Goal: Task Accomplishment & Management: Manage account settings

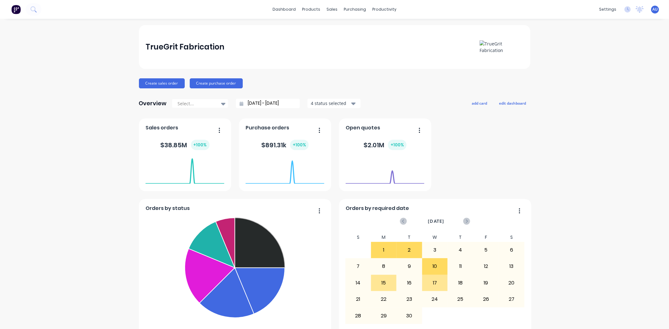
scroll to position [29, 0]
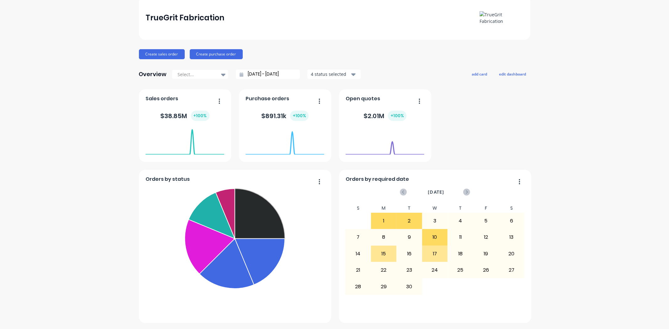
click at [509, 140] on div "Orders by status Submitted Fabrication Ready for Delivery Welding Fabricate Wai…" at bounding box center [334, 206] width 391 height 234
click at [501, 117] on div "Orders by status Submitted Fabrication Ready for Delivery Welding Fabricate Wai…" at bounding box center [334, 206] width 391 height 234
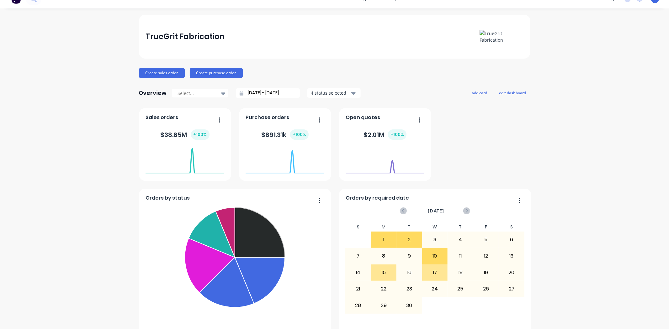
scroll to position [0, 0]
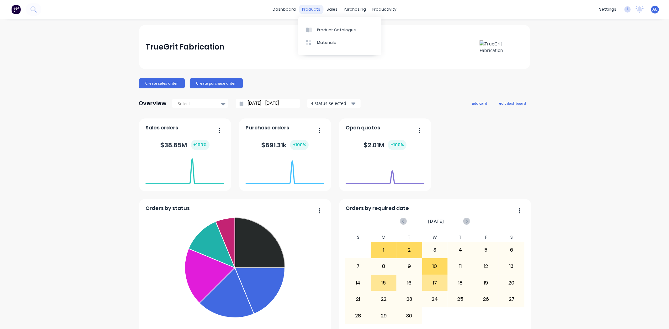
click at [317, 8] on div "products" at bounding box center [311, 9] width 24 height 9
click at [323, 25] on link "Product Catalogue" at bounding box center [339, 30] width 83 height 13
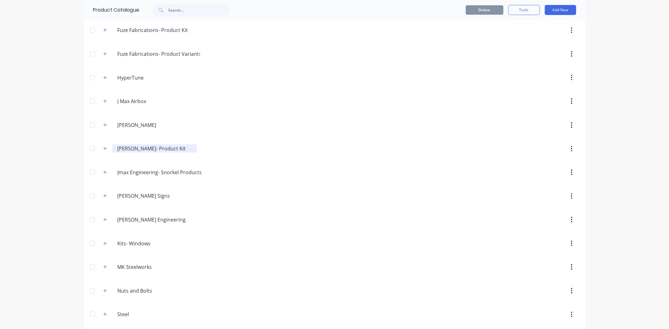
scroll to position [337, 0]
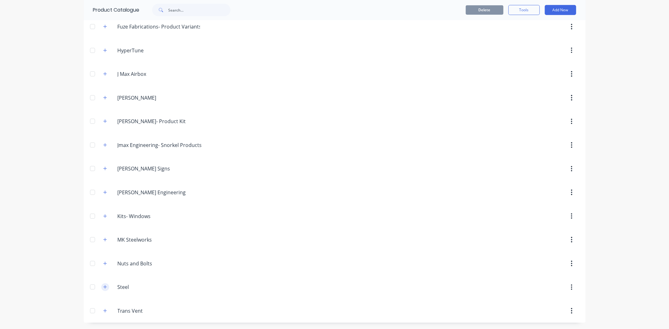
click at [104, 287] on icon "button" at bounding box center [105, 287] width 4 height 4
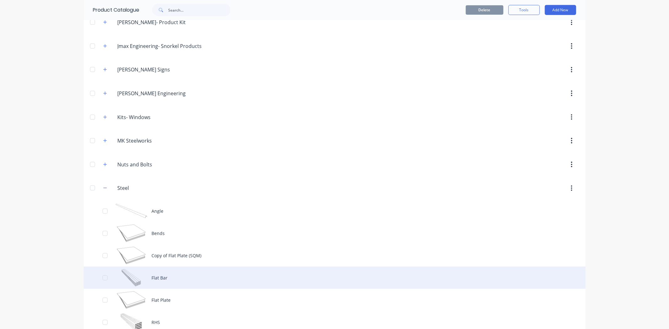
scroll to position [515, 0]
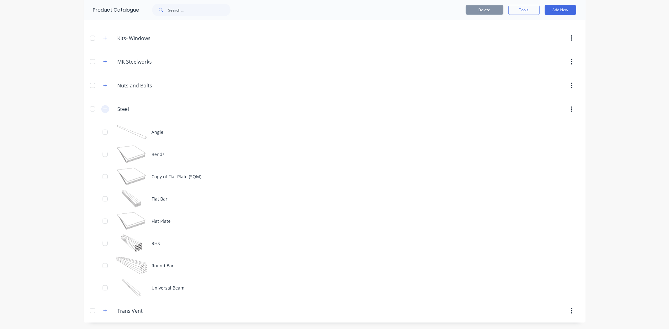
click at [105, 108] on button "button" at bounding box center [105, 109] width 8 height 8
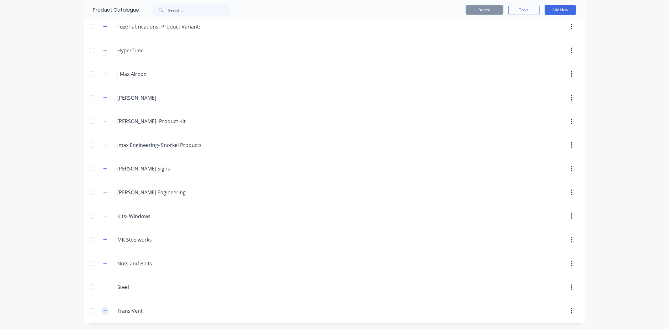
click at [104, 311] on button "button" at bounding box center [105, 311] width 8 height 8
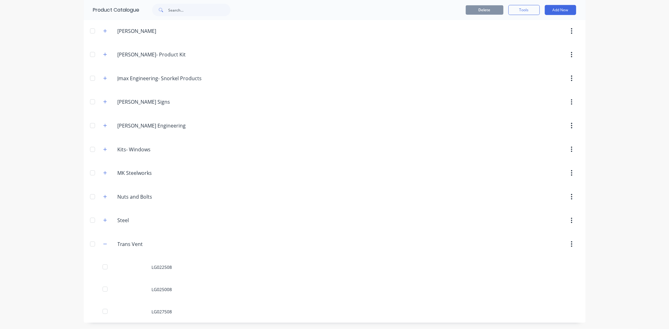
scroll to position [403, 0]
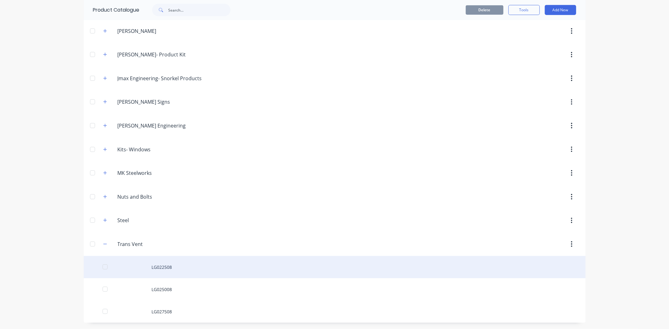
click at [169, 266] on div "LG022508" at bounding box center [335, 267] width 502 height 22
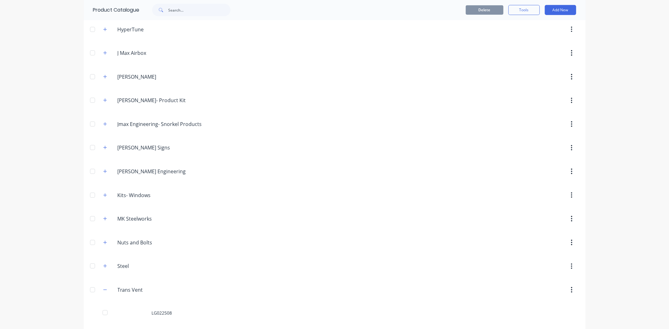
scroll to position [403, 0]
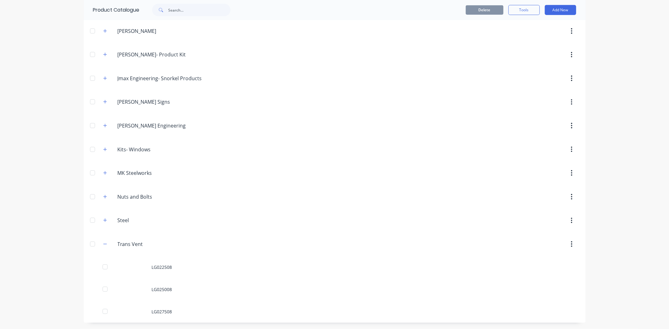
click at [570, 244] on button "button" at bounding box center [571, 244] width 15 height 11
click at [562, 262] on div "Delete" at bounding box center [549, 260] width 48 height 9
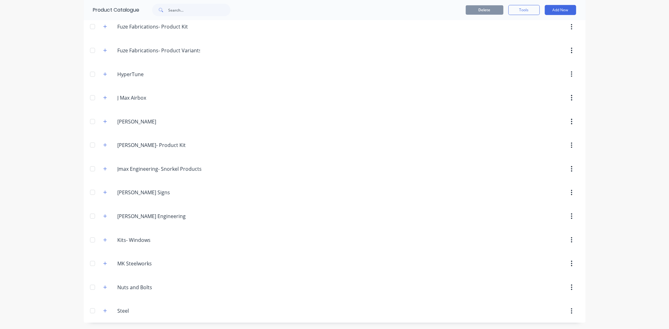
scroll to position [313, 0]
click at [79, 316] on span "×" at bounding box center [81, 315] width 4 height 9
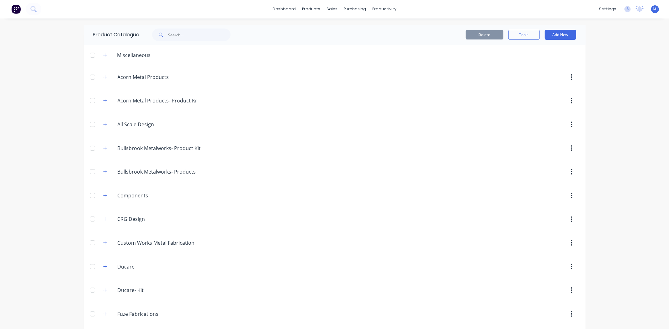
scroll to position [0, 0]
click at [40, 188] on div "dashboard products sales purchasing productivity dashboard products Product Cat…" at bounding box center [334, 164] width 669 height 329
click at [594, 86] on div "dashboard products sales purchasing productivity dashboard products Product Cat…" at bounding box center [334, 164] width 669 height 329
click at [561, 35] on button "Add New" at bounding box center [560, 35] width 31 height 10
click at [537, 53] on div "Category" at bounding box center [546, 51] width 48 height 9
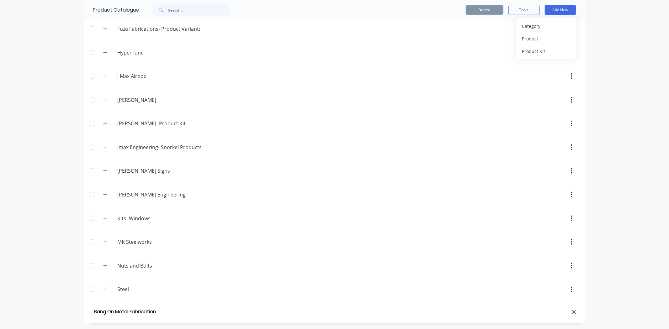
scroll to position [0, 2]
type input "Bang On Metal Fabrication"
click at [620, 289] on div "dashboard products sales purchasing productivity dashboard products Product Cat…" at bounding box center [334, 164] width 669 height 329
click at [171, 295] on div "Steel Steel" at bounding box center [147, 289] width 98 height 11
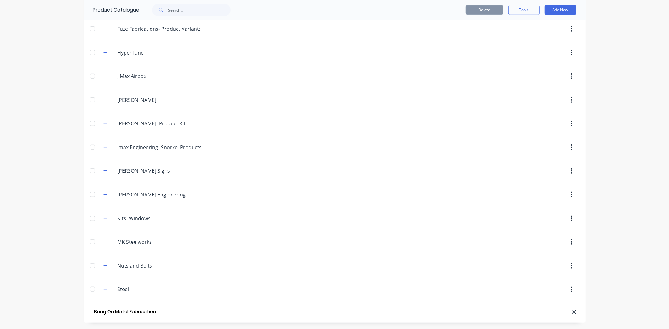
click at [177, 314] on div at bounding box center [370, 312] width 412 height 6
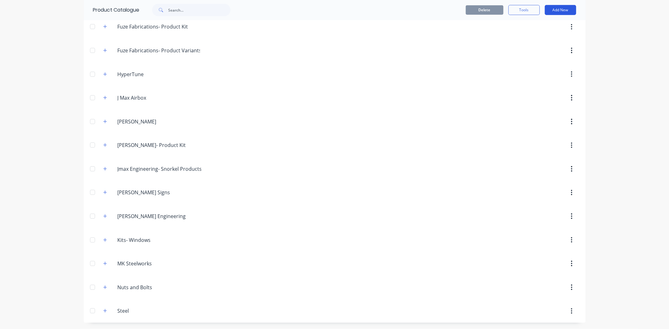
click at [562, 11] on button "Add New" at bounding box center [560, 10] width 31 height 10
click at [539, 26] on div "Category" at bounding box center [546, 26] width 48 height 9
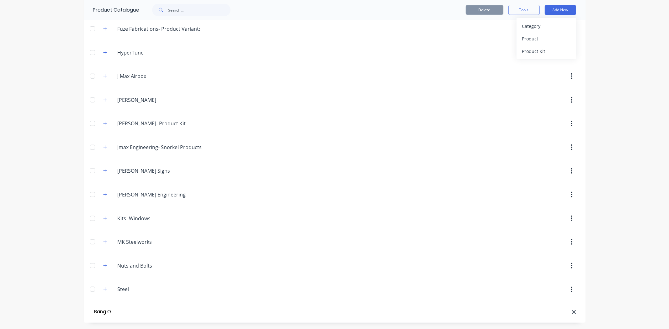
type input "Bang On"
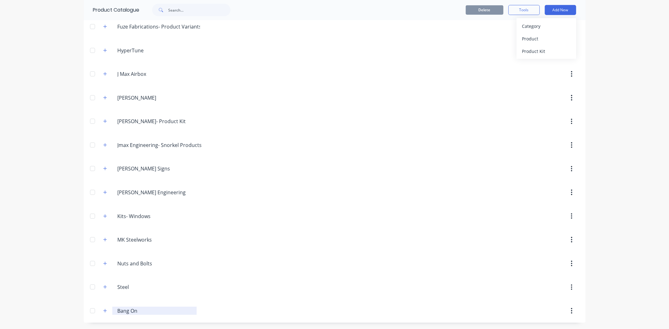
scroll to position [337, 0]
click at [104, 313] on icon "button" at bounding box center [105, 311] width 4 height 4
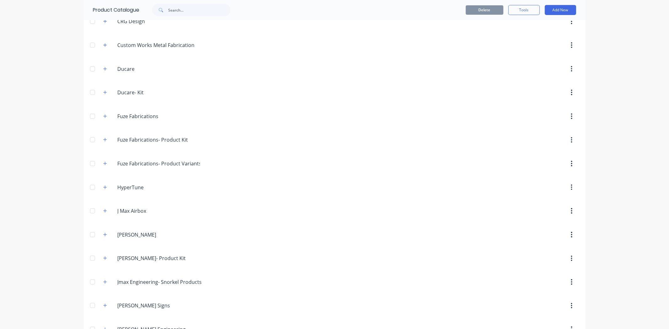
scroll to position [198, 0]
click at [553, 8] on button "Add New" at bounding box center [560, 10] width 31 height 10
click at [549, 39] on div "Product" at bounding box center [546, 38] width 48 height 9
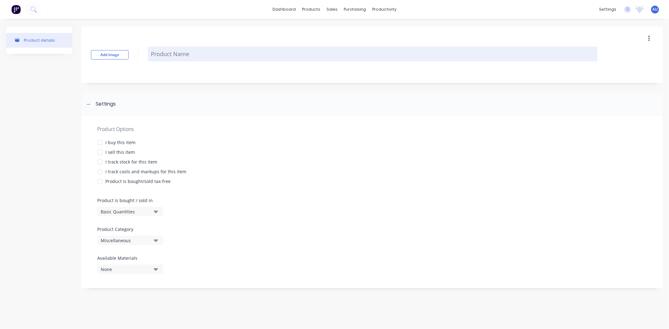
click at [177, 53] on textarea at bounding box center [373, 54] width 450 height 15
click at [172, 57] on textarea at bounding box center [373, 54] width 450 height 15
paste textarea "3/8" Plate"
type textarea "x"
type textarea "3/8" Plate"
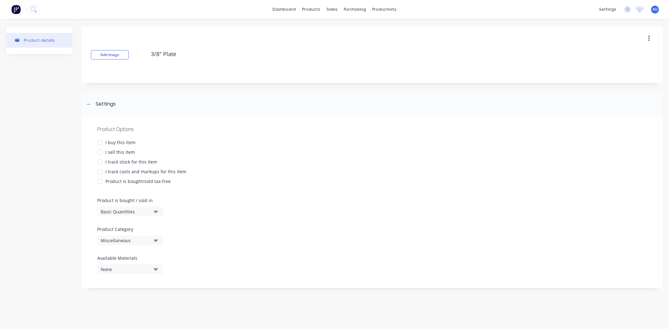
type textarea "x"
type textarea "3/8" Plate"
type textarea "x"
type textarea "3/8" Plate"
type textarea "x"
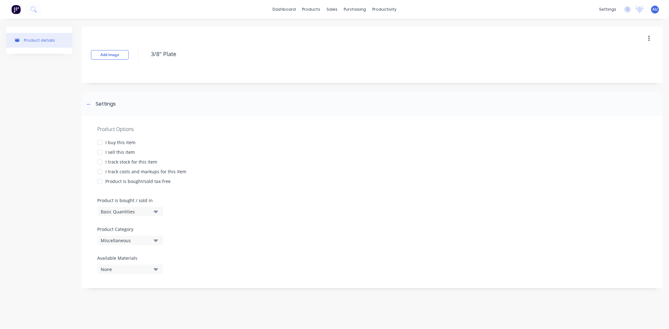
type textarea "3/8" Plate"
type textarea "x"
type textarea "3/8" Plate"
type textarea "x"
type textarea "3/8" Plate"
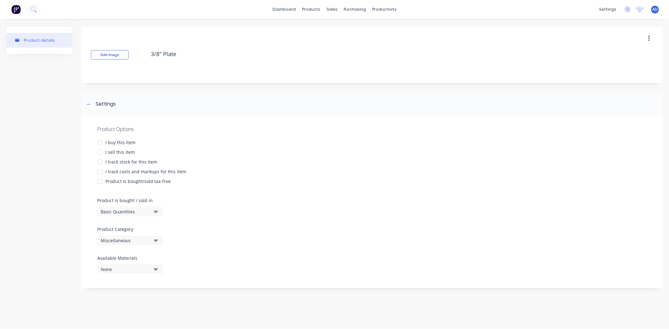
type textarea "x"
type textarea "3/8" Plat"
type textarea "x"
type textarea "3/8" Plate"
type textarea "x"
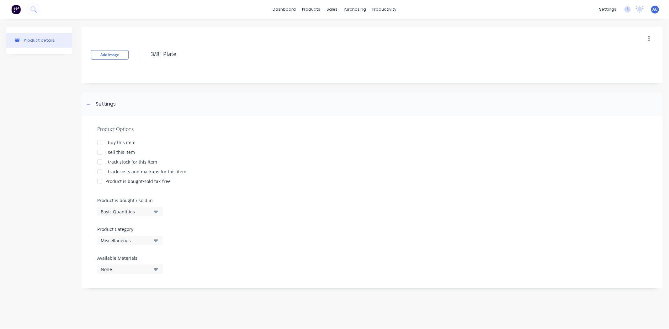
type textarea "3/8" Plate"
click at [128, 152] on div "I sell this item" at bounding box center [119, 152] width 29 height 7
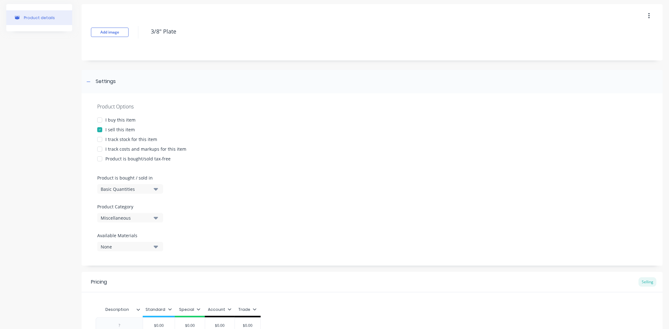
scroll to position [35, 0]
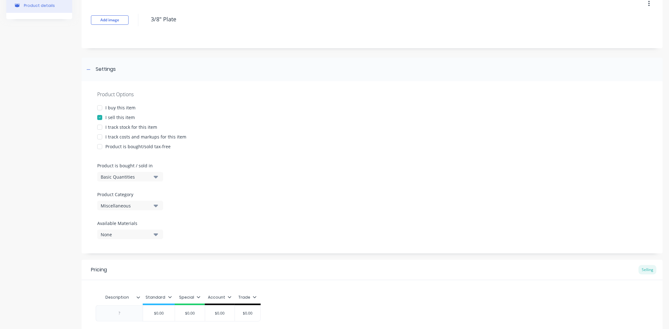
click at [131, 136] on div "I track costs and markups for this item" at bounding box center [145, 137] width 81 height 7
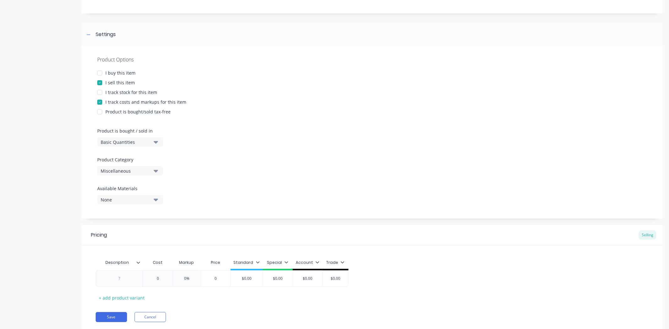
click at [115, 143] on div "Basic Quantities" at bounding box center [126, 142] width 50 height 7
click at [121, 156] on div "Basic Quantities" at bounding box center [144, 157] width 94 height 13
type textarea "x"
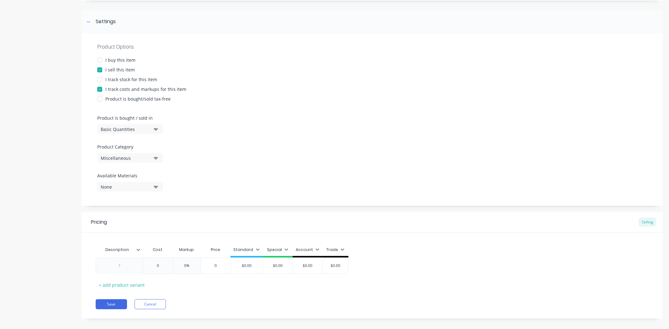
scroll to position [89, 0]
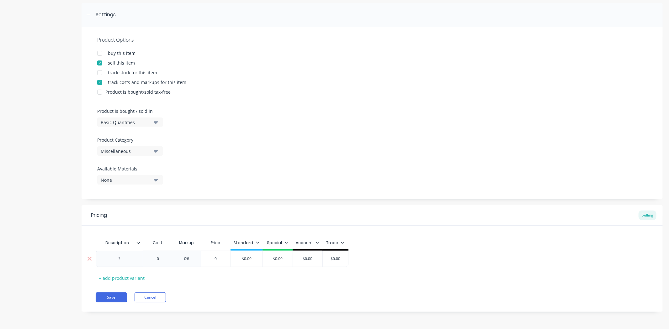
click at [126, 262] on div at bounding box center [119, 259] width 31 height 8
paste div
type textarea "x"
type input "0"
type textarea "x"
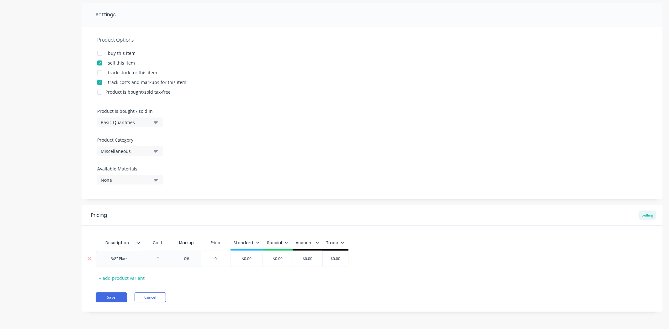
type input "5"
type textarea "x"
type input "56"
type textarea "x"
type input "564."
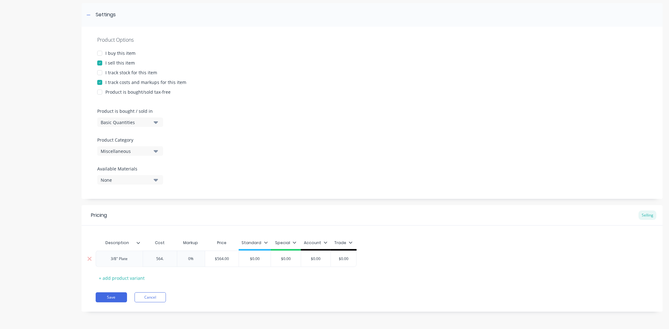
type textarea "x"
type input "564.5"
type textarea "x"
type input "564.56"
type input "0"
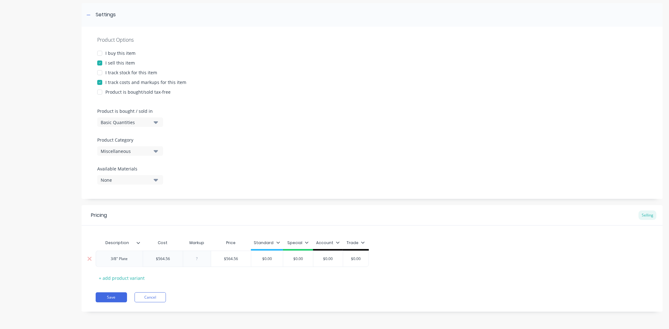
type textarea "x"
type input "2"
type textarea "x"
type input "25"
type input "$705.70"
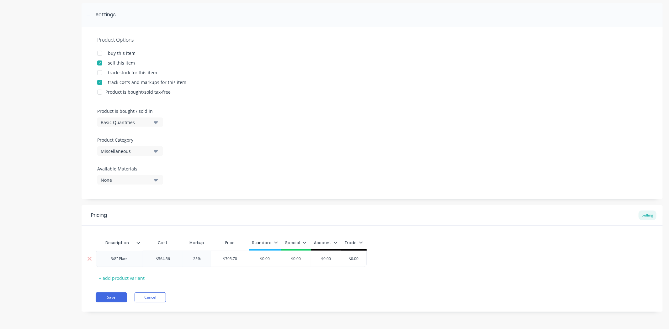
type input "$0.00"
drag, startPoint x: 270, startPoint y: 259, endPoint x: 259, endPoint y: 259, distance: 10.3
click at [259, 259] on input "$0.00" at bounding box center [265, 259] width 32 height 6
type textarea "x"
type input "7"
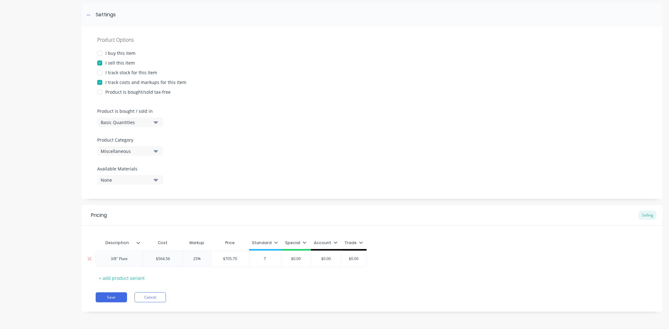
type textarea "x"
type input "70"
type textarea "x"
type input "705"
type textarea "x"
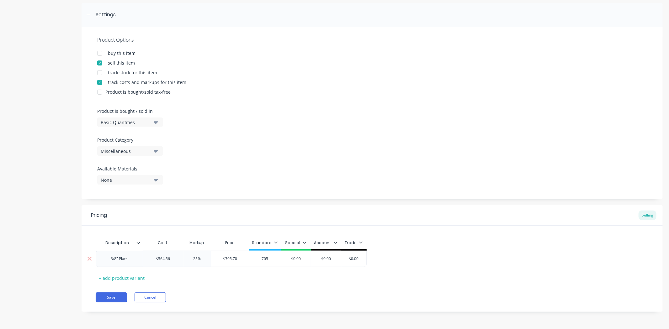
type input "705."
type textarea "x"
type input "705.7"
type textarea "x"
type input "705.70"
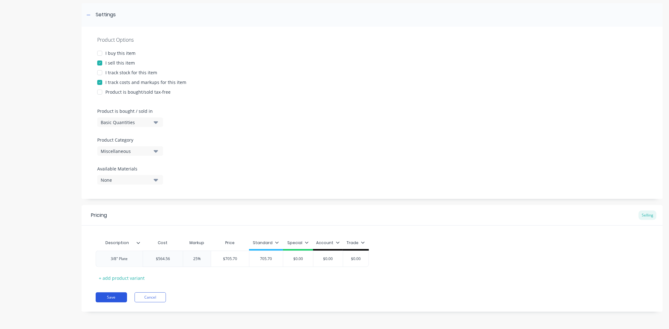
click at [111, 295] on button "Save" at bounding box center [111, 298] width 31 height 10
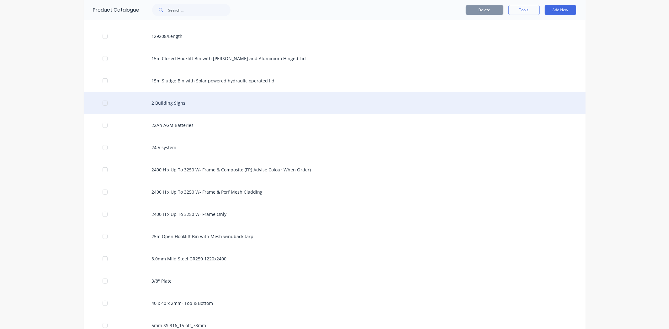
scroll to position [278, 0]
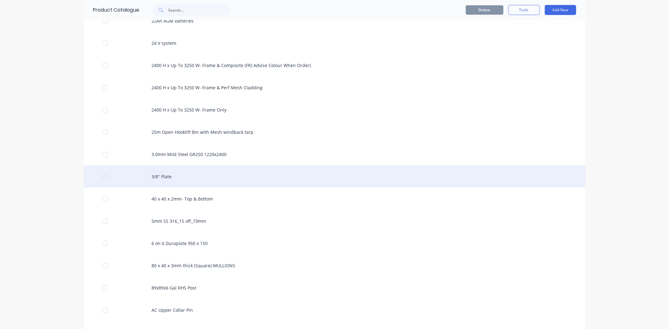
click at [159, 175] on div "3/8" Plate" at bounding box center [335, 177] width 502 height 22
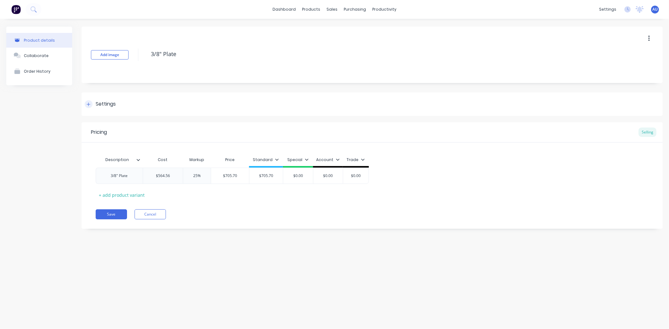
click at [107, 105] on div "Settings" at bounding box center [106, 104] width 20 height 8
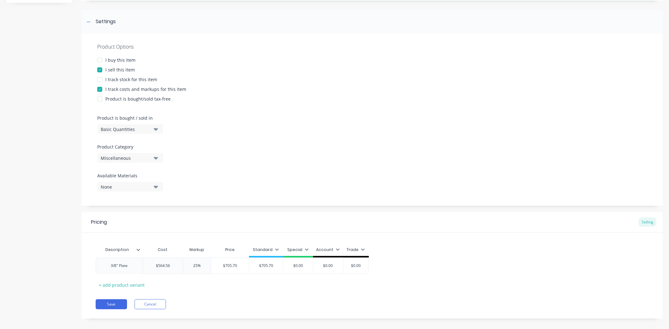
scroll to position [89, 0]
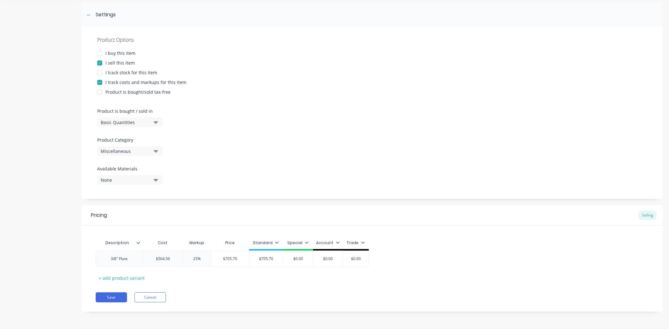
click at [131, 148] on div "Miscellaneous" at bounding box center [126, 151] width 50 height 7
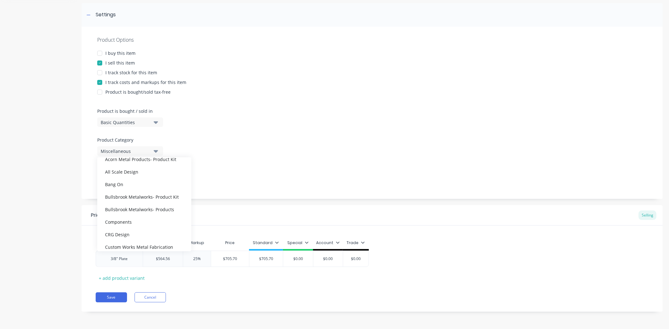
scroll to position [35, 0]
click at [126, 190] on div "Bang On" at bounding box center [144, 188] width 94 height 13
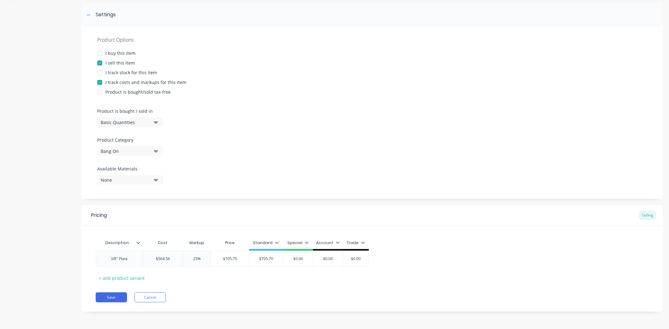
click at [302, 171] on div "Product Options I buy this item I sell this item I track stock for this item I …" at bounding box center [372, 113] width 581 height 172
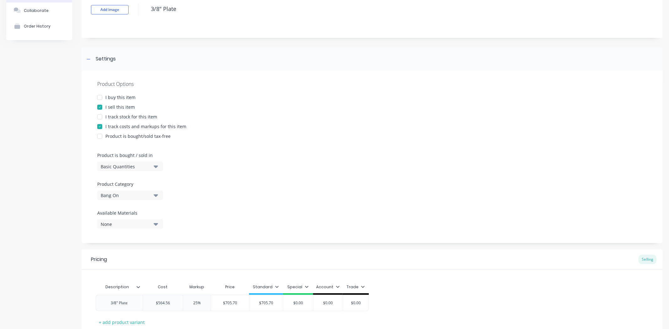
scroll to position [89, 0]
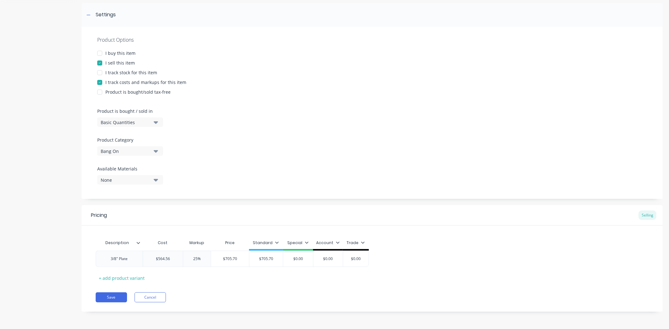
click at [127, 179] on div "None" at bounding box center [126, 180] width 50 height 7
click at [210, 177] on div "Product Options I buy this item I sell this item I track stock for this item I …" at bounding box center [372, 113] width 581 height 172
click at [117, 296] on button "Save" at bounding box center [111, 298] width 31 height 10
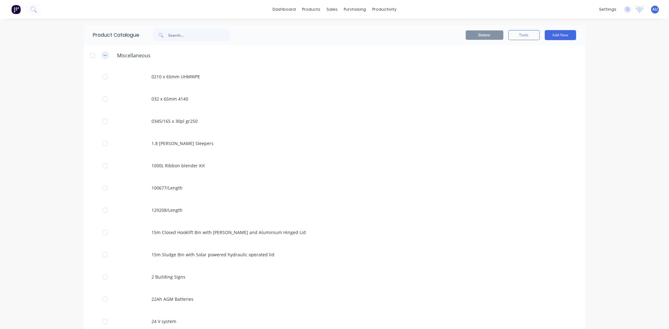
click at [103, 55] on icon "button" at bounding box center [104, 55] width 3 height 0
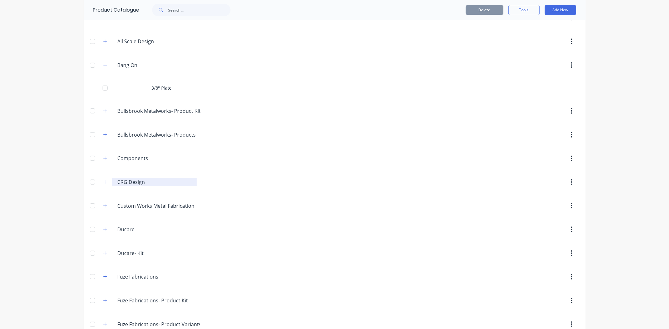
scroll to position [45, 0]
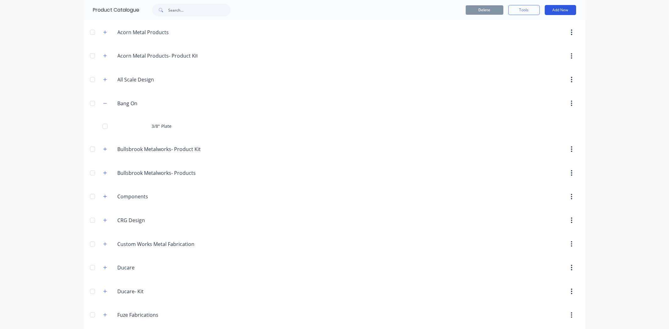
click at [563, 11] on button "Add New" at bounding box center [560, 10] width 31 height 10
click at [543, 40] on div "Product" at bounding box center [546, 38] width 48 height 9
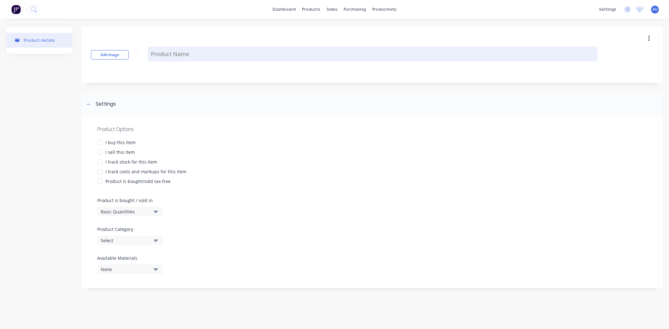
click at [166, 53] on textarea at bounding box center [373, 54] width 450 height 15
click at [208, 58] on textarea at bounding box center [373, 54] width 450 height 15
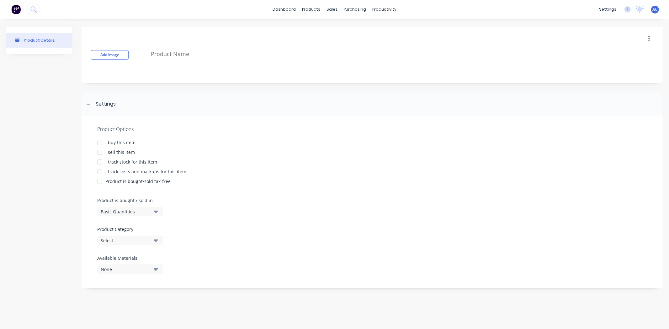
paste textarea "3/8" x 1.5""
type textarea "x"
type textarea "3/8" x 1.5""
type textarea "x"
type textarea "3/8" x 1.5""
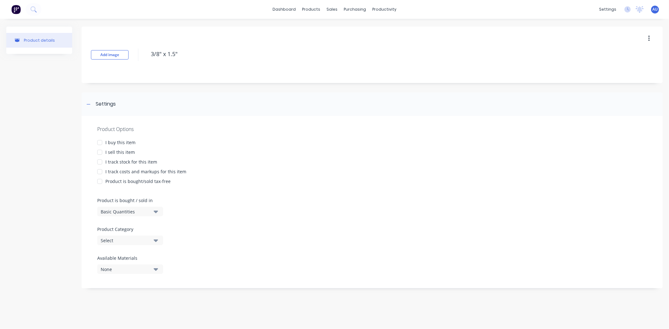
type textarea "x"
type textarea "3/8" x 1.5""
type textarea "x"
type textarea "3/8" x 1.5""
type textarea "x"
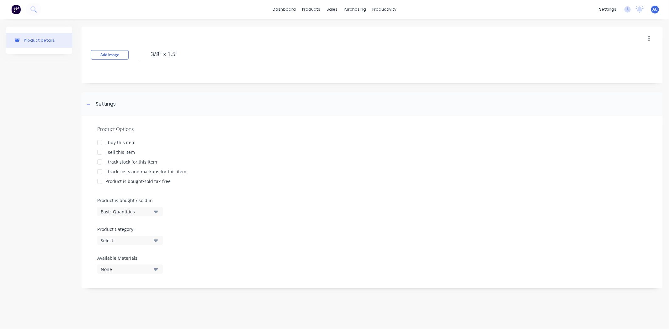
type textarea "3/8" x 1.5""
type textarea "x"
type textarea "3/8" x 1.5""
click at [99, 153] on div at bounding box center [99, 152] width 13 height 13
click at [101, 169] on div at bounding box center [99, 172] width 13 height 13
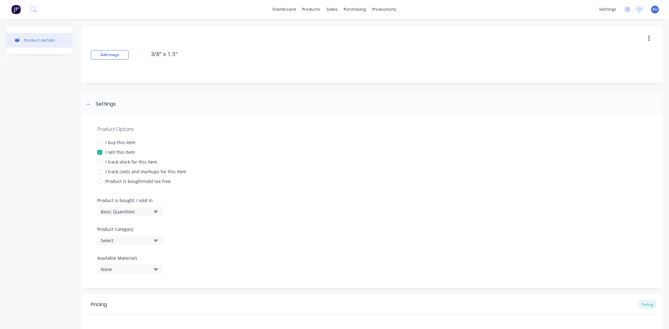
type textarea "x"
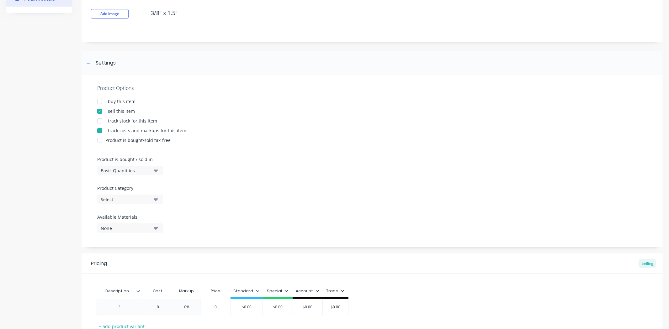
scroll to position [89, 0]
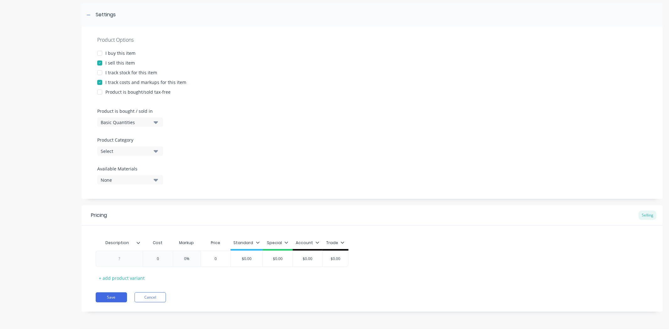
type textarea "3/8" x 1.5""
type textarea "x"
type textarea "3/8" x 1.5""
click at [124, 124] on div "Basic Quantities" at bounding box center [126, 122] width 50 height 7
click at [133, 148] on div "Lineal Metres" at bounding box center [144, 150] width 94 height 13
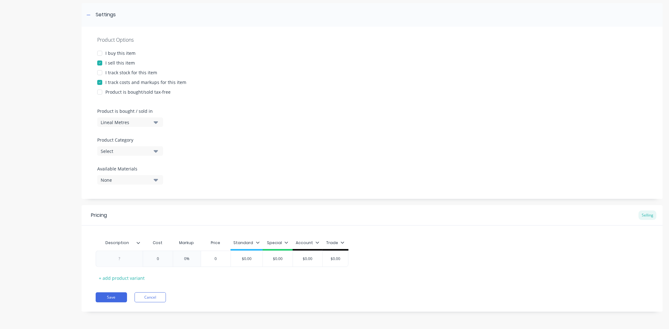
click at [129, 151] on div "Select" at bounding box center [126, 151] width 50 height 7
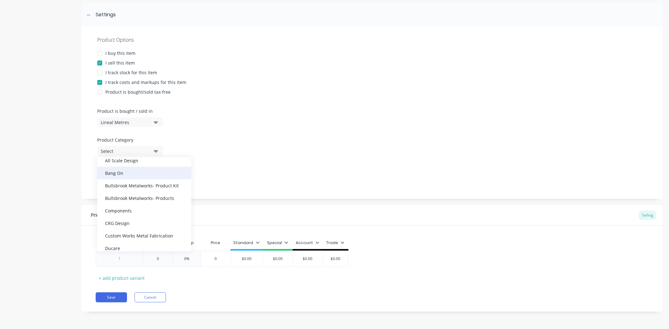
scroll to position [35, 0]
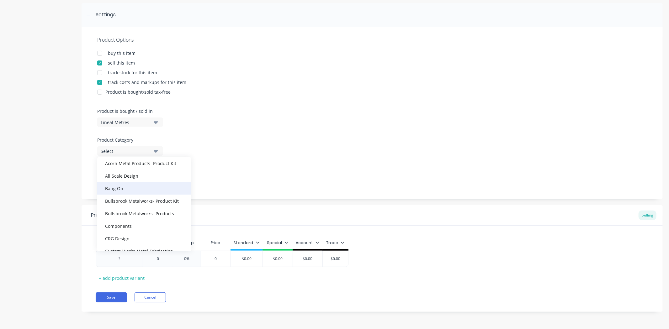
click at [125, 187] on div "Bang On" at bounding box center [144, 188] width 94 height 13
type textarea "x"
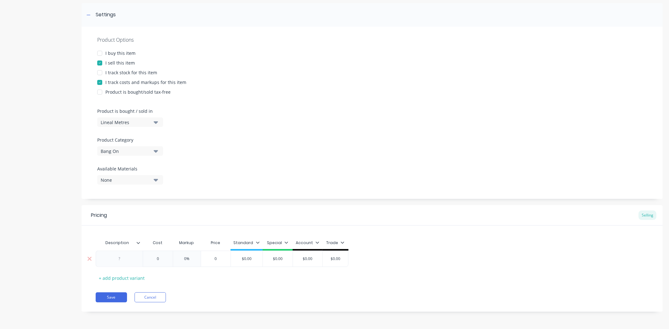
click at [123, 261] on div at bounding box center [119, 259] width 31 height 8
paste div
type textarea "x"
type input "0"
type textarea "x"
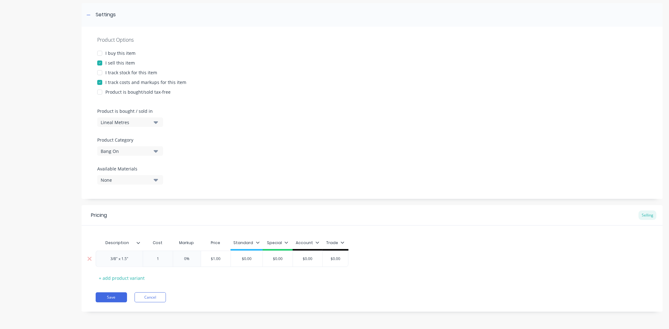
type input "1."
type textarea "x"
type input "1.6"
type textarea "x"
type input "1.67"
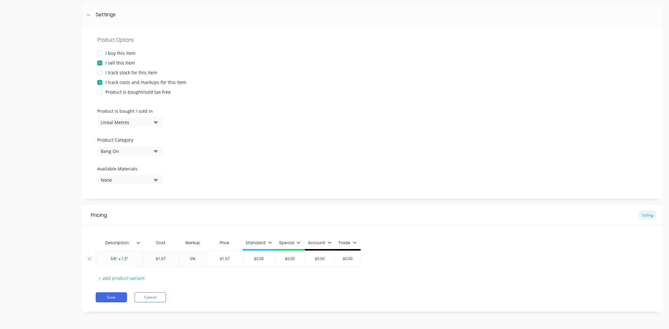
type input "0"
type textarea "x"
type input "2"
type textarea "x"
type input "25"
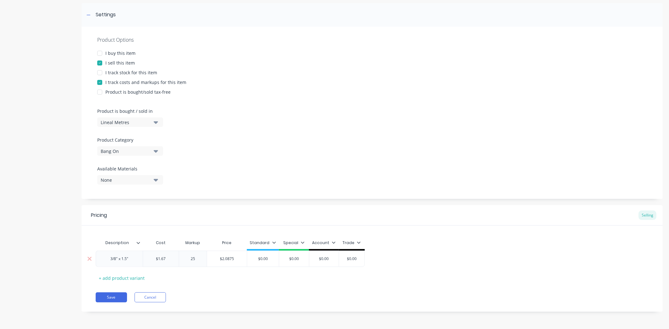
type input "$2.0875"
type textarea "x"
type input "$2.087"
type textarea "x"
type input "$2.08"
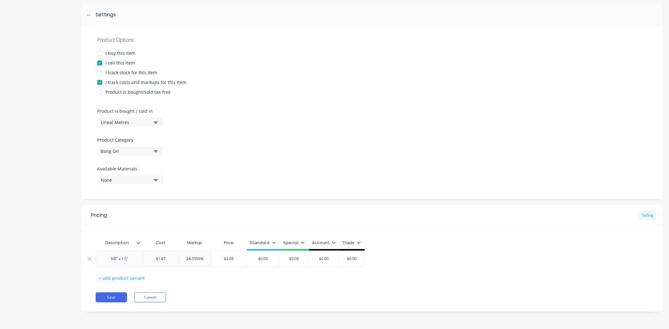
type textarea "x"
type input "$2."
type textarea "x"
type input "$2.10"
type input "$0.00"
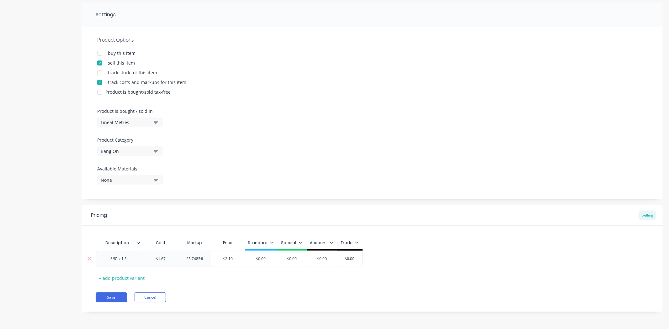
type textarea "x"
type input "$0.0"
type textarea "x"
type input "$0."
type textarea "x"
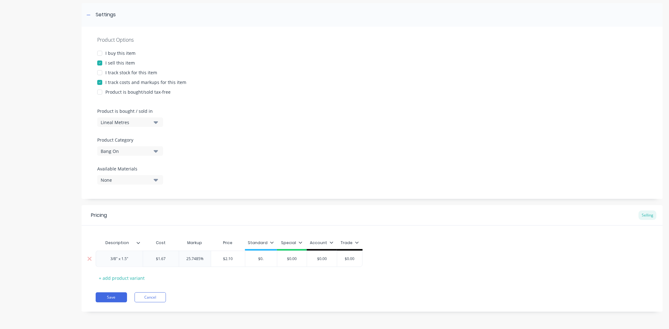
type input "$0"
type textarea "x"
type input "$"
type textarea "x"
type input "$2"
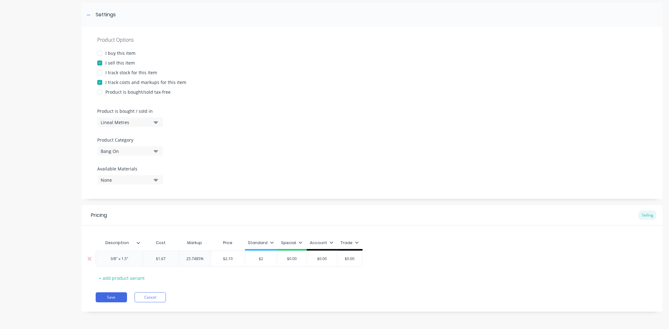
type textarea "x"
type input "$2."
type textarea "x"
type input "$2.1"
type textarea "x"
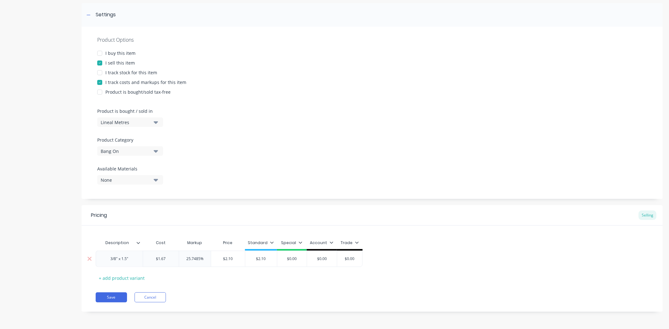
type input "$2.10"
type input "$0.00"
click at [249, 274] on div "Description Cost Markup Price Standard Special Account Trade 3/8" x 1.5" $1.67 …" at bounding box center [372, 260] width 553 height 46
click at [117, 297] on button "Save" at bounding box center [111, 298] width 31 height 10
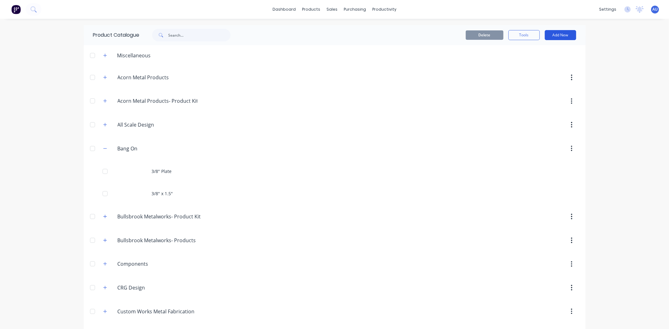
click at [561, 36] on button "Add New" at bounding box center [560, 35] width 31 height 10
click at [544, 68] on div "Product" at bounding box center [546, 63] width 48 height 9
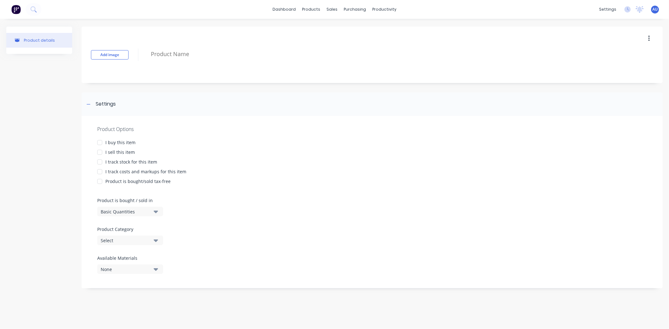
click at [120, 149] on div "I sell this item" at bounding box center [119, 152] width 29 height 7
click at [129, 168] on div "I track costs and markups for this item" at bounding box center [145, 171] width 81 height 7
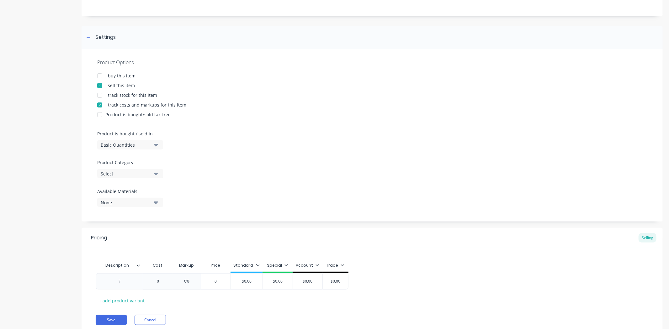
scroll to position [70, 0]
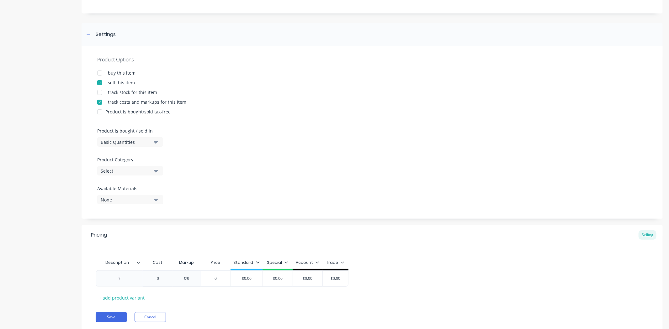
click at [124, 140] on div "Basic Quantities" at bounding box center [126, 142] width 50 height 7
click at [129, 167] on div "Lineal Metres" at bounding box center [144, 170] width 94 height 13
click at [121, 171] on div "Select" at bounding box center [126, 171] width 50 height 7
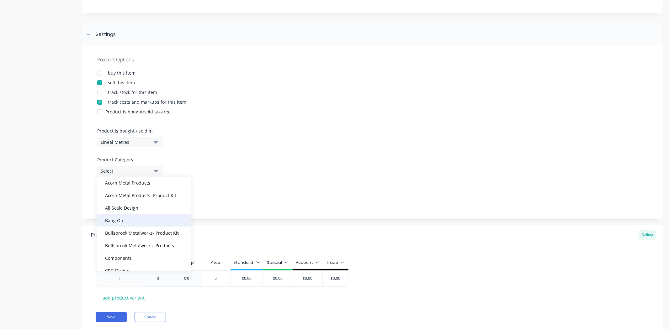
scroll to position [35, 0]
click at [127, 209] on div "Bang On" at bounding box center [144, 208] width 94 height 13
type textarea "x"
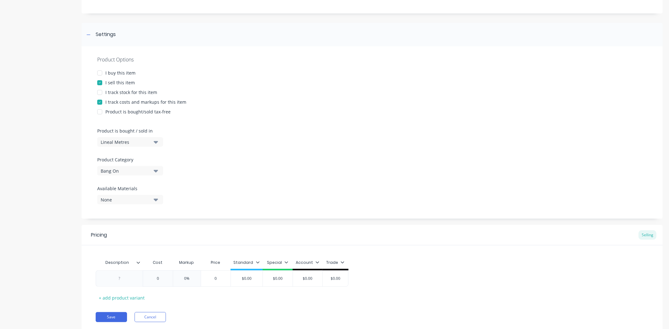
scroll to position [89, 0]
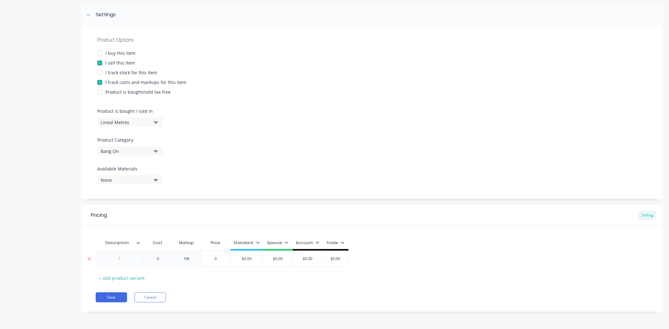
click at [130, 257] on div at bounding box center [119, 259] width 31 height 8
paste div
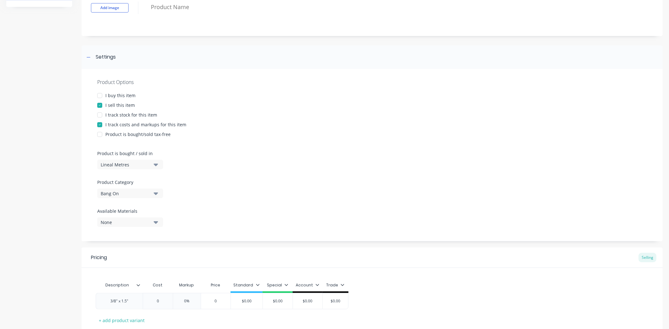
scroll to position [0, 0]
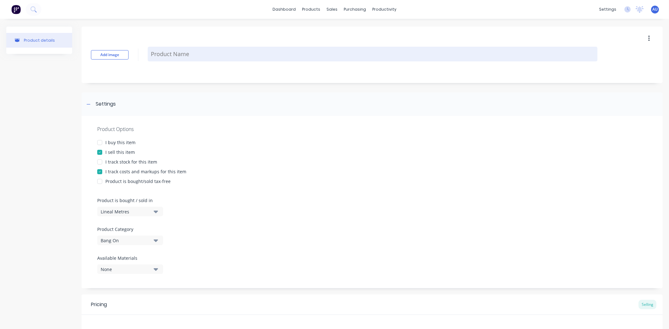
click at [208, 55] on textarea at bounding box center [373, 54] width 450 height 15
paste textarea "4" C Channel"
type textarea "x"
type textarea "4" C Channel"
type textarea "x"
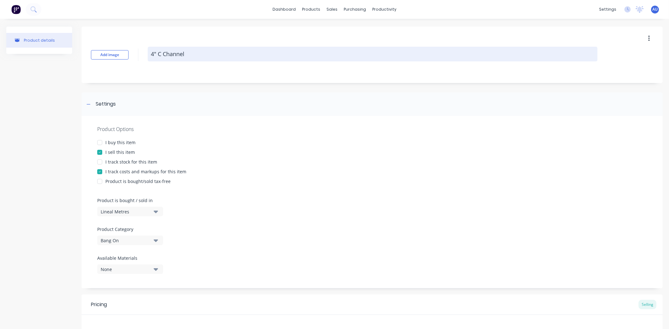
type textarea "4" C Channel"
type textarea "x"
type textarea "4" C Channel"
type textarea "x"
type textarea "4" C Channel"
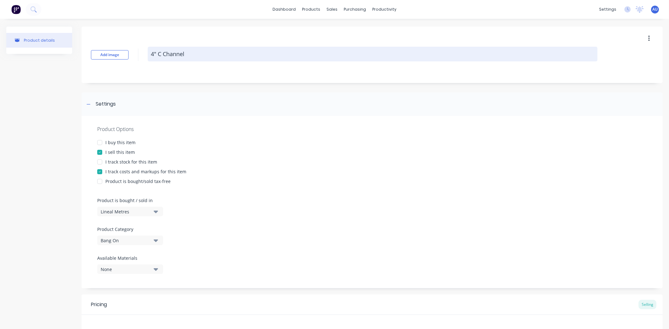
type textarea "x"
type textarea "4" C Channel"
type textarea "x"
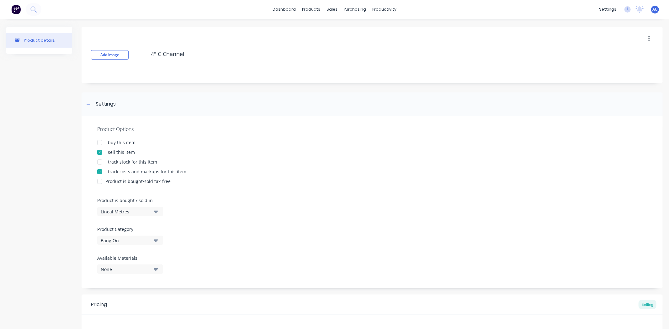
type textarea "4" C Channel"
type textarea "x"
type textarea "4" C Channel"
click at [128, 212] on div "Lineal Metres" at bounding box center [126, 211] width 50 height 7
click at [134, 254] on div "Custom Formula" at bounding box center [144, 252] width 94 height 13
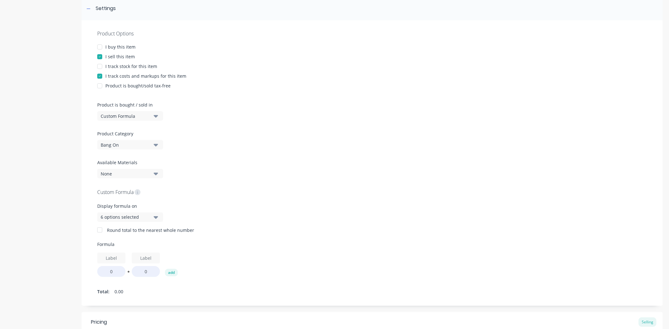
scroll to position [104, 0]
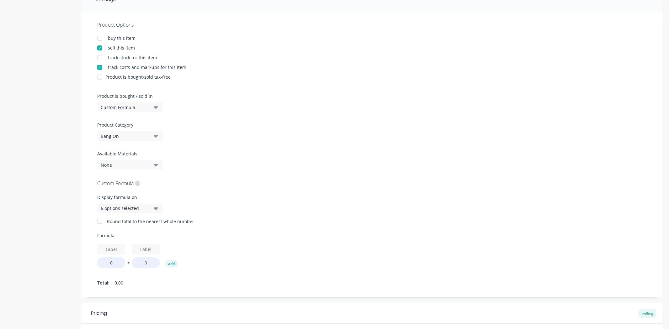
click at [137, 208] on div "6 options selected" at bounding box center [126, 208] width 50 height 7
click at [198, 188] on div "Custom Formula Display formula on 6 options selected All Customer View Quote PD…" at bounding box center [372, 233] width 550 height 108
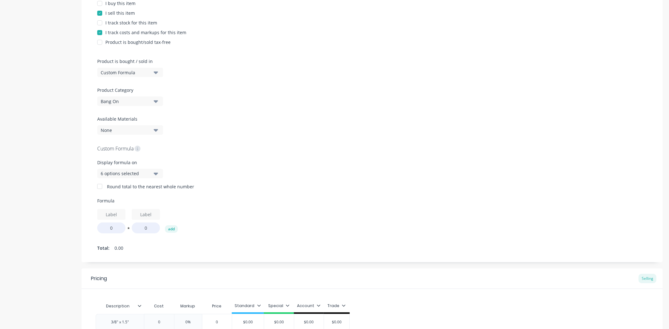
click at [143, 73] on div "Custom Formula" at bounding box center [126, 72] width 50 height 7
click at [140, 97] on div "Lineal Metres" at bounding box center [144, 100] width 94 height 13
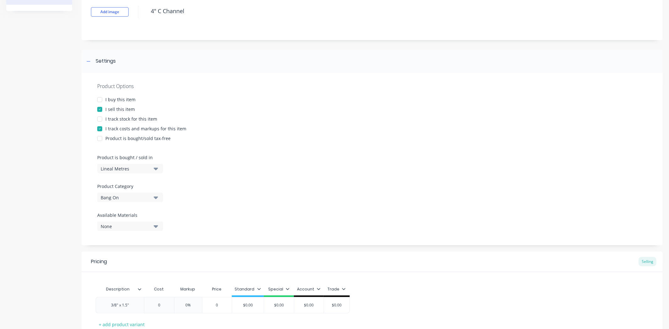
scroll to position [89, 0]
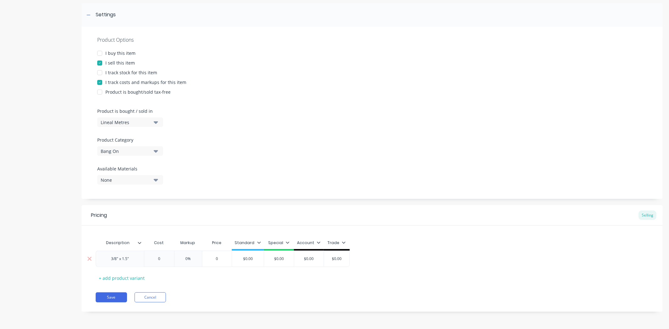
drag, startPoint x: 125, startPoint y: 261, endPoint x: 99, endPoint y: 260, distance: 25.7
click at [104, 260] on div "3/8" x 1.5"" at bounding box center [119, 259] width 31 height 8
type textarea "x"
type input "0"
type textarea "x"
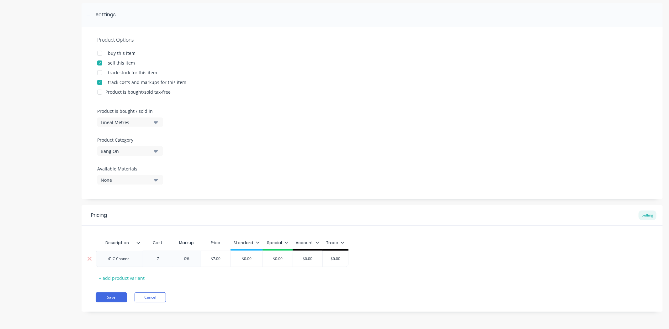
type input "7."
type textarea "x"
type input "7.1"
type textarea "x"
type input "7.19"
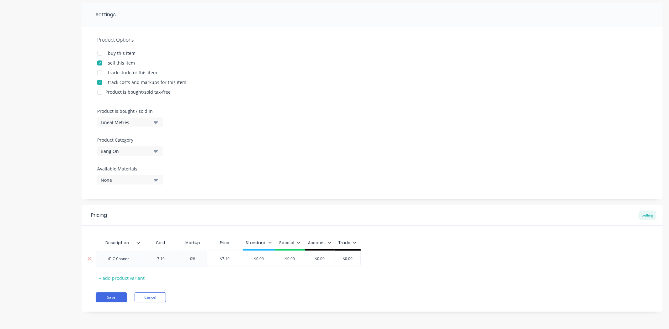
type input "0%"
type input "$7.19"
click at [190, 257] on input "0%" at bounding box center [192, 259] width 31 height 6
click at [193, 259] on input "0%" at bounding box center [192, 259] width 31 height 6
type input "%"
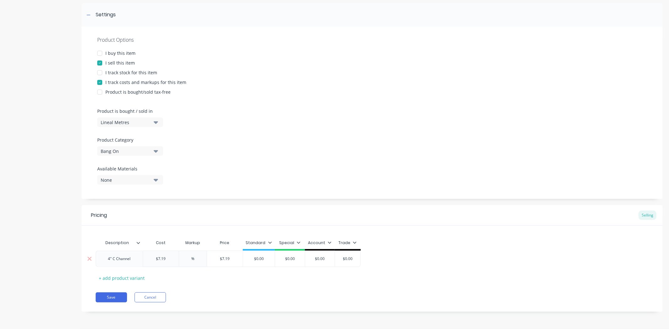
type textarea "x"
type input "2%"
type textarea "x"
type input "25%"
type input "$8.9875"
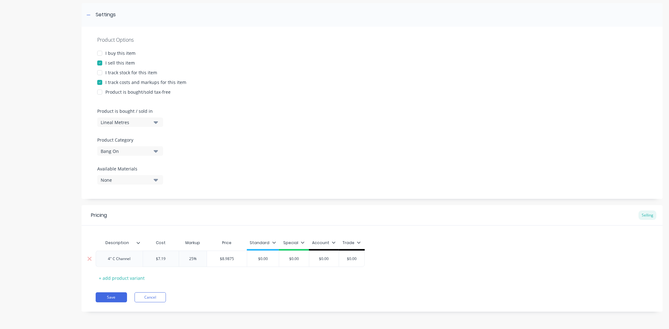
drag, startPoint x: 238, startPoint y: 259, endPoint x: 225, endPoint y: 259, distance: 12.9
click at [225, 259] on input "$8.9875" at bounding box center [227, 259] width 40 height 6
click at [229, 260] on input "$8.9875" at bounding box center [227, 259] width 40 height 6
click at [234, 260] on input "$8.9875" at bounding box center [227, 259] width 40 height 6
type textarea "x"
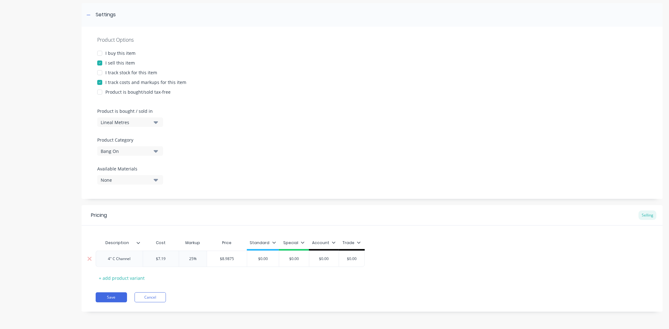
type input "$8.987"
type textarea "x"
type input "$8.98"
type textarea "x"
type input "$8.9"
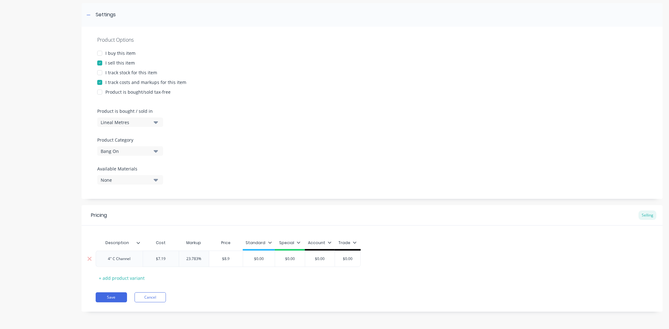
type textarea "x"
type input "$8"
type textarea "x"
type input "$"
type textarea "x"
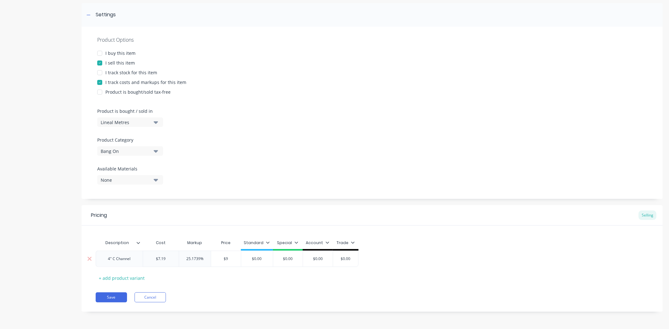
type input "$9"
type input "$0.00"
type textarea "x"
type input "$0.0"
type textarea "x"
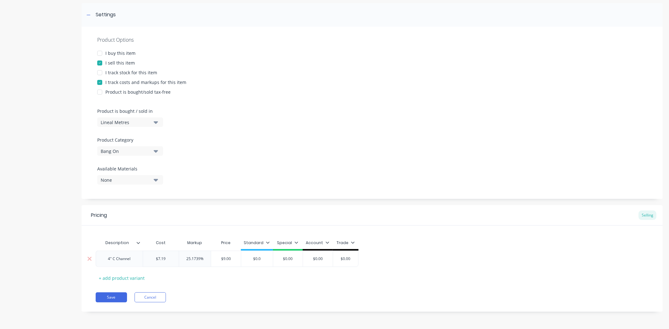
type input "$0."
type textarea "x"
type input "$0"
type textarea "x"
type input "$"
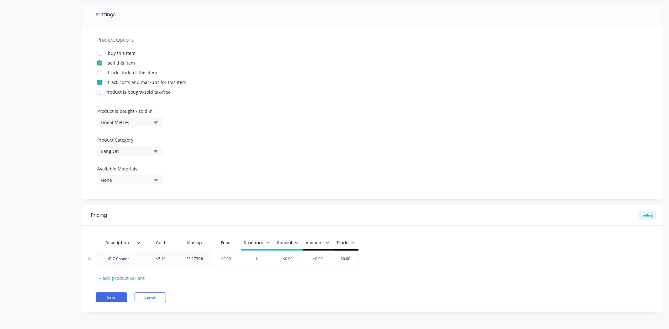
type textarea "x"
type input "$9"
type input "$0.00"
click at [234, 280] on div "Description Cost Markup Price Standard Special Account Trade 4" C Channel $7.19…" at bounding box center [372, 260] width 553 height 46
click at [111, 297] on button "Save" at bounding box center [111, 298] width 31 height 10
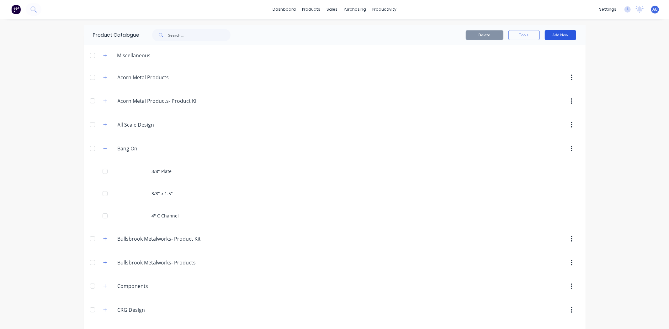
click at [566, 33] on button "Add New" at bounding box center [560, 35] width 31 height 10
click at [541, 63] on div "Product" at bounding box center [546, 63] width 48 height 9
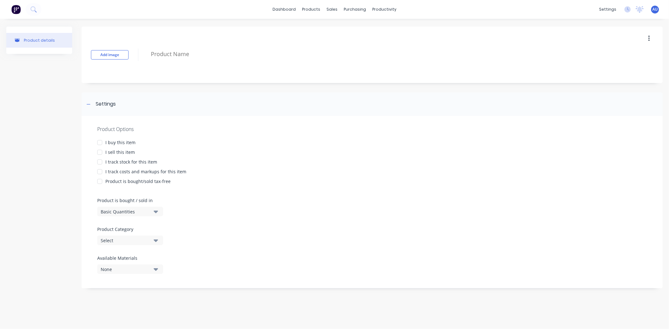
click at [129, 161] on div "I track stock for this item" at bounding box center [131, 162] width 52 height 7
click at [125, 152] on div "I sell this item" at bounding box center [119, 152] width 29 height 7
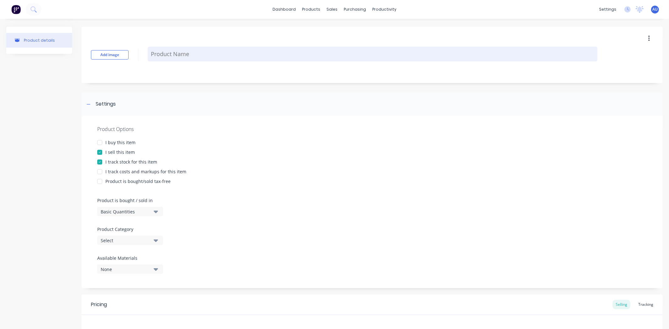
click at [159, 49] on textarea at bounding box center [373, 54] width 450 height 15
paste textarea "2" x 2" x 1/4" angle"
type textarea "x"
type textarea "2" x 2" x 1/4" angle"
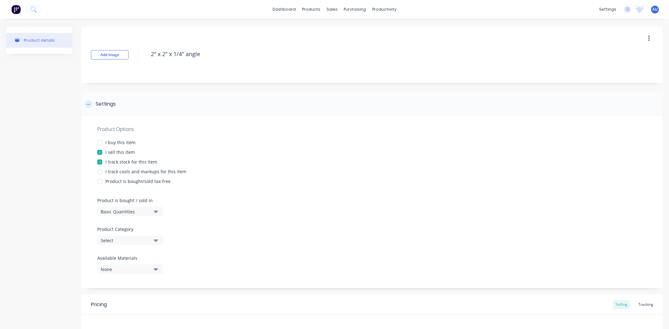
type textarea "x"
type textarea "2" x 2" x 1/4" angle"
type textarea "x"
type textarea "2" x 2" x 1/4" angle"
type textarea "x"
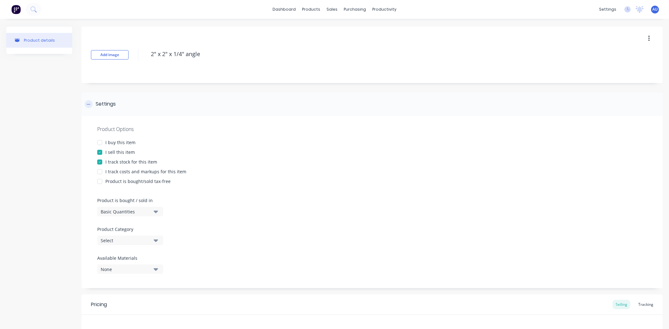
type textarea "2" x 2" x 1/4" angle"
type textarea "x"
type textarea "2" x 2" x 1/4" angle"
type textarea "x"
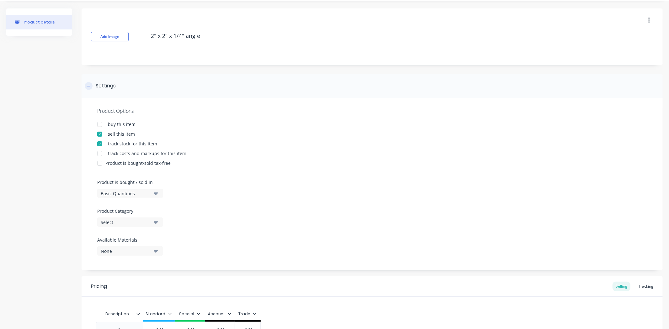
scroll to position [70, 0]
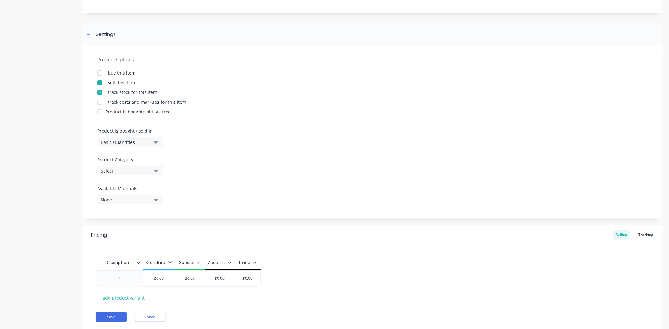
type textarea "2" x 2" x 1/4" angle"
type textarea "x"
type textarea "2" x 2" x 1/4" angle"
click at [127, 172] on div "Select" at bounding box center [126, 171] width 50 height 7
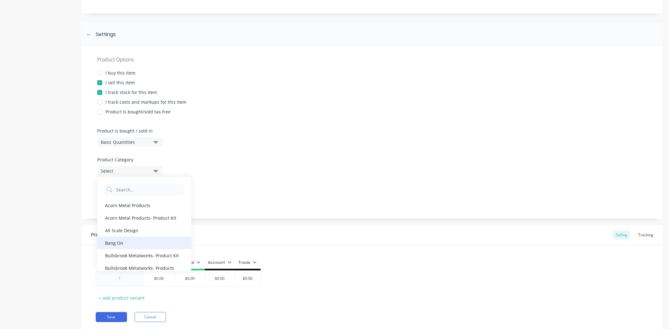
click at [133, 240] on div "Bang On" at bounding box center [144, 243] width 94 height 13
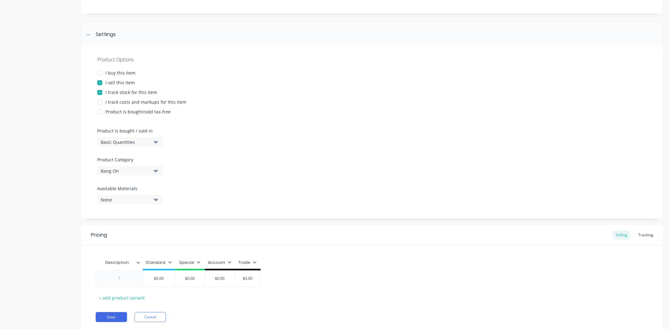
click at [145, 140] on div "Basic Quantities" at bounding box center [126, 142] width 50 height 7
click at [140, 168] on div "Lineal Metres" at bounding box center [144, 170] width 94 height 13
type textarea "x"
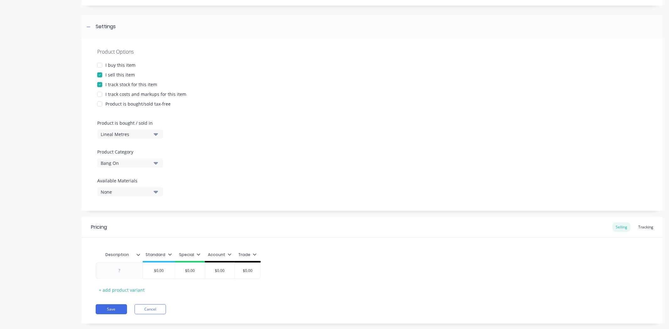
scroll to position [89, 0]
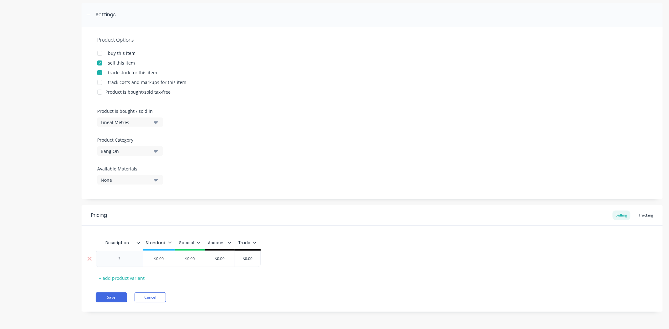
click at [127, 259] on div at bounding box center [119, 259] width 31 height 8
paste div
type textarea "x"
type input "$0.00"
drag, startPoint x: 175, startPoint y: 261, endPoint x: 166, endPoint y: 261, distance: 9.4
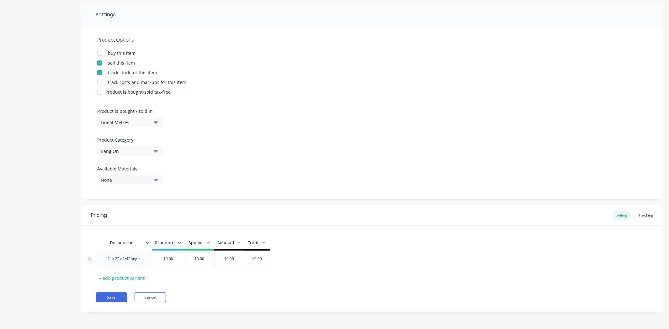
click at [166, 261] on input "$0.00" at bounding box center [168, 259] width 32 height 6
click at [120, 72] on div "I track stock for this item" at bounding box center [131, 72] width 52 height 7
click at [123, 82] on div "I track costs and markups for this item" at bounding box center [145, 82] width 81 height 7
type textarea "x"
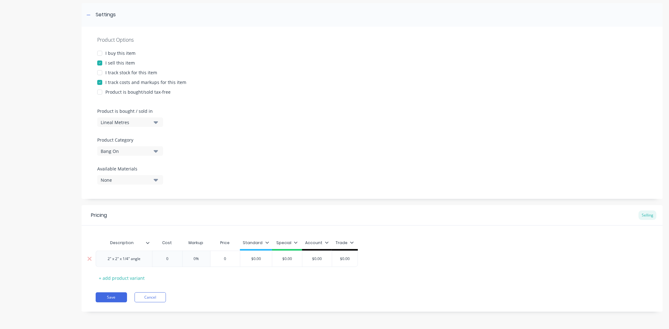
type input "0"
click at [169, 261] on input "0" at bounding box center [166, 259] width 31 height 6
type input "$"
type textarea "x"
type input "$2."
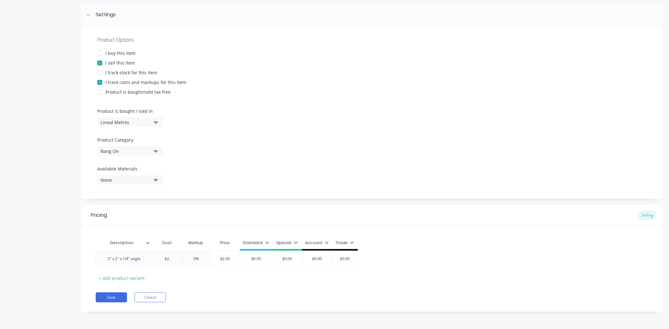
type textarea "x"
type input "$2.7"
type textarea "x"
type input "$2.79"
type input "0"
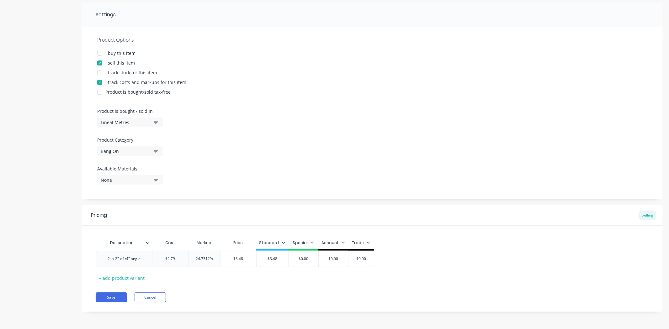
click at [227, 282] on div "Description Cost Markup Price Standard Special Account Trade 2" x 2" x 1/4" ang…" at bounding box center [372, 260] width 553 height 46
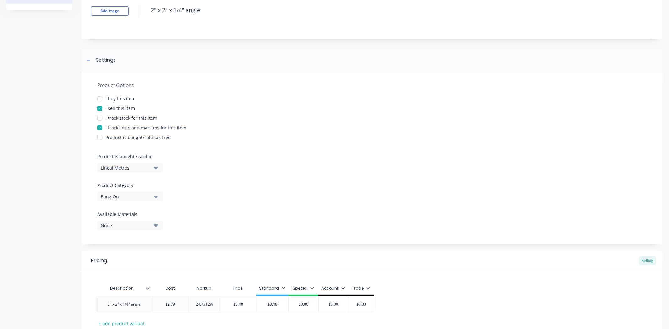
scroll to position [70, 0]
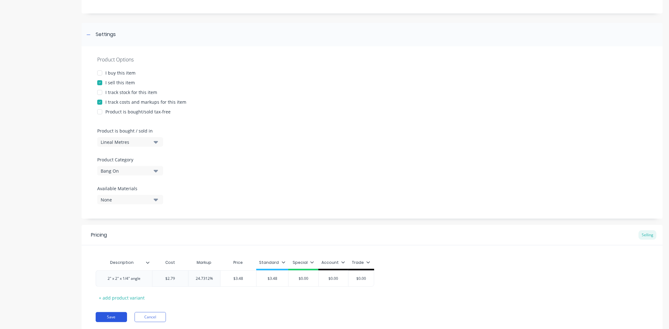
click at [113, 315] on button "Save" at bounding box center [111, 317] width 31 height 10
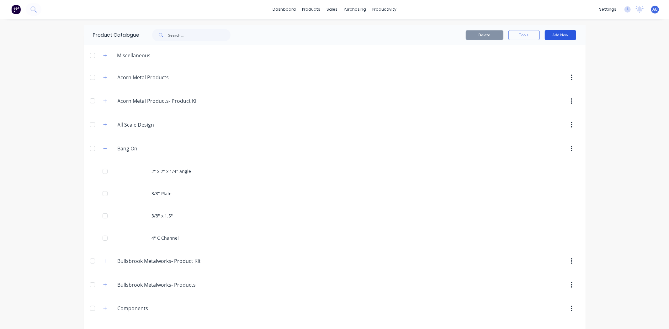
click at [566, 35] on button "Add New" at bounding box center [560, 35] width 31 height 10
click at [551, 61] on div "Product" at bounding box center [546, 63] width 48 height 9
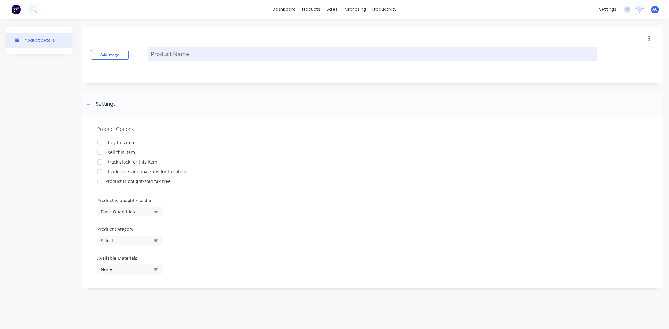
click at [201, 58] on textarea at bounding box center [373, 54] width 450 height 15
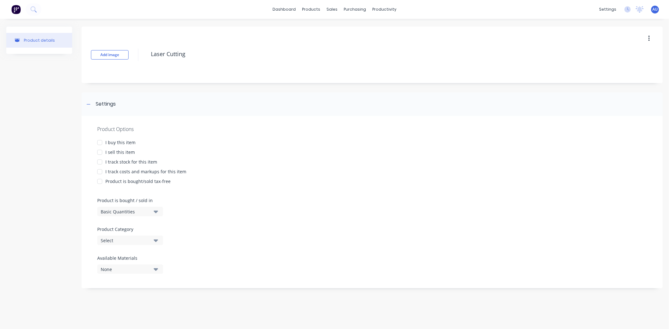
click at [119, 153] on div "I sell this item" at bounding box center [119, 152] width 29 height 7
click at [145, 171] on div "I track costs and markups for this item" at bounding box center [145, 171] width 81 height 7
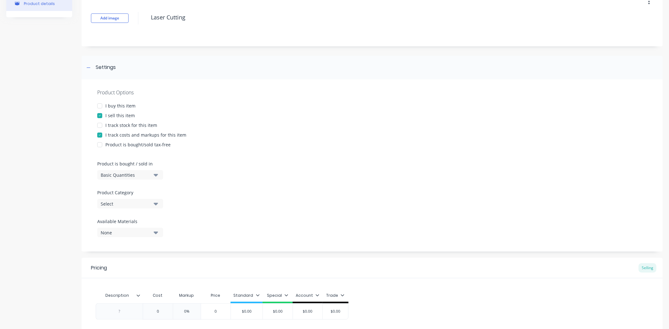
scroll to position [89, 0]
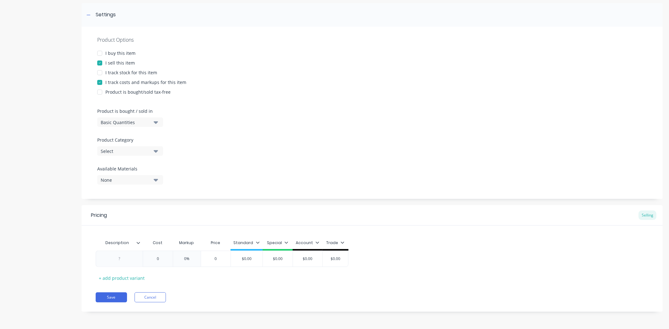
click at [127, 150] on div "Select" at bounding box center [126, 151] width 50 height 7
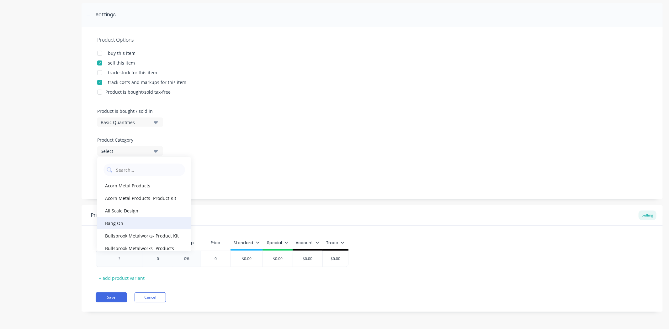
click at [131, 220] on div "Bang On" at bounding box center [144, 223] width 94 height 13
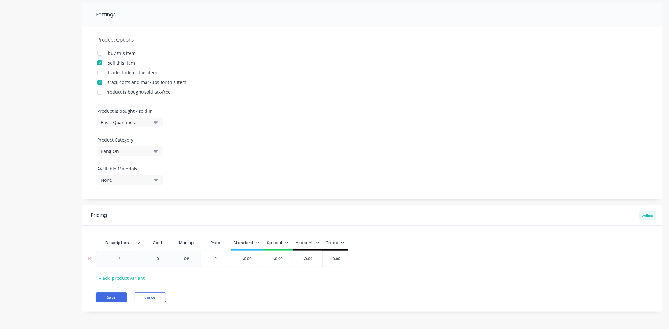
click at [129, 258] on div at bounding box center [119, 259] width 31 height 8
paste div
click at [253, 283] on div "Pricing Selling Description Cost Markup Price Standard Special Account Trade La…" at bounding box center [372, 258] width 581 height 107
click at [111, 297] on button "Save" at bounding box center [111, 298] width 31 height 10
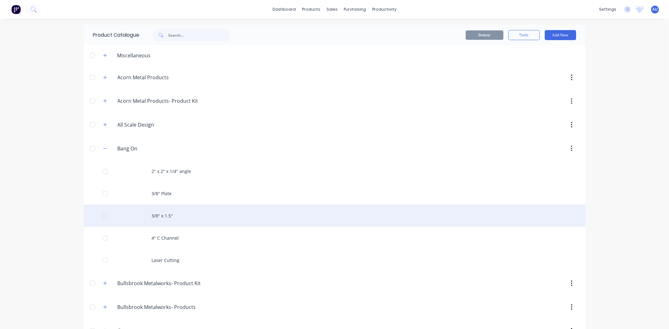
scroll to position [35, 0]
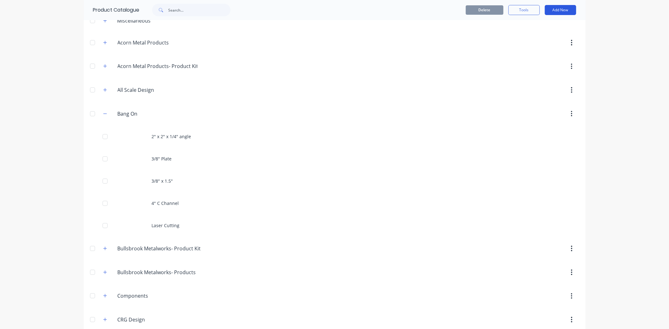
click at [568, 11] on button "Add New" at bounding box center [560, 10] width 31 height 10
click at [549, 39] on div "Product" at bounding box center [546, 38] width 48 height 9
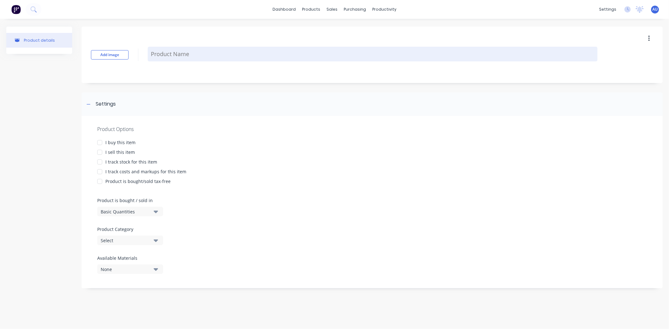
click at [168, 50] on textarea at bounding box center [373, 54] width 450 height 15
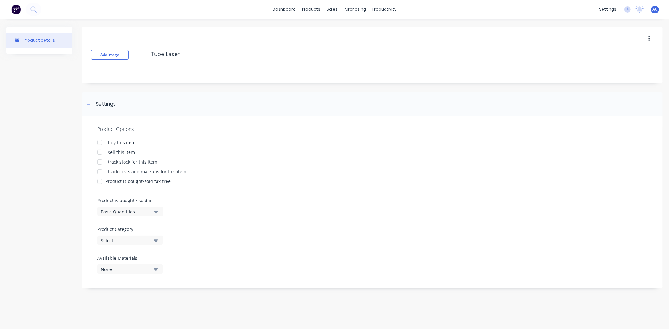
click at [99, 153] on div at bounding box center [99, 152] width 13 height 13
click at [102, 174] on div at bounding box center [99, 172] width 13 height 13
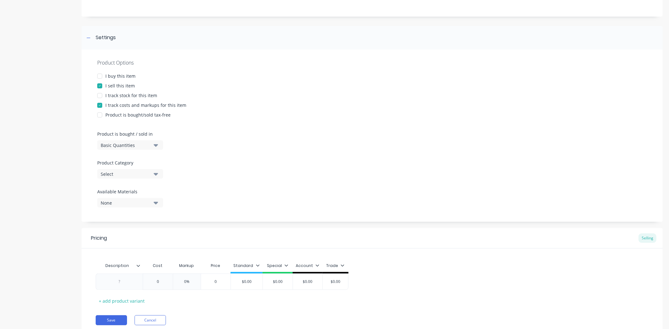
scroll to position [70, 0]
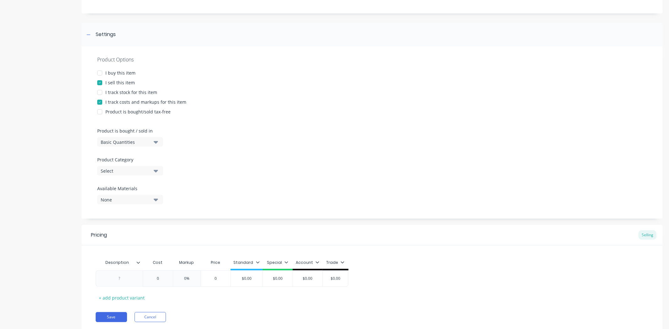
click at [134, 140] on div "Basic Quantities" at bounding box center [126, 142] width 50 height 7
click at [134, 161] on div "Basic Quantities" at bounding box center [144, 157] width 94 height 13
click at [128, 168] on div "Select" at bounding box center [126, 171] width 50 height 7
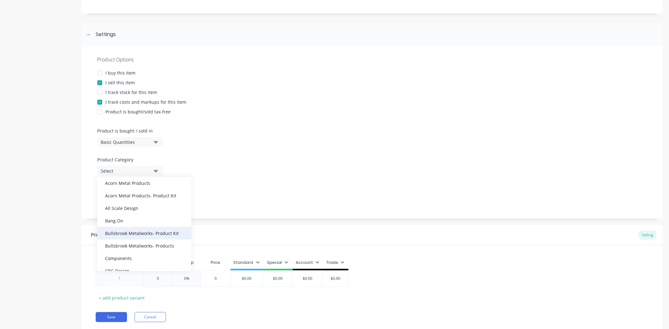
scroll to position [35, 0]
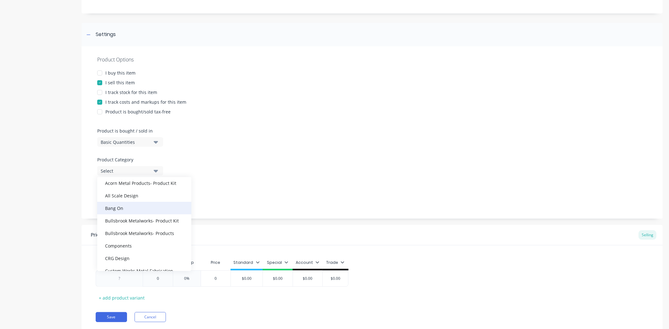
click at [124, 204] on div "Bang On" at bounding box center [144, 208] width 94 height 13
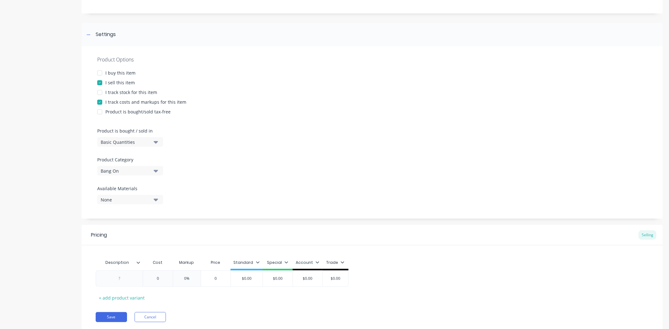
scroll to position [89, 0]
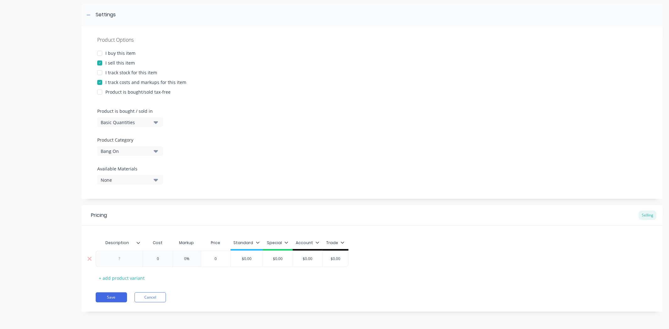
click at [130, 257] on div at bounding box center [119, 259] width 31 height 8
click at [261, 259] on input "$0.00" at bounding box center [255, 259] width 32 height 6
click at [118, 296] on button "Save" at bounding box center [111, 298] width 31 height 10
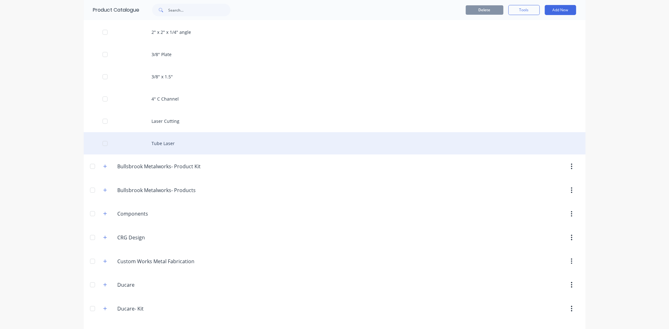
scroll to position [35, 0]
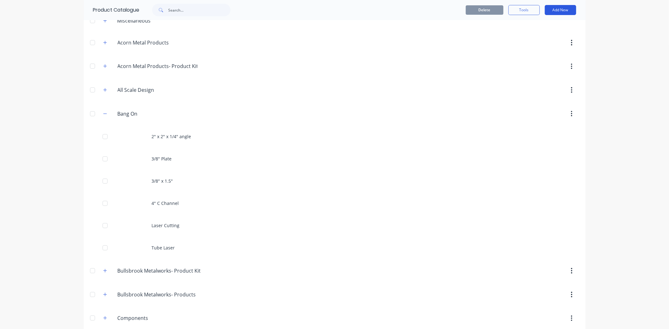
click at [554, 7] on button "Add New" at bounding box center [560, 10] width 31 height 10
click at [549, 36] on div "Product" at bounding box center [546, 38] width 48 height 9
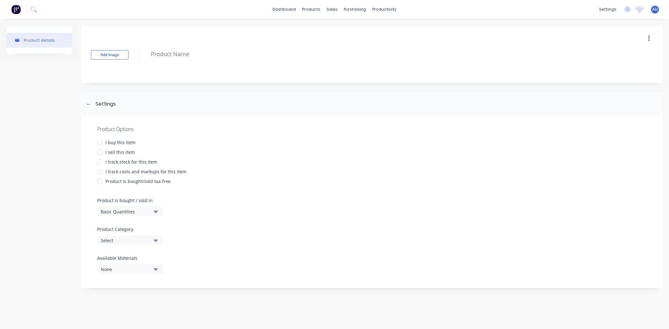
click at [650, 41] on button "button" at bounding box center [648, 38] width 15 height 11
click at [552, 104] on div "Settings" at bounding box center [372, 104] width 581 height 24
click at [123, 108] on div "Settings" at bounding box center [372, 104] width 581 height 24
click at [323, 31] on div "Product Catalogue" at bounding box center [338, 30] width 39 height 6
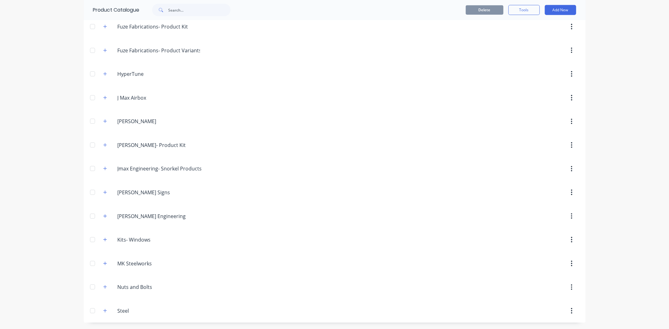
scroll to position [261, 0]
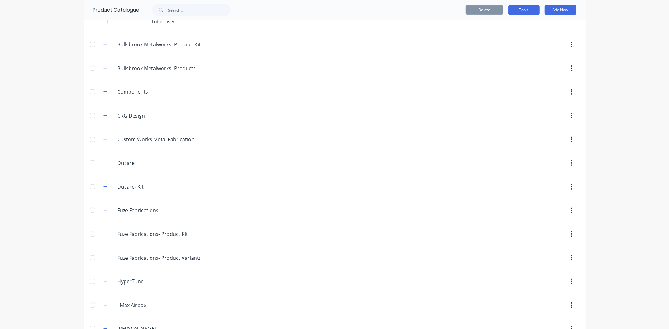
click at [529, 5] on button "Tools" at bounding box center [523, 10] width 31 height 10
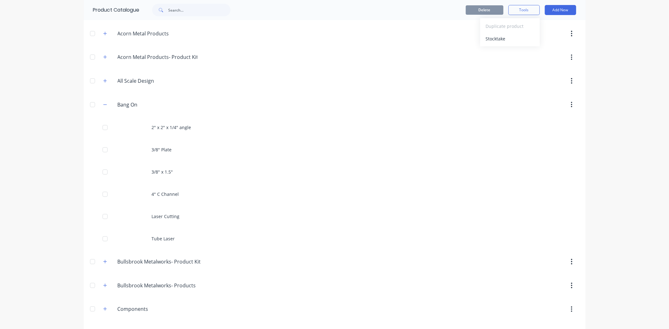
scroll to position [0, 0]
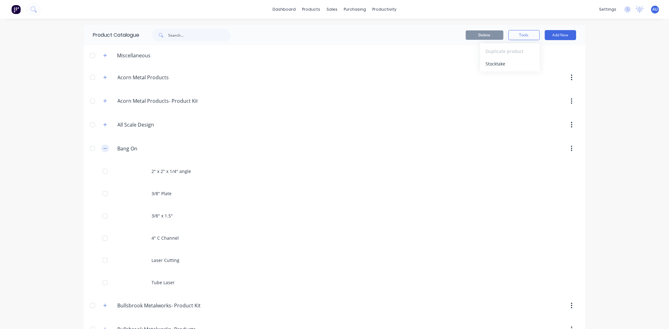
click at [103, 150] on icon "button" at bounding box center [105, 148] width 4 height 4
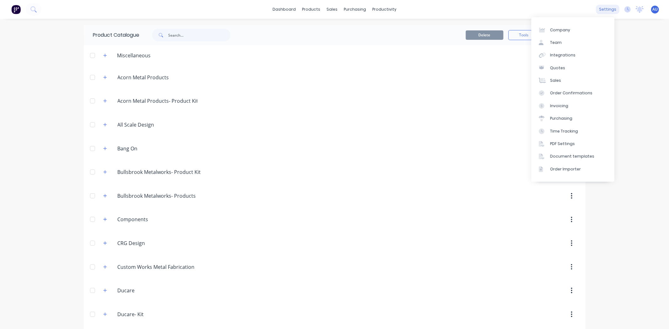
click at [611, 10] on div "settings" at bounding box center [608, 9] width 24 height 9
click at [580, 43] on link "Team" at bounding box center [572, 42] width 83 height 13
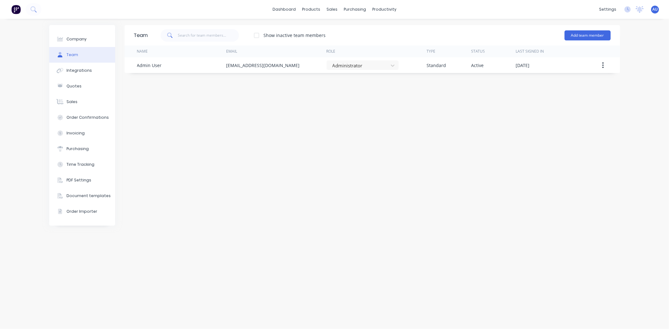
click at [245, 139] on div "Team Show inactive team members Add team member Name Email Role Type Status Las…" at bounding box center [371, 174] width 495 height 298
click at [588, 35] on button "Add team member" at bounding box center [587, 35] width 46 height 10
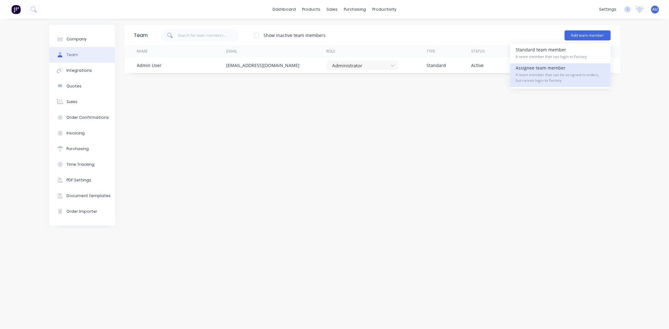
click at [538, 72] on span "A team member that can be assigned to orders, but cannot login to Factory" at bounding box center [560, 77] width 89 height 11
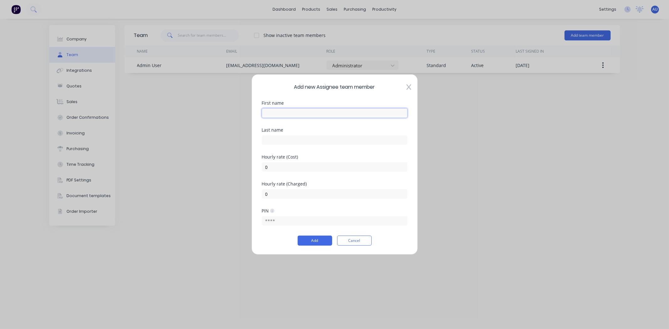
click at [286, 113] on input "text" at bounding box center [334, 112] width 145 height 9
click at [293, 168] on input "0" at bounding box center [334, 166] width 145 height 9
click at [287, 225] on input "text" at bounding box center [334, 220] width 145 height 9
click at [277, 161] on div "0" at bounding box center [334, 166] width 145 height 11
click at [278, 166] on input "0" at bounding box center [334, 166] width 145 height 9
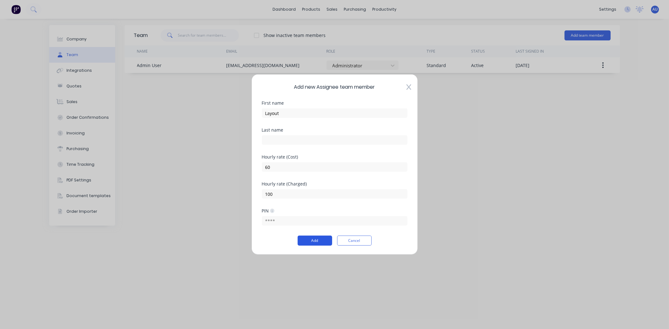
click at [311, 238] on button "Add" at bounding box center [315, 241] width 34 height 10
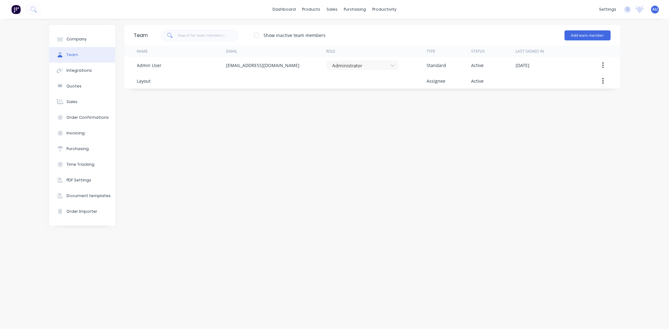
click at [260, 190] on div "Team Show inactive team members Add team member Name Email Role Type Status Las…" at bounding box center [371, 174] width 495 height 298
drag, startPoint x: 593, startPoint y: 30, endPoint x: 583, endPoint y: 36, distance: 12.6
click at [583, 36] on button "Add team member" at bounding box center [587, 35] width 46 height 10
click at [519, 142] on div "Team Show inactive team members Add team member Standard team member A team mem…" at bounding box center [371, 174] width 495 height 298
click at [598, 32] on button "Add team member" at bounding box center [587, 35] width 46 height 10
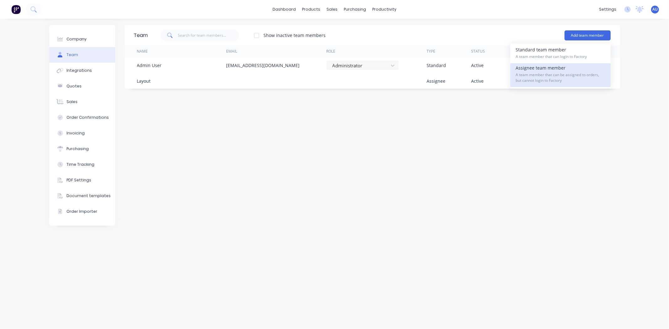
click at [571, 76] on span "A team member that can be assigned to orders, but cannot login to Factory" at bounding box center [560, 77] width 89 height 11
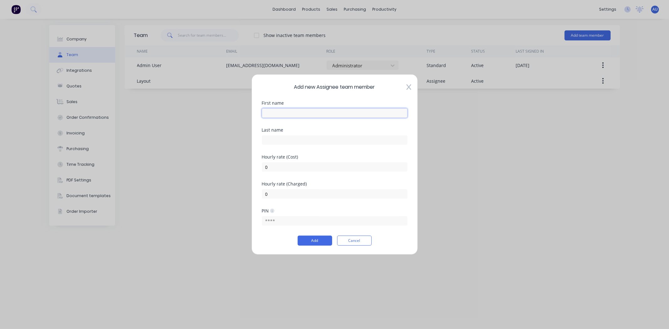
drag, startPoint x: 275, startPoint y: 113, endPoint x: 290, endPoint y: 180, distance: 67.8
click at [275, 113] on input "text" at bounding box center [334, 112] width 145 height 9
click at [278, 168] on input "0" at bounding box center [334, 166] width 145 height 9
click at [321, 245] on button "Add" at bounding box center [315, 241] width 34 height 10
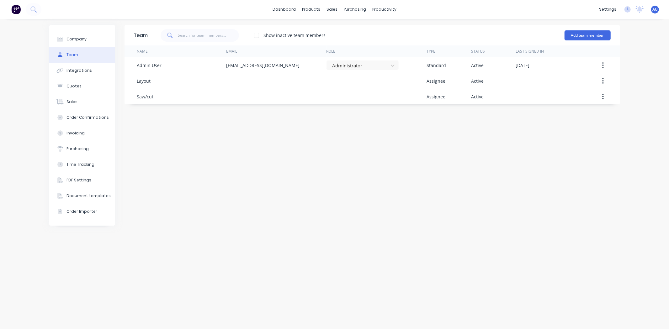
click at [370, 205] on div "Team Show inactive team members Add team member Name Email Role Type Status Las…" at bounding box center [371, 174] width 495 height 298
click at [582, 33] on button "Add team member" at bounding box center [587, 35] width 46 height 10
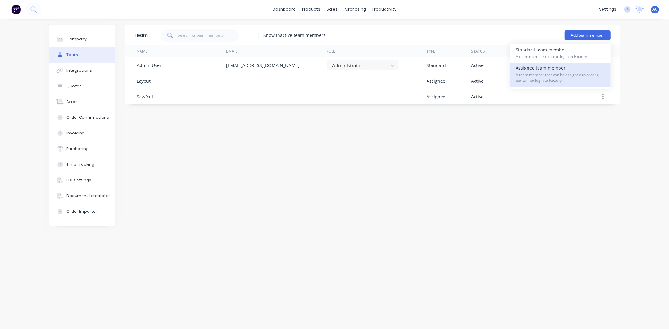
click at [565, 72] on span "A team member that can be assigned to orders, but cannot login to Factory" at bounding box center [560, 77] width 89 height 11
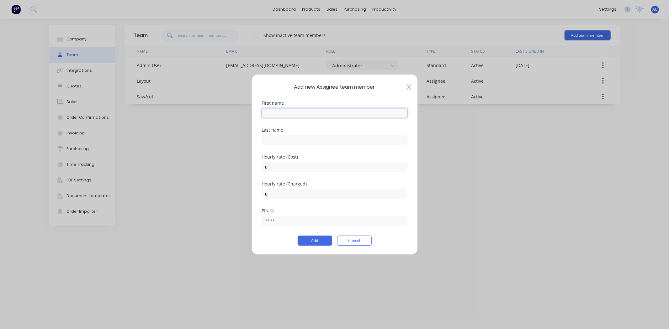
click at [295, 112] on input "text" at bounding box center [334, 112] width 145 height 9
click at [290, 167] on input "0" at bounding box center [334, 166] width 145 height 9
click at [314, 240] on button "Add" at bounding box center [315, 241] width 34 height 10
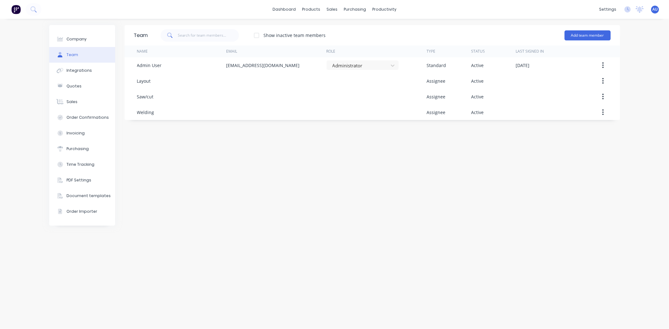
click at [435, 177] on div "Team Show inactive team members Add team member Name Email Role Type Status Las…" at bounding box center [371, 174] width 495 height 298
click at [329, 29] on div "Product Catalogue" at bounding box center [338, 30] width 39 height 6
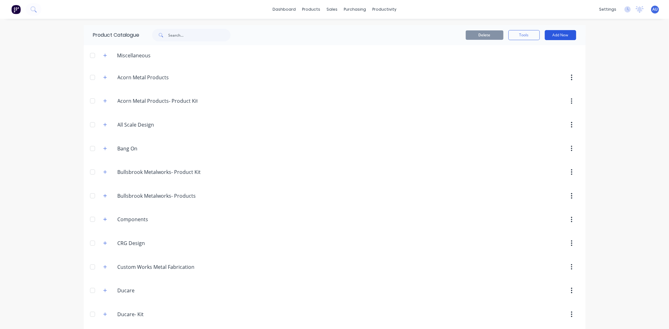
click at [564, 34] on button "Add New" at bounding box center [560, 35] width 31 height 10
click at [541, 73] on div "Product Kit" at bounding box center [546, 76] width 48 height 9
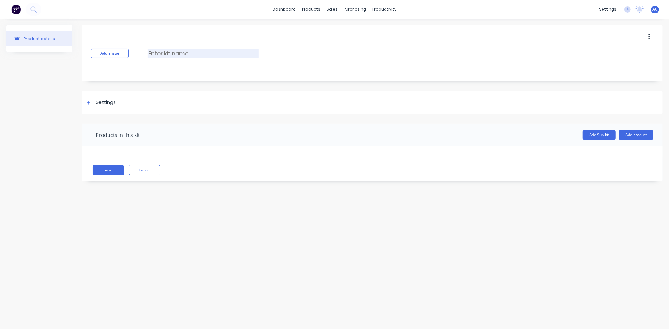
click at [156, 56] on input at bounding box center [203, 53] width 111 height 9
click at [122, 108] on div "Settings" at bounding box center [372, 103] width 581 height 24
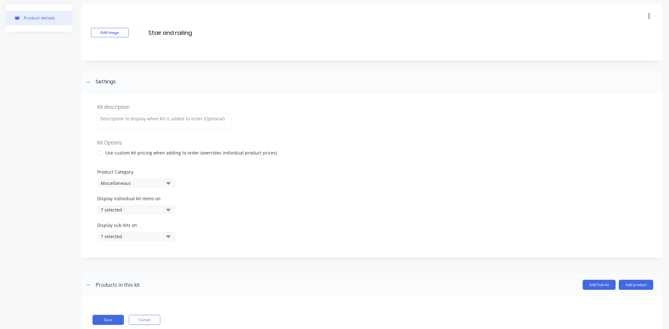
scroll to position [39, 0]
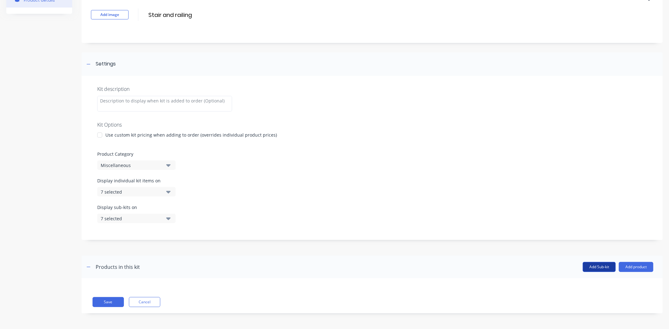
click at [593, 267] on button "Add Sub-kit" at bounding box center [599, 267] width 33 height 10
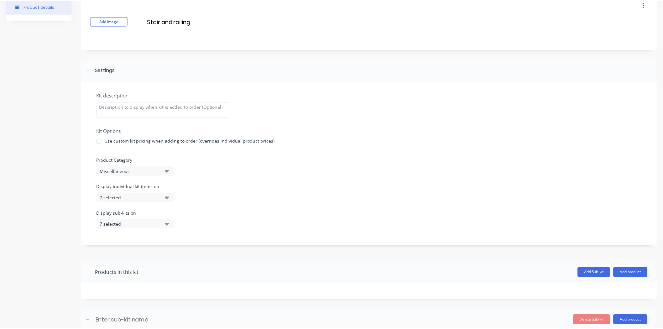
scroll to position [86, 0]
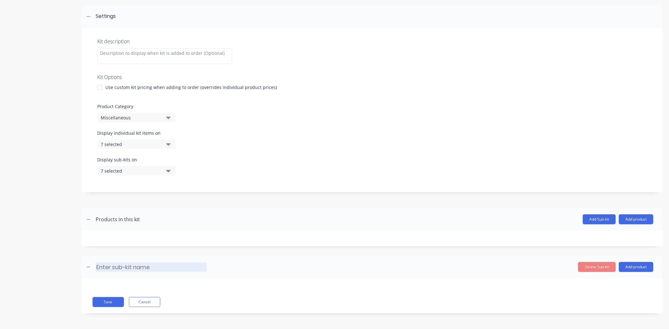
click at [157, 269] on input at bounding box center [151, 267] width 111 height 9
click at [633, 268] on button "Add product" at bounding box center [636, 267] width 34 height 10
click at [599, 283] on div "Product catalogue" at bounding box center [623, 283] width 48 height 9
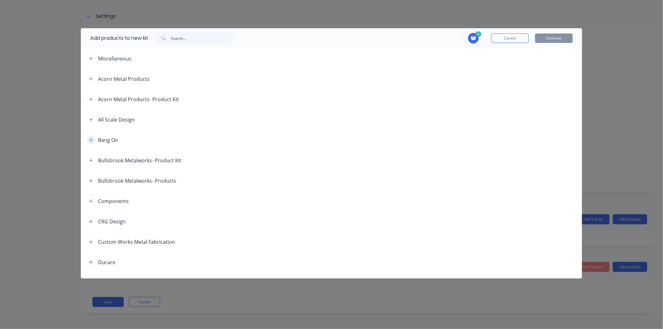
click at [90, 140] on icon "button" at bounding box center [90, 139] width 3 height 3
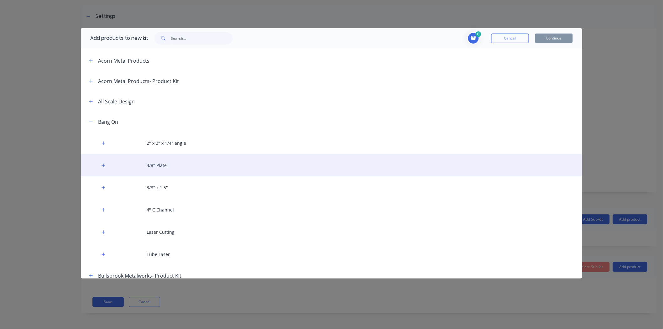
scroll to position [35, 0]
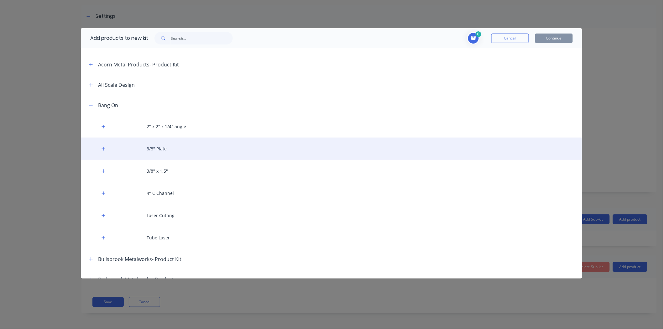
click at [161, 150] on div "3/8" Plate" at bounding box center [332, 149] width 502 height 22
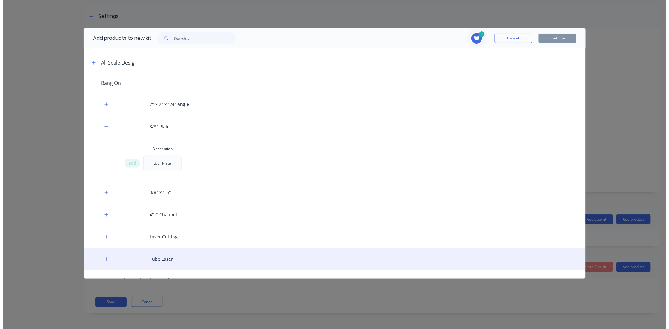
scroll to position [70, 0]
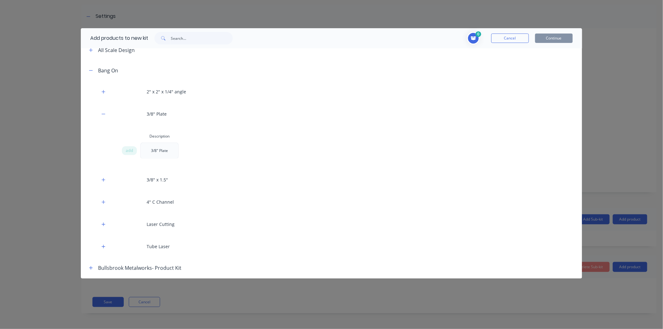
click at [475, 39] on icon "Toggle cart dropdown" at bounding box center [473, 38] width 5 height 4
click at [131, 151] on span "add" at bounding box center [130, 151] width 8 height 6
click at [472, 38] on icon "Toggle cart dropdown" at bounding box center [474, 38] width 6 height 4
click at [415, 64] on input "1" at bounding box center [415, 62] width 10 height 10
click at [477, 148] on div "add 3/8" Plate" at bounding box center [329, 151] width 415 height 16
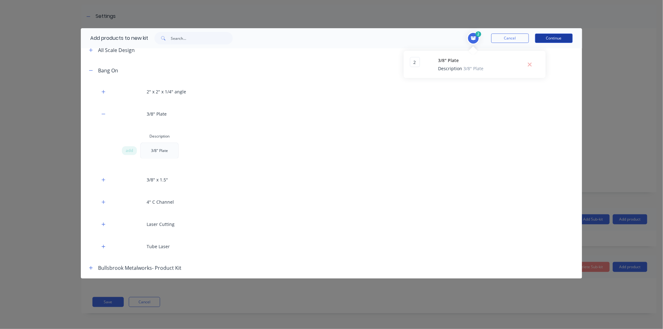
click at [552, 38] on button "Continue" at bounding box center [554, 38] width 38 height 9
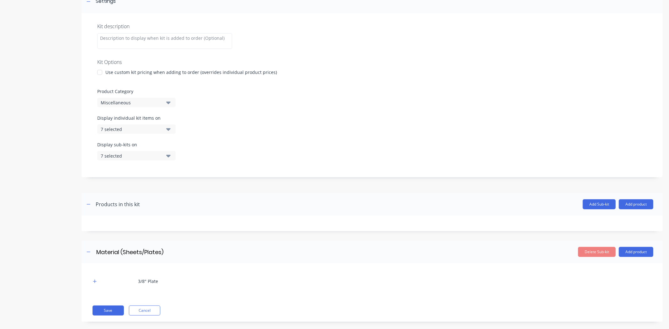
scroll to position [110, 0]
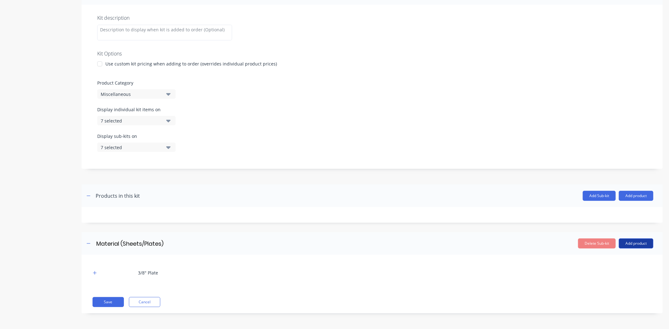
click at [627, 242] on button "Add product" at bounding box center [636, 244] width 34 height 10
click at [622, 279] on button "Notes (Internal)" at bounding box center [623, 284] width 60 height 13
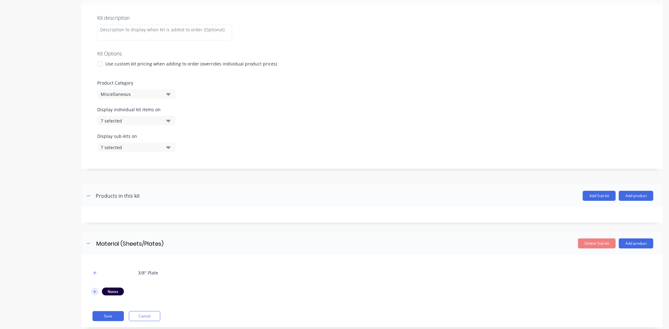
click at [94, 293] on icon "button" at bounding box center [95, 292] width 4 height 4
click at [95, 309] on icon at bounding box center [95, 310] width 5 height 6
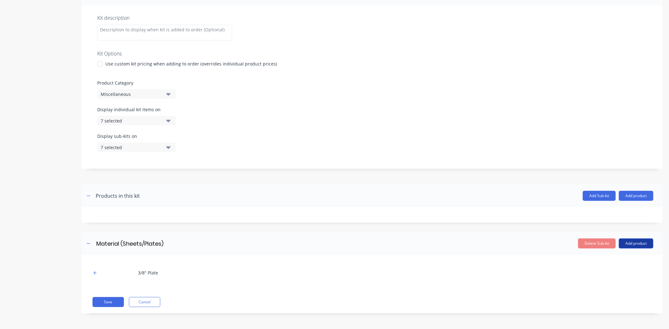
click at [619, 240] on button "Add product" at bounding box center [636, 244] width 34 height 10
click at [611, 270] on div "Labour" at bounding box center [623, 272] width 48 height 9
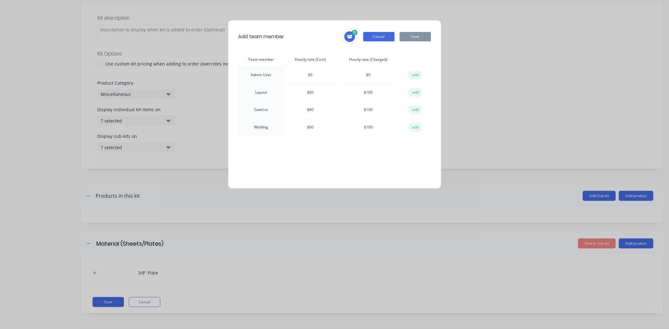
click at [377, 36] on button "Cancel" at bounding box center [378, 36] width 31 height 9
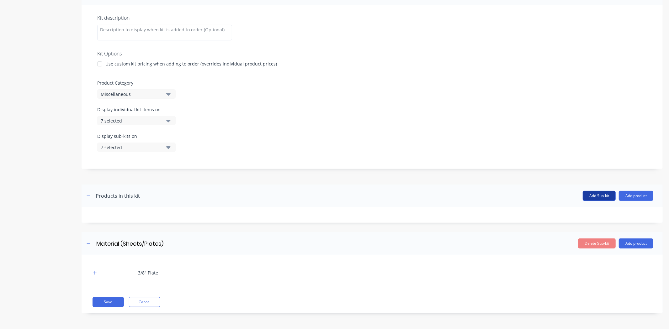
click at [597, 192] on button "Add Sub-kit" at bounding box center [599, 196] width 33 height 10
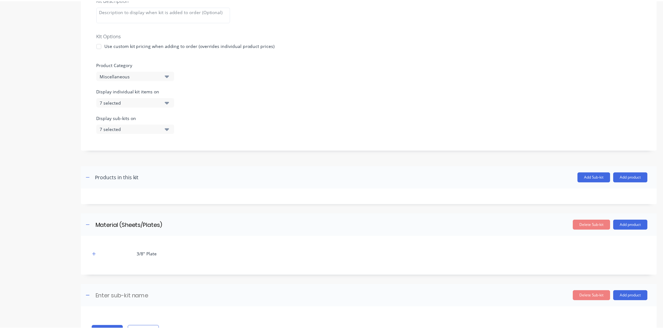
scroll to position [157, 0]
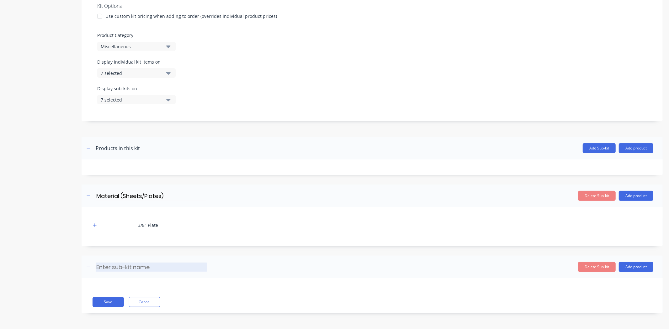
click at [134, 266] on input at bounding box center [151, 267] width 111 height 9
click at [641, 264] on button "Add product" at bounding box center [636, 267] width 34 height 10
click at [615, 281] on div "Product catalogue" at bounding box center [623, 283] width 48 height 9
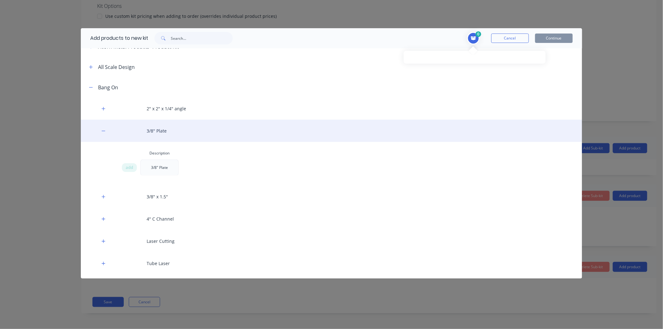
scroll to position [70, 0]
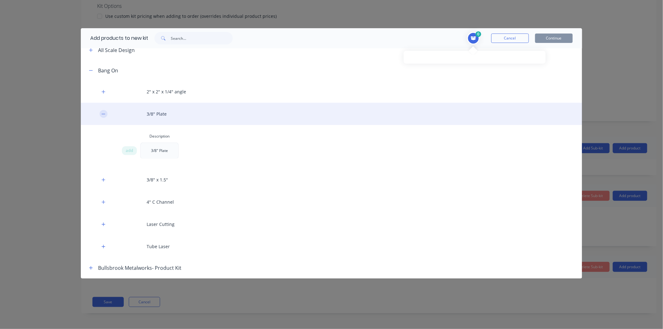
click at [105, 113] on icon "button" at bounding box center [104, 114] width 4 height 4
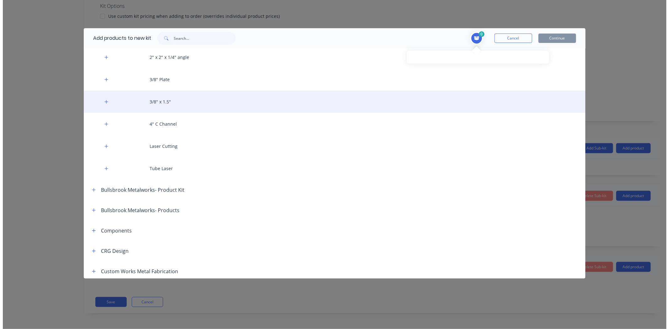
scroll to position [104, 0]
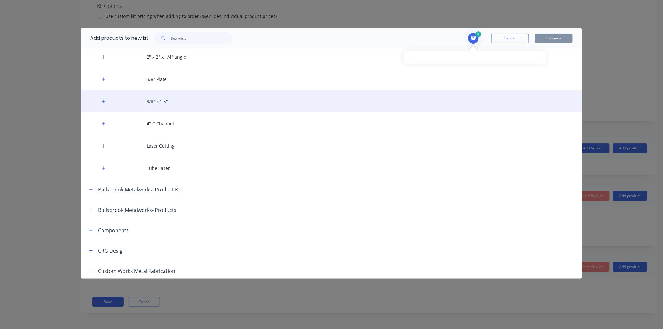
click at [123, 103] on div "3/8" x 1.5"" at bounding box center [332, 101] width 502 height 22
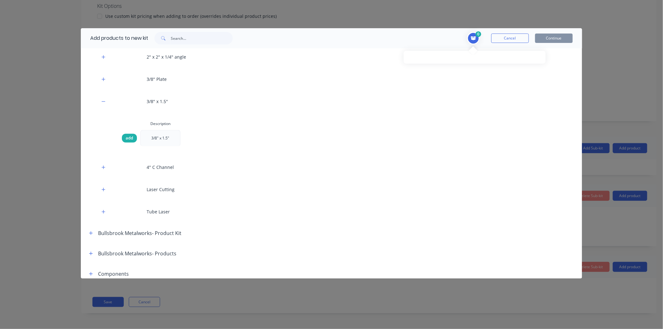
click at [132, 137] on span "add" at bounding box center [130, 138] width 8 height 6
click at [474, 39] on icon "Toggle cart dropdown" at bounding box center [473, 38] width 5 height 4
click at [474, 41] on span "Toggle cart dropdown" at bounding box center [473, 38] width 13 height 13
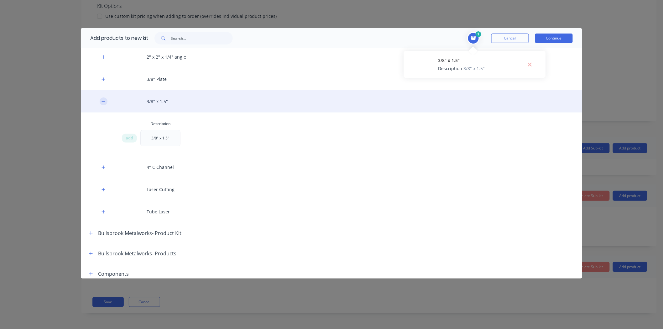
click at [105, 102] on icon "button" at bounding box center [104, 101] width 4 height 4
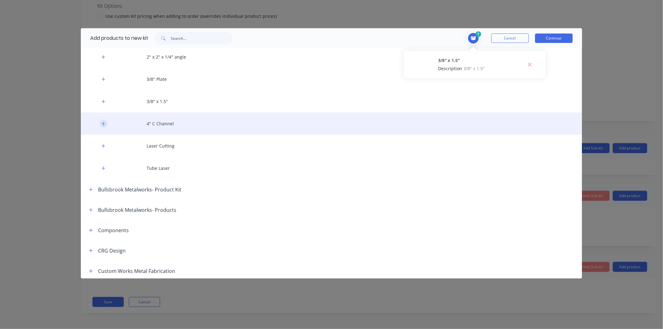
click at [104, 126] on button "button" at bounding box center [104, 124] width 8 height 8
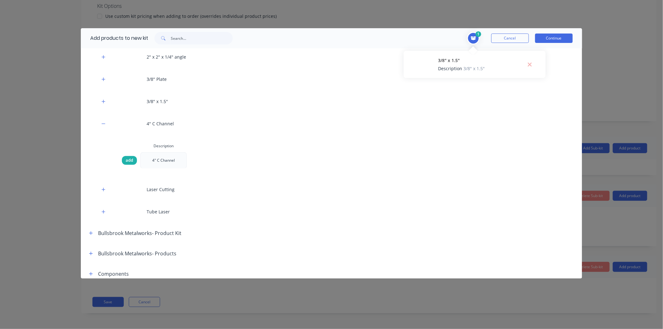
click at [126, 158] on span "add" at bounding box center [130, 160] width 8 height 6
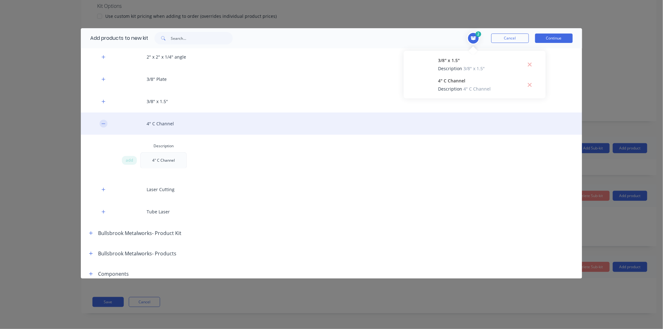
click at [104, 123] on icon "button" at bounding box center [104, 124] width 4 height 4
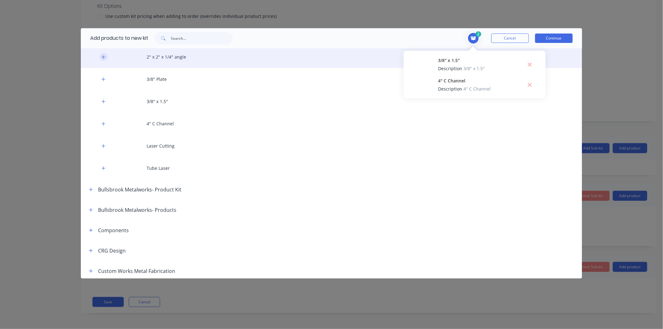
click at [103, 57] on icon "button" at bounding box center [103, 56] width 3 height 3
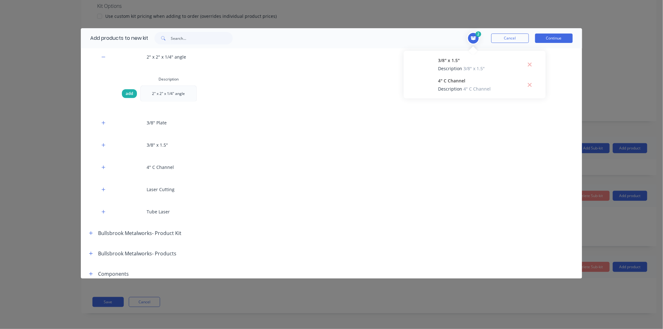
click at [129, 94] on span "add" at bounding box center [130, 94] width 8 height 6
click at [422, 67] on div "3/8" x 1.5" Description 3/8" x 1.5"" at bounding box center [474, 64] width 129 height 15
click at [425, 82] on div "4" C Channel Description 4" C Channel" at bounding box center [474, 84] width 129 height 15
click at [426, 64] on div "3/8" x 1.5" Description 3/8" x 1.5"" at bounding box center [474, 64] width 129 height 15
click at [476, 36] on icon "Toggle cart dropdown" at bounding box center [474, 38] width 6 height 4
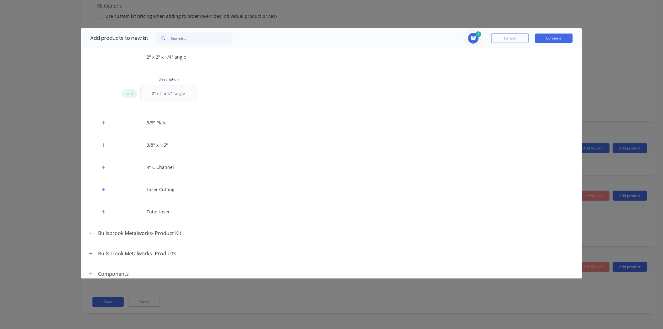
click at [475, 36] on icon "Toggle cart dropdown" at bounding box center [473, 38] width 5 height 4
drag, startPoint x: 425, startPoint y: 101, endPoint x: 424, endPoint y: 110, distance: 9.1
click at [425, 105] on div "2" x 2" x 1/4" angle Description 2" x 2" x 1/4" angle" at bounding box center [474, 105] width 129 height 15
click at [424, 111] on div "2" x 2" x 1/4" angle Description 2" x 2" x 1/4" angle" at bounding box center [474, 105] width 129 height 15
click at [422, 101] on div "2" x 2" x 1/4" angle Description 2" x 2" x 1/4" angle" at bounding box center [474, 105] width 129 height 15
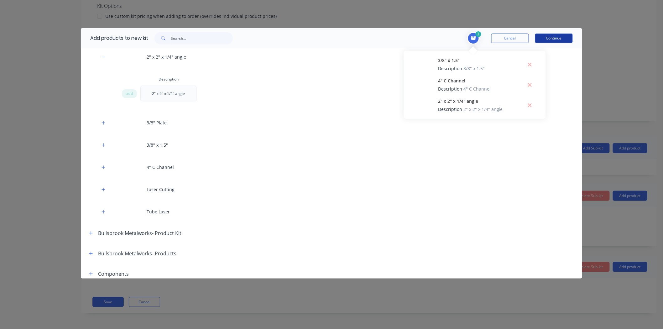
click at [542, 41] on button "Continue" at bounding box center [554, 38] width 38 height 9
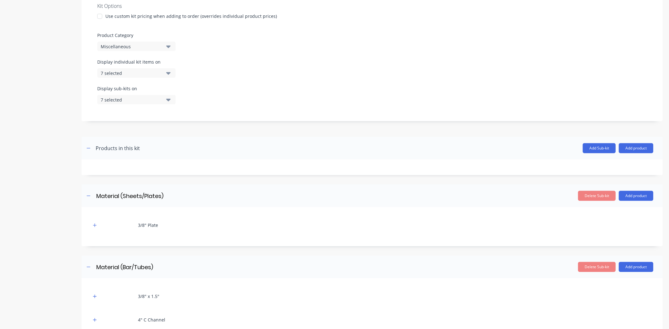
scroll to position [228, 0]
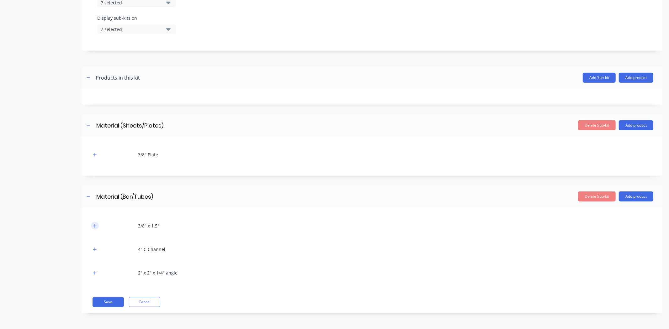
click at [93, 227] on icon "button" at bounding box center [95, 226] width 4 height 4
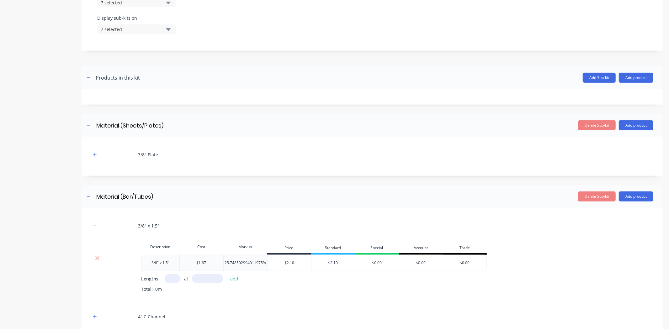
scroll to position [296, 0]
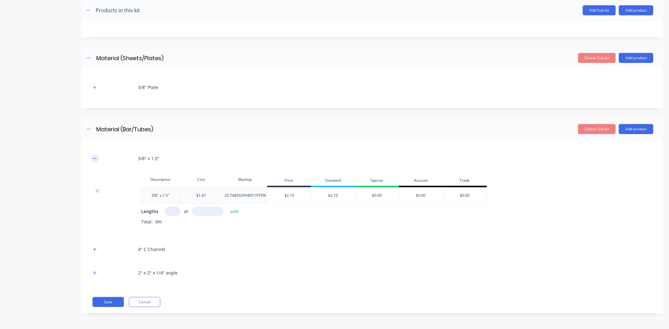
click at [95, 158] on icon "button" at bounding box center [95, 158] width 4 height 4
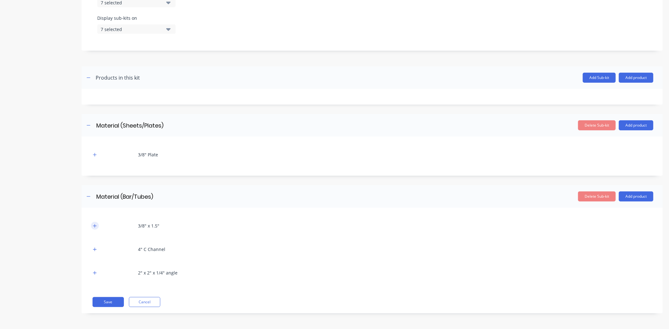
scroll to position [228, 0]
click at [99, 251] on div "4" C Channel" at bounding box center [372, 249] width 562 height 17
click at [93, 250] on icon "button" at bounding box center [95, 249] width 4 height 4
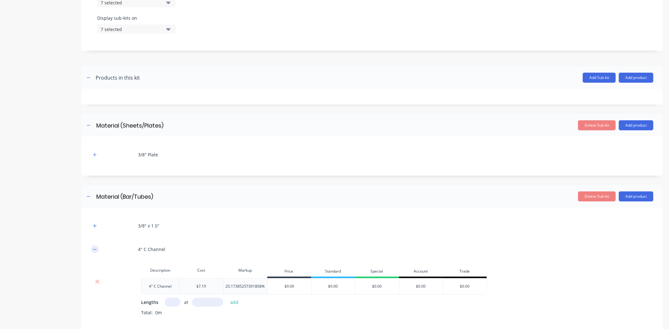
click at [93, 250] on icon "button" at bounding box center [95, 249] width 4 height 4
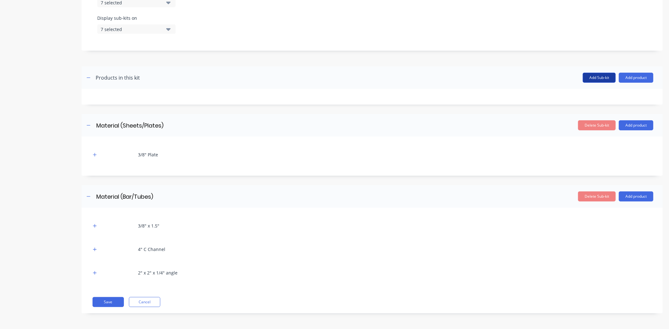
click at [591, 76] on button "Add Sub-kit" at bounding box center [599, 78] width 33 height 10
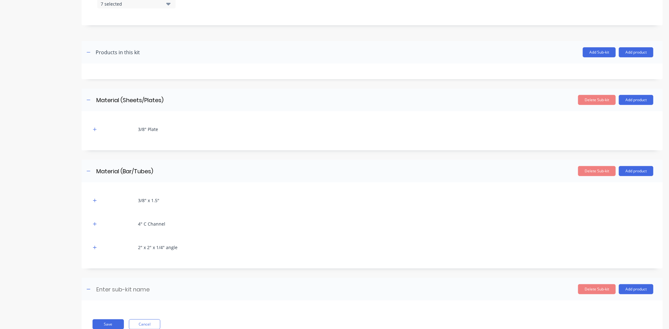
scroll to position [276, 0]
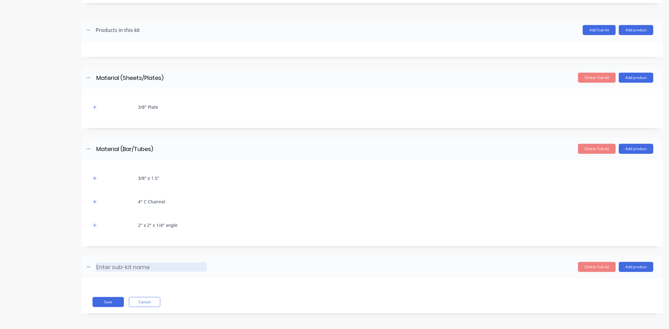
click at [124, 266] on input at bounding box center [151, 267] width 111 height 9
click at [634, 267] on button "Add product" at bounding box center [636, 267] width 34 height 10
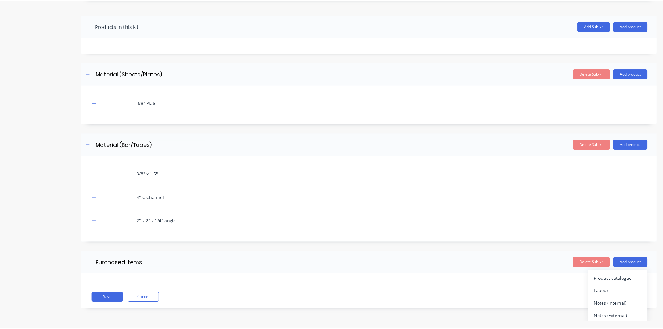
scroll to position [5, 0]
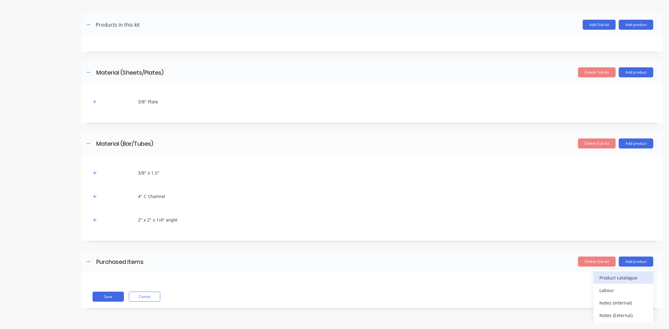
click at [613, 277] on div "Product catalogue" at bounding box center [623, 277] width 48 height 9
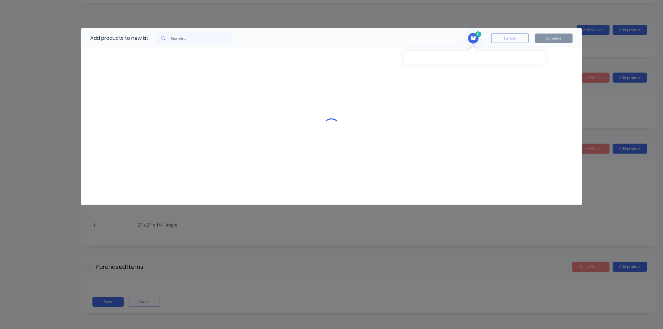
scroll to position [0, 0]
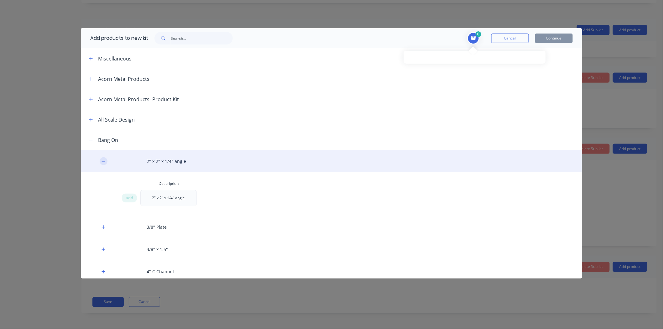
click at [102, 161] on icon "button" at bounding box center [103, 161] width 3 height 0
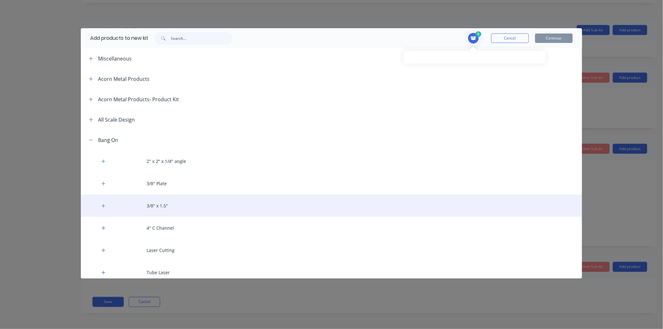
scroll to position [70, 0]
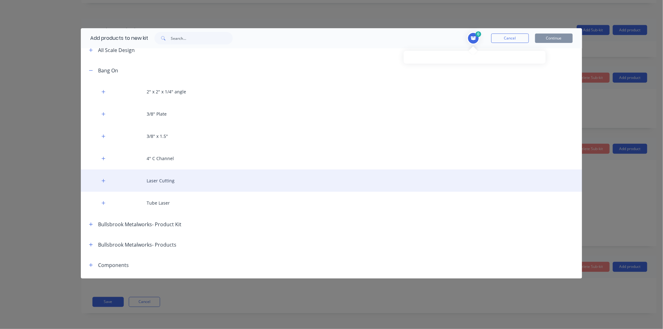
click at [136, 177] on div "Laser Cutting" at bounding box center [332, 181] width 502 height 22
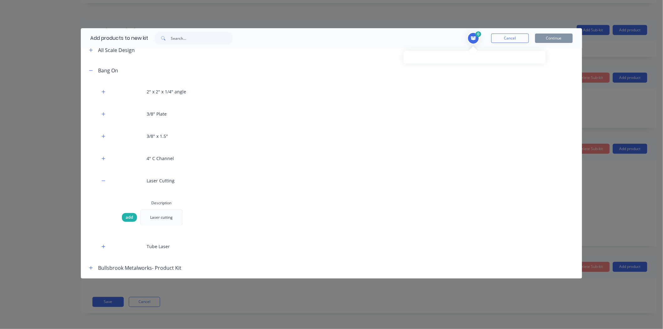
click at [134, 216] on div "add" at bounding box center [129, 217] width 15 height 9
click at [416, 63] on input "1" at bounding box center [415, 62] width 10 height 10
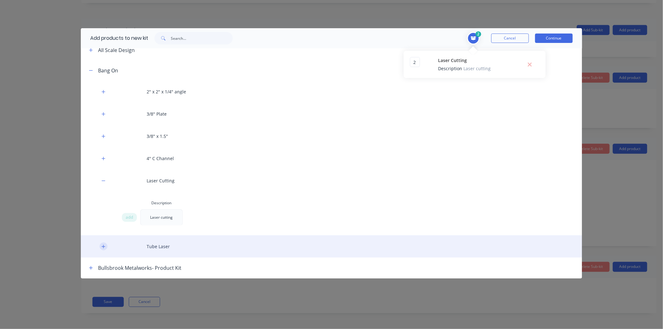
click at [105, 246] on icon "button" at bounding box center [104, 247] width 4 height 4
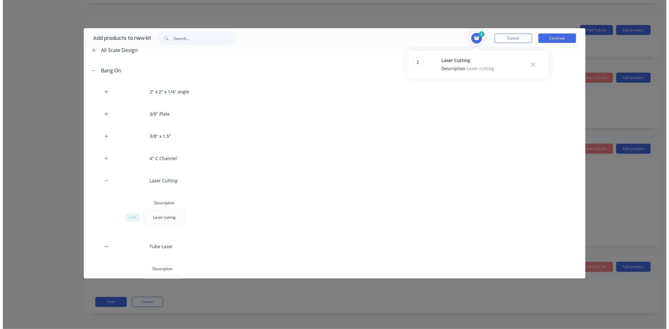
scroll to position [174, 0]
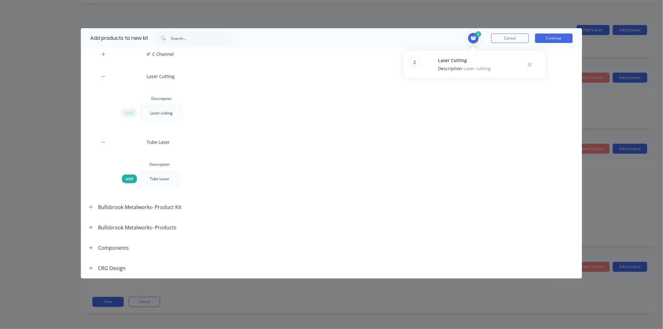
click at [128, 178] on span "add" at bounding box center [130, 179] width 8 height 6
click at [417, 83] on input "1" at bounding box center [415, 82] width 10 height 10
click at [413, 172] on div "add Tube Laser" at bounding box center [329, 179] width 415 height 16
click at [566, 35] on button "Continue" at bounding box center [554, 38] width 38 height 9
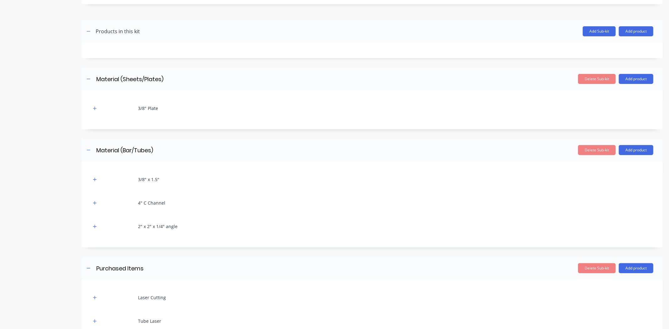
scroll to position [218, 0]
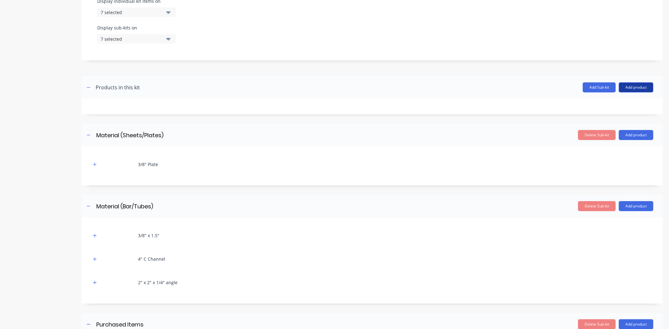
click at [638, 88] on button "Add product" at bounding box center [636, 87] width 34 height 10
click at [613, 116] on div "Labour" at bounding box center [623, 116] width 48 height 9
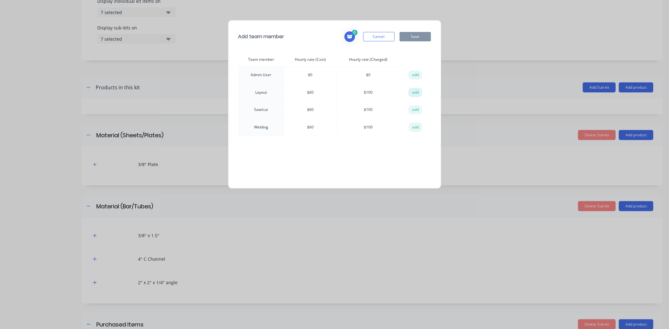
click at [419, 92] on button "add" at bounding box center [415, 92] width 14 height 9
click at [415, 111] on button "add" at bounding box center [415, 109] width 14 height 9
click at [414, 128] on button "add" at bounding box center [416, 127] width 14 height 9
click at [345, 34] on span at bounding box center [349, 36] width 13 height 13
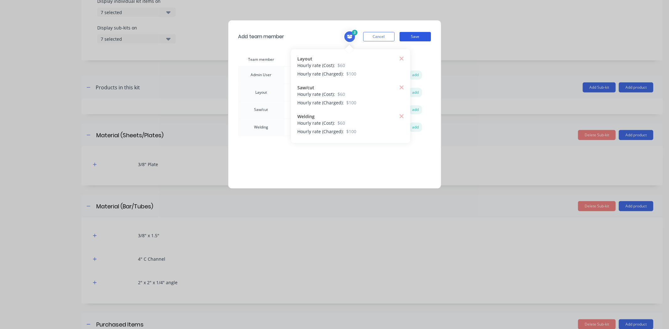
click at [414, 36] on button "Save" at bounding box center [414, 36] width 31 height 9
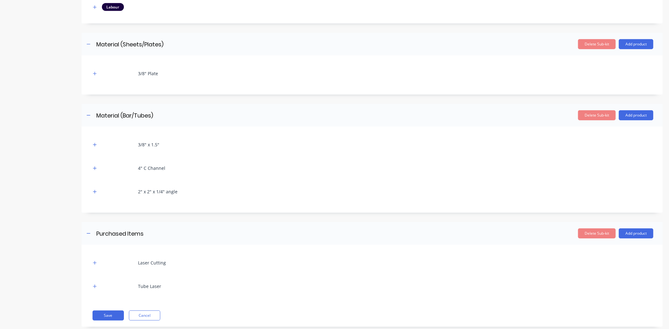
scroll to position [337, 0]
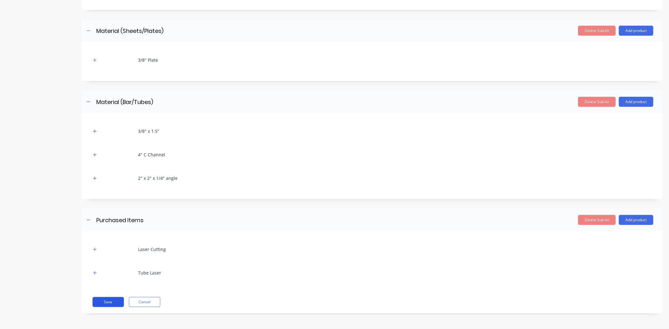
click at [115, 302] on button "Save" at bounding box center [107, 302] width 31 height 10
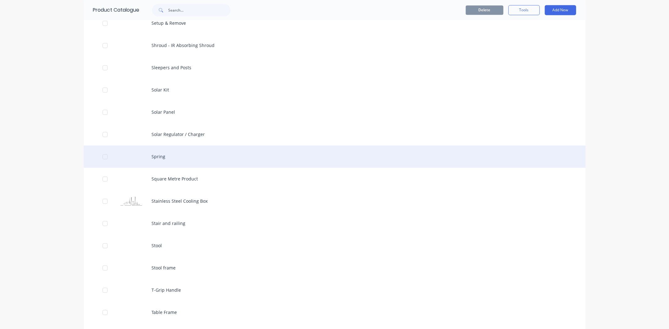
scroll to position [3274, 0]
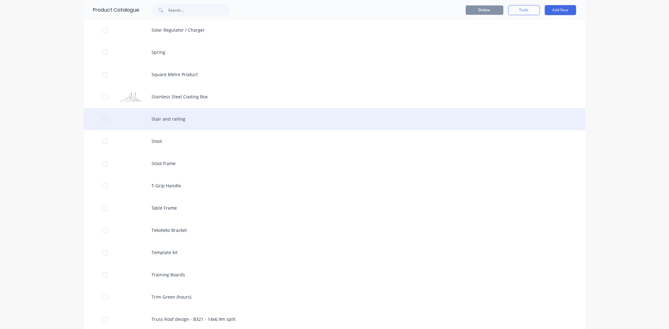
click at [168, 113] on div "Stair and railing" at bounding box center [335, 119] width 502 height 22
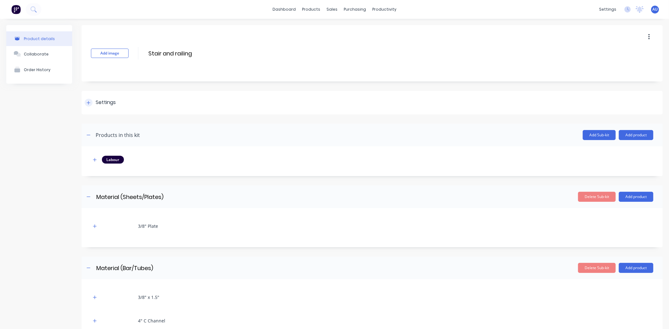
click at [88, 102] on icon at bounding box center [89, 103] width 4 height 4
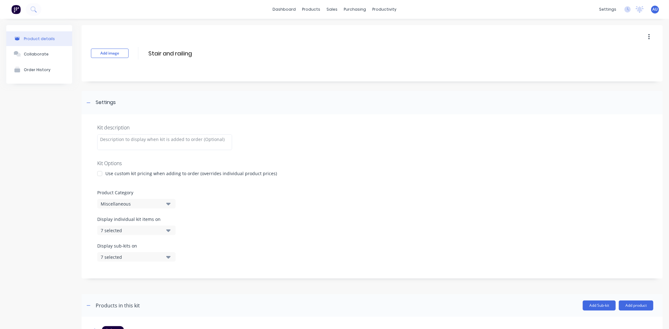
click at [119, 201] on div "Miscellaneous" at bounding box center [131, 204] width 61 height 7
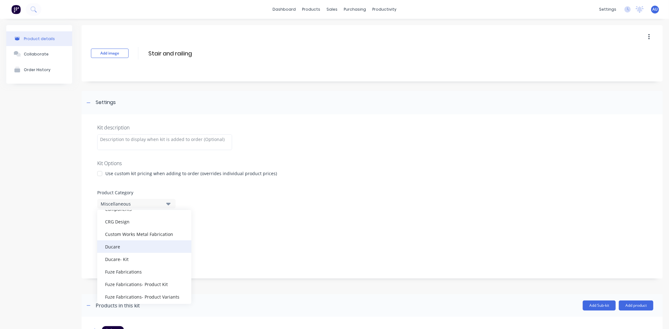
scroll to position [35, 0]
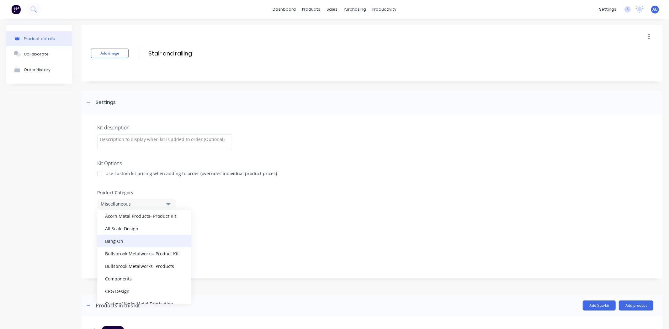
click at [121, 242] on div "Bang On" at bounding box center [144, 241] width 94 height 13
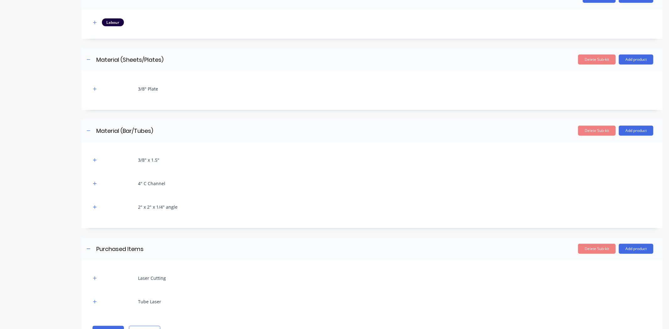
scroll to position [337, 0]
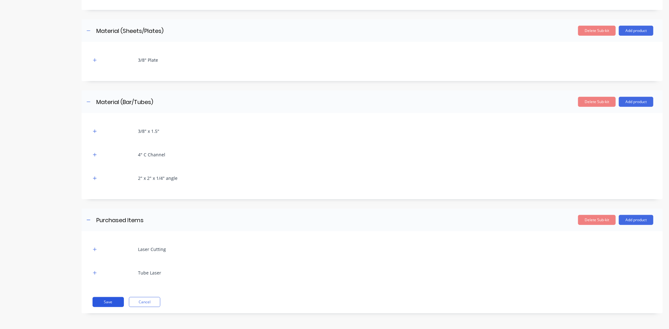
click at [107, 303] on button "Save" at bounding box center [107, 302] width 31 height 10
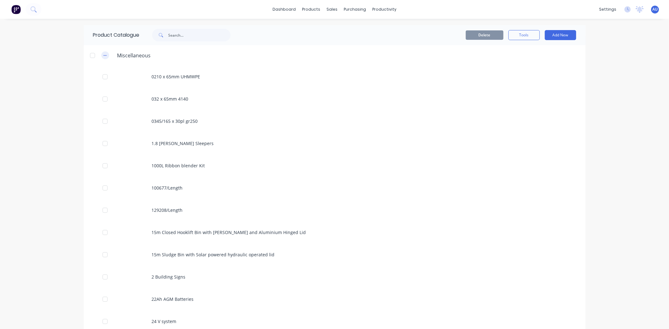
click at [103, 55] on icon "button" at bounding box center [104, 55] width 3 height 0
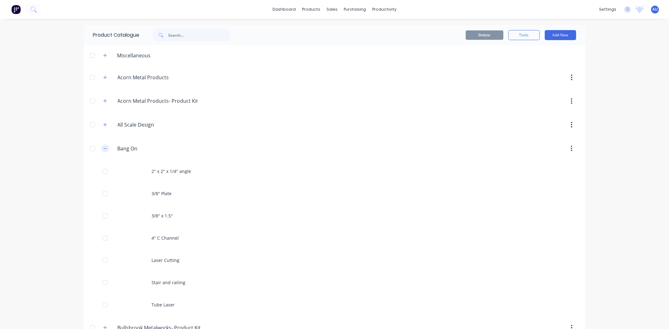
click at [104, 150] on button "button" at bounding box center [105, 149] width 8 height 8
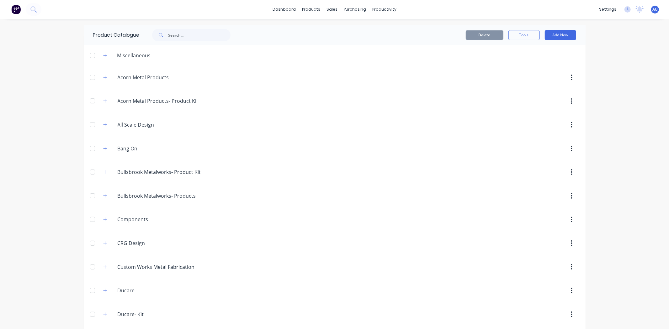
click at [633, 99] on div "dashboard products sales purchasing productivity dashboard products Product Cat…" at bounding box center [334, 164] width 669 height 329
click at [555, 28] on div "Delete Tools Add New" at bounding box center [415, 35] width 339 height 20
click at [555, 29] on div "Delete Tools Add New" at bounding box center [415, 35] width 339 height 20
click at [554, 32] on button "Add New" at bounding box center [560, 35] width 31 height 10
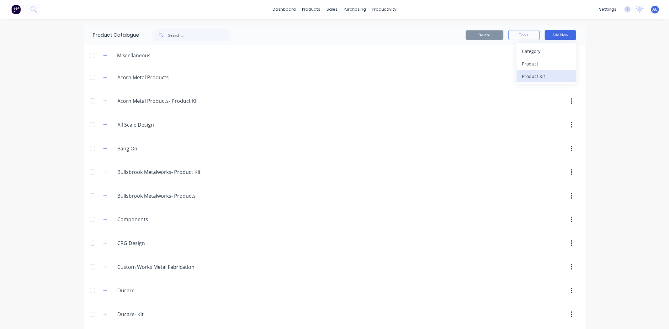
click at [544, 72] on div "Product Kit" at bounding box center [546, 76] width 48 height 9
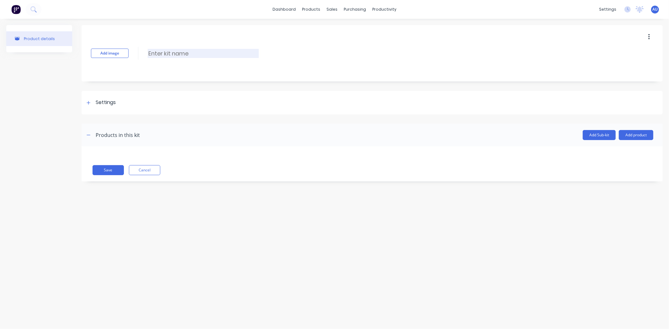
click at [172, 55] on input at bounding box center [203, 53] width 111 height 9
click at [94, 103] on div "Settings" at bounding box center [100, 103] width 31 height 8
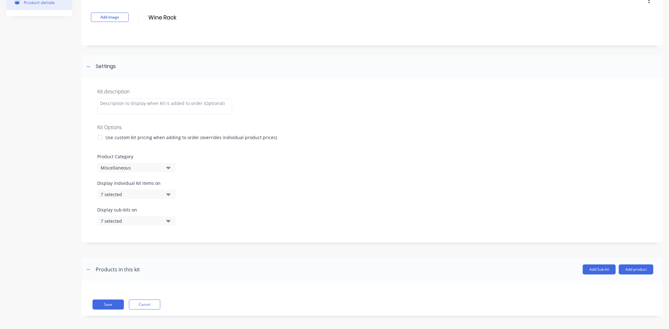
scroll to position [39, 0]
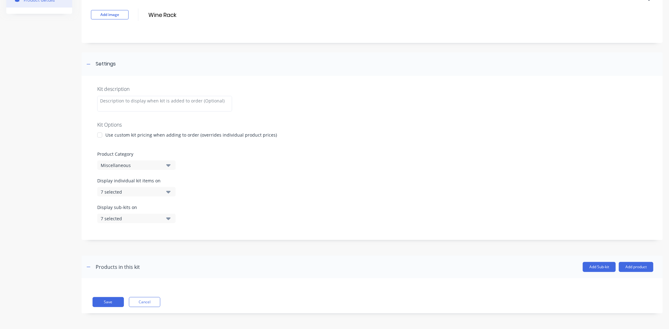
click at [123, 162] on div "Miscellaneous" at bounding box center [131, 165] width 61 height 7
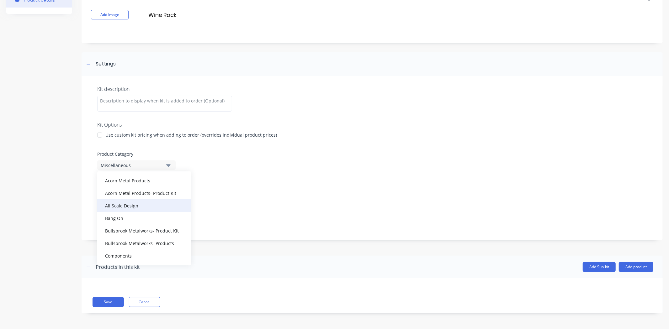
scroll to position [35, 0]
click at [120, 202] on div "Bang On" at bounding box center [144, 202] width 94 height 13
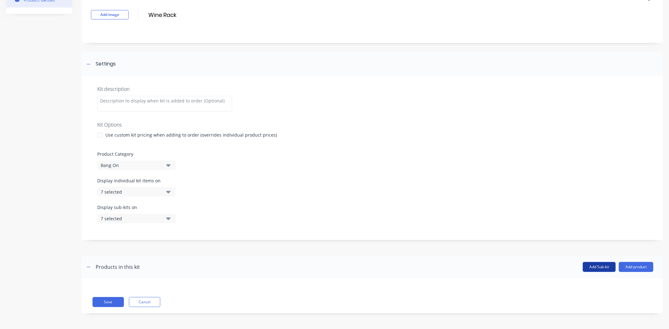
click at [603, 268] on button "Add Sub-kit" at bounding box center [599, 267] width 33 height 10
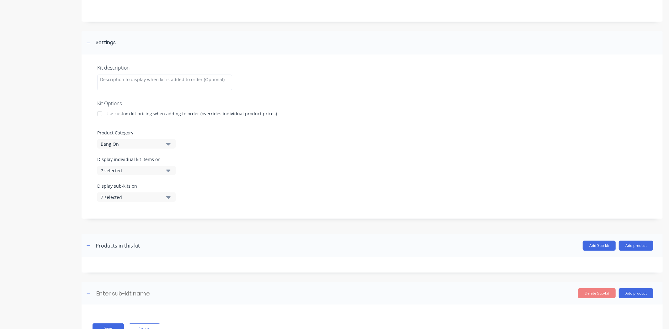
scroll to position [86, 0]
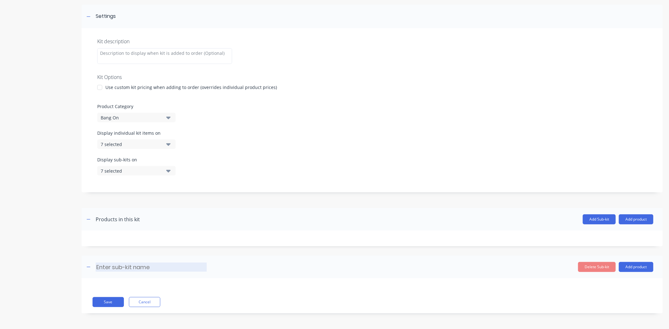
click at [184, 270] on input at bounding box center [151, 267] width 111 height 9
click at [595, 269] on button "Delete Sub-kit" at bounding box center [597, 267] width 38 height 10
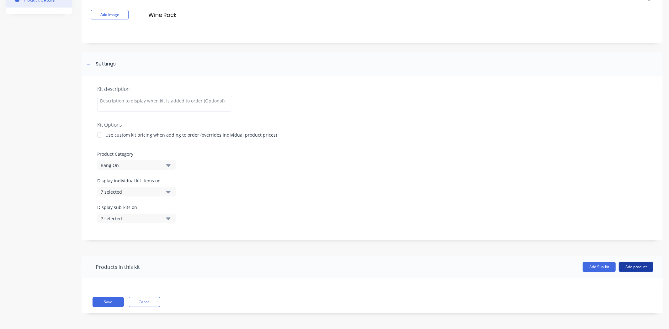
click at [629, 268] on button "Add product" at bounding box center [636, 267] width 34 height 10
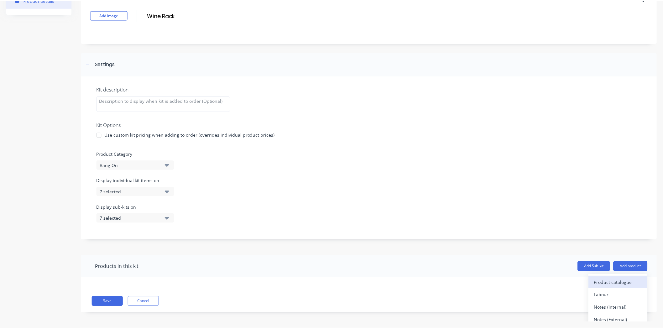
scroll to position [5, 0]
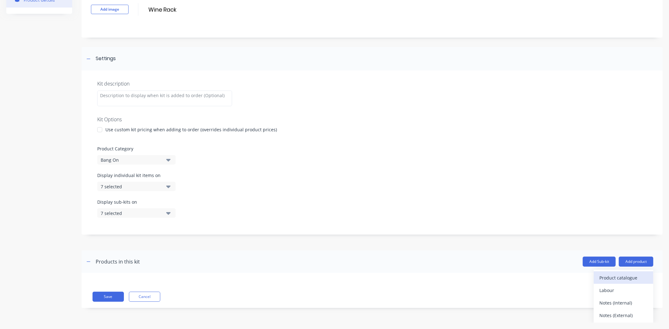
click at [613, 280] on div "Product catalogue" at bounding box center [623, 277] width 48 height 9
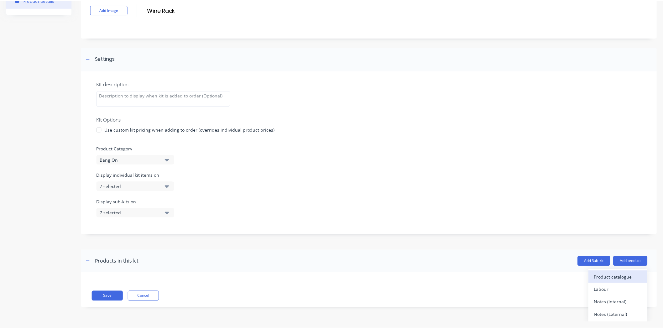
scroll to position [0, 0]
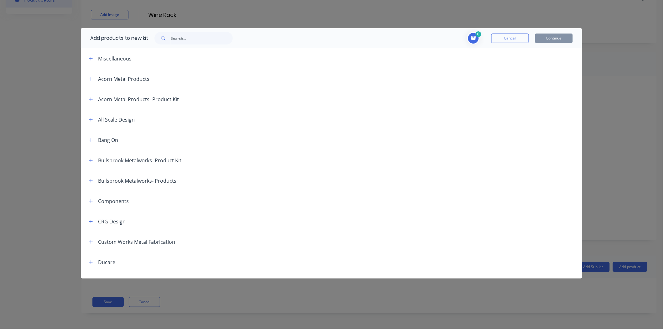
click at [105, 142] on div "Bang On" at bounding box center [108, 140] width 20 height 8
click at [91, 60] on icon "button" at bounding box center [91, 58] width 4 height 4
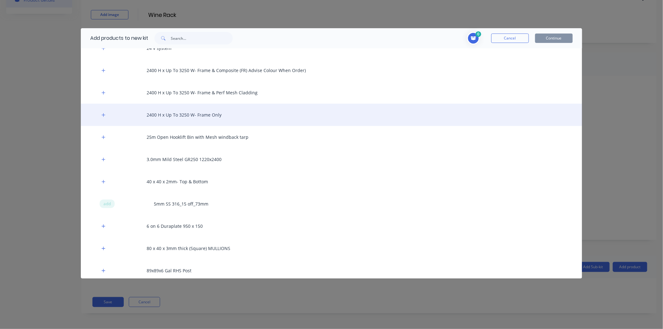
scroll to position [278, 0]
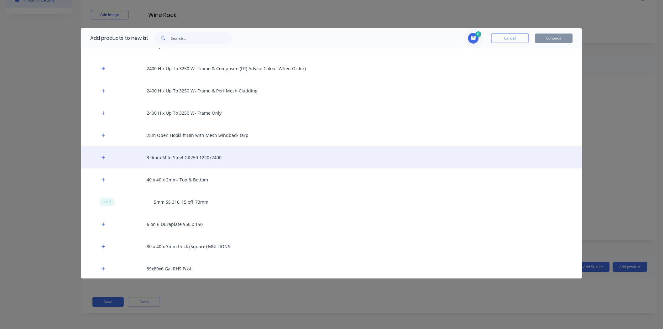
click at [137, 159] on div "3.0mm Mild Steel GR250 1220x2400" at bounding box center [332, 157] width 502 height 22
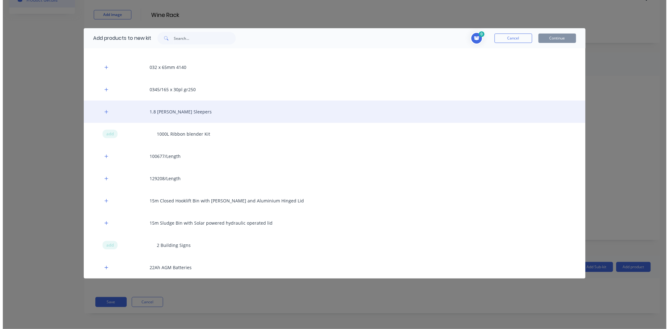
scroll to position [0, 0]
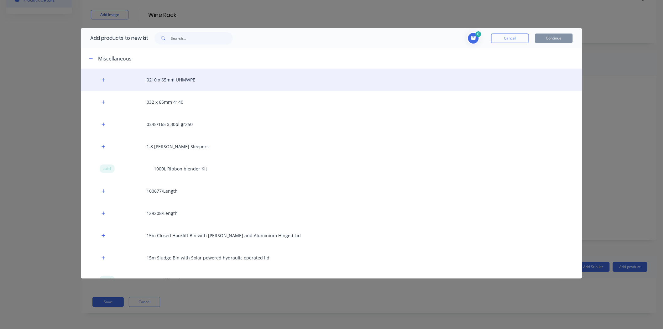
click at [133, 83] on div "0210 x 65mm UHMWPE" at bounding box center [332, 80] width 502 height 22
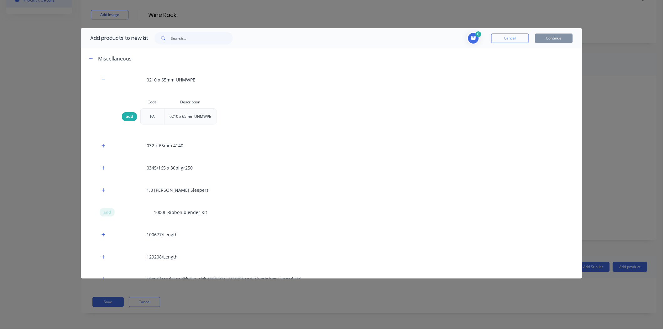
click at [129, 118] on span "add" at bounding box center [130, 116] width 8 height 6
click at [541, 40] on button "Continue" at bounding box center [554, 38] width 38 height 9
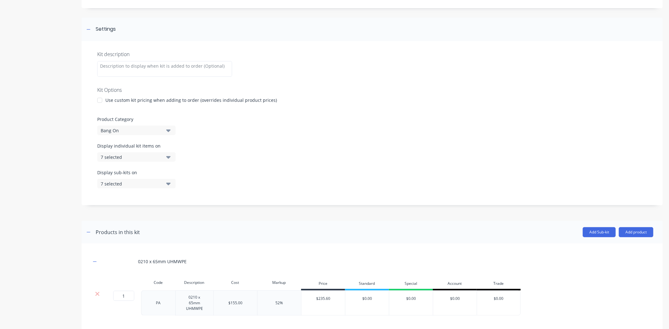
scroll to position [108, 0]
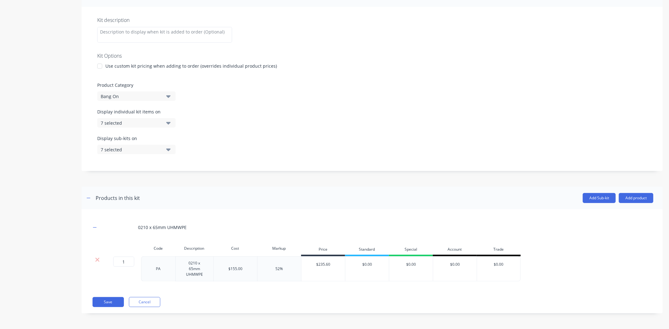
click at [216, 303] on div "Save Cancel" at bounding box center [372, 302] width 561 height 10
click at [112, 302] on button "Save" at bounding box center [107, 302] width 31 height 10
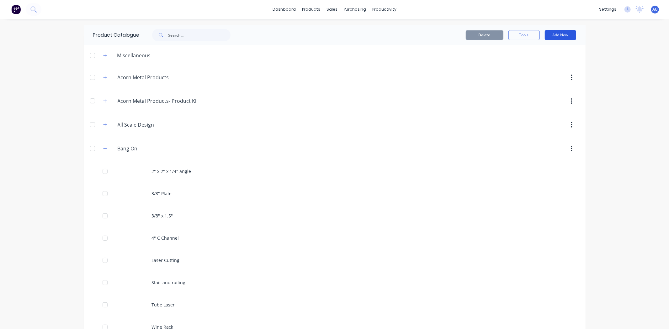
click at [556, 36] on button "Add New" at bounding box center [560, 35] width 31 height 10
click at [541, 63] on div "Product" at bounding box center [546, 63] width 48 height 9
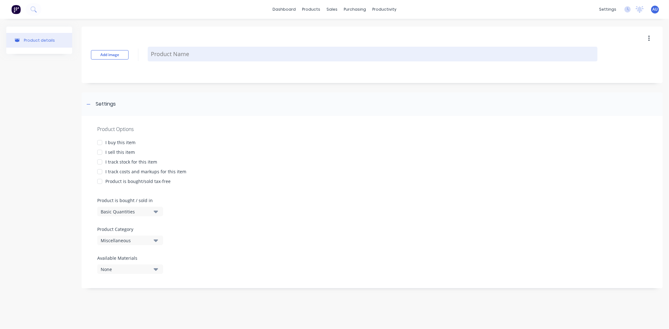
click at [204, 59] on textarea at bounding box center [373, 54] width 450 height 15
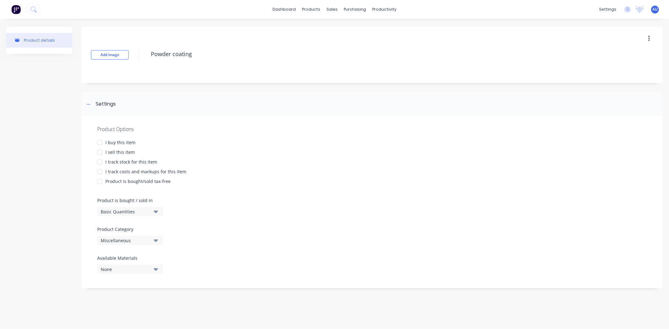
click at [116, 154] on div "I sell this item" at bounding box center [119, 152] width 29 height 7
click at [127, 171] on div "I track costs and markups for this item" at bounding box center [145, 171] width 81 height 7
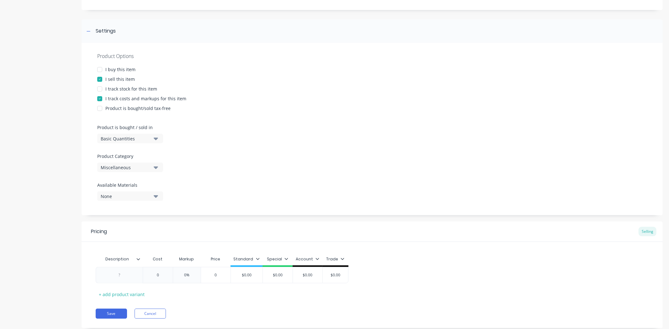
scroll to position [89, 0]
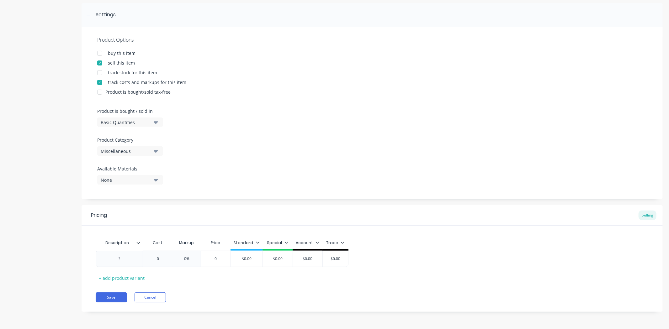
click at [121, 151] on div "Miscellaneous" at bounding box center [126, 151] width 50 height 7
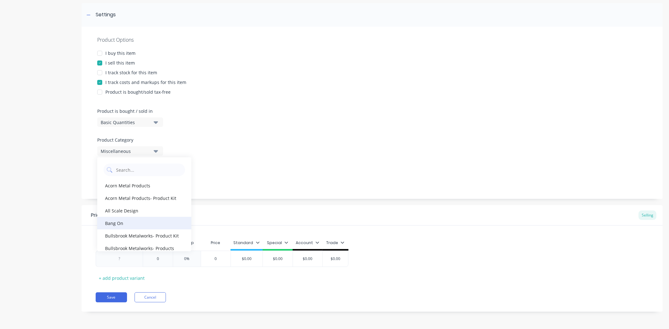
click at [130, 218] on div "Bang On" at bounding box center [144, 223] width 94 height 13
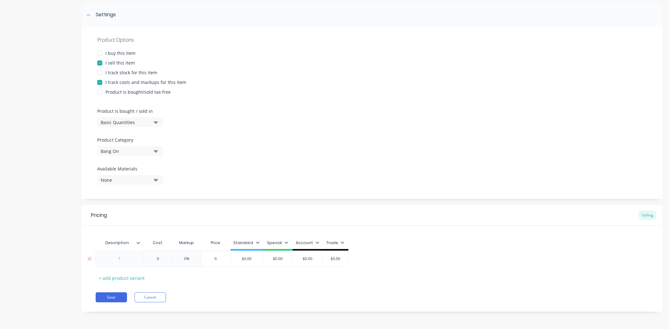
click at [128, 258] on div at bounding box center [119, 259] width 31 height 8
click at [217, 281] on div "Description Cost Markup Price Standard Special Account Trade Powder coating $10…" at bounding box center [372, 260] width 553 height 46
click at [120, 297] on button "Save" at bounding box center [111, 298] width 31 height 10
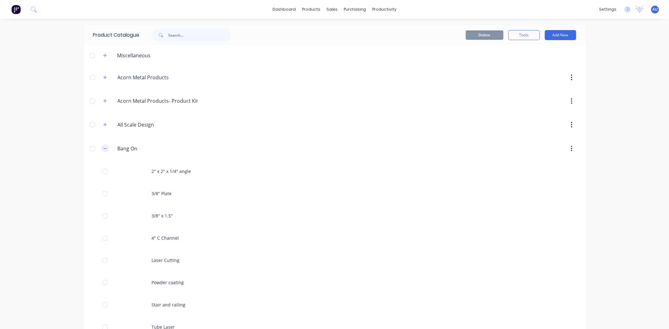
click at [103, 148] on icon "button" at bounding box center [105, 148] width 4 height 4
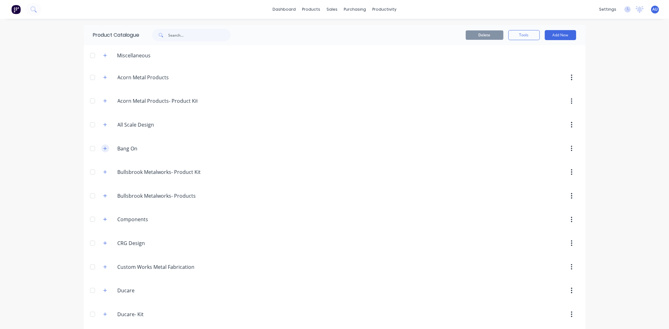
click at [103, 149] on icon "button" at bounding box center [104, 148] width 3 height 3
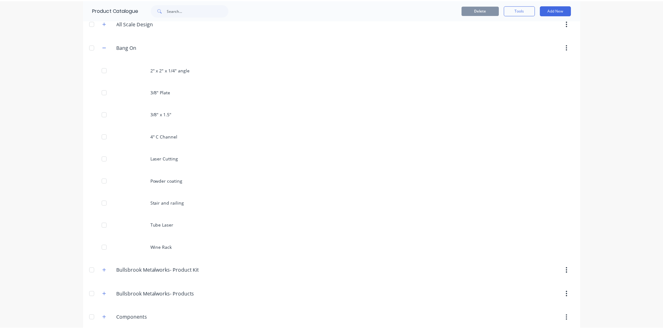
scroll to position [104, 0]
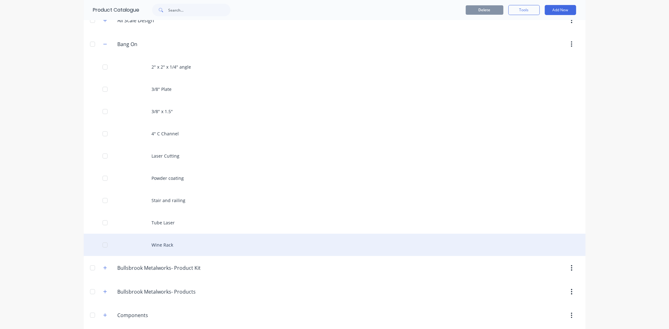
click at [180, 240] on div "Wine Rack" at bounding box center [335, 245] width 502 height 22
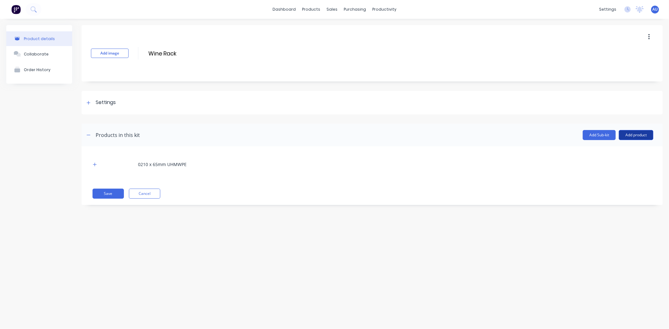
click at [624, 135] on button "Add product" at bounding box center [636, 135] width 34 height 10
click at [610, 152] on div "Product catalogue" at bounding box center [623, 151] width 48 height 9
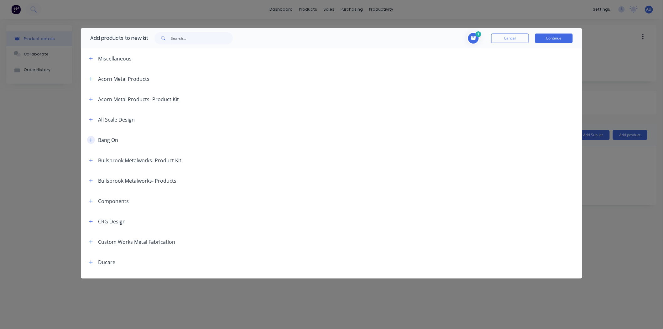
click at [92, 140] on icon "button" at bounding box center [91, 140] width 4 height 4
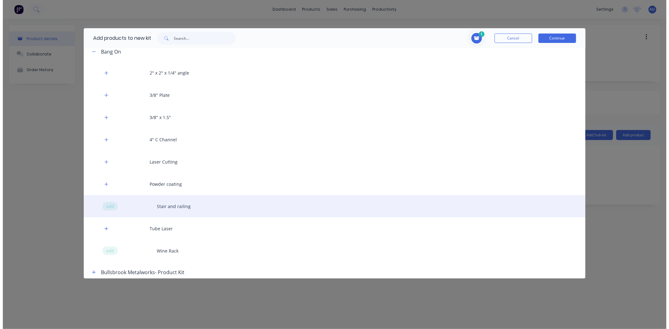
scroll to position [104, 0]
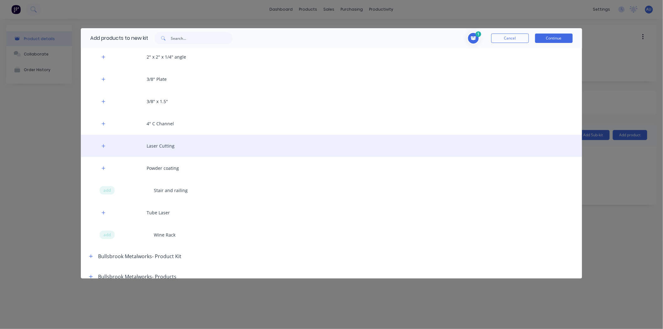
click at [164, 149] on div "Laser Cutting" at bounding box center [332, 146] width 502 height 22
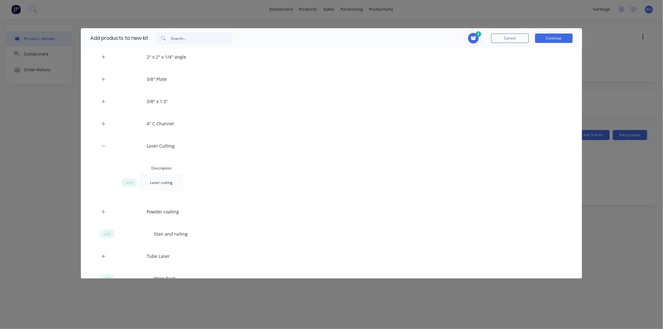
click at [137, 181] on div "add" at bounding box center [131, 183] width 19 height 16
click at [131, 181] on span "add" at bounding box center [130, 183] width 8 height 6
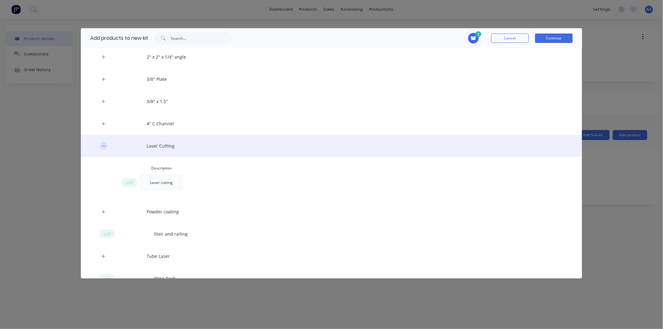
click at [103, 147] on icon "button" at bounding box center [104, 146] width 4 height 4
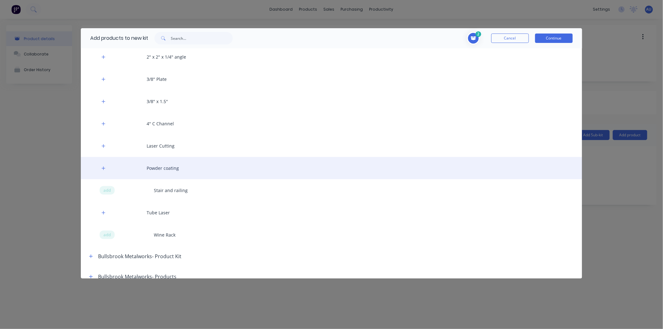
click at [144, 168] on div "Powder coating" at bounding box center [332, 168] width 502 height 22
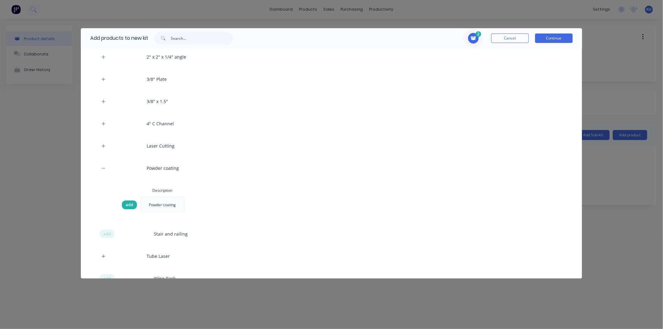
click at [127, 203] on span "add" at bounding box center [130, 205] width 8 height 6
click at [477, 39] on span "Toggle cart dropdown" at bounding box center [473, 38] width 13 height 13
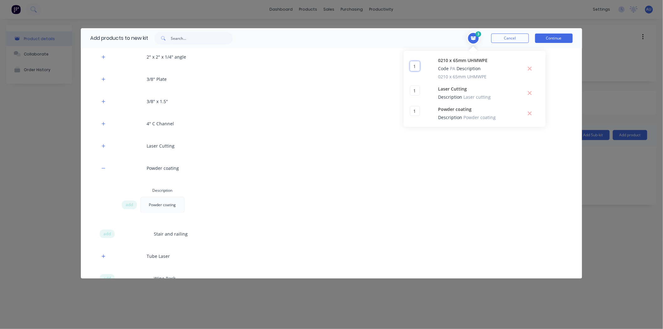
click at [413, 71] on input "1" at bounding box center [415, 66] width 10 height 10
click at [415, 96] on input "1" at bounding box center [415, 91] width 10 height 10
click at [417, 116] on input "1" at bounding box center [415, 111] width 10 height 10
click at [511, 206] on div "add Powder coating" at bounding box center [329, 205] width 415 height 16
click at [562, 41] on button "Continue" at bounding box center [554, 38] width 38 height 9
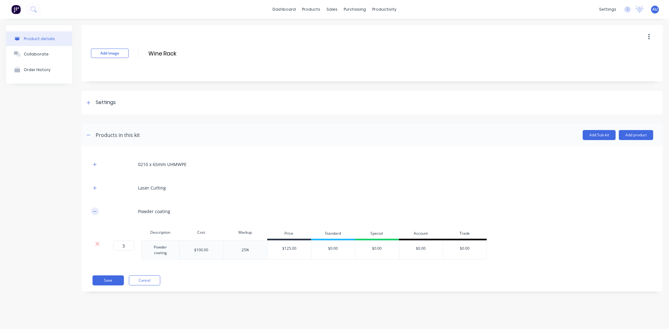
click at [95, 211] on icon "button" at bounding box center [95, 211] width 4 height 4
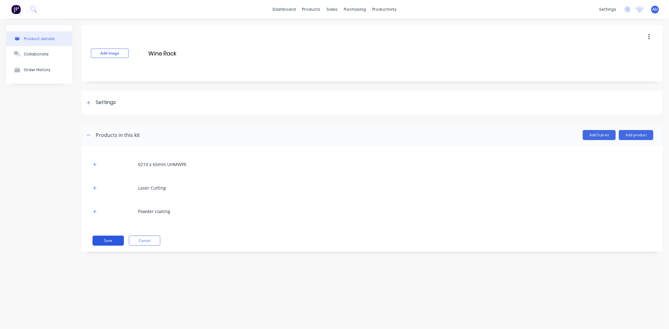
click at [109, 240] on button "Save" at bounding box center [107, 241] width 31 height 10
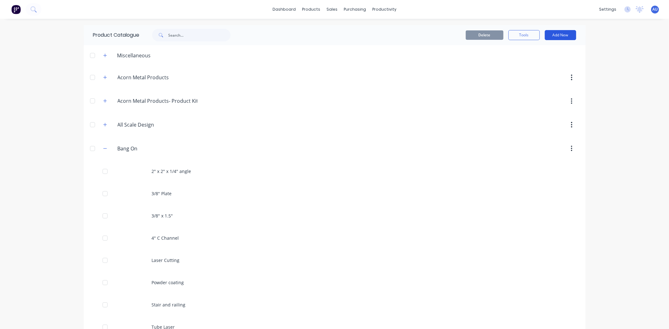
click at [560, 32] on button "Add New" at bounding box center [560, 35] width 31 height 10
click at [553, 73] on div "Product Kit" at bounding box center [546, 76] width 48 height 9
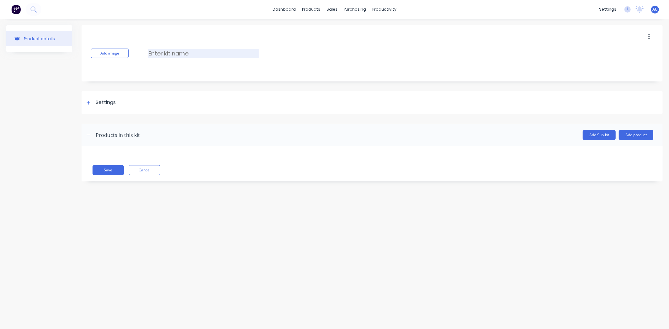
click at [188, 55] on input at bounding box center [203, 53] width 111 height 9
click at [124, 105] on div "Settings" at bounding box center [372, 103] width 581 height 24
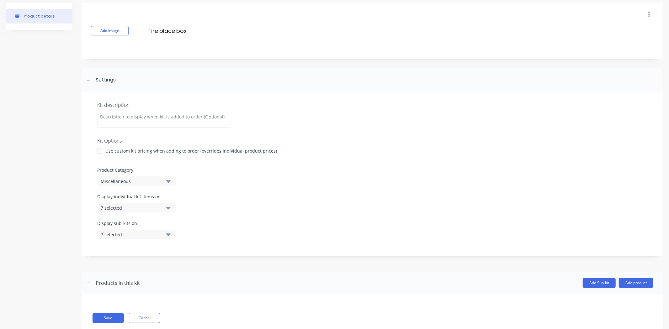
scroll to position [39, 0]
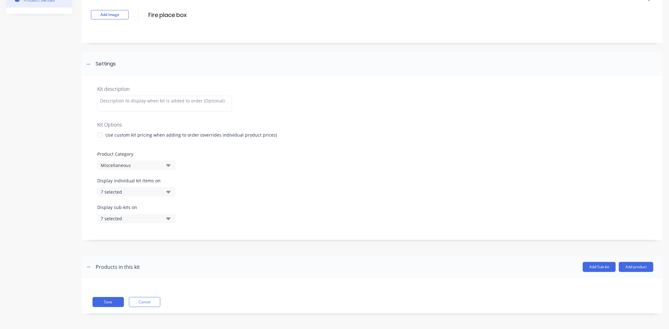
click at [132, 165] on div "Miscellaneous" at bounding box center [131, 165] width 61 height 7
click at [126, 200] on div "Bang On" at bounding box center [144, 202] width 94 height 13
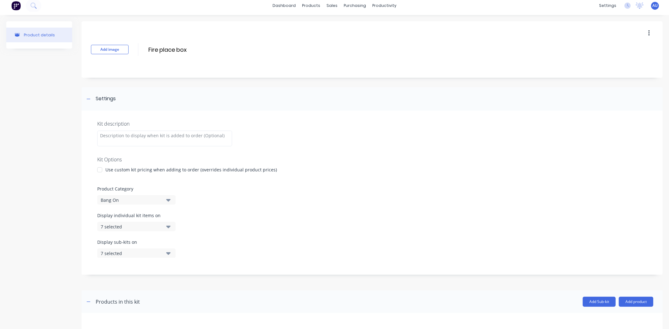
scroll to position [39, 0]
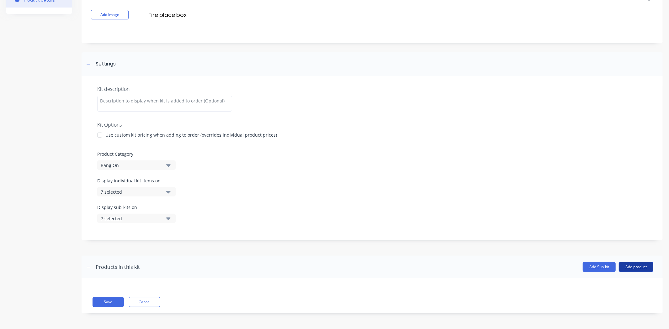
click at [631, 265] on button "Add product" at bounding box center [636, 267] width 34 height 10
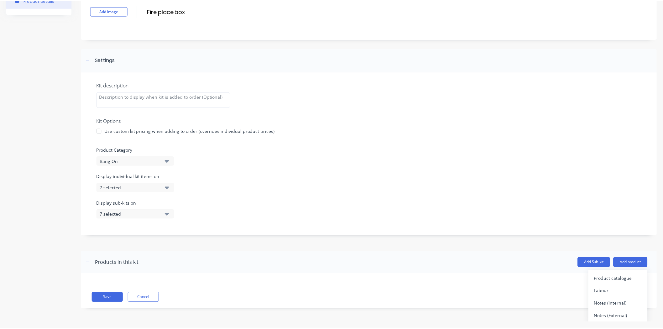
scroll to position [5, 0]
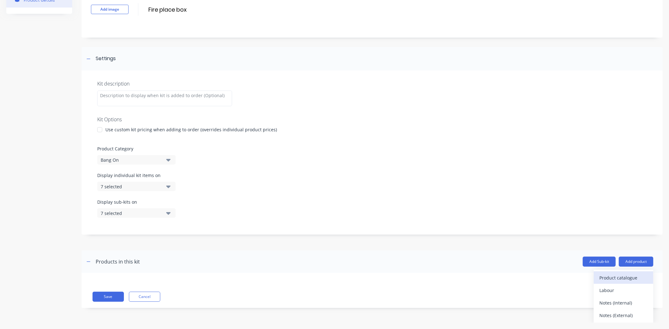
click at [604, 276] on div "Product catalogue" at bounding box center [623, 277] width 48 height 9
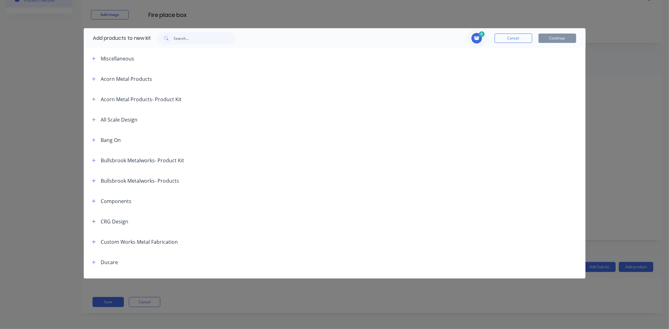
scroll to position [0, 0]
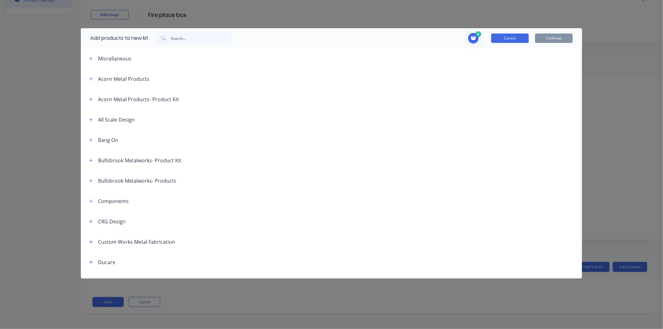
click at [510, 38] on button "Cancel" at bounding box center [511, 38] width 38 height 9
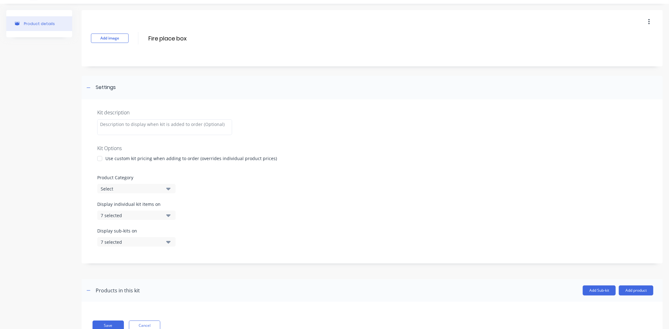
scroll to position [39, 0]
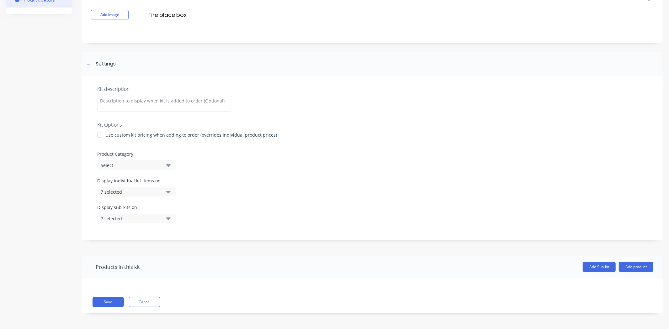
click at [124, 165] on div "Select" at bounding box center [131, 165] width 61 height 7
click at [237, 161] on div "Product Category Select" at bounding box center [372, 160] width 550 height 19
click at [118, 161] on button "Select" at bounding box center [136, 165] width 78 height 9
click at [120, 165] on div "Select" at bounding box center [131, 165] width 61 height 7
click at [277, 172] on div "Kit description Kit Options Use custom kit pricing when adding to order (overri…" at bounding box center [372, 158] width 581 height 164
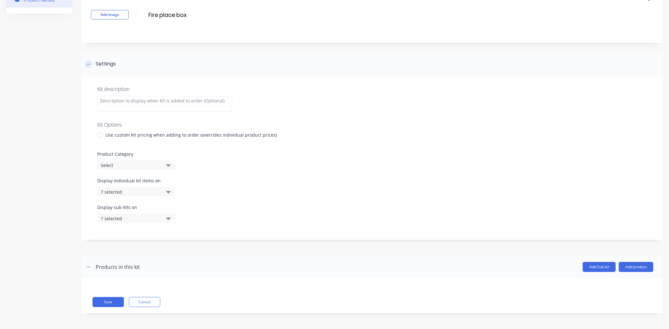
click at [88, 64] on icon at bounding box center [89, 64] width 4 height 4
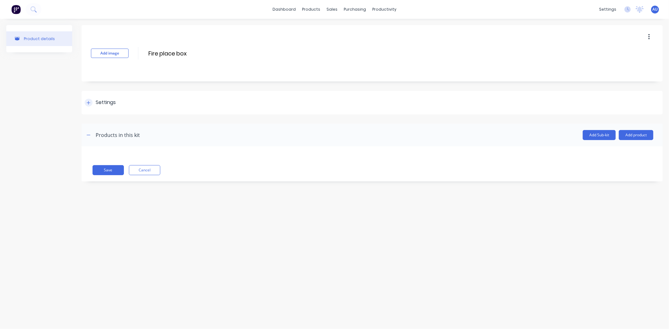
click at [89, 101] on icon at bounding box center [89, 103] width 4 height 4
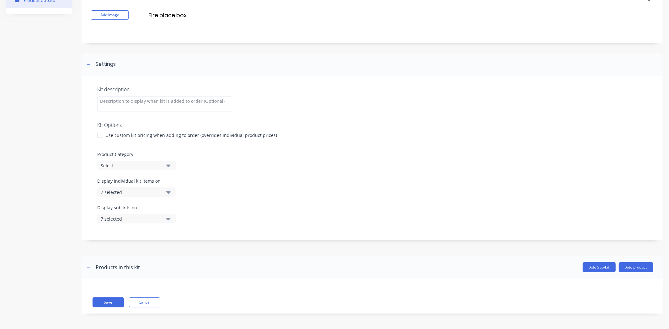
scroll to position [39, 0]
click at [122, 162] on div "Select" at bounding box center [131, 165] width 61 height 7
click at [130, 184] on Category "text" at bounding box center [148, 184] width 66 height 13
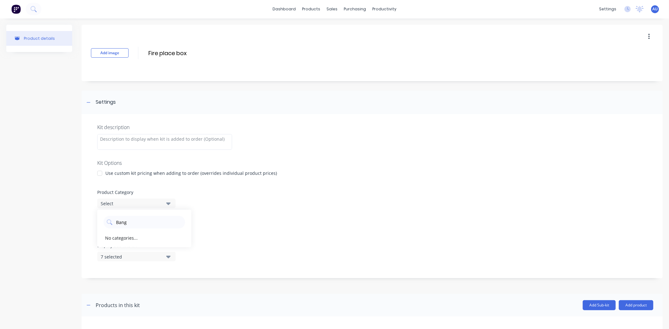
scroll to position [0, 0]
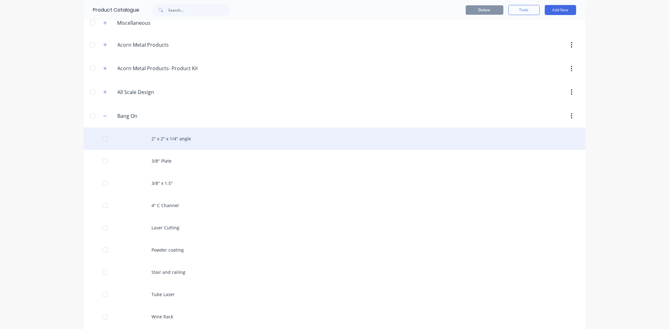
scroll to position [70, 0]
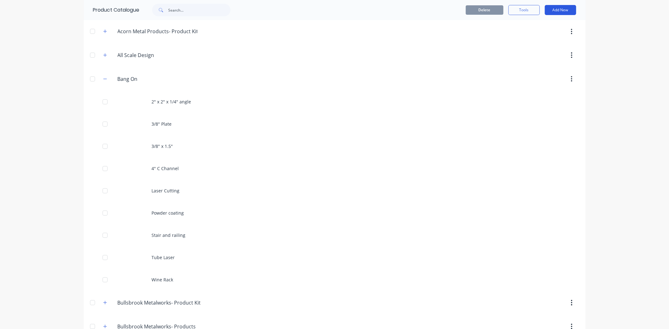
click at [556, 6] on button "Add New" at bounding box center [560, 10] width 31 height 10
click at [534, 36] on div "Product" at bounding box center [546, 38] width 48 height 9
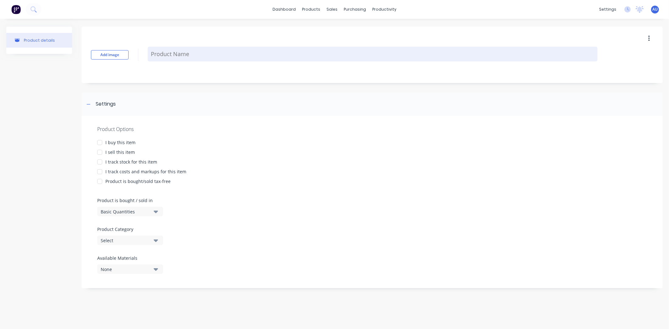
click at [176, 57] on textarea at bounding box center [373, 54] width 450 height 15
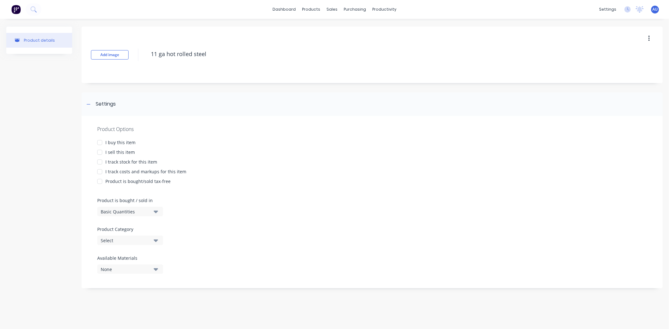
click at [100, 151] on div at bounding box center [99, 152] width 13 height 13
drag, startPoint x: 104, startPoint y: 169, endPoint x: 113, endPoint y: 172, distance: 9.8
click at [104, 169] on div at bounding box center [99, 172] width 13 height 13
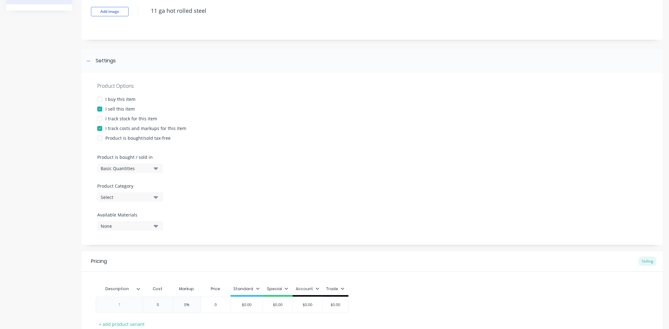
scroll to position [89, 0]
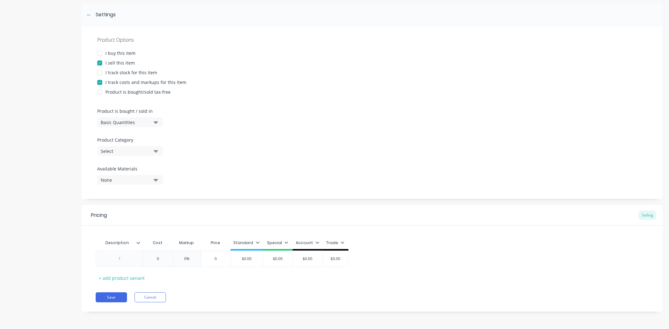
click at [125, 121] on div "Basic Quantities" at bounding box center [126, 122] width 50 height 7
click at [134, 139] on div "Basic Quantities" at bounding box center [144, 138] width 94 height 13
click at [131, 147] on button "Select" at bounding box center [130, 150] width 66 height 9
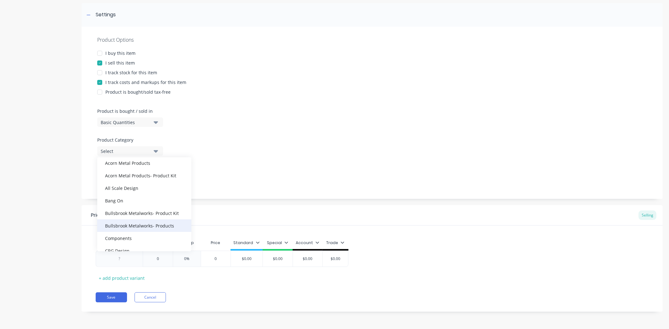
scroll to position [35, 0]
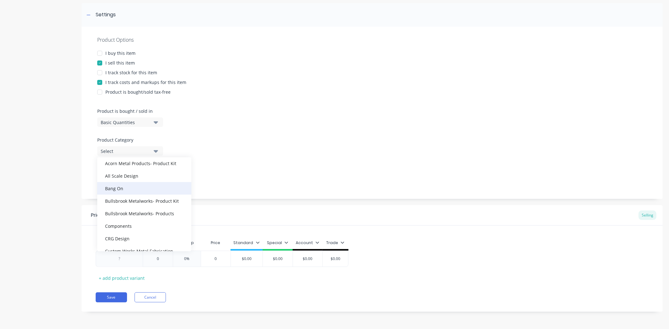
click at [135, 187] on div "Bang On" at bounding box center [144, 188] width 94 height 13
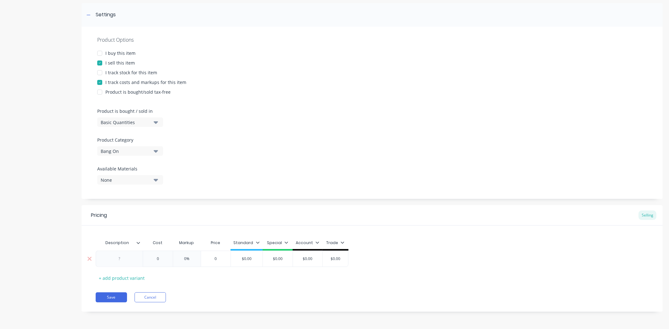
click at [127, 256] on div at bounding box center [119, 259] width 31 height 8
click at [114, 297] on button "Save" at bounding box center [111, 298] width 31 height 10
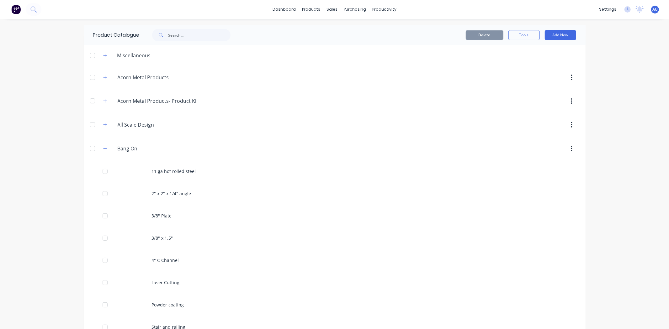
scroll to position [104, 0]
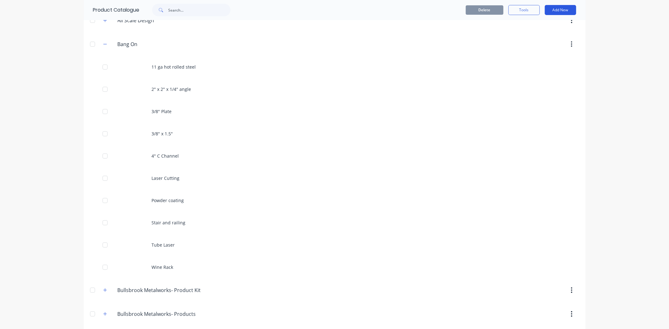
click at [553, 6] on button "Add New" at bounding box center [560, 10] width 31 height 10
click at [548, 25] on div "Category" at bounding box center [546, 26] width 48 height 9
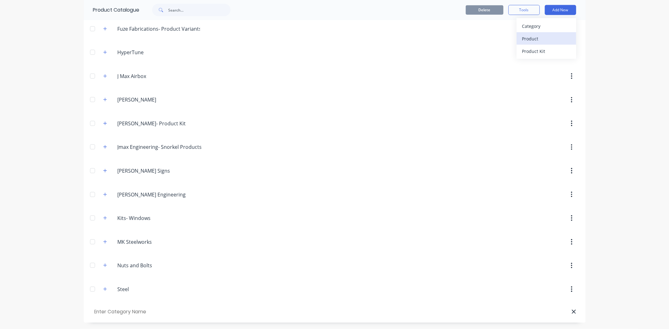
click at [546, 40] on div "Product" at bounding box center [546, 38] width 48 height 9
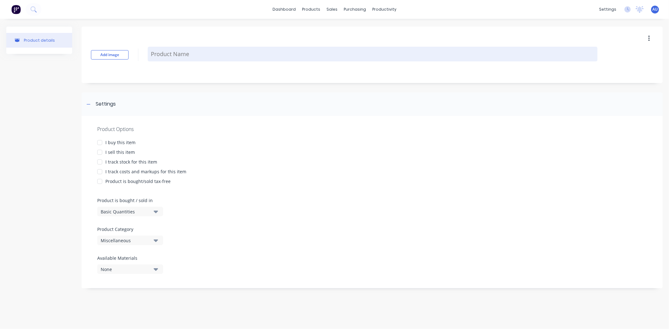
click at [171, 57] on textarea at bounding box center [373, 54] width 450 height 15
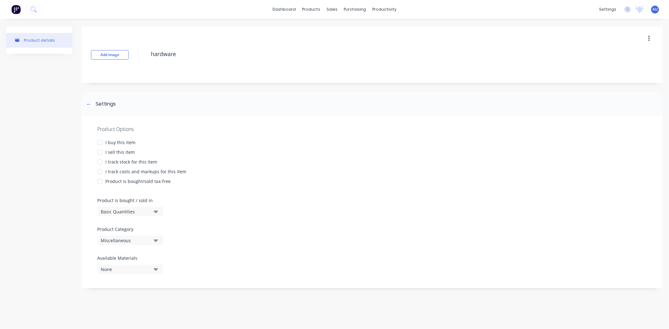
click at [129, 150] on div "I sell this item" at bounding box center [119, 152] width 29 height 7
click at [143, 170] on div "I track costs and markups for this item" at bounding box center [145, 171] width 81 height 7
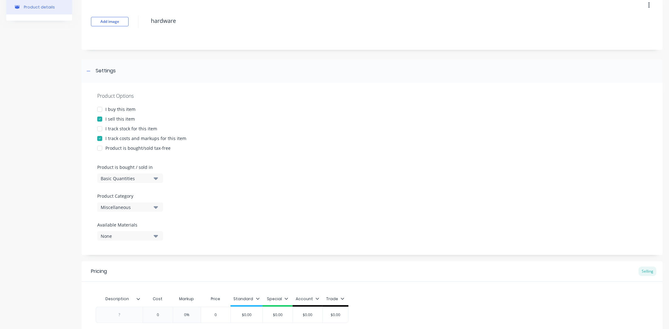
scroll to position [89, 0]
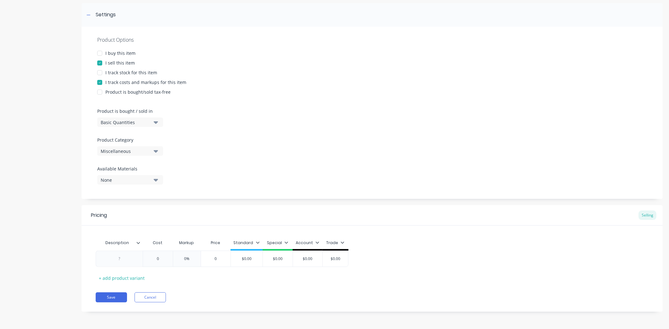
click at [129, 151] on div "Miscellaneous" at bounding box center [126, 151] width 50 height 7
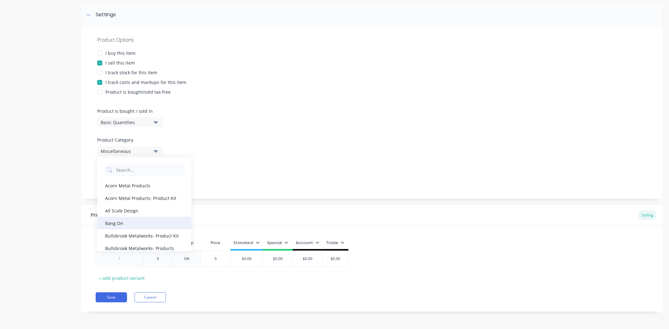
click at [137, 224] on div "Bang On" at bounding box center [144, 223] width 94 height 13
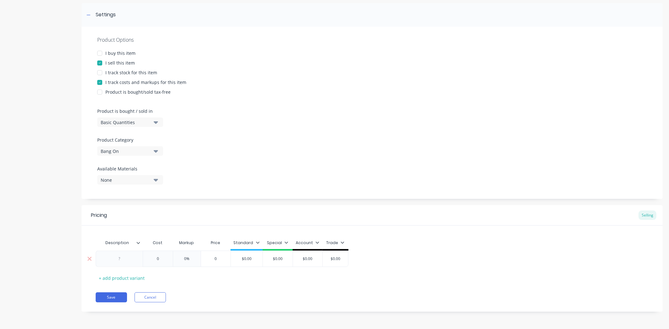
click at [136, 262] on div at bounding box center [119, 259] width 47 height 16
click at [126, 259] on div at bounding box center [119, 259] width 31 height 8
click at [268, 261] on input "$0.00" at bounding box center [255, 259] width 32 height 6
click at [113, 298] on button "Save" at bounding box center [111, 298] width 31 height 10
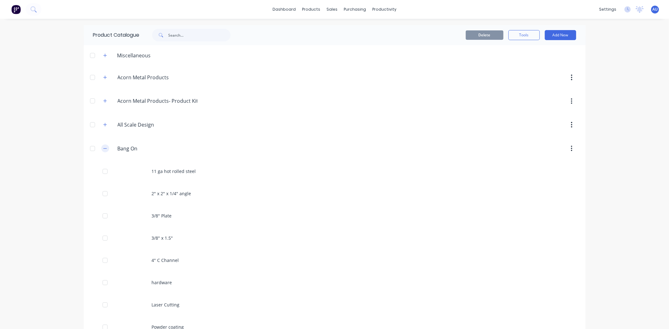
click at [103, 148] on icon "button" at bounding box center [105, 148] width 4 height 4
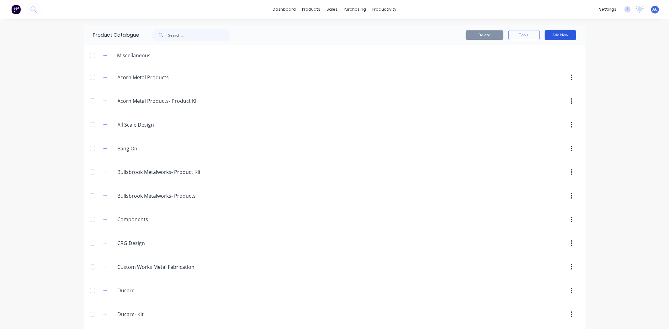
click at [571, 35] on button "Add New" at bounding box center [560, 35] width 31 height 10
click at [541, 74] on div "Product Kit" at bounding box center [546, 76] width 48 height 9
click at [103, 150] on icon "button" at bounding box center [105, 148] width 4 height 4
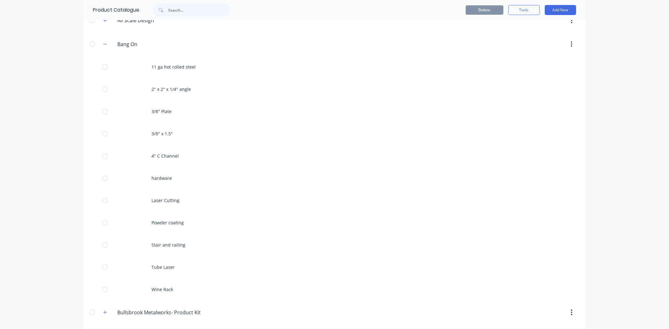
scroll to position [35, 0]
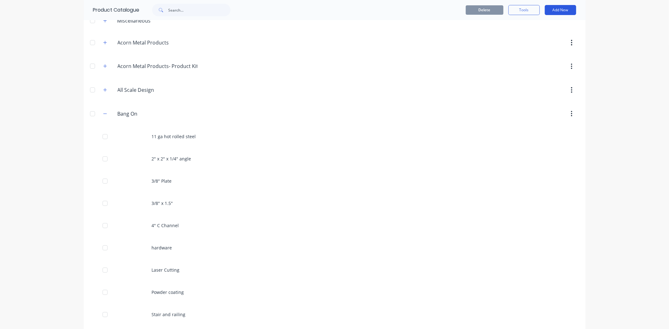
click at [560, 10] on button "Add New" at bounding box center [560, 10] width 31 height 10
click at [532, 51] on div "Product Kit" at bounding box center [546, 51] width 48 height 9
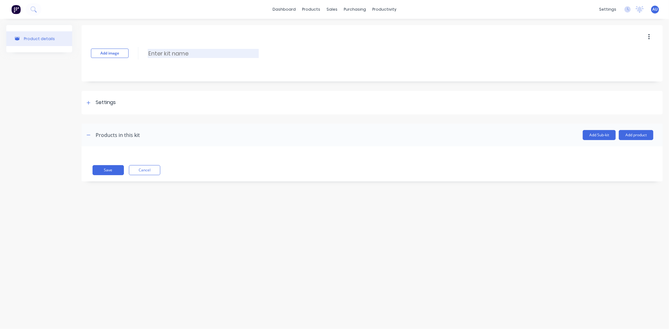
click at [203, 56] on input at bounding box center [203, 53] width 111 height 9
click at [110, 107] on div "Settings" at bounding box center [372, 103] width 581 height 24
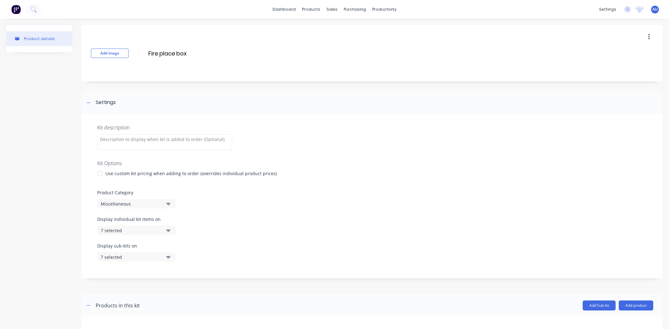
scroll to position [35, 0]
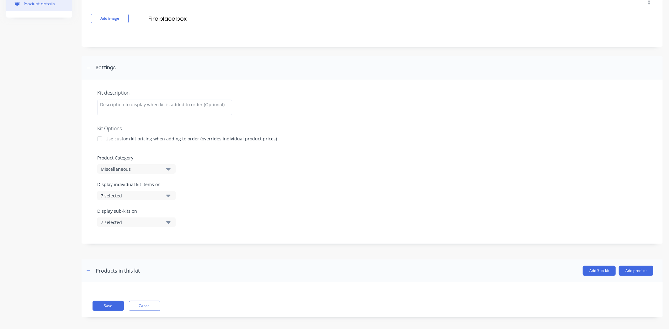
click at [126, 166] on div "Miscellaneous" at bounding box center [131, 169] width 61 height 7
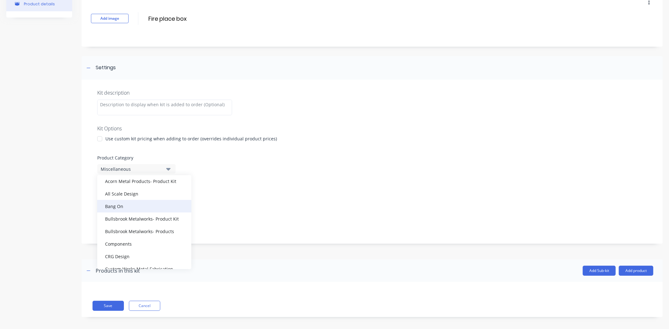
click at [131, 205] on div "Bang On" at bounding box center [144, 206] width 94 height 13
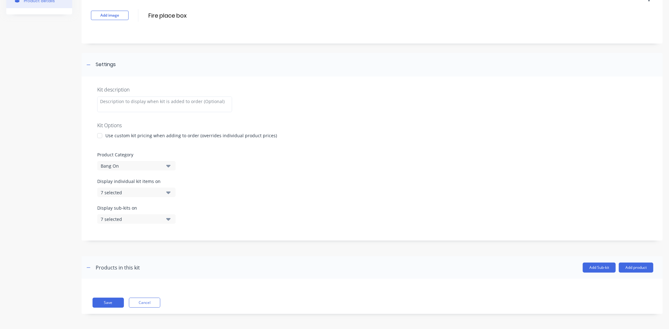
scroll to position [39, 0]
click at [629, 267] on button "Add product" at bounding box center [636, 267] width 34 height 10
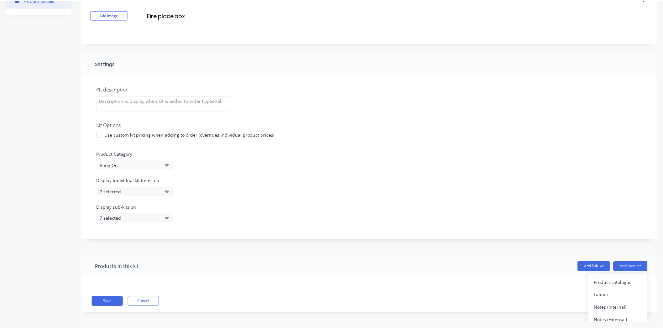
scroll to position [5, 0]
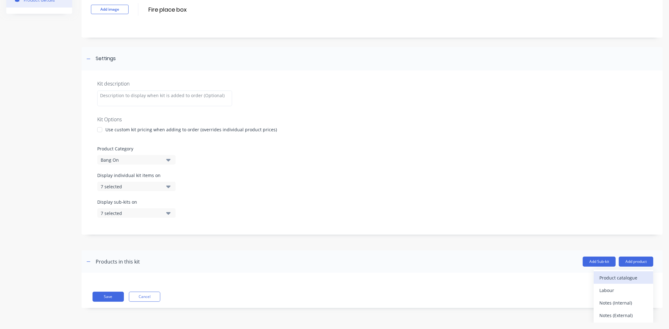
click at [607, 281] on div "Product catalogue" at bounding box center [623, 277] width 48 height 9
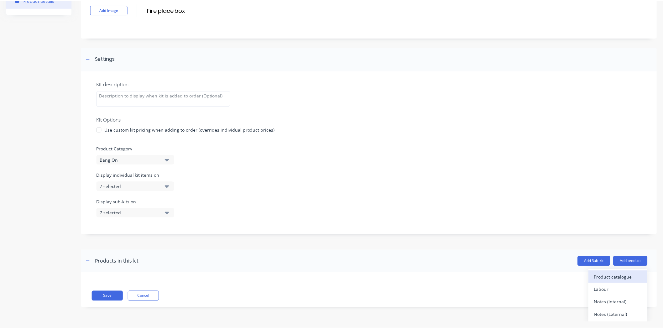
scroll to position [0, 0]
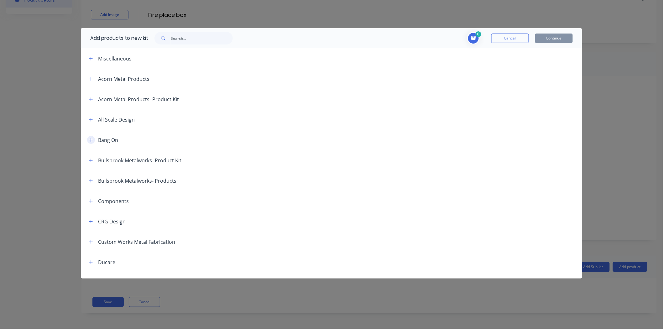
click at [92, 142] on icon "button" at bounding box center [91, 140] width 4 height 4
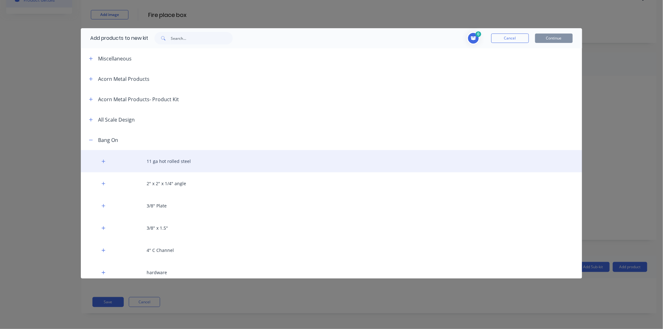
click at [154, 161] on div "11 ga hot rolled steel" at bounding box center [332, 161] width 502 height 22
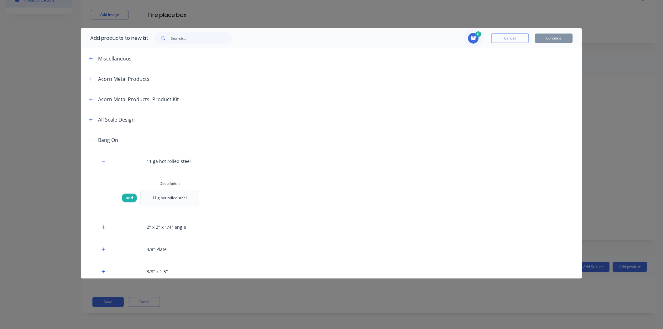
click at [129, 198] on span "add" at bounding box center [130, 198] width 8 height 6
click at [469, 34] on span "Toggle cart dropdown" at bounding box center [473, 38] width 13 height 13
click at [417, 66] on input "1" at bounding box center [415, 62] width 10 height 10
click at [509, 143] on div at bounding box center [350, 140] width 464 height 8
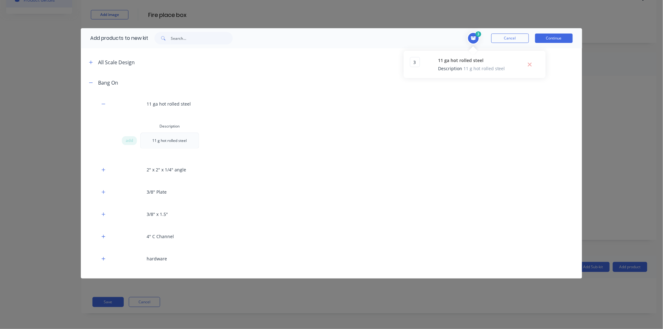
scroll to position [70, 0]
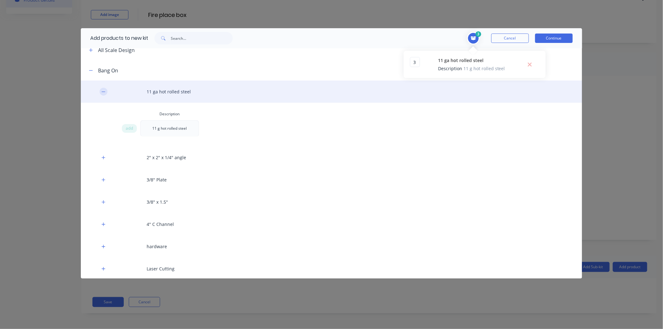
click at [102, 89] on button "button" at bounding box center [104, 92] width 8 height 8
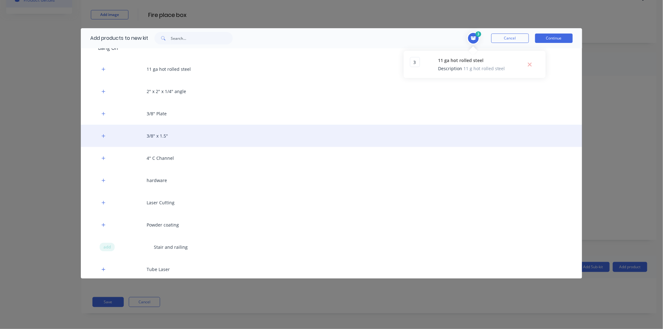
scroll to position [104, 0]
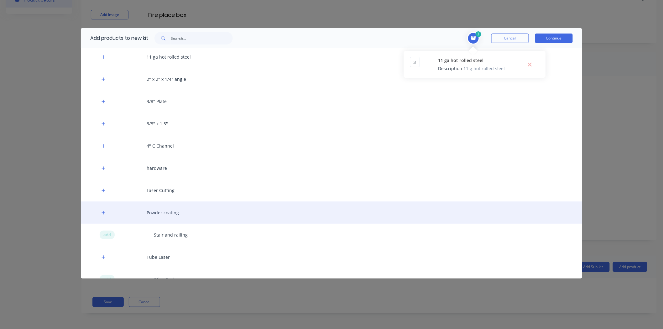
click at [150, 215] on div "Powder coating" at bounding box center [332, 213] width 502 height 22
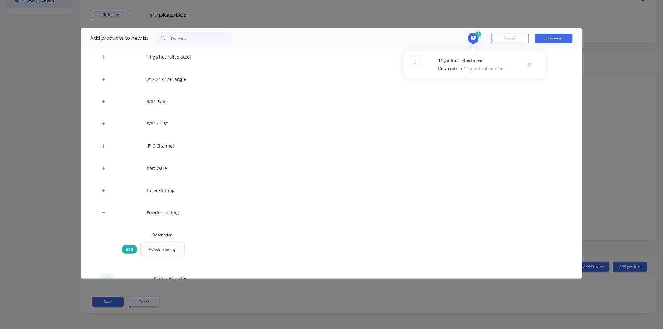
click at [131, 248] on span "add" at bounding box center [130, 249] width 8 height 6
click at [418, 82] on input "1" at bounding box center [415, 82] width 10 height 10
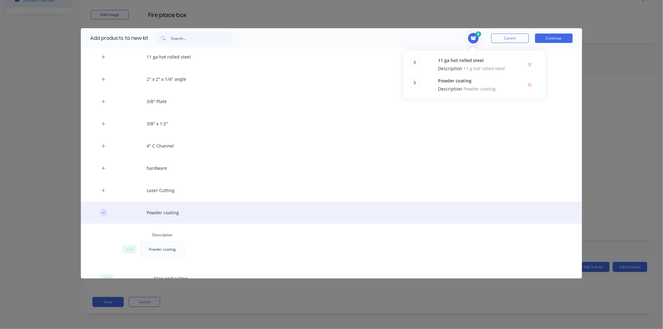
click at [104, 211] on icon "button" at bounding box center [104, 213] width 4 height 4
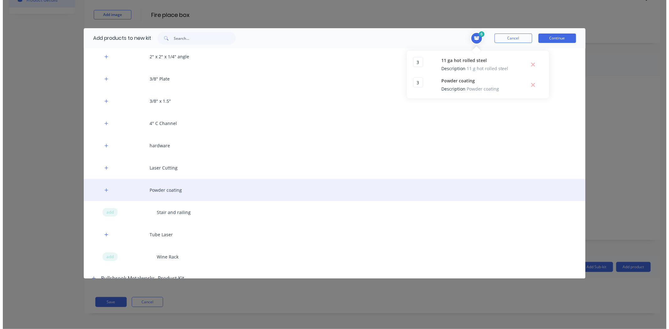
scroll to position [139, 0]
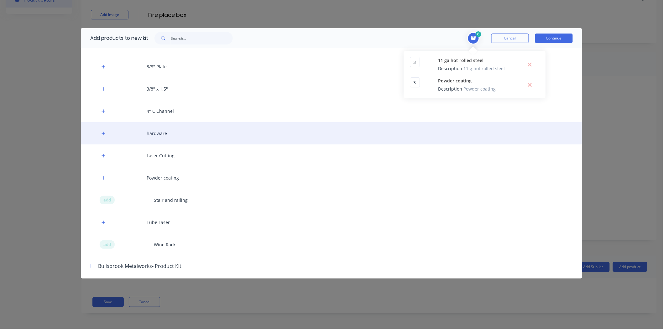
click at [129, 135] on div "hardware" at bounding box center [332, 133] width 502 height 22
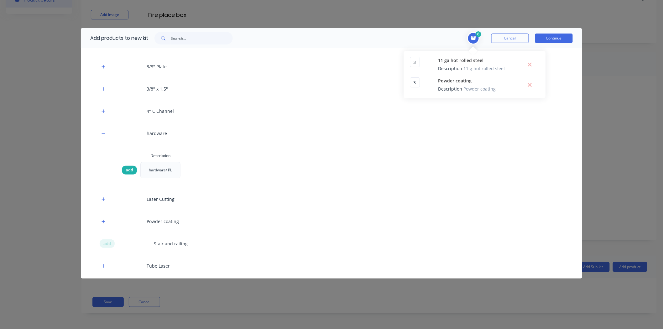
click at [132, 169] on span "add" at bounding box center [130, 170] width 8 height 6
click at [570, 40] on button "Continue" at bounding box center [554, 38] width 38 height 9
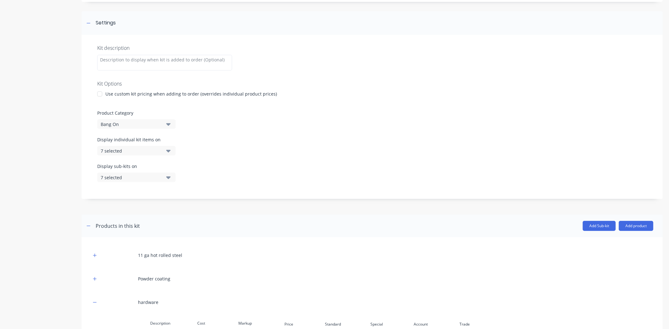
scroll to position [149, 0]
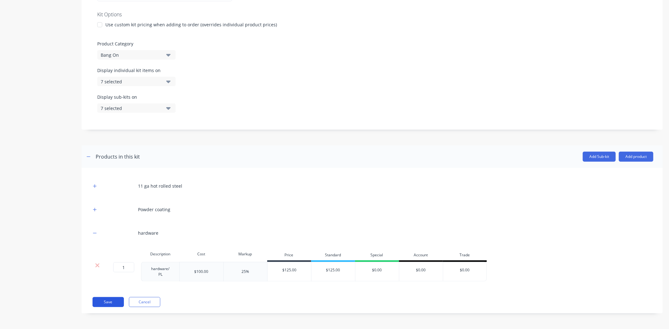
click at [113, 302] on button "Save" at bounding box center [107, 302] width 31 height 10
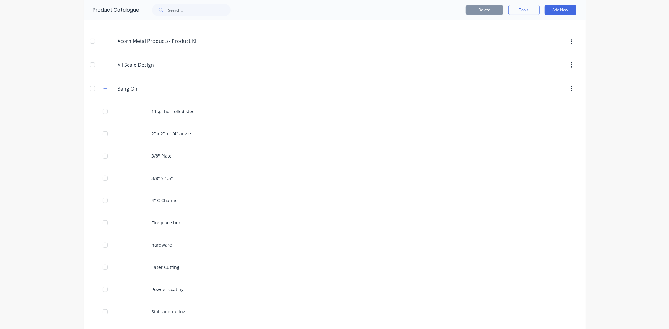
scroll to position [35, 0]
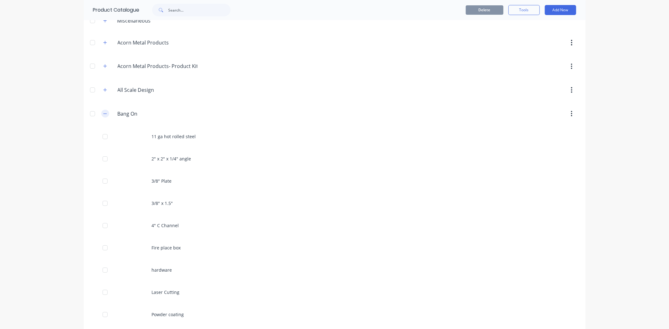
click at [103, 116] on icon "button" at bounding box center [105, 114] width 4 height 4
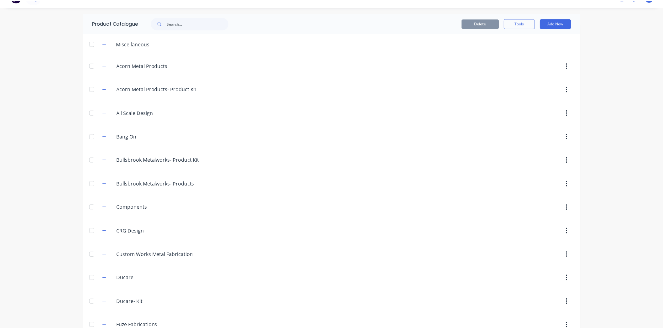
scroll to position [0, 0]
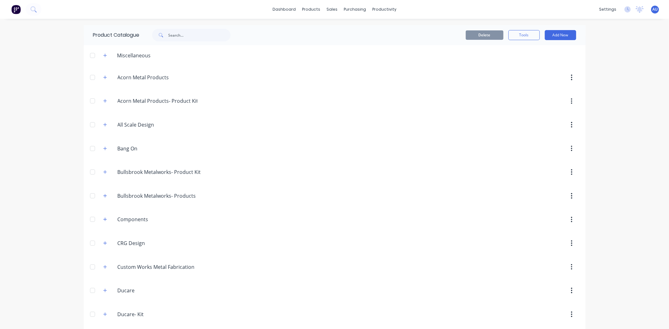
click at [14, 11] on img at bounding box center [15, 9] width 9 height 9
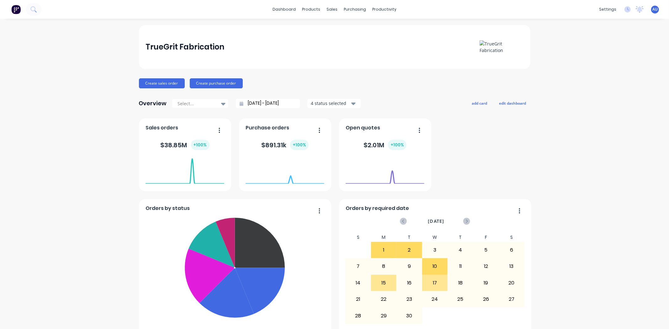
drag, startPoint x: 281, startPoint y: 83, endPoint x: 300, endPoint y: 40, distance: 46.6
click at [281, 83] on div "Create sales order Create purchase order" at bounding box center [334, 83] width 391 height 10
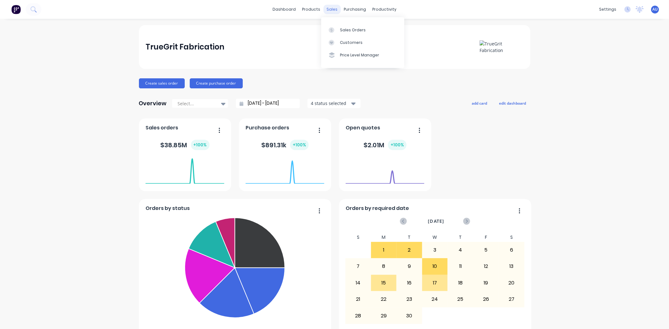
click at [328, 8] on div "sales" at bounding box center [331, 9] width 17 height 9
click at [337, 26] on link "Sales Orders" at bounding box center [362, 30] width 83 height 13
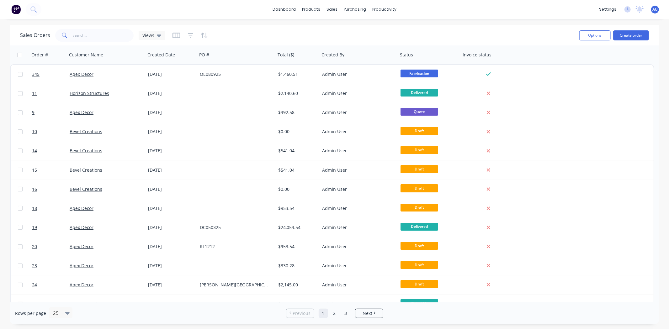
click at [11, 8] on button at bounding box center [15, 9] width 13 height 13
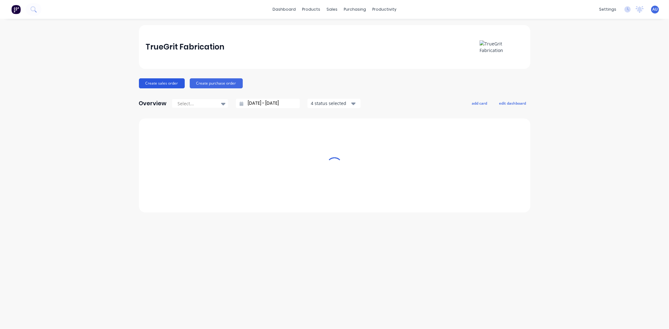
click at [165, 84] on button "Create sales order" at bounding box center [162, 83] width 46 height 10
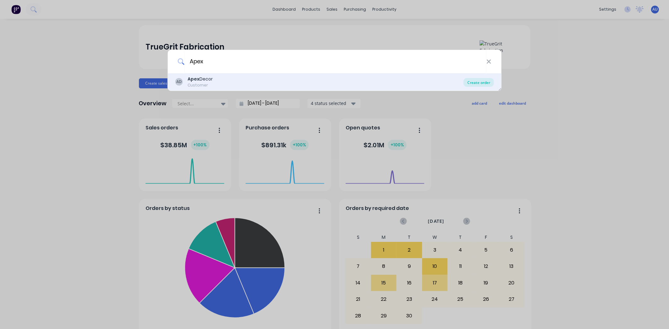
click at [487, 82] on div "Create order" at bounding box center [478, 82] width 30 height 9
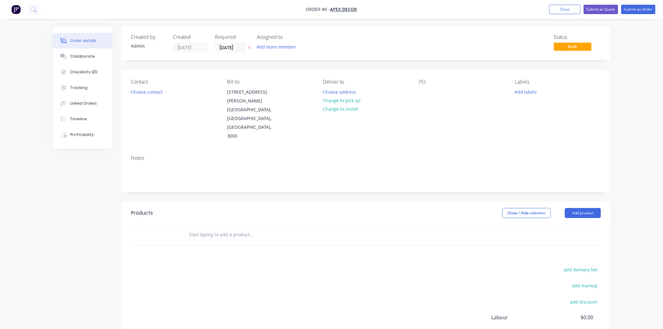
click at [218, 229] on input "text" at bounding box center [251, 235] width 125 height 13
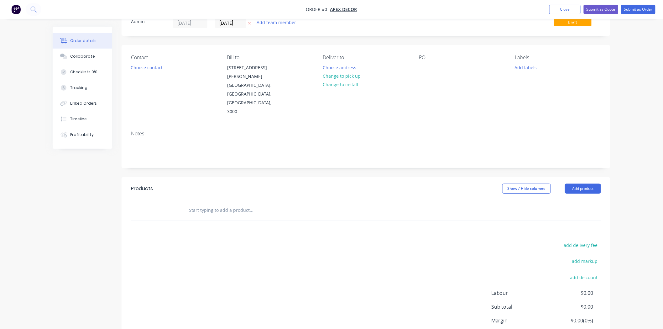
scroll to position [50, 0]
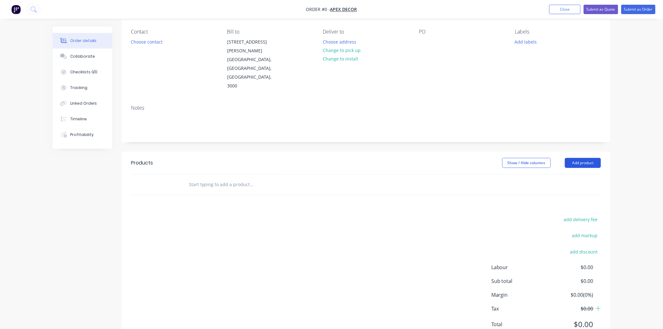
click at [582, 158] on button "Add product" at bounding box center [583, 163] width 36 height 10
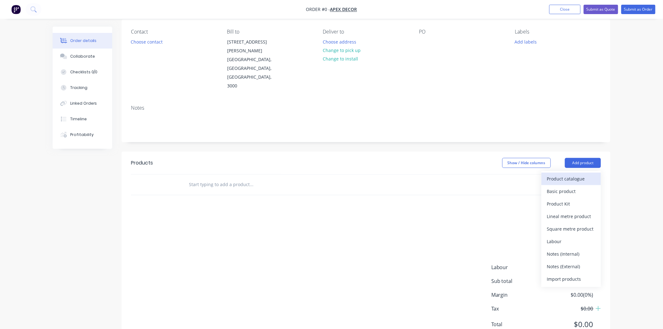
click at [579, 174] on div "Product catalogue" at bounding box center [571, 178] width 48 height 9
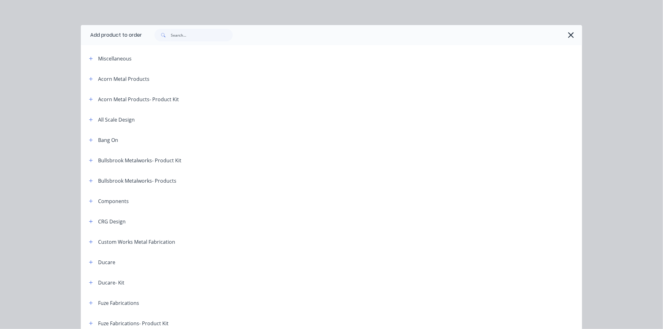
click at [110, 140] on div "Bang On" at bounding box center [108, 140] width 20 height 8
click at [89, 138] on icon "button" at bounding box center [91, 140] width 4 height 4
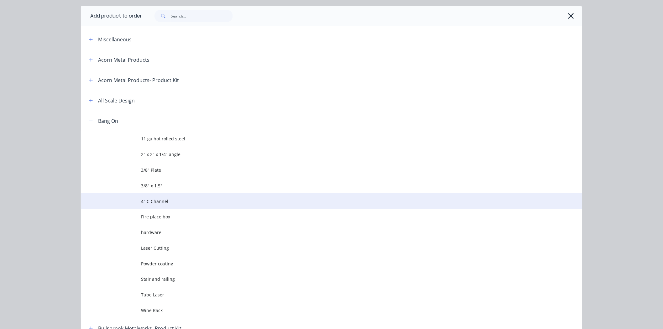
scroll to position [35, 0]
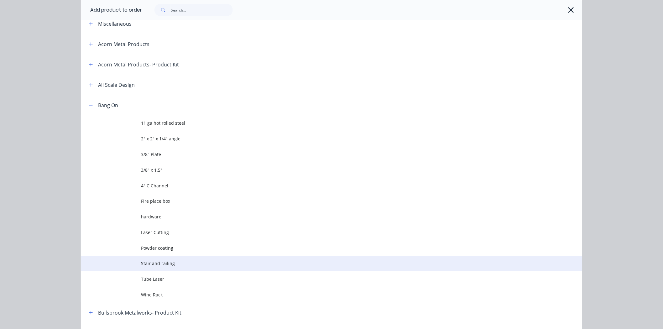
click at [185, 264] on span "Stair and railing" at bounding box center [317, 263] width 353 height 7
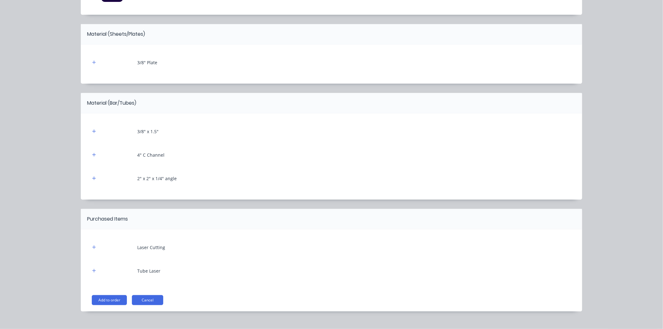
scroll to position [104, 0]
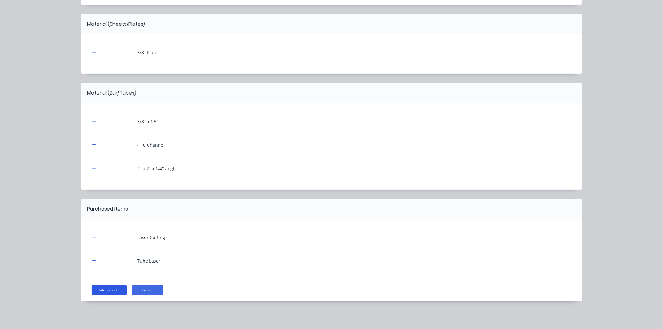
click at [113, 289] on button "Add to order" at bounding box center [109, 290] width 35 height 10
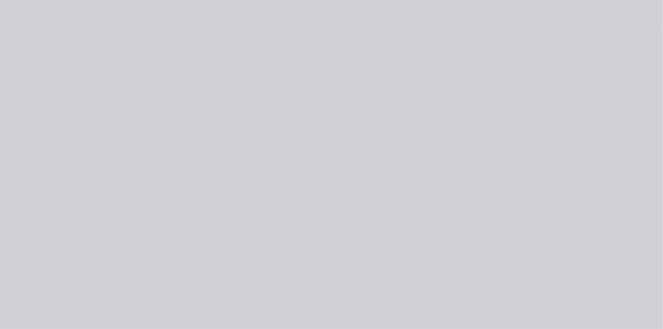
scroll to position [0, 0]
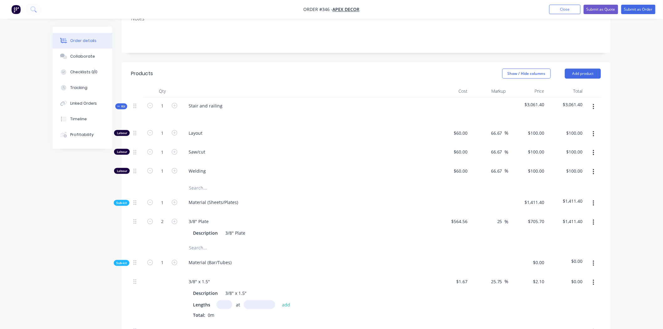
scroll to position [139, 0]
click at [119, 104] on span "Kit" at bounding box center [121, 106] width 8 height 5
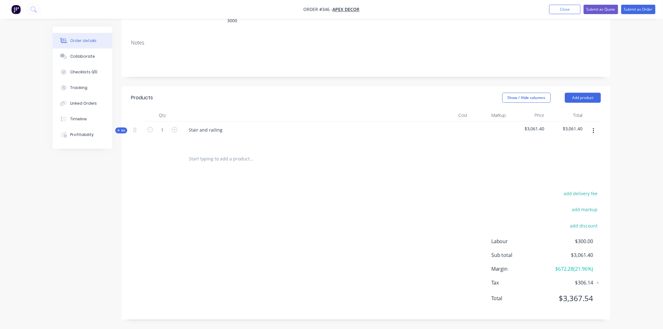
scroll to position [89, 0]
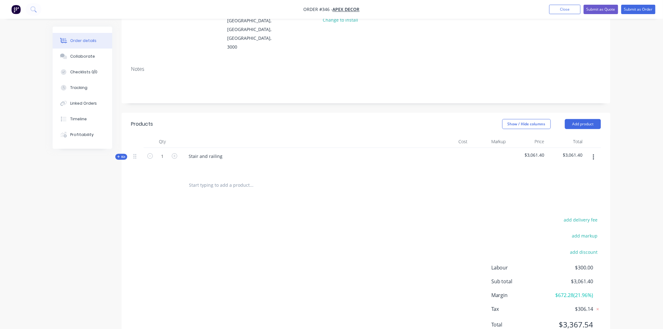
click at [123, 155] on span "Kit" at bounding box center [121, 157] width 8 height 5
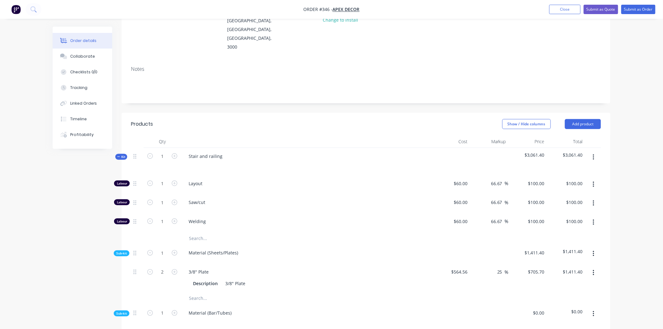
scroll to position [139, 0]
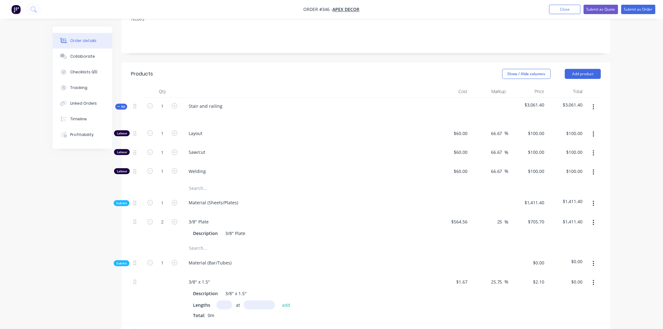
click at [121, 201] on span "Sub-kit" at bounding box center [121, 203] width 11 height 5
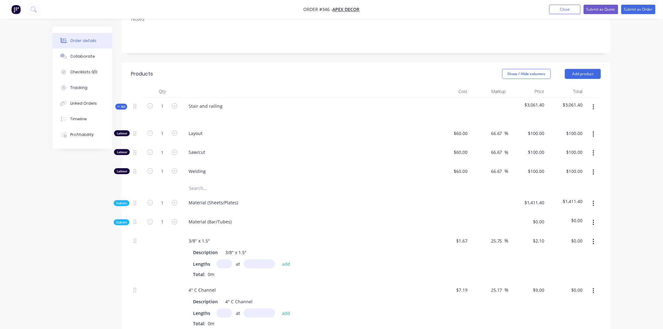
click at [121, 220] on span "Sub-kit" at bounding box center [121, 222] width 11 height 5
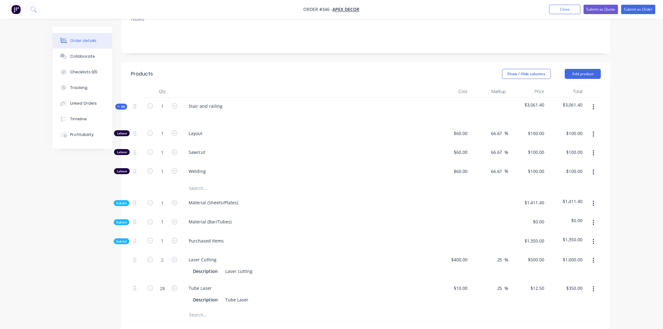
click at [125, 239] on span "Sub-kit" at bounding box center [121, 241] width 11 height 5
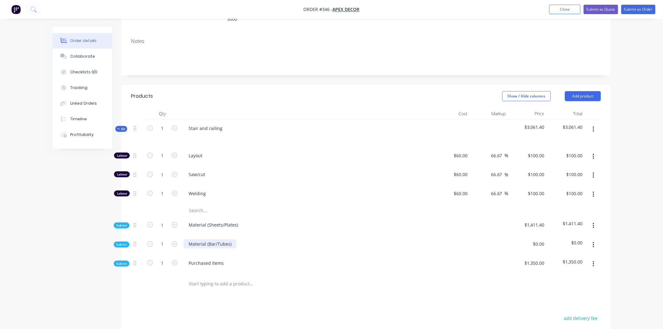
scroll to position [104, 0]
drag, startPoint x: 136, startPoint y: 143, endPoint x: 136, endPoint y: 262, distance: 119.4
click at [136, 262] on div "Qty Cost Markup Price Total Kit 1 Stair and railing $3,061.40 $3,061.40 Labour …" at bounding box center [366, 200] width 489 height 187
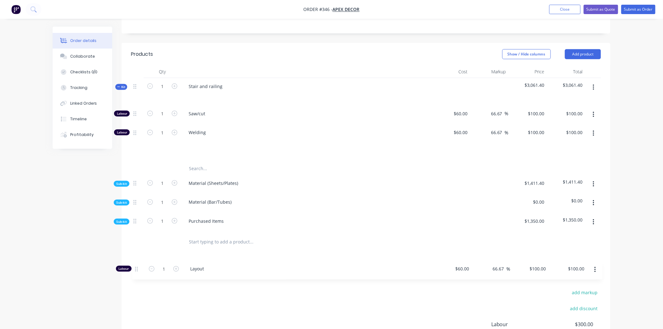
drag, startPoint x: 134, startPoint y: 128, endPoint x: 135, endPoint y: 272, distance: 143.9
click at [135, 272] on div "Products Show / Hide columns Add product Qty Cost Markup Price Total Kit 1 Stai…" at bounding box center [366, 223] width 489 height 360
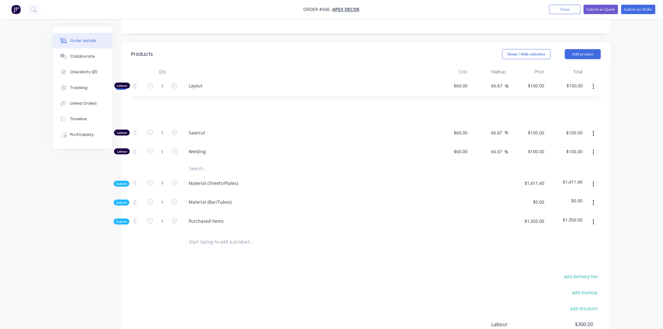
scroll to position [161, 0]
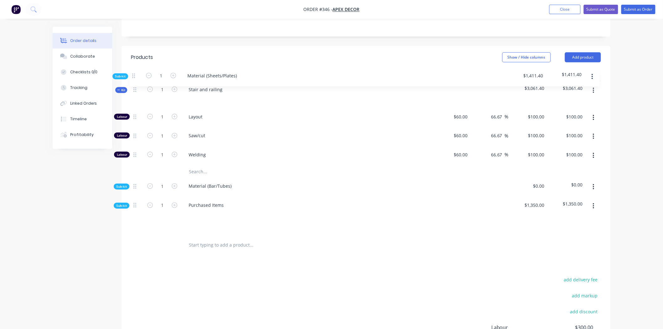
drag, startPoint x: 135, startPoint y: 156, endPoint x: 134, endPoint y: 74, distance: 81.8
click at [134, 81] on div "Kit 1 Stair and railing $3,061.40 $3,061.40 Labour 1 Layout $60.00 $60.00 66.67…" at bounding box center [366, 158] width 470 height 154
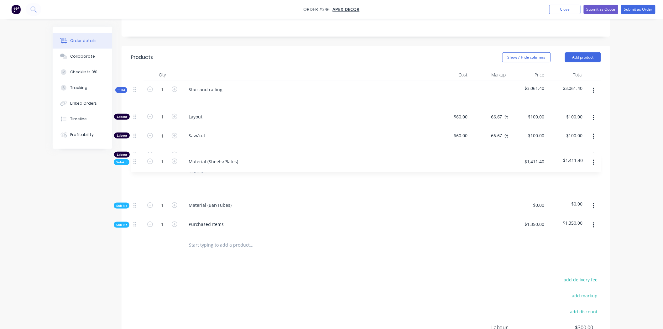
scroll to position [155, 0]
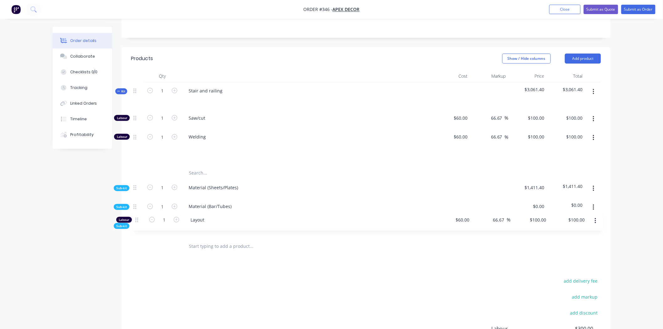
drag, startPoint x: 135, startPoint y: 91, endPoint x: 137, endPoint y: 223, distance: 131.7
click at [137, 223] on div "Qty Cost Markup Price Total Kit 1 Stair and railing $3,061.40 $3,061.40 Labour …" at bounding box center [366, 163] width 489 height 187
drag, startPoint x: 134, startPoint y: 92, endPoint x: 137, endPoint y: 97, distance: 6.3
click at [137, 110] on div "Labour 1 Layout $60.00 $60.00 66.67 66.67 % $100.00 $100.00 $100.00 $100.00 Lab…" at bounding box center [366, 138] width 470 height 57
click at [123, 186] on span "Sub-kit" at bounding box center [121, 188] width 11 height 5
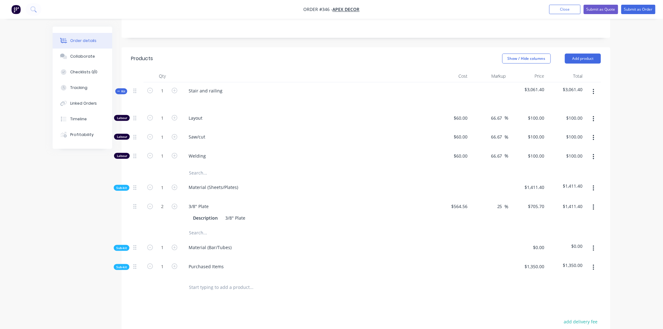
click at [122, 246] on span "Sub-kit" at bounding box center [121, 248] width 11 height 5
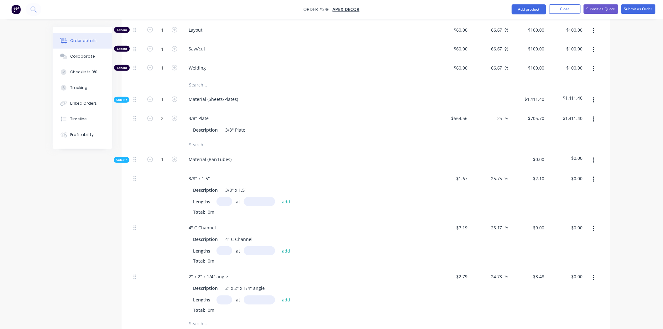
scroll to position [259, 0]
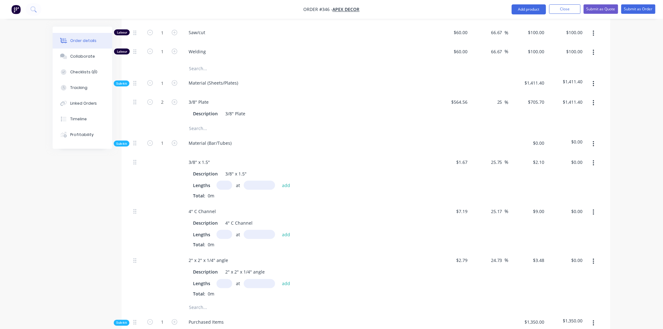
click at [125, 321] on span "Sub-kit" at bounding box center [121, 323] width 11 height 5
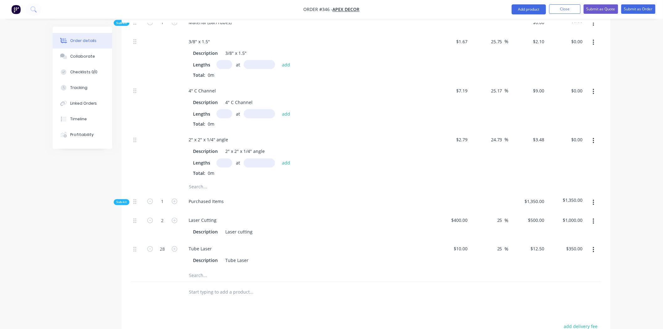
scroll to position [364, 0]
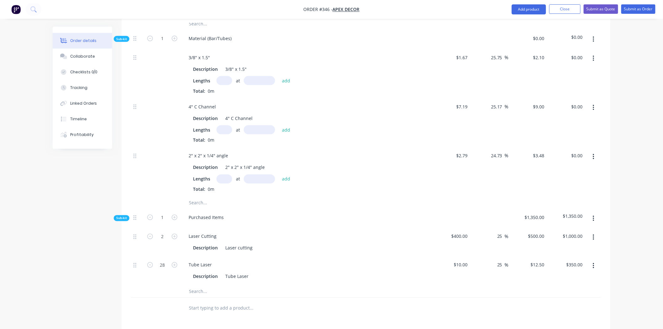
click at [120, 216] on span "Sub-kit" at bounding box center [121, 218] width 11 height 5
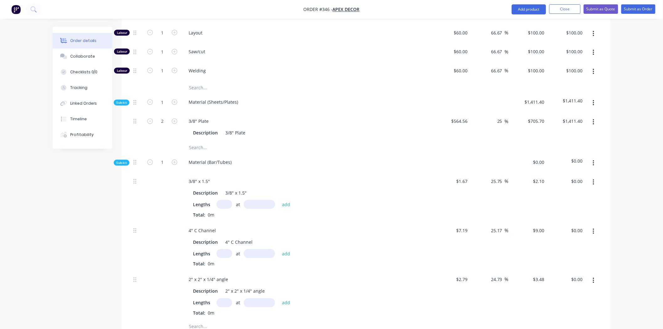
scroll to position [224, 0]
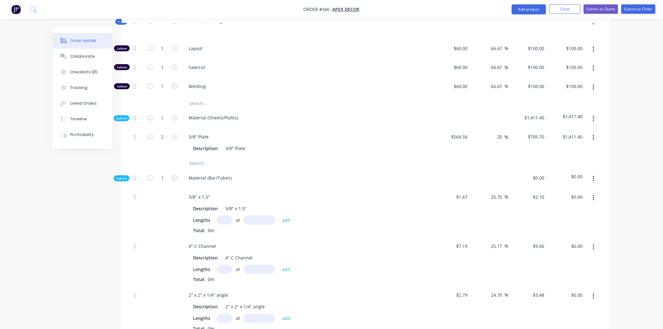
click at [120, 115] on div "Sub-kit" at bounding box center [122, 118] width 16 height 6
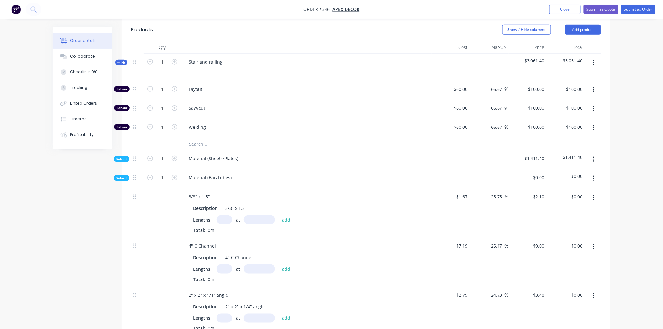
scroll to position [120, 0]
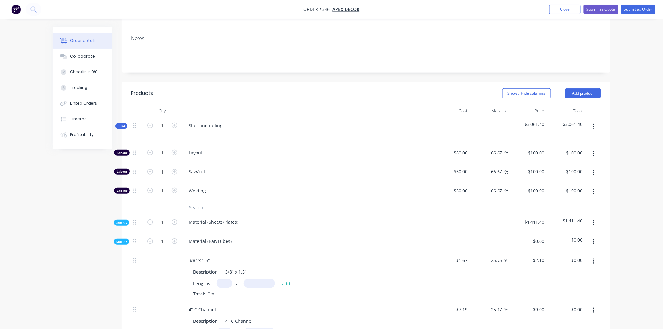
click at [70, 266] on div "Created by Admin Created [DATE] Required [DATE] Assigned to Add team member Sta…" at bounding box center [332, 259] width 558 height 704
click at [226, 279] on input "text" at bounding box center [225, 283] width 16 height 9
click at [279, 279] on button "add" at bounding box center [286, 283] width 15 height 8
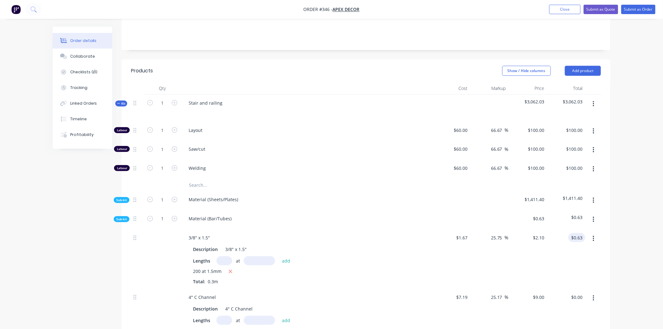
scroll to position [155, 0]
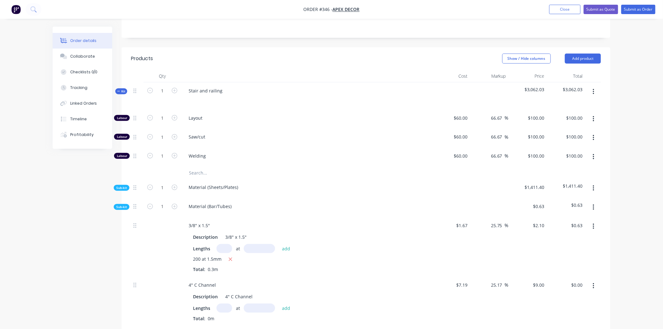
click at [203, 256] on span "200 at 1.5mm" at bounding box center [207, 260] width 29 height 8
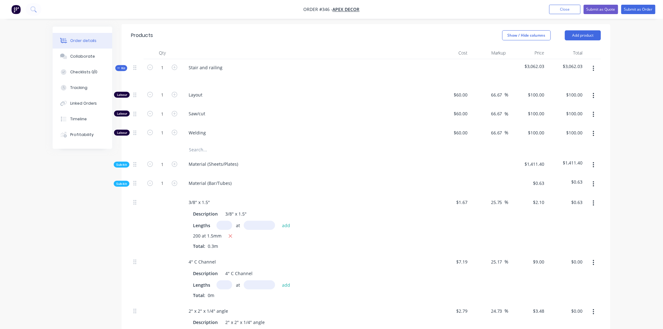
scroll to position [189, 0]
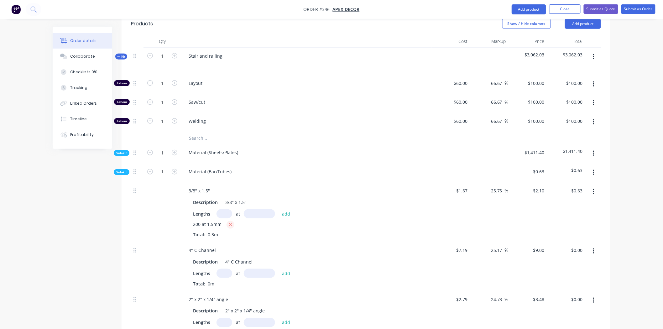
click at [231, 222] on icon "button" at bounding box center [231, 225] width 4 height 6
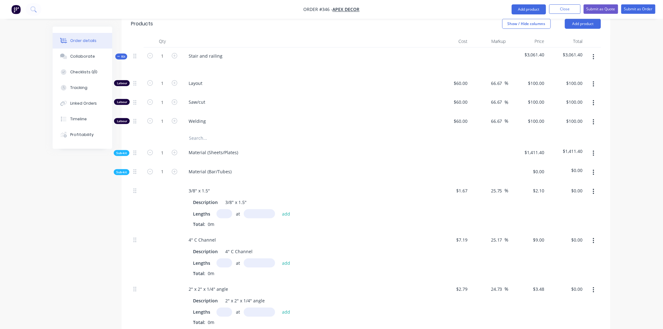
click at [227, 209] on input "text" at bounding box center [225, 213] width 16 height 9
click at [283, 209] on button "add" at bounding box center [286, 213] width 15 height 8
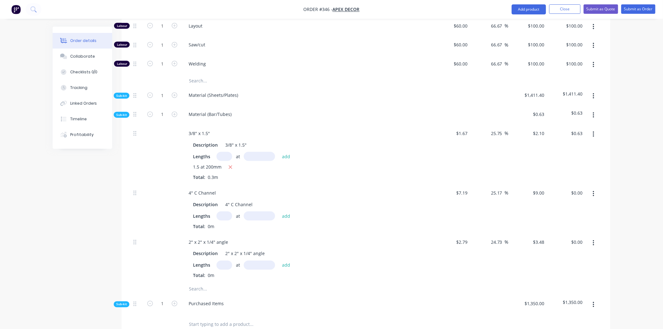
scroll to position [259, 0]
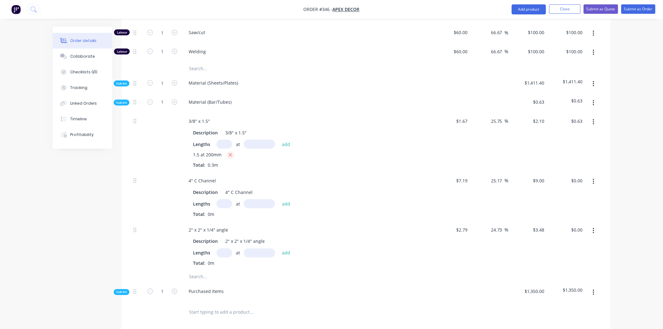
click at [231, 154] on icon "button" at bounding box center [230, 155] width 3 height 3
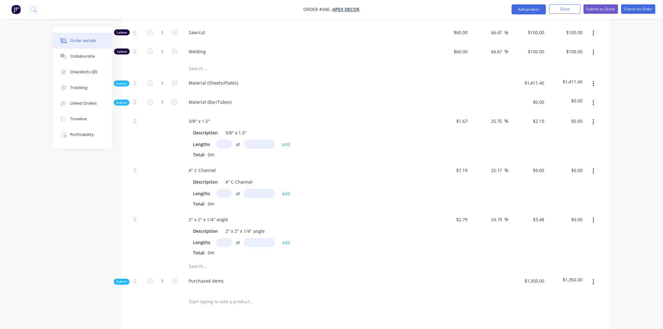
click at [224, 140] on input "text" at bounding box center [225, 144] width 16 height 9
click at [286, 140] on button "add" at bounding box center [286, 144] width 15 height 8
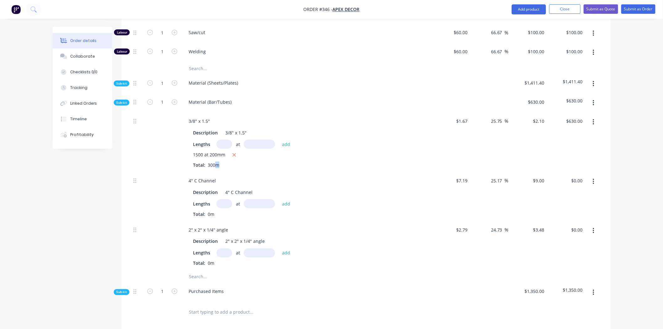
click at [217, 162] on span "300m" at bounding box center [213, 165] width 17 height 6
click at [219, 162] on span "300m" at bounding box center [213, 165] width 17 height 6
click at [235, 152] on icon "button" at bounding box center [234, 155] width 4 height 6
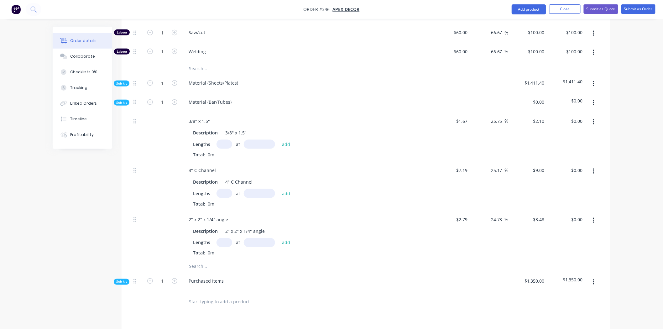
click at [226, 140] on input "text" at bounding box center [225, 144] width 16 height 9
click at [286, 140] on button "add" at bounding box center [286, 144] width 15 height 8
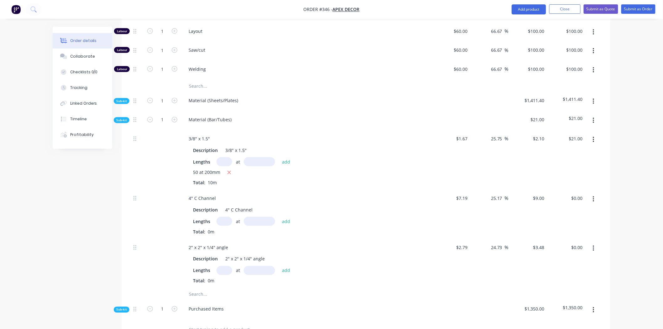
scroll to position [224, 0]
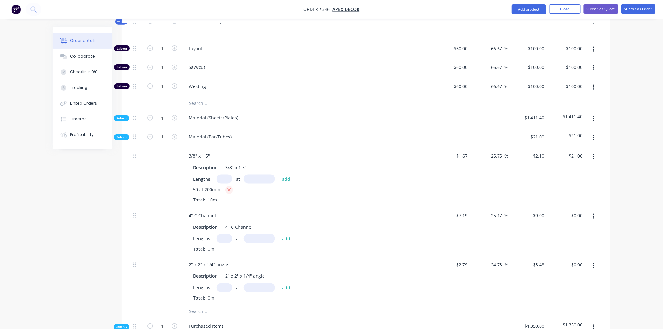
click at [228, 187] on icon "button" at bounding box center [229, 190] width 4 height 6
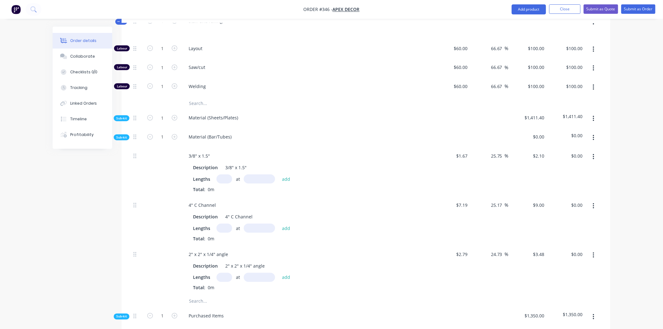
click at [124, 134] on div "Sub-kit" at bounding box center [122, 137] width 16 height 6
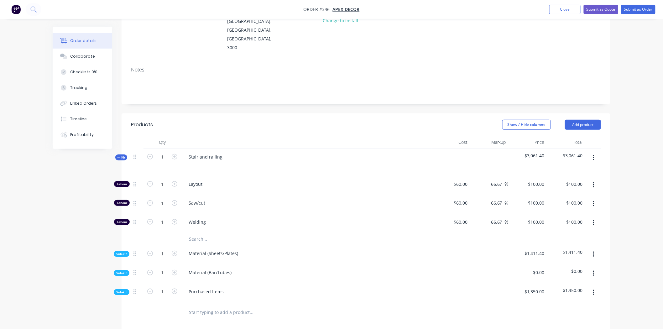
scroll to position [104, 0]
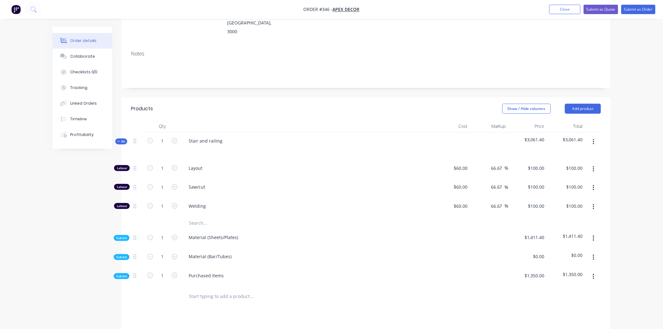
click at [126, 139] on div "Kit" at bounding box center [121, 142] width 12 height 6
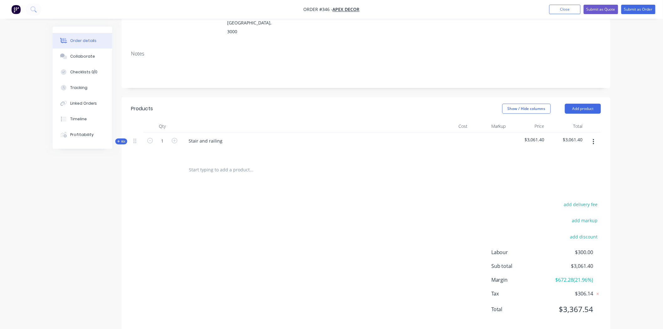
scroll to position [89, 0]
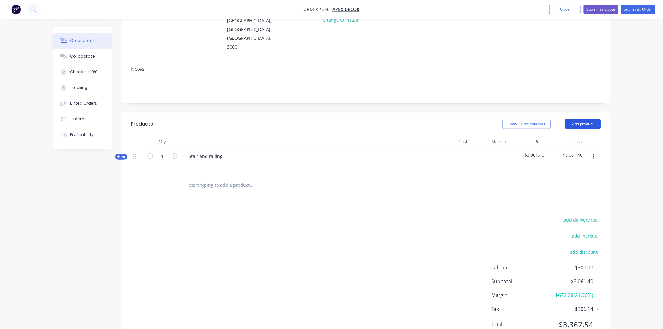
click at [580, 119] on button "Add product" at bounding box center [583, 124] width 36 height 10
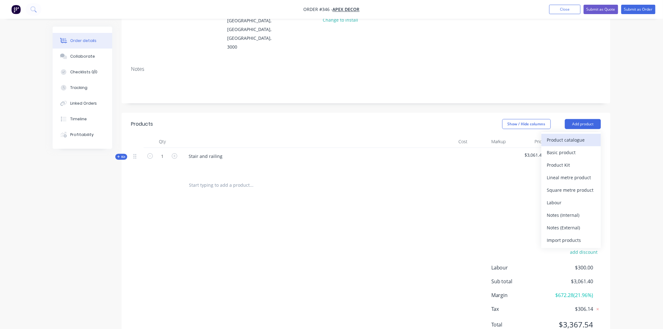
click at [572, 135] on div "Product catalogue" at bounding box center [571, 139] width 48 height 9
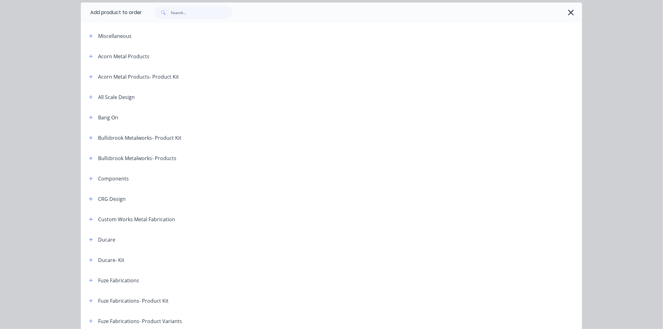
scroll to position [35, 0]
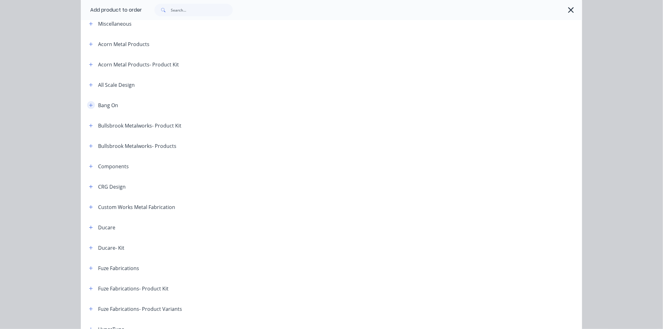
click at [89, 108] on button "button" at bounding box center [91, 105] width 8 height 8
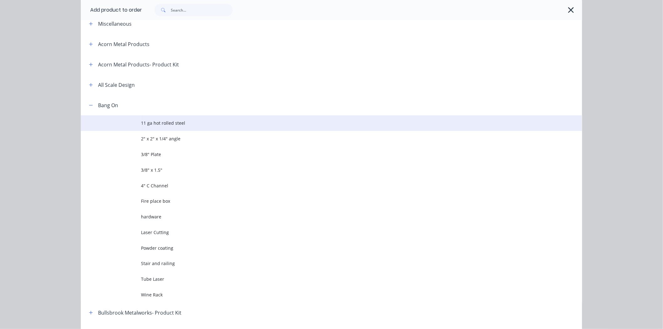
scroll to position [70, 0]
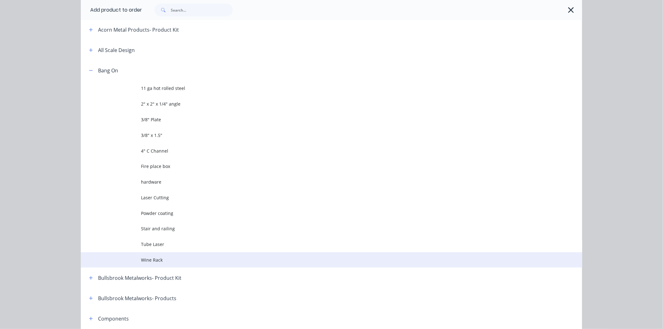
click at [157, 260] on span "Wine Rack" at bounding box center [317, 260] width 353 height 7
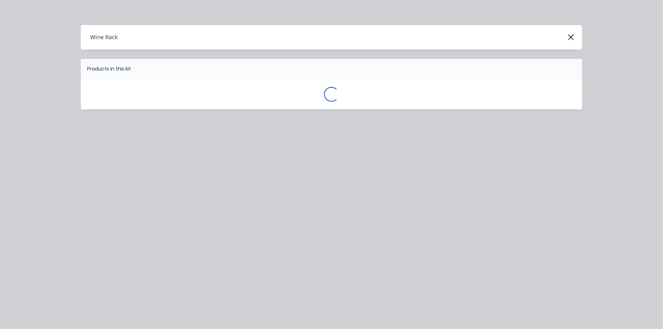
scroll to position [0, 0]
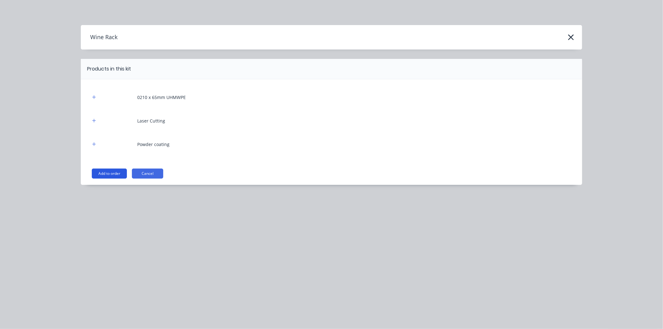
click at [116, 171] on button "Add to order" at bounding box center [109, 174] width 35 height 10
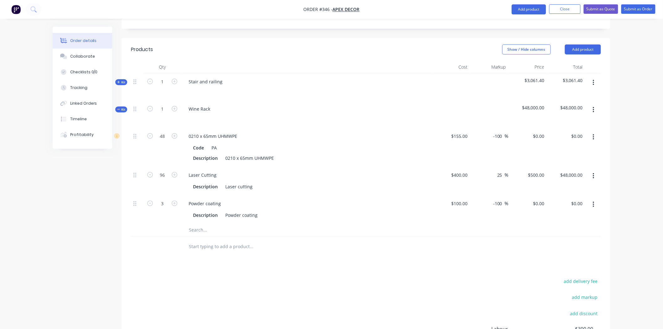
scroll to position [92, 0]
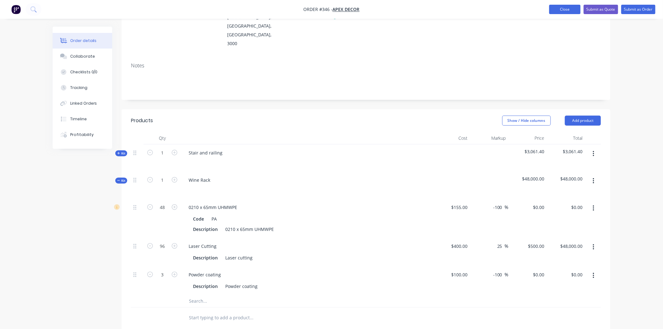
click at [562, 7] on button "Close" at bounding box center [565, 9] width 31 height 9
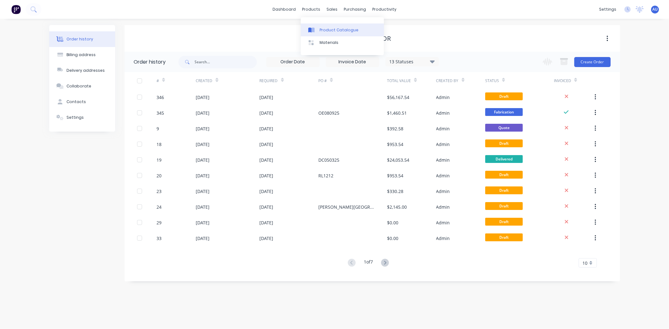
click at [334, 24] on link "Product Catalogue" at bounding box center [342, 30] width 83 height 13
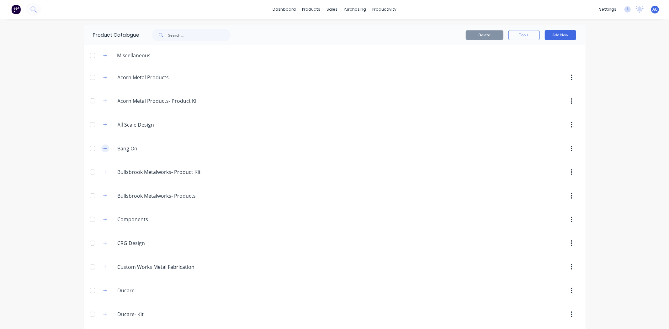
click at [104, 150] on button "button" at bounding box center [105, 149] width 8 height 8
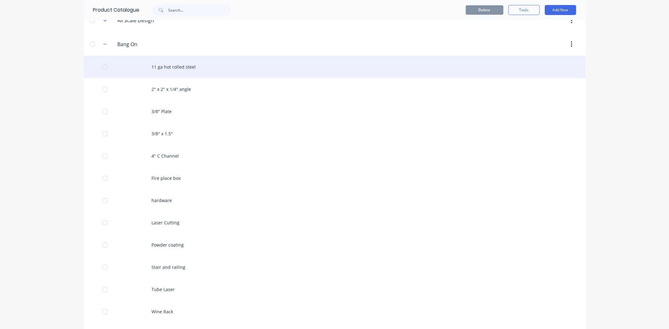
scroll to position [174, 0]
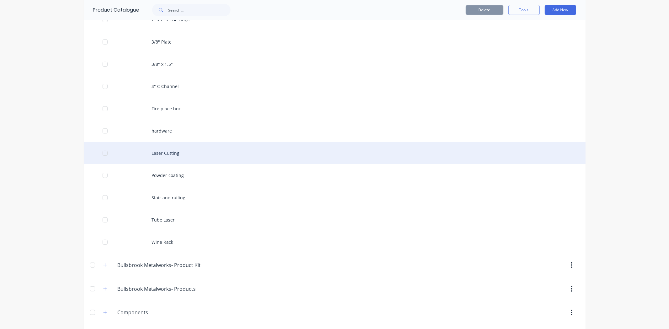
click at [170, 154] on div "Laser Cutting" at bounding box center [335, 153] width 502 height 22
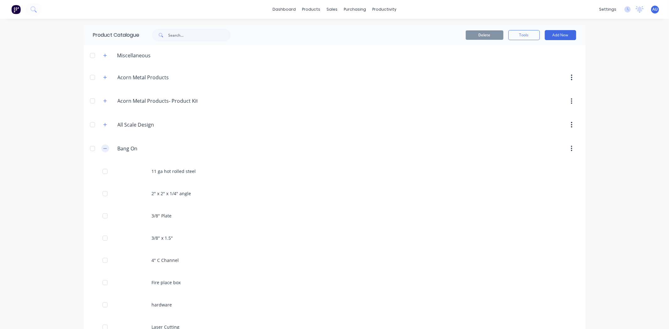
click at [103, 147] on icon "button" at bounding box center [105, 148] width 4 height 4
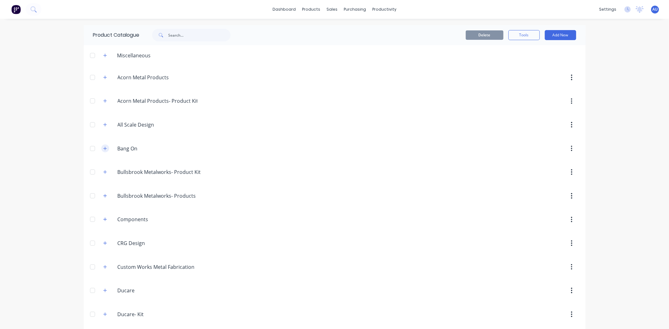
click at [103, 149] on icon "button" at bounding box center [105, 148] width 4 height 4
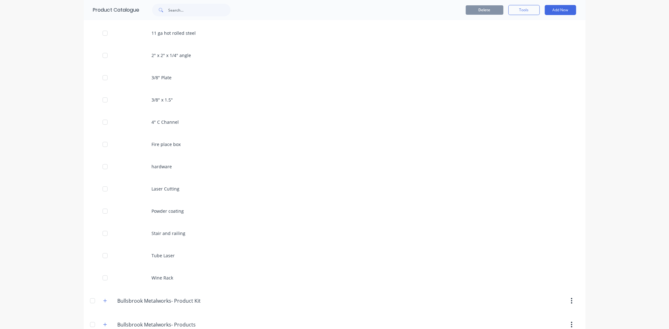
scroll to position [139, 0]
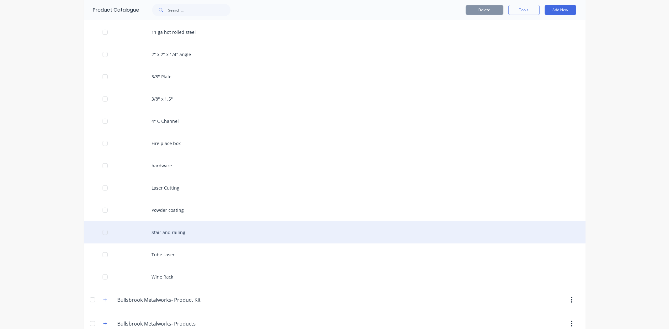
click at [177, 231] on div "Stair and railing" at bounding box center [335, 232] width 502 height 22
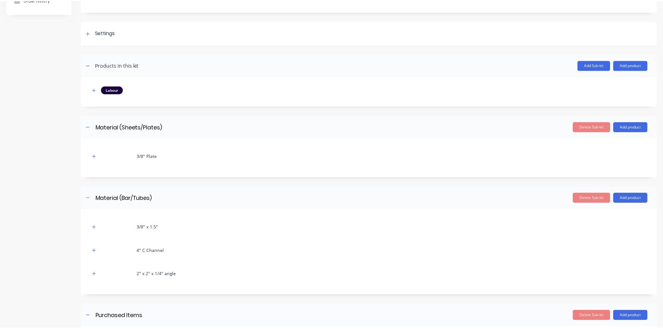
scroll to position [70, 0]
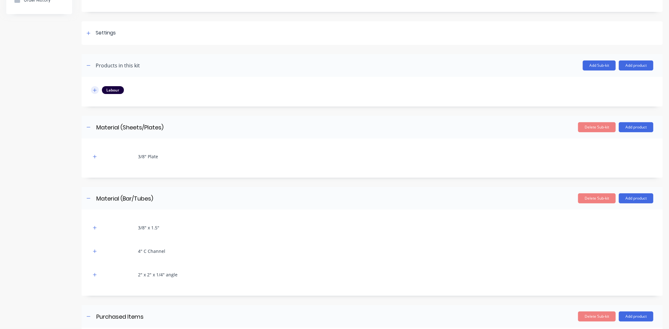
click at [96, 90] on icon "button" at bounding box center [94, 89] width 3 height 3
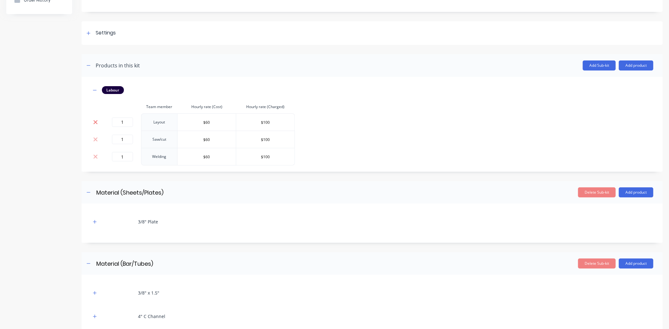
click at [96, 120] on icon at bounding box center [95, 122] width 5 height 6
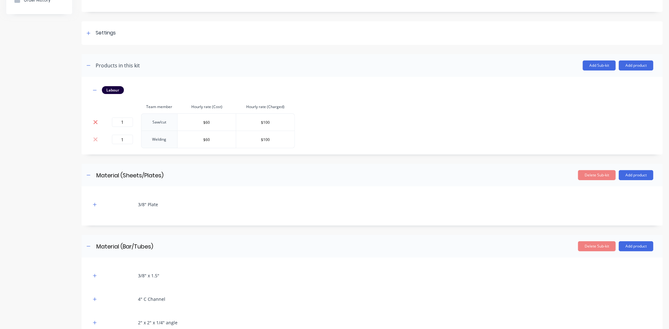
click at [95, 121] on icon at bounding box center [95, 122] width 4 height 4
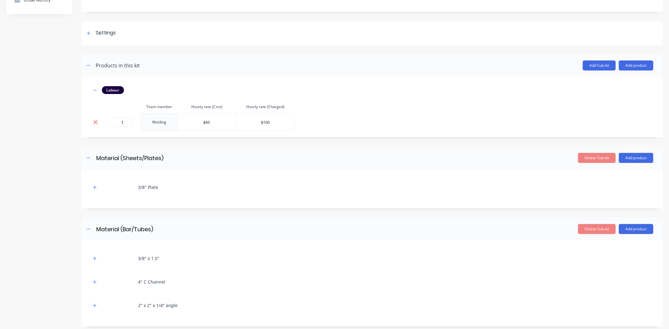
click at [95, 124] on icon at bounding box center [95, 122] width 5 height 6
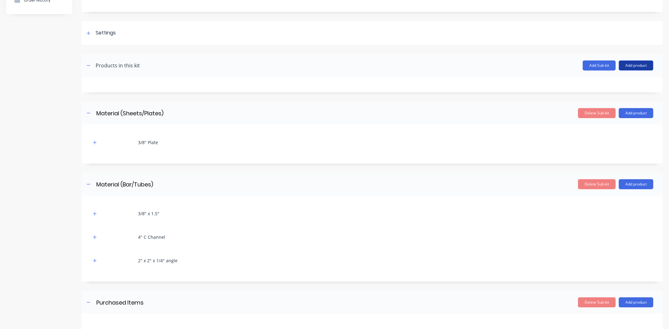
click at [638, 66] on button "Add product" at bounding box center [636, 66] width 34 height 10
click at [628, 78] on div "Product catalogue" at bounding box center [623, 81] width 48 height 9
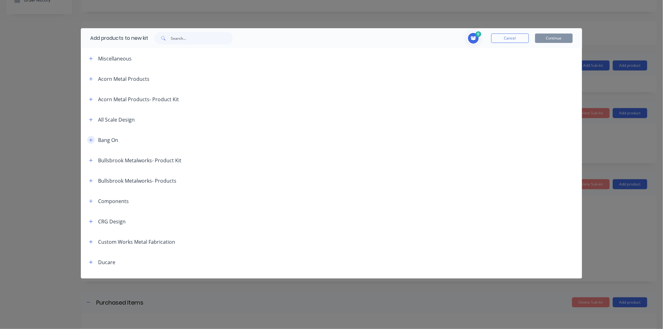
click at [91, 144] on button "button" at bounding box center [91, 140] width 8 height 8
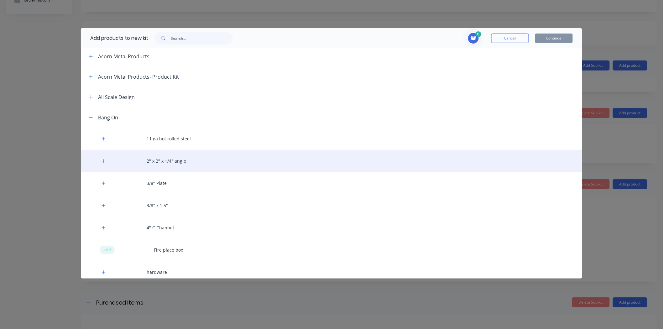
scroll to position [35, 0]
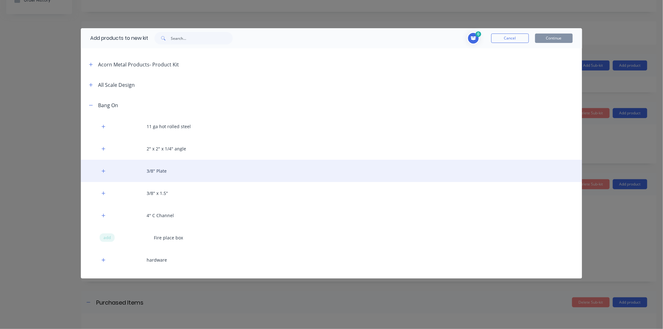
click at [181, 175] on div "3/8" Plate" at bounding box center [332, 171] width 502 height 22
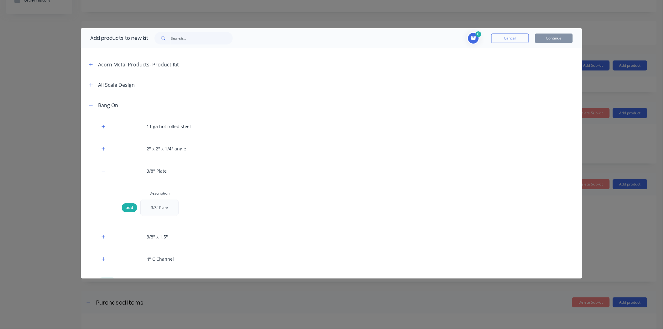
click at [134, 205] on div "add" at bounding box center [129, 207] width 15 height 9
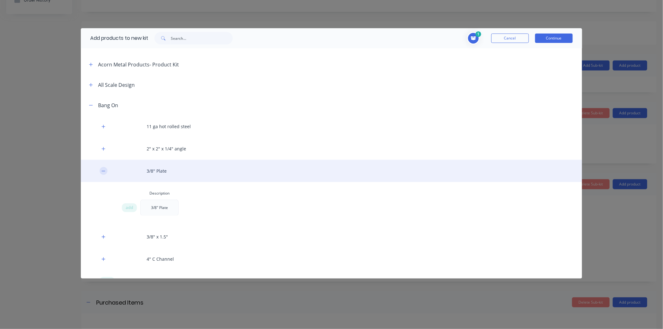
click at [103, 170] on icon "button" at bounding box center [104, 171] width 4 height 4
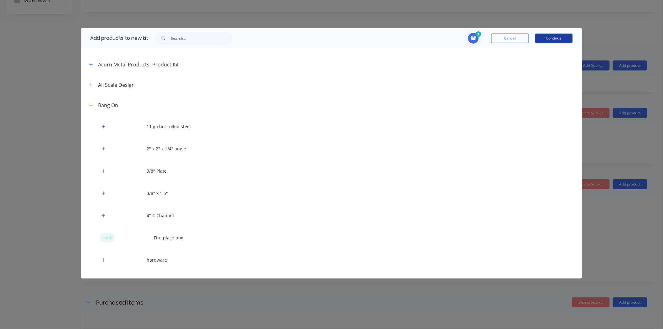
click at [546, 38] on button "Continue" at bounding box center [554, 38] width 38 height 9
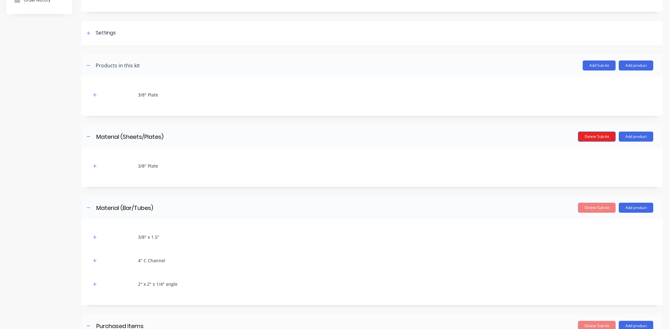
click at [590, 135] on button "Delete Sub-kit" at bounding box center [597, 137] width 38 height 10
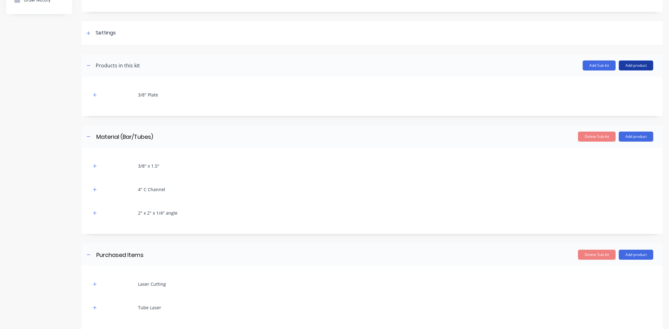
click at [625, 66] on button "Add product" at bounding box center [636, 66] width 34 height 10
click at [613, 83] on div "Product catalogue" at bounding box center [623, 81] width 48 height 9
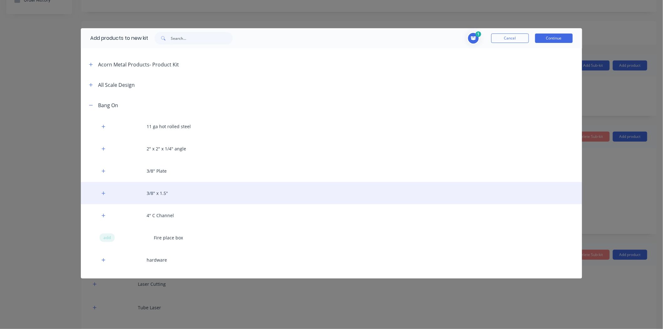
click at [164, 195] on div "3/8" x 1.5"" at bounding box center [332, 193] width 502 height 22
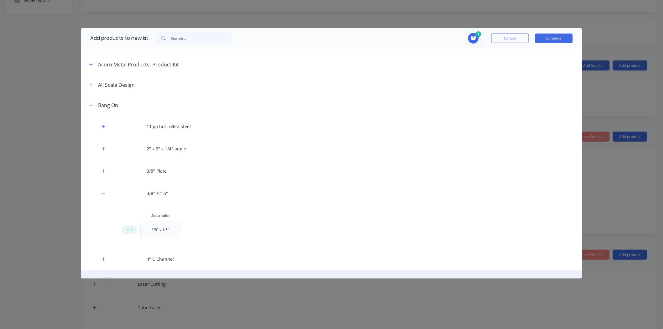
scroll to position [104, 0]
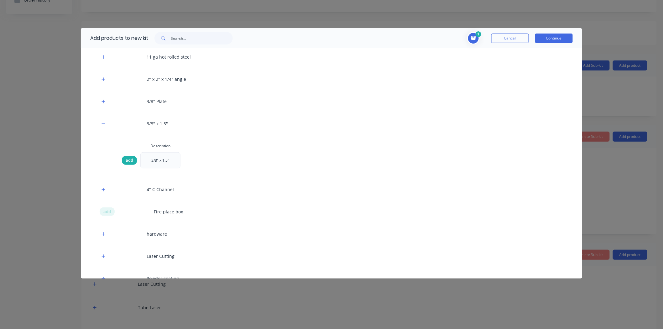
click at [131, 161] on span "add" at bounding box center [130, 160] width 8 height 6
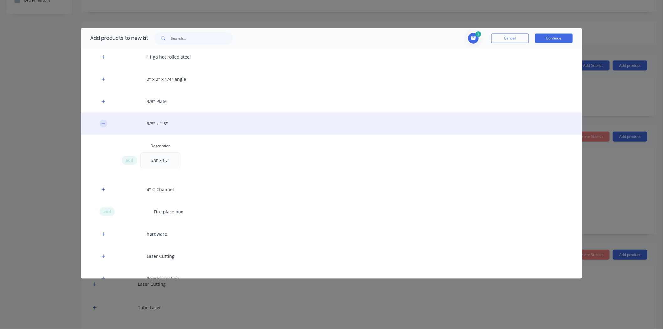
click at [103, 124] on icon "button" at bounding box center [104, 124] width 4 height 4
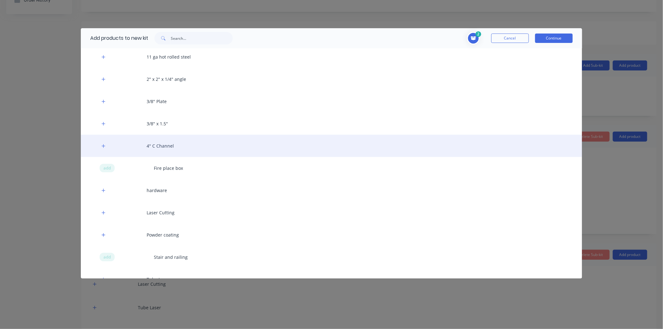
click at [127, 147] on div "4" C Channel" at bounding box center [332, 146] width 502 height 22
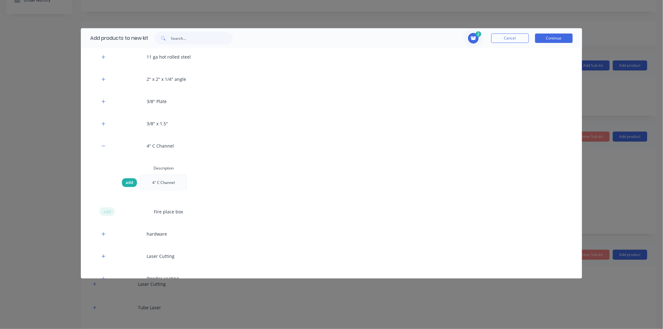
click at [130, 182] on span "add" at bounding box center [130, 183] width 8 height 6
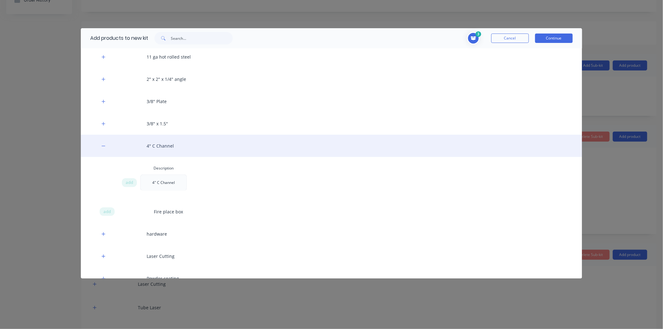
click at [103, 150] on div "4" C Channel" at bounding box center [332, 146] width 502 height 22
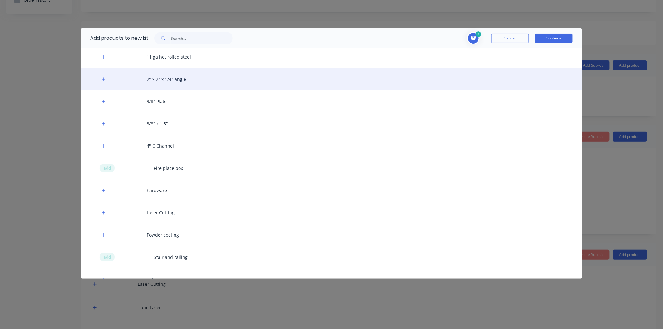
click at [123, 82] on div "2" x 2" x 1/4" angle" at bounding box center [332, 79] width 502 height 22
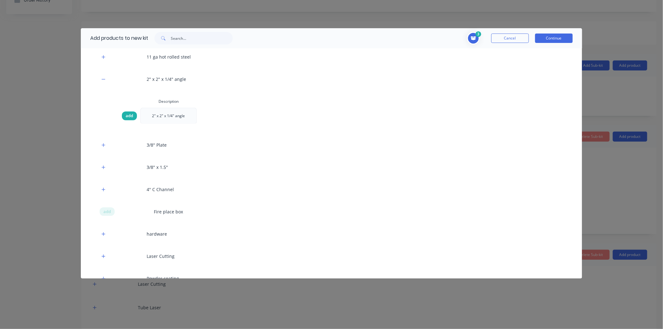
click at [129, 115] on span "add" at bounding box center [130, 116] width 8 height 6
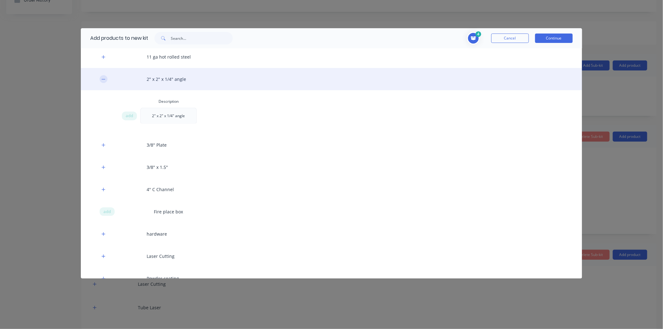
click at [104, 80] on icon "button" at bounding box center [104, 79] width 4 height 4
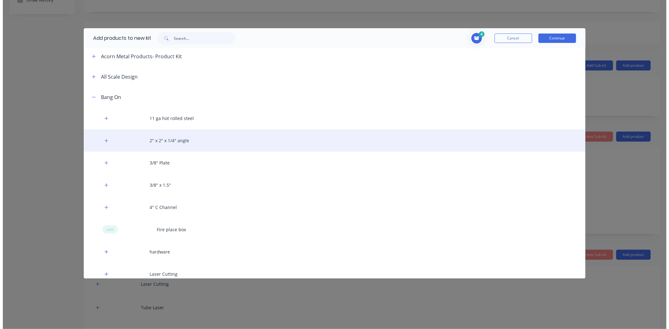
scroll to position [35, 0]
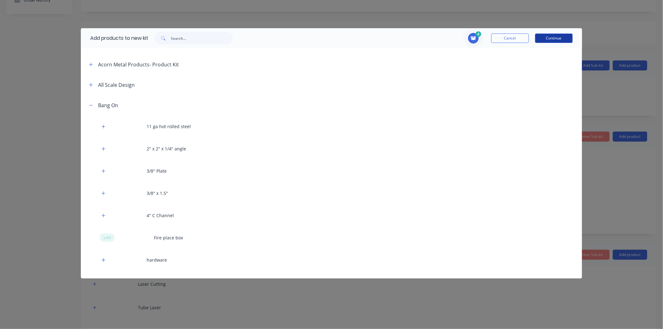
click at [544, 36] on button "Continue" at bounding box center [554, 38] width 38 height 9
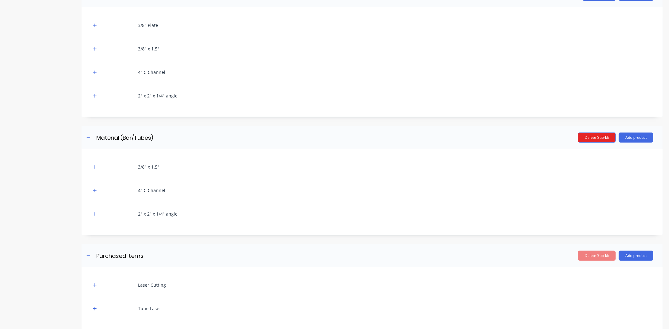
click at [592, 136] on button "Delete Sub-kit" at bounding box center [597, 138] width 38 height 10
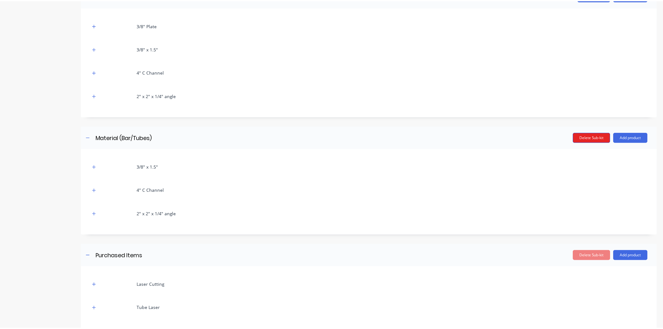
scroll to position [57, 0]
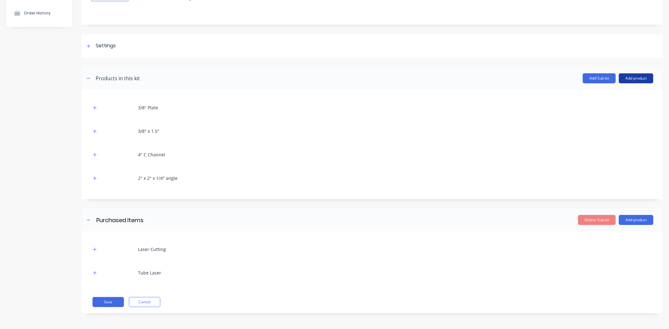
click at [631, 76] on button "Add product" at bounding box center [636, 78] width 34 height 10
click at [618, 96] on div "Product catalogue" at bounding box center [623, 94] width 48 height 9
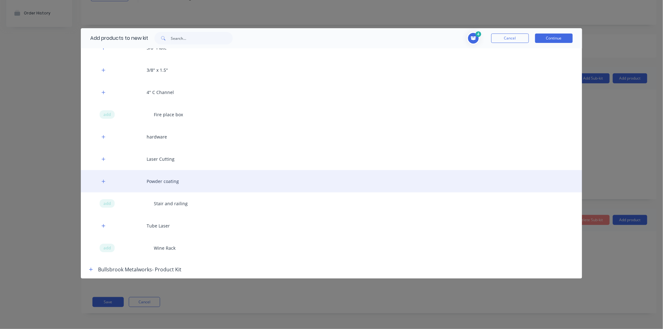
scroll to position [174, 0]
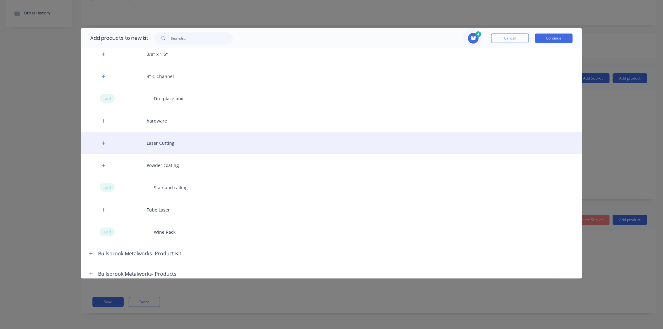
click at [129, 142] on div "Laser Cutting" at bounding box center [332, 143] width 502 height 22
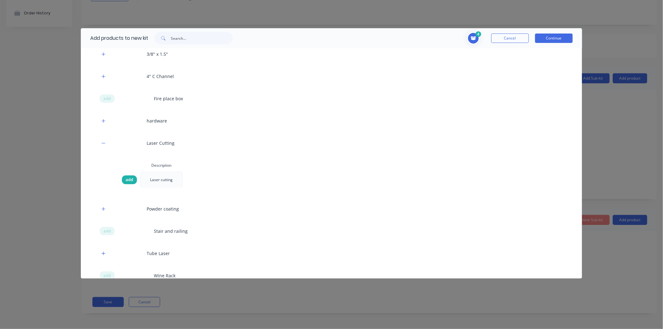
click at [134, 179] on div "add" at bounding box center [129, 180] width 15 height 9
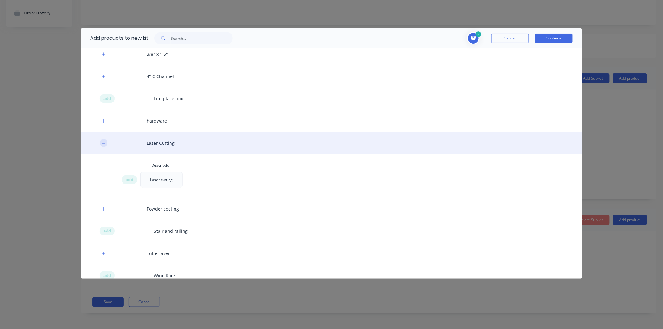
click at [102, 143] on icon "button" at bounding box center [104, 143] width 4 height 4
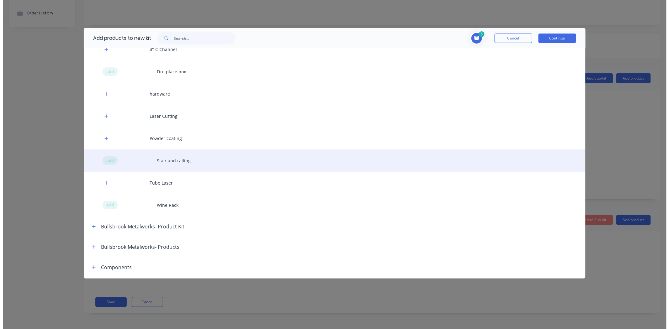
scroll to position [209, 0]
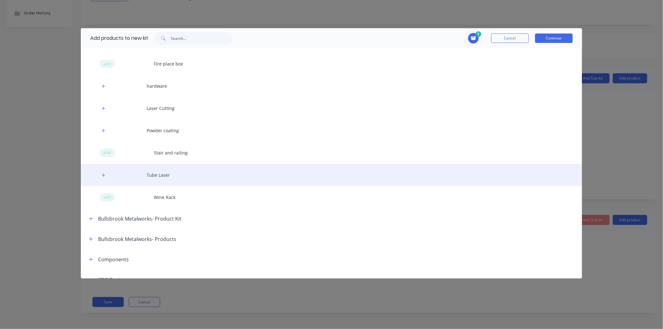
click at [124, 175] on div "Tube Laser" at bounding box center [332, 175] width 502 height 22
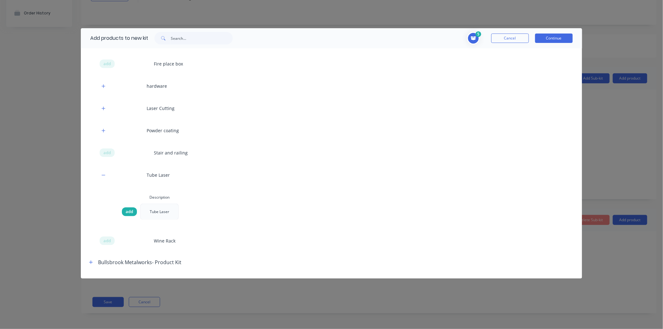
click at [131, 209] on span "add" at bounding box center [130, 212] width 8 height 6
click at [547, 38] on button "Continue" at bounding box center [554, 38] width 38 height 9
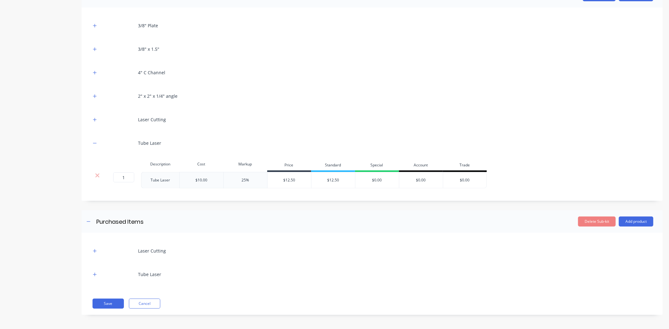
scroll to position [140, 0]
click at [94, 117] on icon "button" at bounding box center [95, 118] width 4 height 4
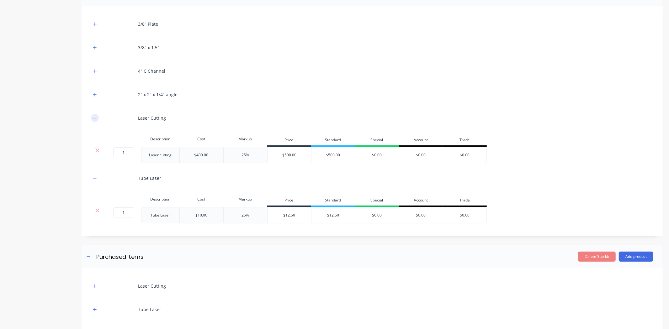
click at [94, 117] on icon "button" at bounding box center [95, 118] width 4 height 4
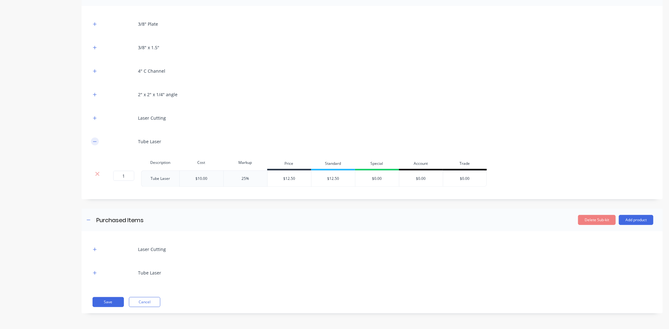
click at [98, 140] on button "button" at bounding box center [95, 142] width 8 height 8
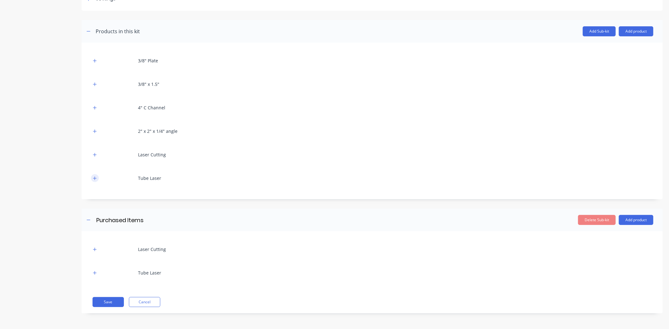
scroll to position [104, 0]
click at [602, 221] on button "Delete Sub-kit" at bounding box center [597, 220] width 38 height 10
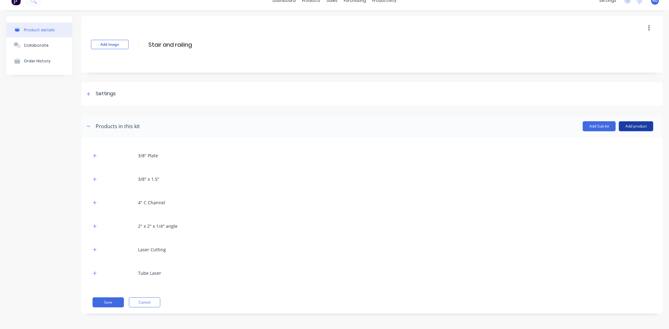
click at [619, 124] on button "Add product" at bounding box center [636, 126] width 34 height 10
click at [614, 151] on div "Labour" at bounding box center [623, 154] width 48 height 9
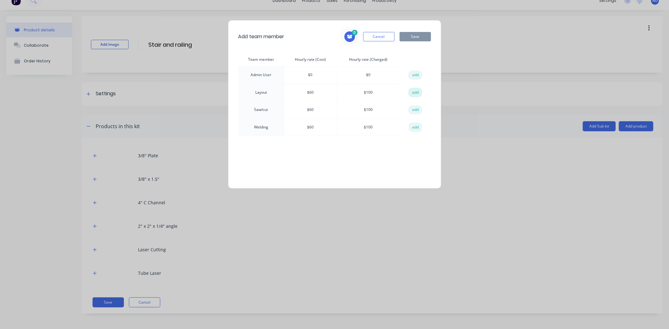
click at [414, 94] on button "add" at bounding box center [415, 92] width 14 height 9
click at [417, 112] on button "add" at bounding box center [415, 109] width 14 height 9
click at [416, 127] on button "add" at bounding box center [416, 127] width 14 height 9
click at [418, 37] on button "Save" at bounding box center [414, 36] width 31 height 9
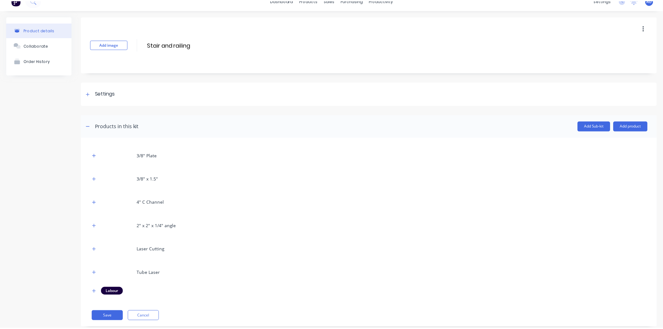
scroll to position [23, 0]
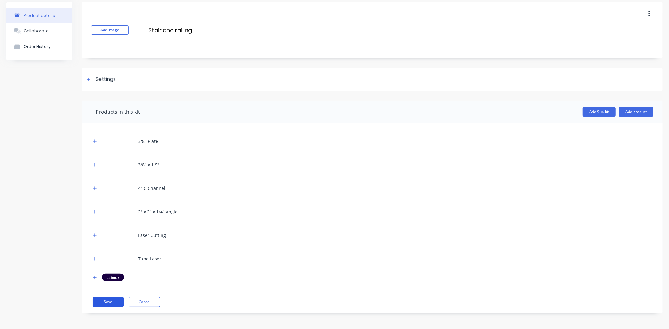
click at [111, 299] on button "Save" at bounding box center [107, 302] width 31 height 10
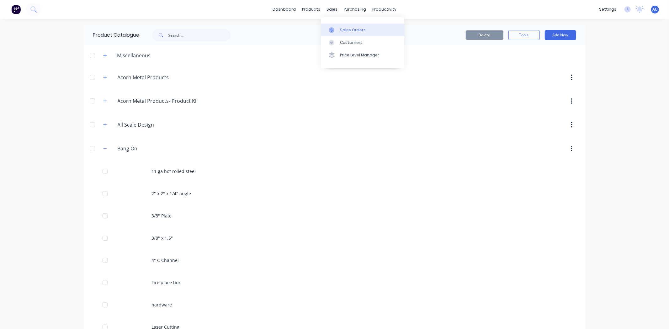
click at [345, 28] on div "Sales Orders" at bounding box center [353, 30] width 26 height 6
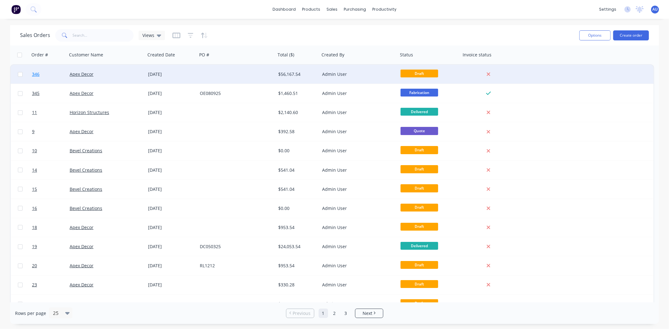
click at [40, 73] on link "346" at bounding box center [51, 74] width 38 height 19
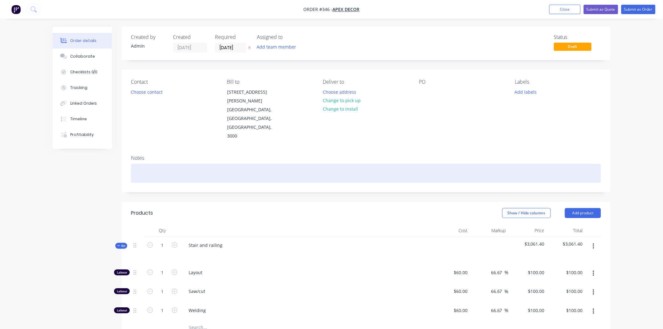
scroll to position [35, 0]
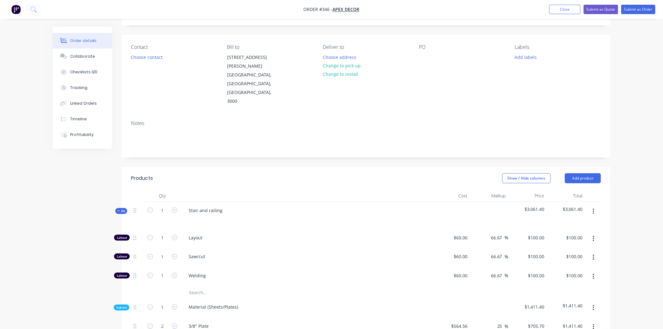
click at [594, 208] on icon "button" at bounding box center [594, 211] width 2 height 7
click at [578, 259] on button "Delete" at bounding box center [572, 265] width 60 height 13
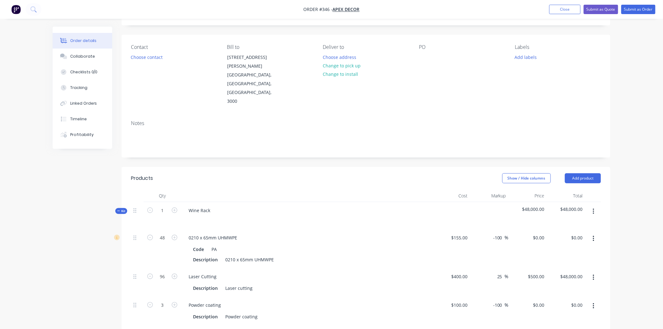
click at [595, 206] on button "button" at bounding box center [594, 211] width 15 height 11
click at [589, 261] on div "Delete" at bounding box center [571, 265] width 48 height 9
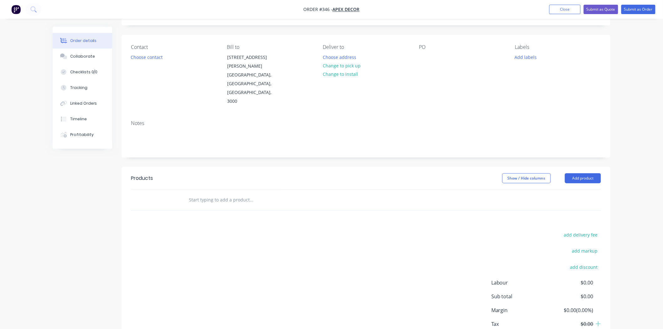
click at [631, 175] on div "Order details Collaborate Checklists 0/0 Tracking Linked Orders Timeline Profit…" at bounding box center [331, 167] width 663 height 405
click at [588, 173] on button "Add product" at bounding box center [583, 178] width 36 height 10
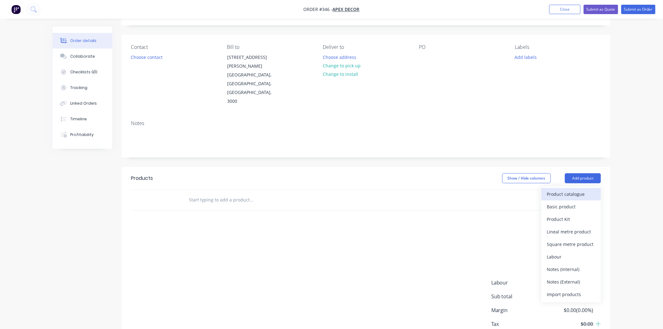
click at [578, 190] on div "Product catalogue" at bounding box center [571, 194] width 48 height 9
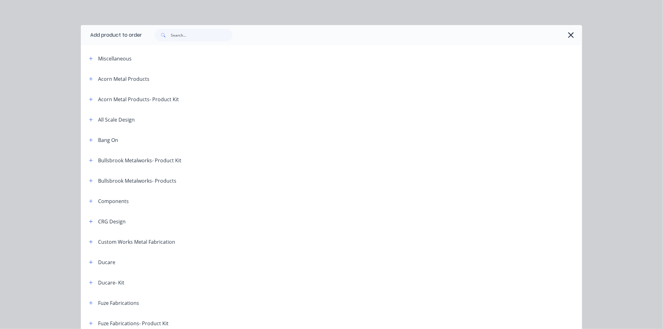
click at [102, 141] on div "Bang On" at bounding box center [108, 140] width 20 height 8
click at [89, 139] on icon "button" at bounding box center [91, 140] width 4 height 4
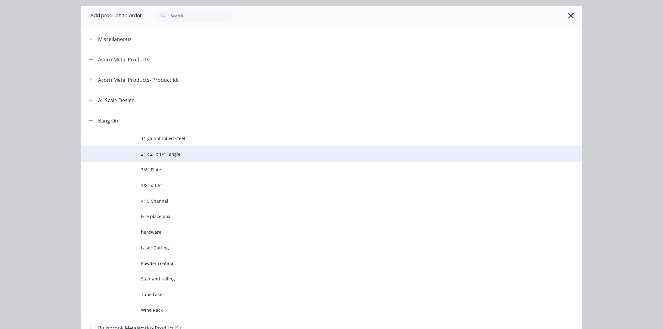
scroll to position [70, 0]
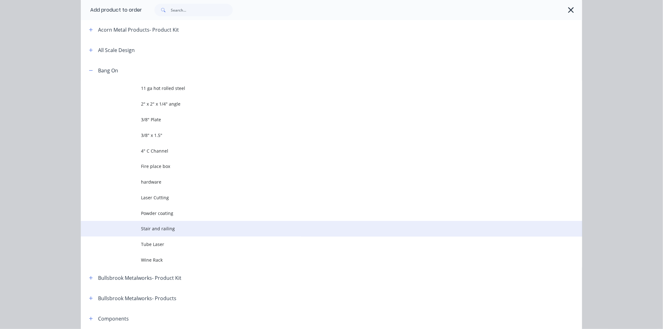
click at [151, 227] on span "Stair and railing" at bounding box center [317, 228] width 353 height 7
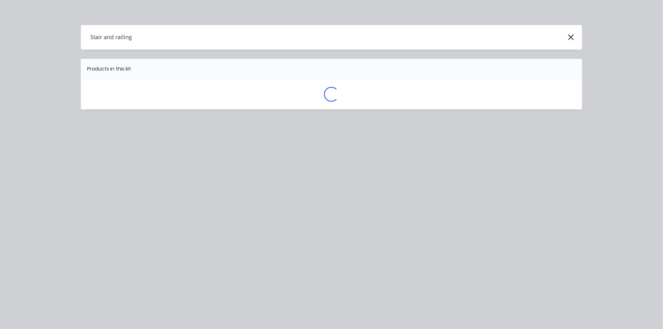
scroll to position [0, 0]
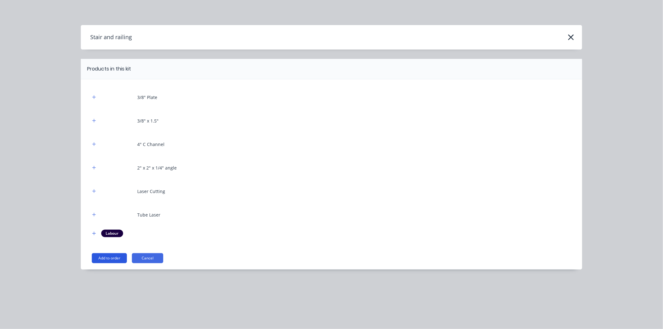
click at [116, 257] on button "Add to order" at bounding box center [109, 258] width 35 height 10
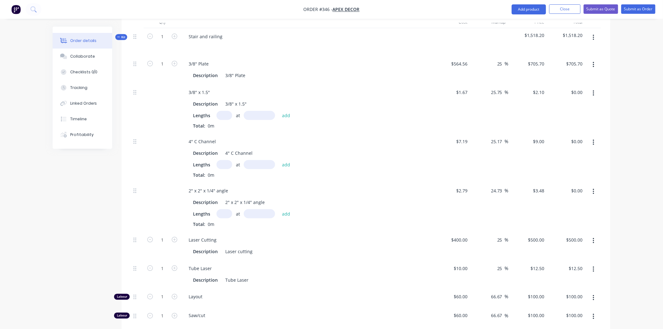
scroll to position [139, 0]
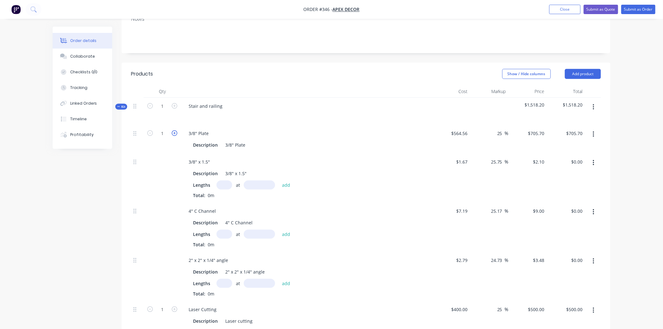
click at [176, 130] on icon "button" at bounding box center [175, 133] width 6 height 6
click at [148, 130] on icon "button" at bounding box center [150, 133] width 6 height 6
click at [121, 104] on span "Kit" at bounding box center [121, 106] width 8 height 5
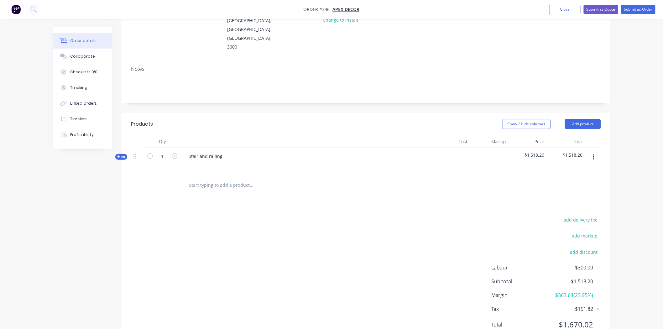
click at [171, 185] on div "Products Show / Hide columns Add product Qty Cost Markup Price Total Kit 1 Stai…" at bounding box center [366, 229] width 489 height 233
click at [122, 155] on span "Kit" at bounding box center [121, 157] width 8 height 5
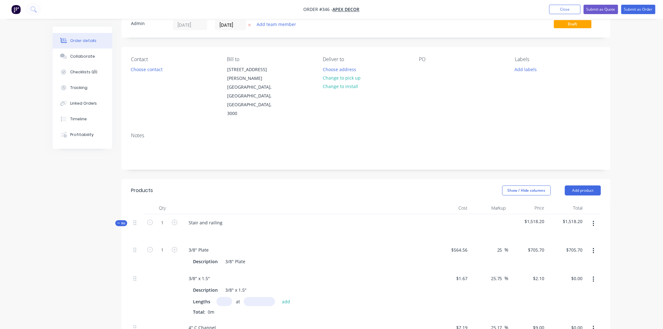
scroll to position [35, 0]
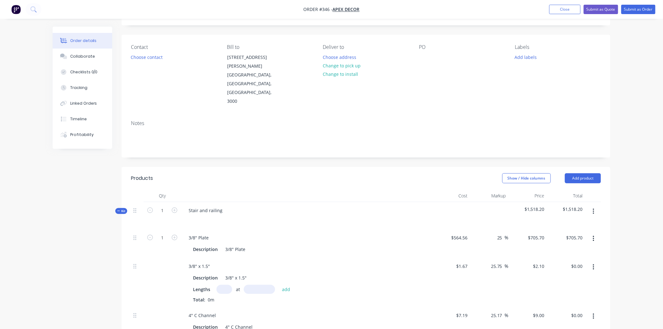
click at [124, 209] on span "Kit" at bounding box center [121, 211] width 8 height 5
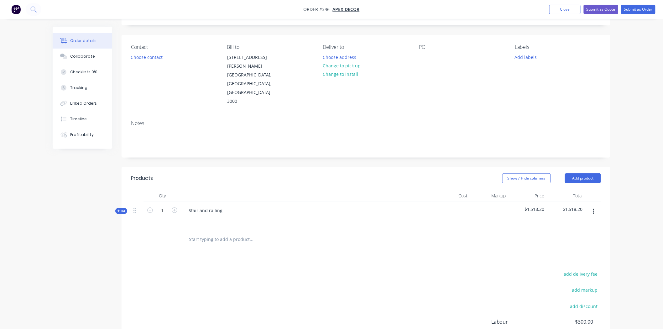
click at [124, 209] on span "Kit" at bounding box center [121, 211] width 8 height 5
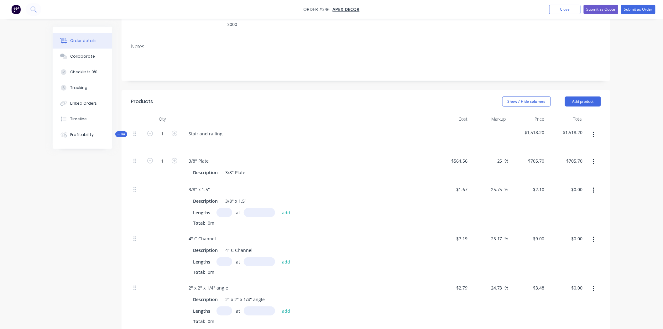
scroll to position [104, 0]
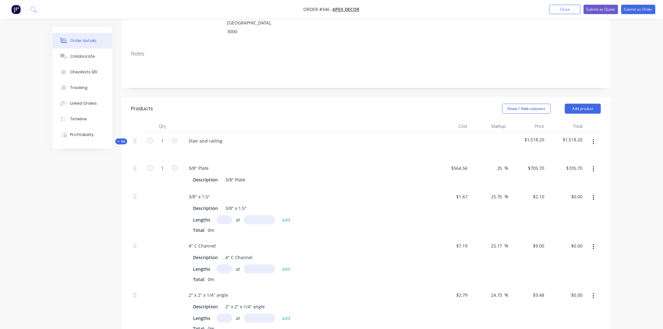
click at [595, 136] on button "button" at bounding box center [594, 141] width 15 height 11
click at [581, 166] on div "Add sub kit to kit" at bounding box center [571, 170] width 48 height 9
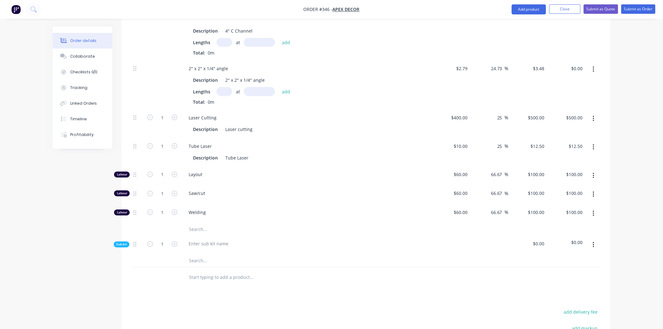
scroll to position [348, 0]
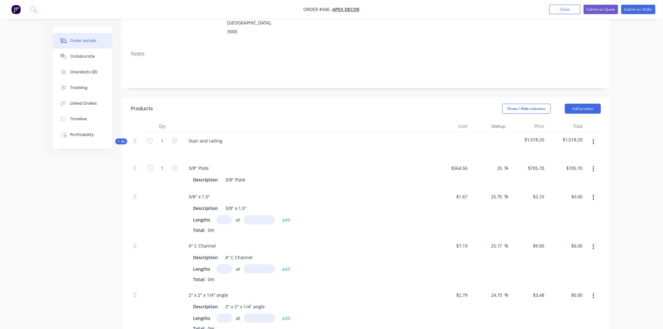
click at [120, 140] on icon at bounding box center [118, 141] width 3 height 3
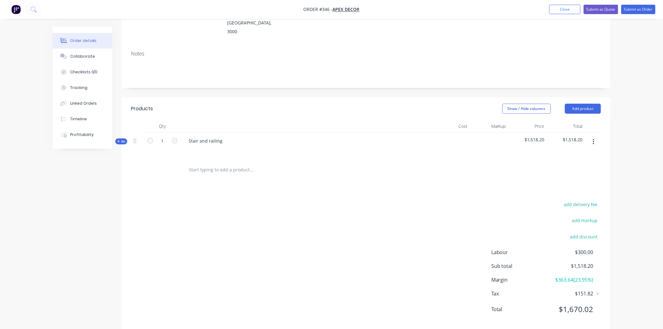
scroll to position [89, 0]
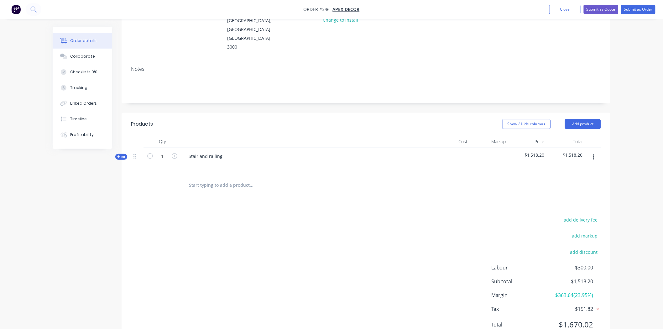
click at [126, 154] on div "Kit" at bounding box center [121, 157] width 12 height 6
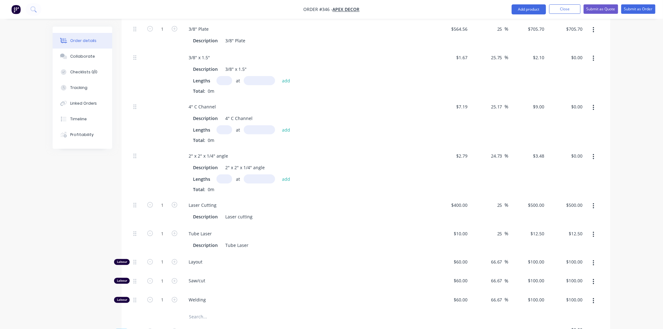
scroll to position [348, 0]
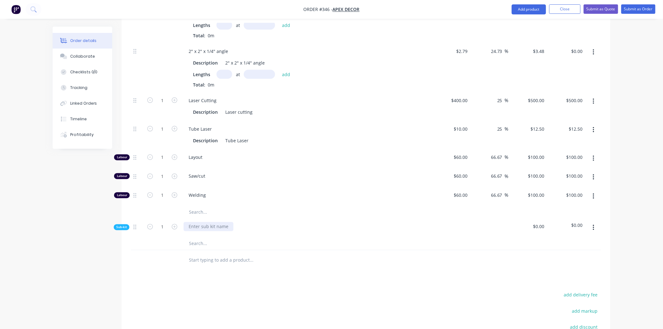
click at [209, 222] on div at bounding box center [209, 226] width 50 height 9
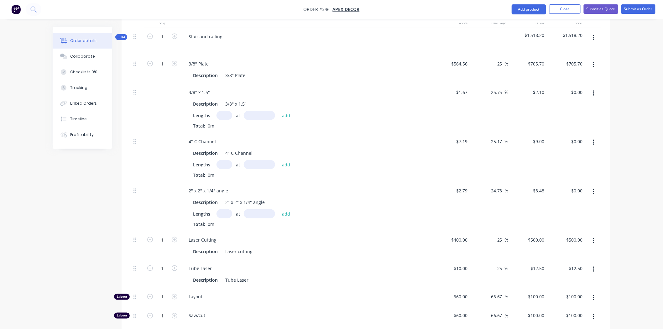
scroll to position [418, 0]
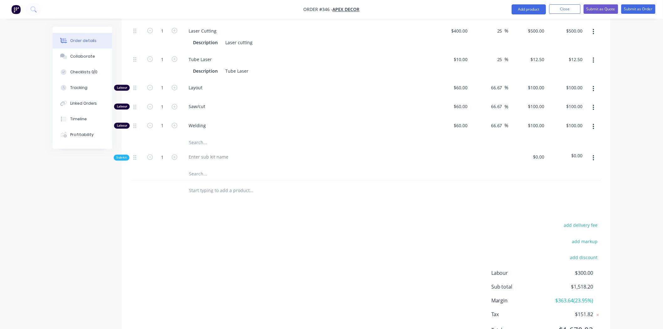
click at [595, 153] on button "button" at bounding box center [594, 158] width 15 height 11
click at [573, 183] on div "Delete" at bounding box center [571, 187] width 48 height 9
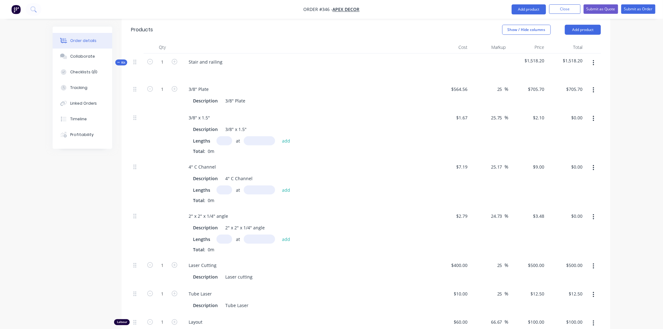
scroll to position [149, 0]
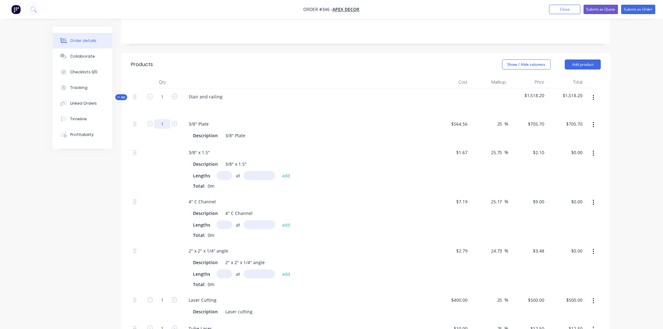
click at [169, 119] on input "1" at bounding box center [162, 123] width 16 height 9
click at [175, 121] on icon "button" at bounding box center [175, 124] width 6 height 6
click at [223, 171] on input "text" at bounding box center [225, 175] width 16 height 9
click at [221, 171] on input "text" at bounding box center [225, 175] width 16 height 9
click at [595, 148] on button "button" at bounding box center [594, 153] width 15 height 11
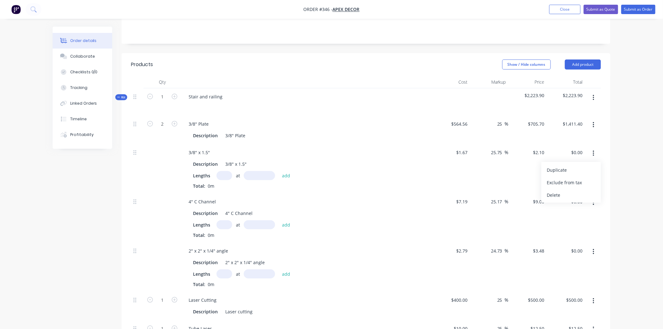
click at [629, 140] on div "Order details Collaborate Checklists 0/0 Tracking Linked Orders Timeline Profit…" at bounding box center [331, 224] width 663 height 747
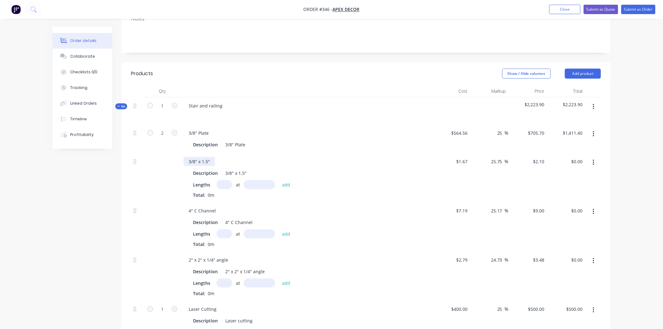
scroll to position [114, 0]
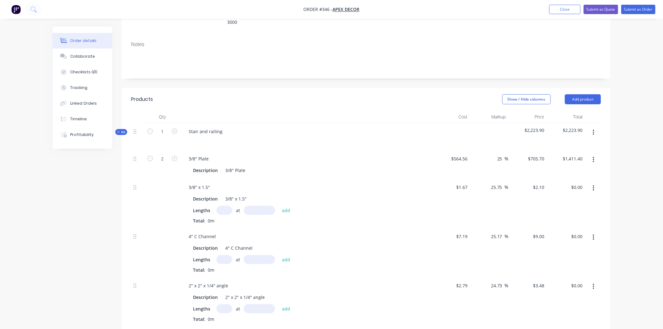
click at [225, 206] on input "text" at bounding box center [225, 210] width 16 height 9
click at [175, 156] on icon "button" at bounding box center [175, 159] width 6 height 6
click at [149, 156] on icon "button" at bounding box center [150, 159] width 6 height 6
drag, startPoint x: 217, startPoint y: 194, endPoint x: 184, endPoint y: 191, distance: 32.8
click at [184, 193] on div "Description 3/8" x 1.5" Lengths at add Total: 0m" at bounding box center [307, 208] width 246 height 31
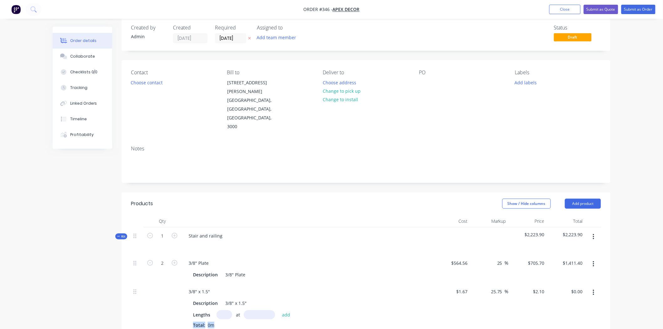
scroll to position [0, 0]
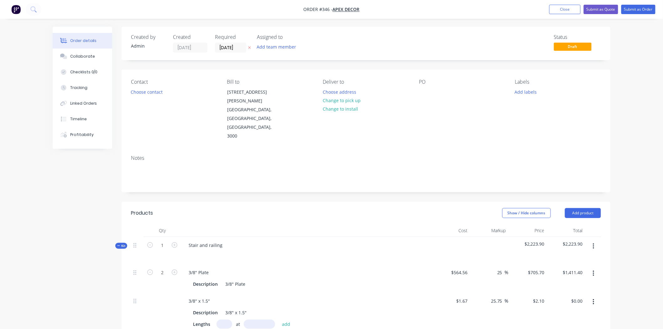
click at [123, 244] on span "Kit" at bounding box center [121, 246] width 8 height 5
click at [593, 243] on icon "button" at bounding box center [594, 246] width 2 height 7
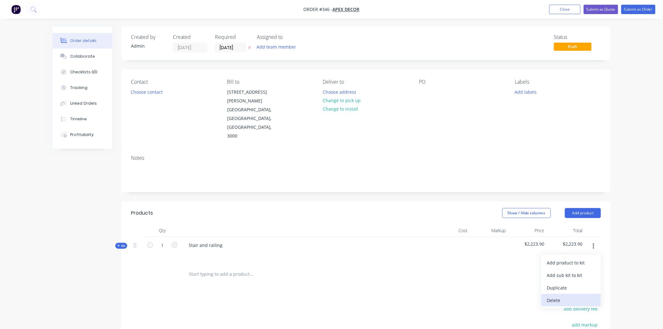
click at [571, 296] on div "Delete" at bounding box center [571, 300] width 48 height 9
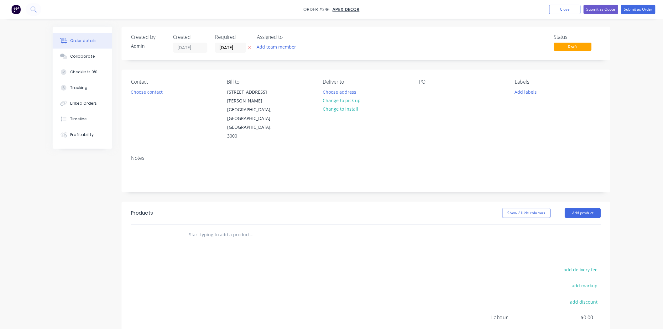
click at [632, 193] on div "Order details Collaborate Checklists 0/0 Tracking Linked Orders Timeline Profit…" at bounding box center [331, 202] width 663 height 405
click at [99, 222] on div "Created by Admin Created [DATE] Required [DATE] Assigned to Add team member Sta…" at bounding box center [332, 216] width 558 height 379
click at [79, 222] on div "Created by Admin Created [DATE] Required [DATE] Assigned to Add team member Sta…" at bounding box center [332, 216] width 558 height 379
click at [19, 12] on img "button" at bounding box center [15, 9] width 9 height 9
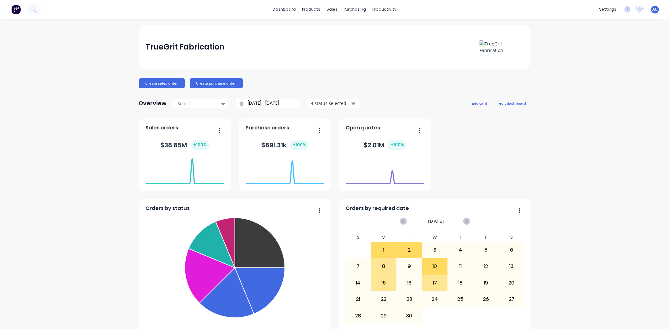
click at [17, 103] on div "TrueGrit Fabrication Create sales order Create purchase order Overview Select..…" at bounding box center [334, 188] width 669 height 327
click at [483, 142] on div "Orders by status Submitted Fabrication Ready for Delivery Welding Fabricate Wai…" at bounding box center [334, 236] width 391 height 234
drag, startPoint x: 102, startPoint y: 102, endPoint x: 128, endPoint y: 94, distance: 27.6
click at [103, 102] on div "TrueGrit Fabrication Create sales order Create purchase order Overview Select..…" at bounding box center [334, 188] width 669 height 327
click at [143, 82] on button "Create sales order" at bounding box center [162, 83] width 46 height 10
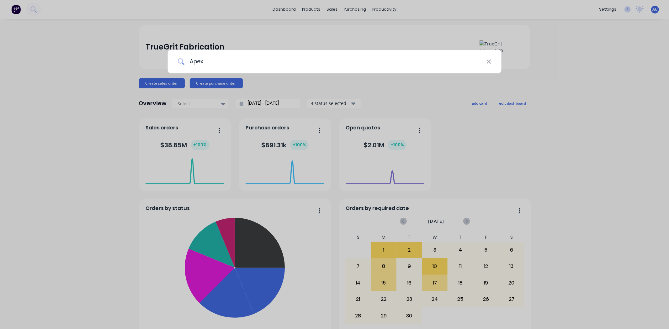
click at [219, 68] on input "Apex" at bounding box center [335, 62] width 302 height 24
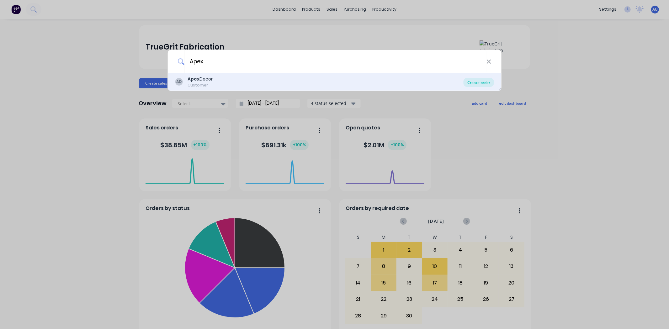
click at [484, 82] on div "Create order" at bounding box center [478, 82] width 30 height 9
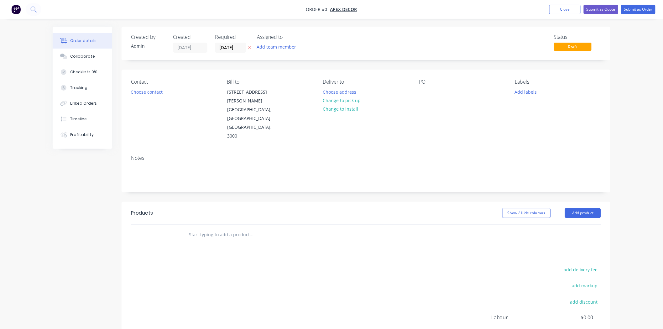
scroll to position [35, 0]
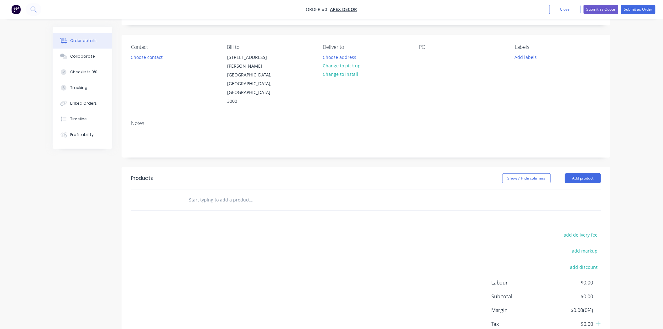
click at [200, 194] on input "text" at bounding box center [251, 200] width 125 height 13
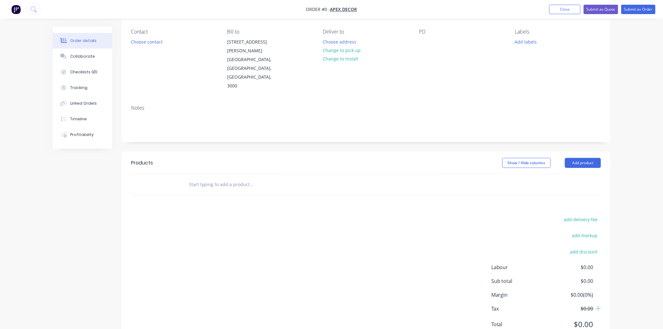
click at [272, 215] on div "add delivery fee add markup add discount Labour $0.00 Sub total $0.00 Margin $0…" at bounding box center [366, 275] width 470 height 121
click at [587, 158] on button "Add product" at bounding box center [583, 163] width 36 height 10
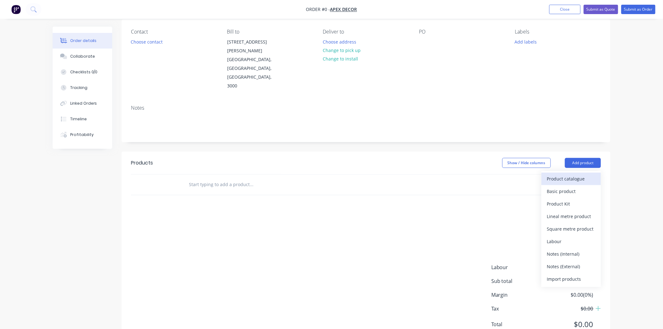
click at [563, 174] on div "Product catalogue" at bounding box center [571, 178] width 48 height 9
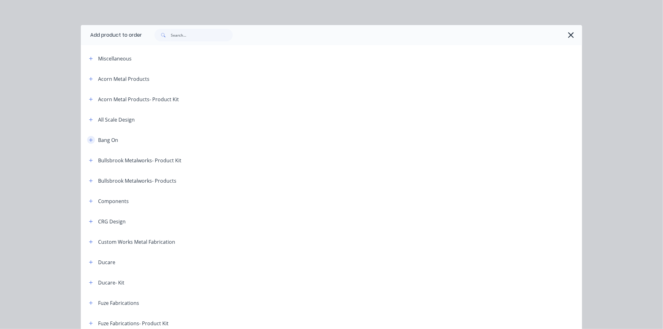
click at [89, 140] on icon "button" at bounding box center [90, 139] width 3 height 3
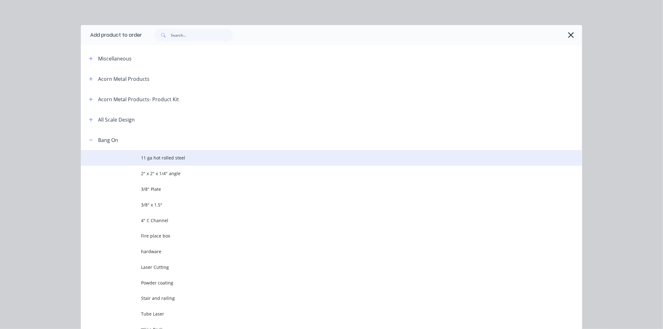
scroll to position [35, 0]
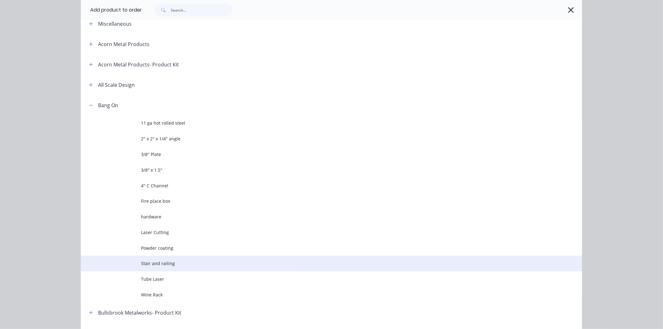
click at [164, 265] on span "Stair and railing" at bounding box center [317, 263] width 353 height 7
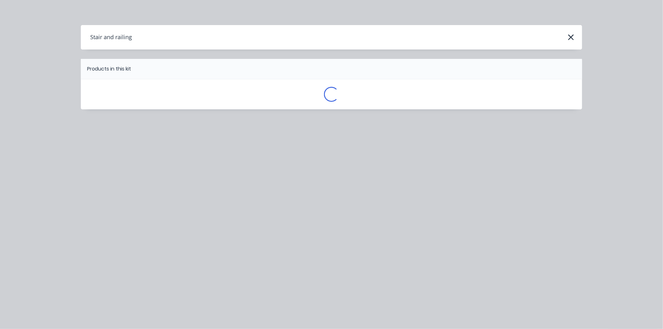
scroll to position [0, 0]
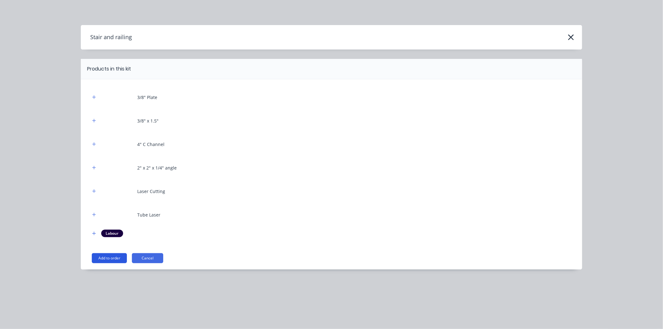
click at [111, 258] on button "Add to order" at bounding box center [109, 258] width 35 height 10
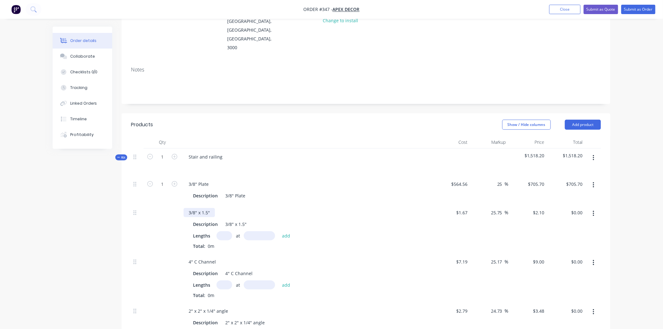
scroll to position [85, 0]
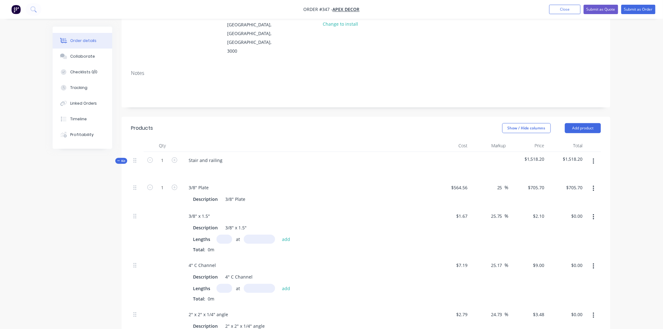
click at [123, 159] on span "Kit" at bounding box center [121, 161] width 8 height 5
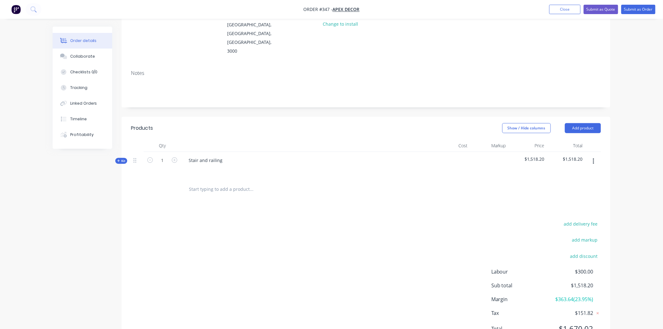
click at [119, 160] on icon at bounding box center [118, 161] width 3 height 3
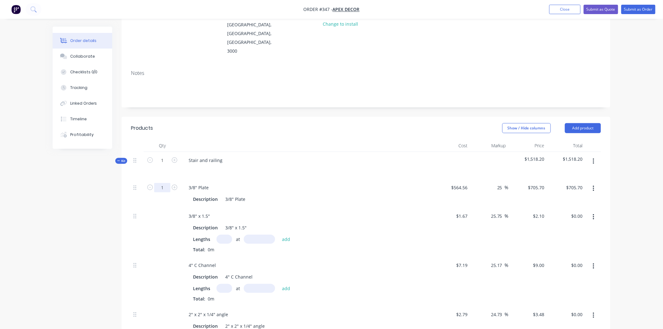
click at [167, 183] on input "1" at bounding box center [162, 187] width 16 height 9
click at [176, 185] on icon "button" at bounding box center [175, 188] width 6 height 6
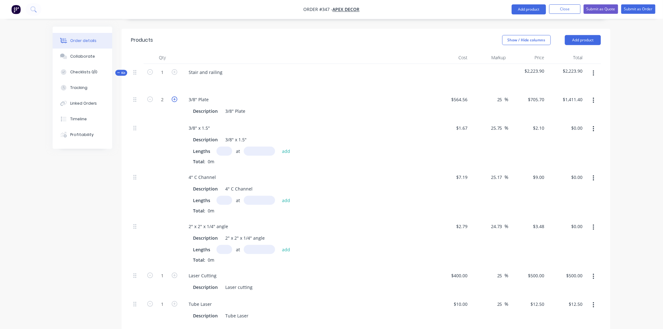
scroll to position [189, 0]
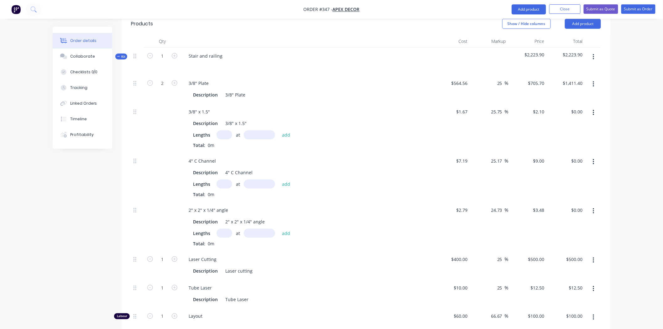
click at [222, 130] on input "text" at bounding box center [225, 134] width 16 height 9
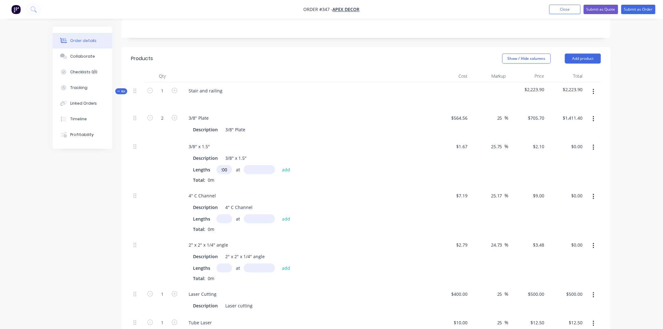
scroll to position [0, 0]
click at [286, 165] on button "add" at bounding box center [286, 169] width 15 height 8
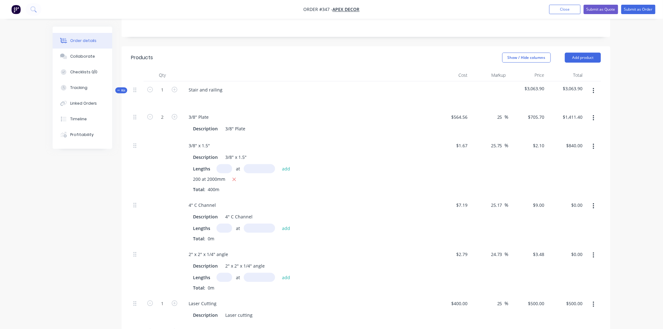
scroll to position [155, 0]
click at [502, 142] on input "25.75" at bounding box center [498, 146] width 14 height 9
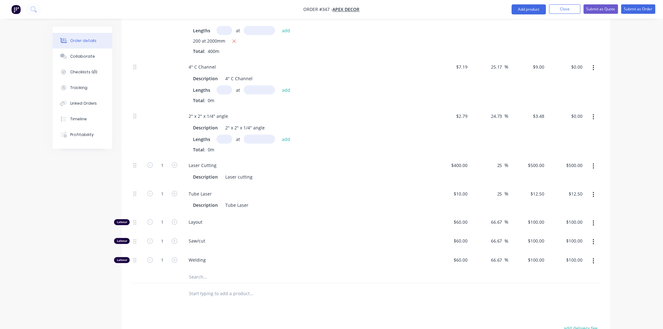
scroll to position [364, 0]
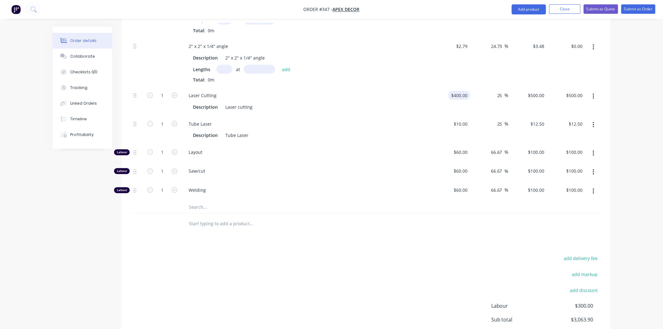
click at [459, 91] on div "$400.00 $400.00" at bounding box center [460, 95] width 22 height 9
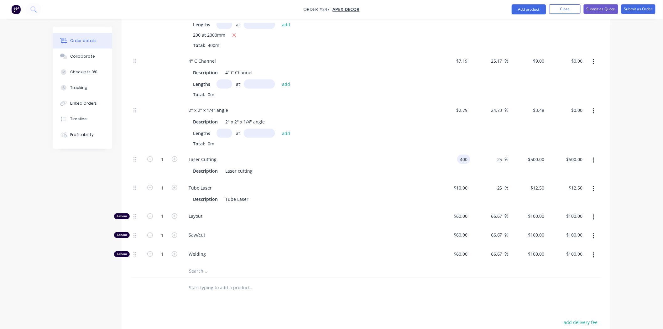
scroll to position [294, 0]
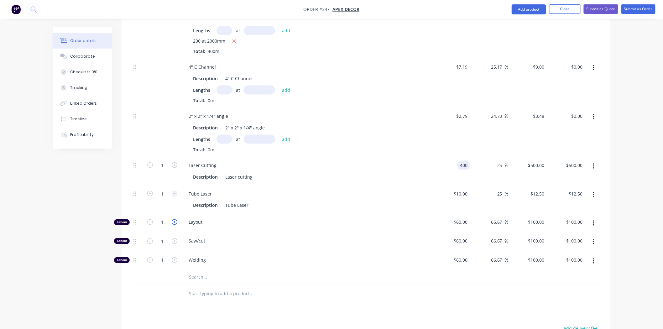
click at [174, 219] on icon "button" at bounding box center [175, 222] width 6 height 6
click at [175, 239] on icon "button" at bounding box center [175, 242] width 6 height 6
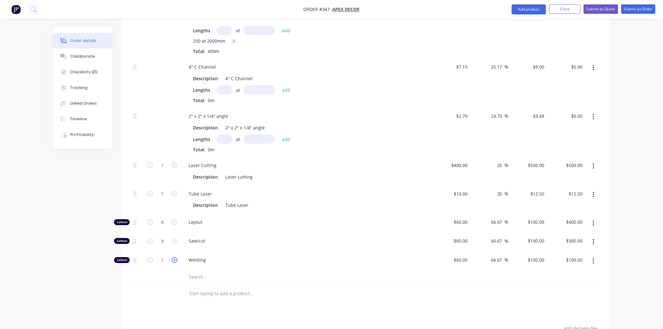
click at [177, 257] on icon "button" at bounding box center [175, 260] width 6 height 6
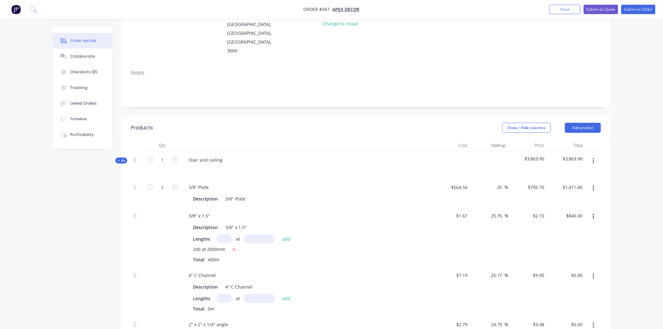
scroll to position [85, 0]
click at [121, 159] on span "Kit" at bounding box center [121, 161] width 8 height 5
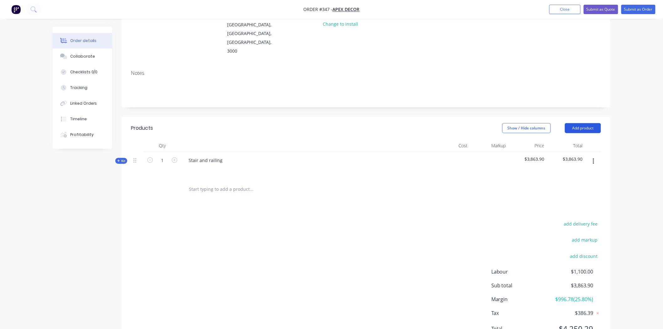
click at [573, 123] on button "Add product" at bounding box center [583, 128] width 36 height 10
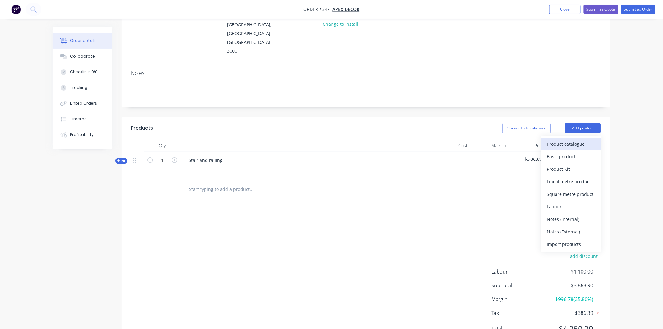
click at [574, 140] on div "Product catalogue" at bounding box center [571, 144] width 48 height 9
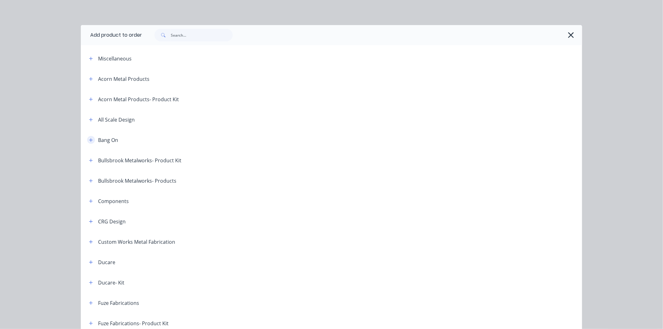
click at [89, 138] on icon "button" at bounding box center [91, 140] width 4 height 4
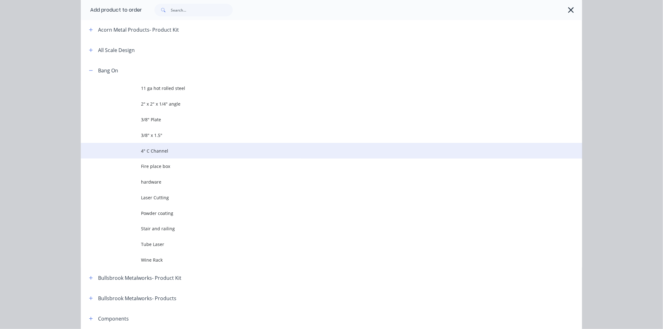
scroll to position [104, 0]
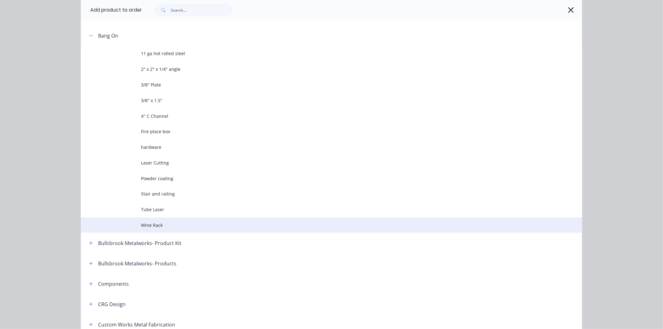
click at [155, 225] on span "Wine Rack" at bounding box center [317, 225] width 353 height 7
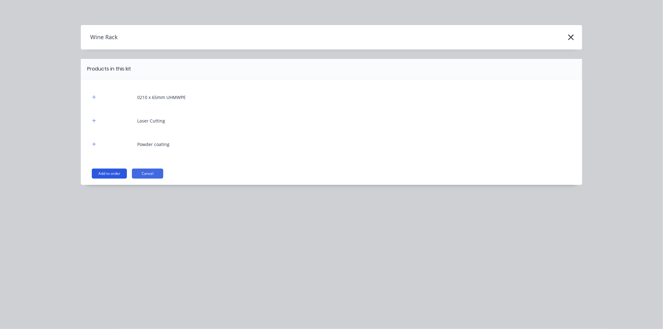
click at [108, 171] on button "Add to order" at bounding box center [109, 174] width 35 height 10
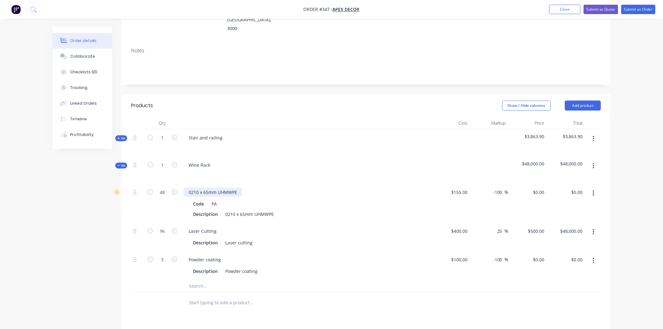
scroll to position [120, 0]
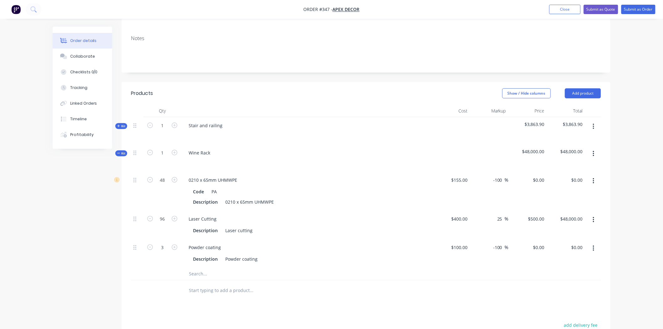
click at [594, 150] on icon "button" at bounding box center [594, 153] width 2 height 7
click at [579, 166] on div "Add product to kit" at bounding box center [571, 170] width 48 height 9
click at [564, 241] on div "Labour" at bounding box center [571, 245] width 48 height 9
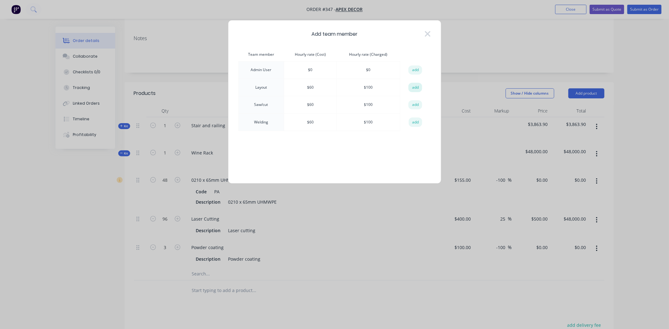
click at [415, 89] on button "add" at bounding box center [415, 87] width 14 height 9
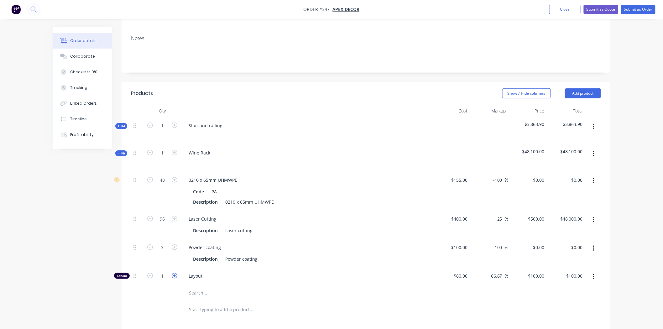
click at [174, 273] on icon "button" at bounding box center [175, 276] width 6 height 6
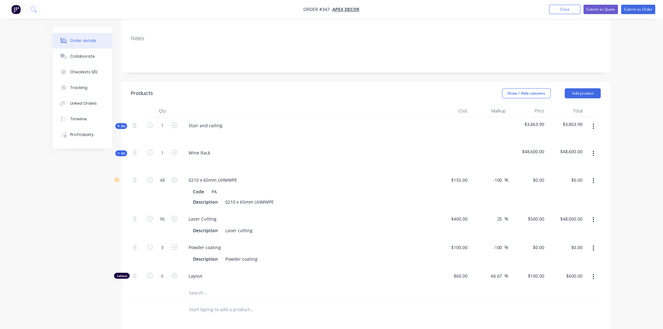
click at [118, 152] on icon at bounding box center [118, 153] width 3 height 3
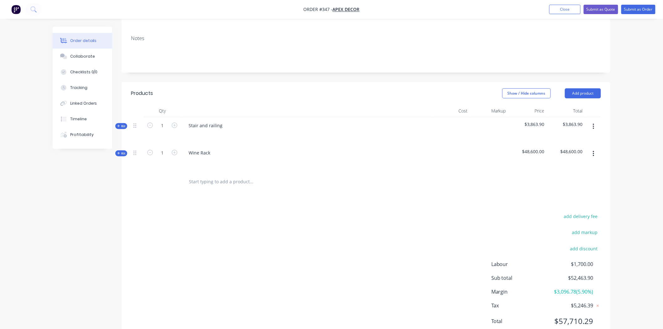
scroll to position [116, 0]
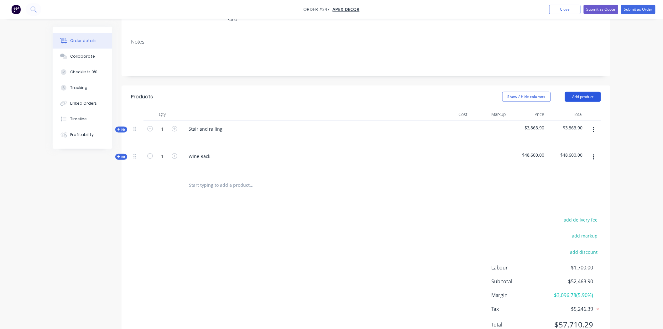
click at [587, 92] on button "Add product" at bounding box center [583, 97] width 36 height 10
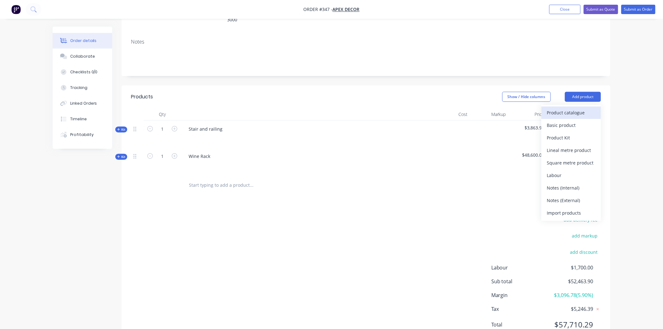
click at [581, 108] on div "Product catalogue" at bounding box center [571, 112] width 48 height 9
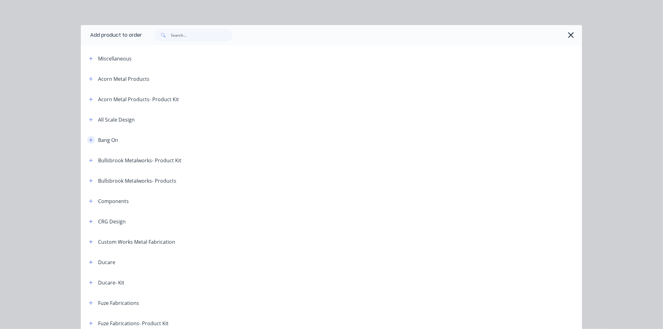
click at [87, 140] on button "button" at bounding box center [91, 140] width 8 height 8
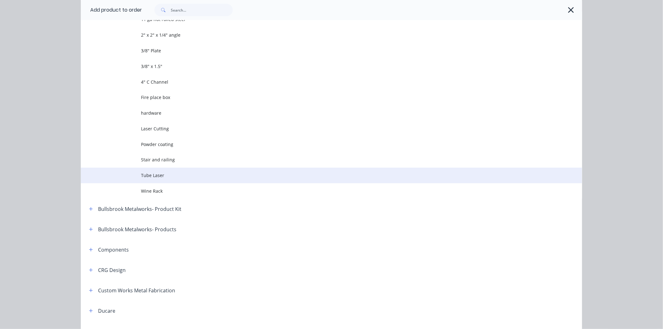
scroll to position [139, 0]
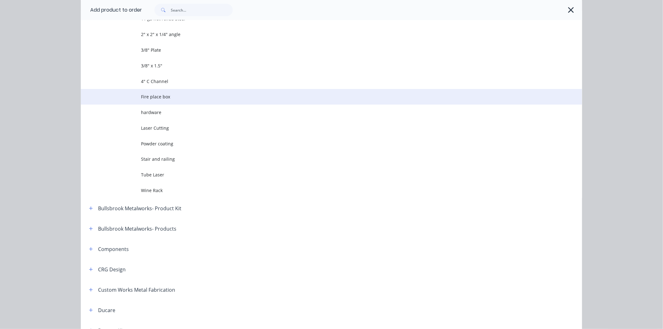
click at [158, 98] on span "Fire place box" at bounding box center [317, 96] width 353 height 7
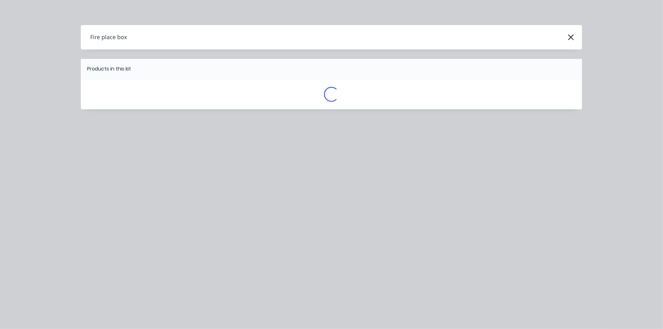
scroll to position [0, 0]
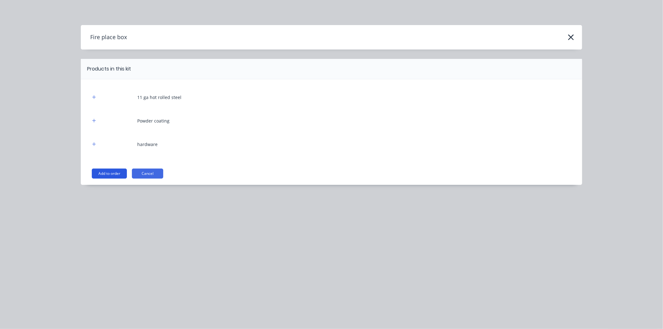
click at [116, 175] on button "Add to order" at bounding box center [109, 174] width 35 height 10
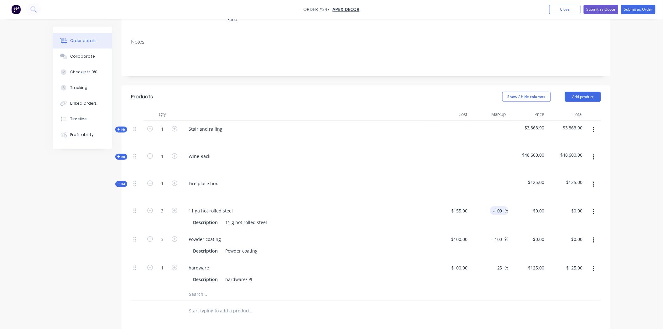
click at [500, 206] on input "-100" at bounding box center [499, 210] width 12 height 9
click at [594, 266] on icon "button" at bounding box center [593, 269] width 1 height 6
click at [593, 208] on icon "button" at bounding box center [594, 211] width 2 height 7
click at [576, 249] on div "Delete" at bounding box center [571, 253] width 48 height 9
click at [205, 260] on input "text" at bounding box center [251, 266] width 125 height 13
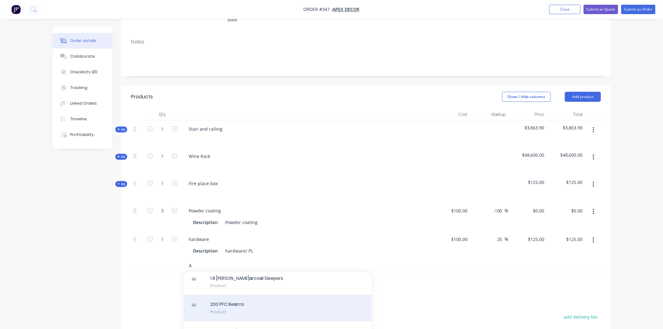
scroll to position [35, 0]
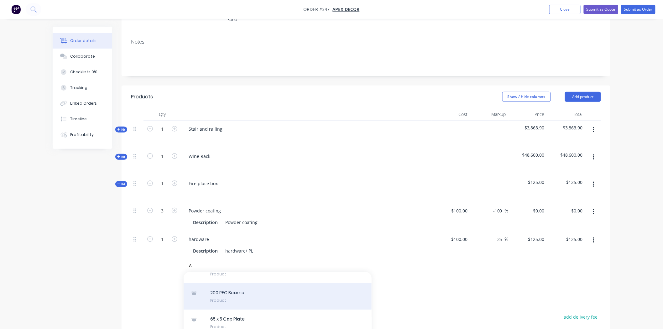
click at [231, 283] on div "200 PFC Be a ms Product" at bounding box center [278, 296] width 188 height 26
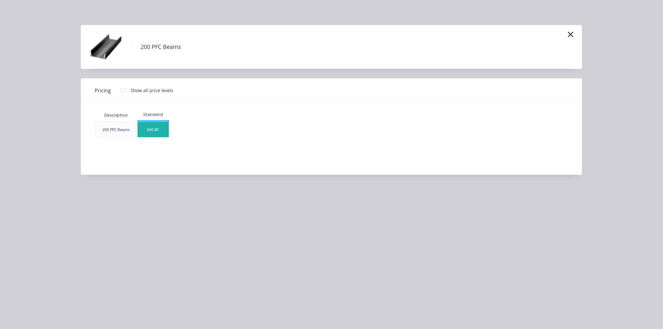
click at [145, 129] on div "$40.80" at bounding box center [153, 129] width 31 height 15
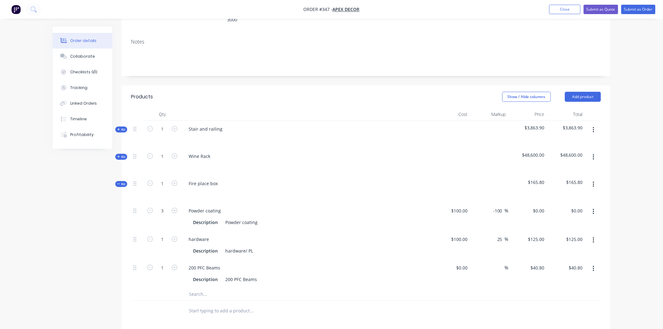
click at [119, 182] on icon at bounding box center [118, 183] width 3 height 3
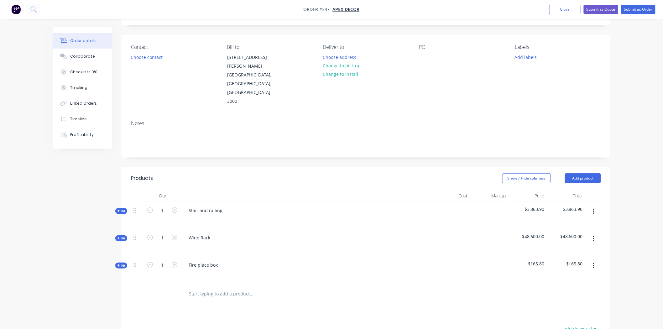
click at [122, 209] on span "Kit" at bounding box center [121, 211] width 8 height 5
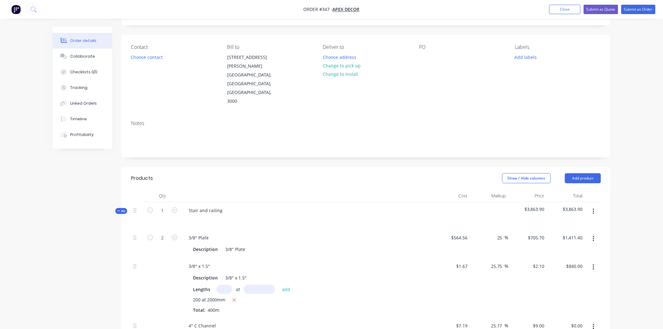
click at [122, 209] on span "Kit" at bounding box center [121, 211] width 8 height 5
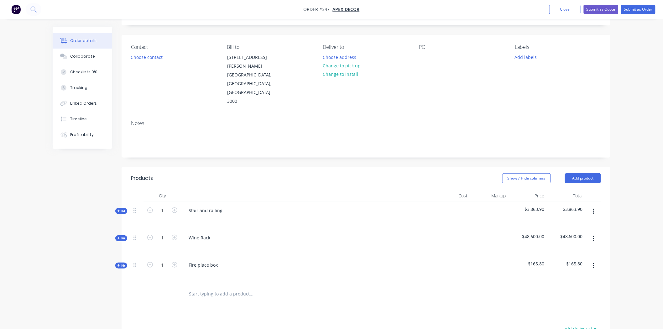
click at [124, 209] on span "Kit" at bounding box center [121, 211] width 8 height 5
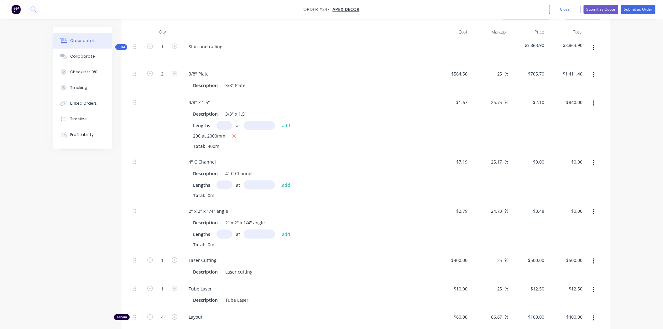
scroll to position [139, 0]
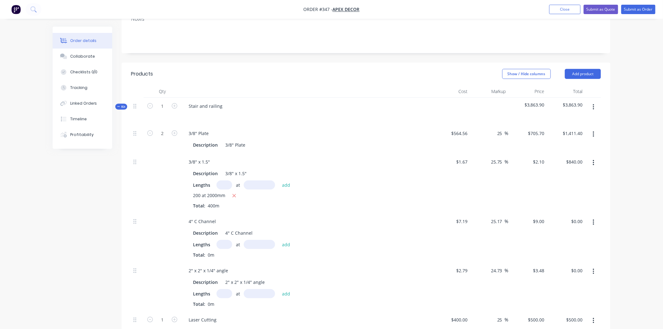
click at [123, 104] on span "Kit" at bounding box center [121, 106] width 8 height 5
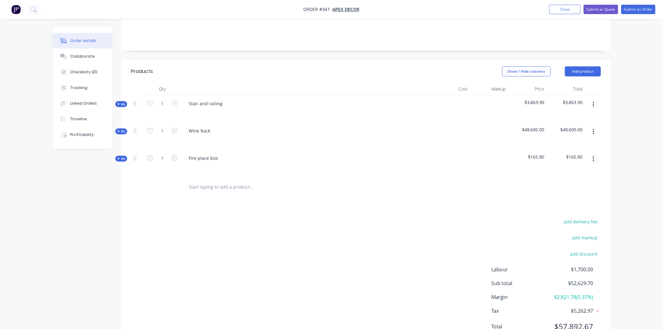
scroll to position [144, 0]
drag, startPoint x: 554, startPoint y: 270, endPoint x: 586, endPoint y: 270, distance: 31.4
click at [585, 292] on span "$2,821.78 ( 5.37 %)" at bounding box center [570, 296] width 46 height 8
click at [600, 292] on div "Margin $2,821.78 ( 5.37 %)" at bounding box center [547, 296] width 110 height 8
drag, startPoint x: 594, startPoint y: 270, endPoint x: 577, endPoint y: 270, distance: 17.2
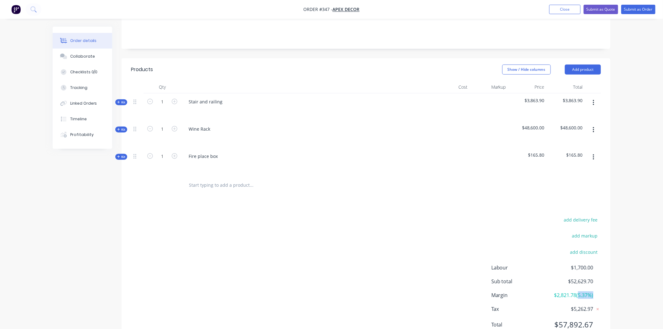
click at [577, 292] on div "Margin $2,821.78 ( 5.37 %)" at bounding box center [547, 296] width 110 height 8
click at [581, 232] on button "add markup" at bounding box center [585, 236] width 32 height 8
drag, startPoint x: 578, startPoint y: 213, endPoint x: 585, endPoint y: 212, distance: 7.0
click at [585, 233] on input at bounding box center [577, 237] width 28 height 9
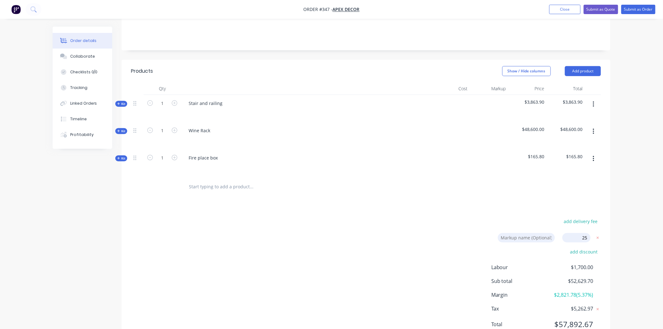
click at [539, 233] on input at bounding box center [526, 237] width 57 height 9
click at [623, 224] on div "Order details Collaborate Checklists 0/0 Tracking Linked Orders Timeline Profit…" at bounding box center [331, 106] width 663 height 497
click at [535, 233] on input at bounding box center [526, 237] width 57 height 9
click input "submit" at bounding box center [0, 0] width 0 height 0
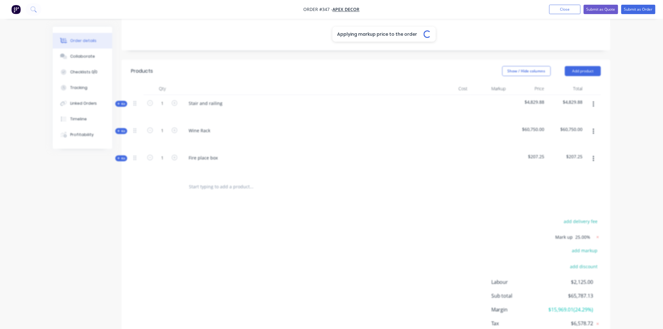
scroll to position [165, 0]
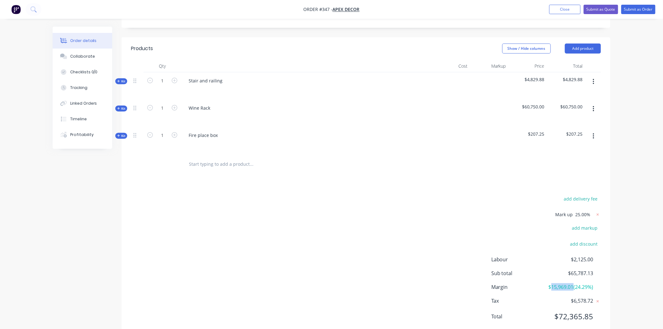
drag, startPoint x: 570, startPoint y: 262, endPoint x: 594, endPoint y: 261, distance: 24.5
click at [594, 283] on div "Margin $15,969.01 ( 24.29 %)" at bounding box center [547, 287] width 110 height 8
click at [624, 269] on div "Order details Collaborate Checklists 0/0 Tracking Linked Orders Timeline Profit…" at bounding box center [331, 91] width 663 height 512
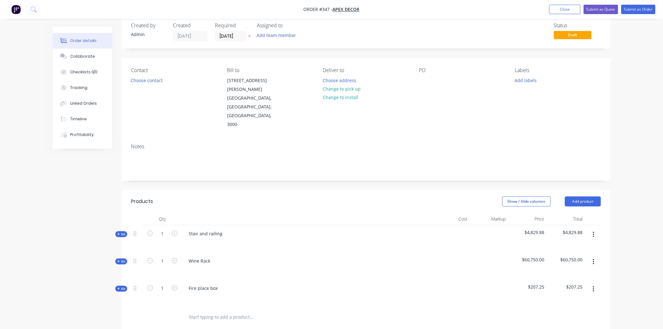
scroll to position [0, 0]
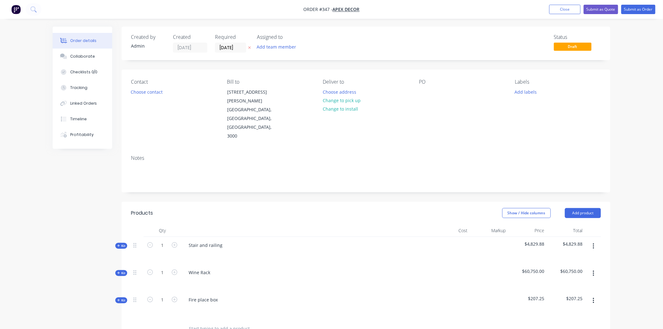
click at [645, 176] on div "Order details Collaborate Checklists 0/0 Tracking Linked Orders Timeline Profit…" at bounding box center [331, 256] width 663 height 512
click at [637, 163] on div "Order details Collaborate Checklists 0/0 Tracking Linked Orders Timeline Profit…" at bounding box center [331, 256] width 663 height 512
click at [73, 231] on div "Created by Admin Created 08/09/25 Required 08/09/25 Assigned to Add team member…" at bounding box center [332, 269] width 558 height 485
click at [66, 249] on div "Created by Admin Created 08/09/25 Required 08/09/25 Assigned to Add team member…" at bounding box center [332, 269] width 558 height 485
click at [567, 10] on button "Close" at bounding box center [565, 9] width 31 height 9
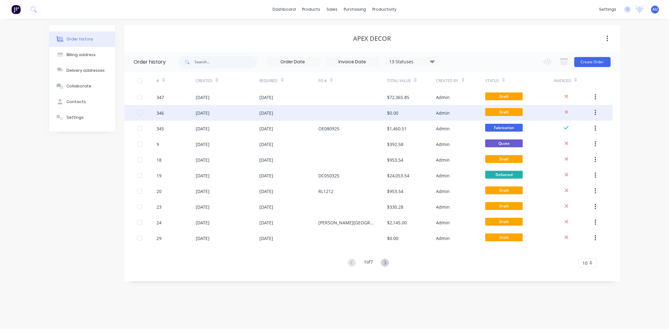
click at [594, 113] on button "button" at bounding box center [595, 112] width 15 height 11
click at [571, 128] on div "Archive" at bounding box center [573, 129] width 48 height 9
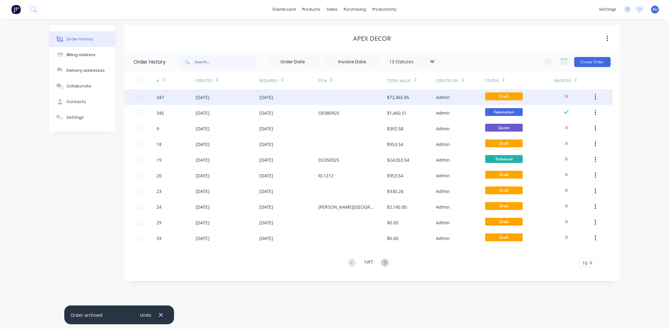
click at [597, 99] on button "button" at bounding box center [595, 97] width 15 height 11
click at [581, 114] on div "Archive" at bounding box center [573, 113] width 48 height 9
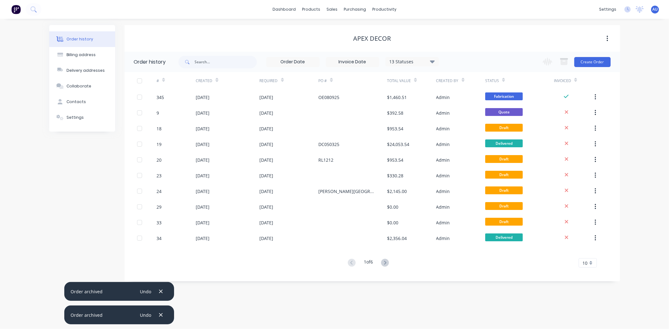
click at [283, 14] on div "dashboard products sales purchasing productivity dashboard products Product Cat…" at bounding box center [334, 9] width 669 height 19
click at [283, 11] on link "dashboard" at bounding box center [283, 9] width 29 height 9
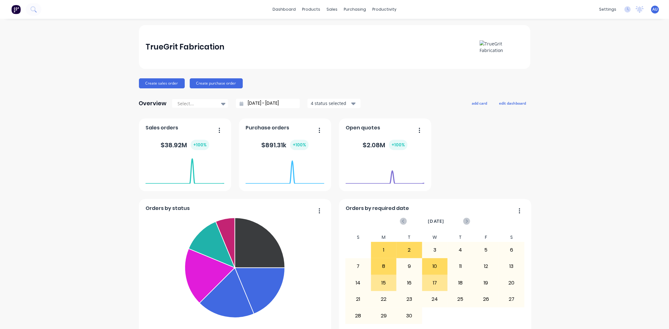
click at [72, 85] on div "TrueGrit Fabrication Create sales order Create purchase order Overview Select..…" at bounding box center [334, 188] width 669 height 327
click at [589, 139] on div "TrueGrit Fabrication Create sales order Create purchase order Overview Select..…" at bounding box center [334, 188] width 669 height 327
click at [117, 85] on div "TrueGrit Fabrication Create sales order Create purchase order Overview Select..…" at bounding box center [334, 188] width 669 height 327
click at [148, 83] on button "Create sales order" at bounding box center [162, 83] width 46 height 10
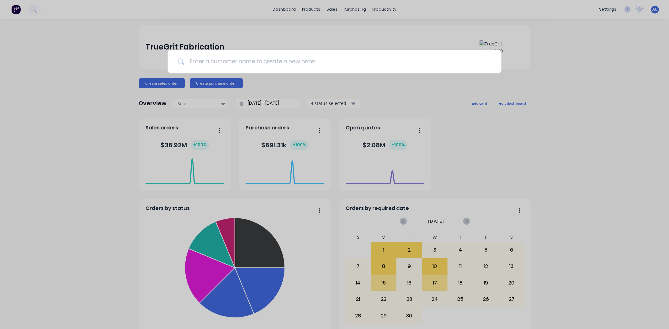
click at [266, 62] on input at bounding box center [337, 62] width 307 height 24
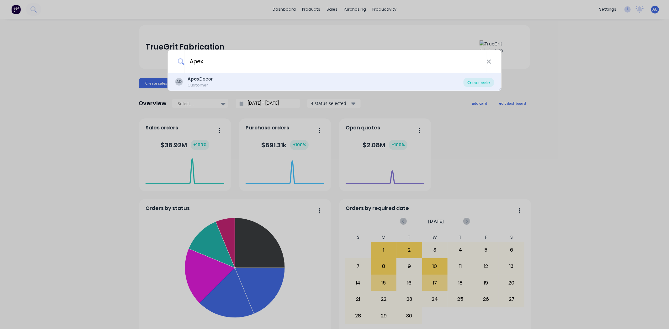
type input "Apex"
click at [486, 82] on div "Create order" at bounding box center [478, 82] width 30 height 9
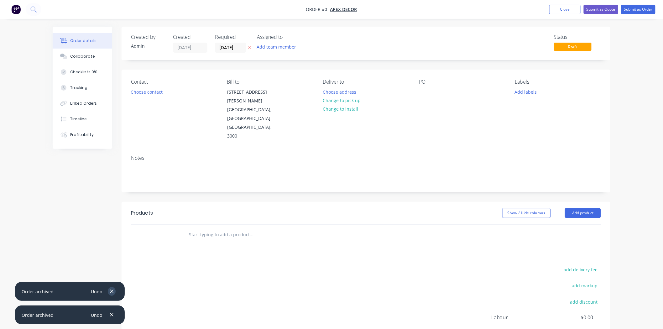
click at [111, 291] on icon "button" at bounding box center [111, 291] width 3 height 3
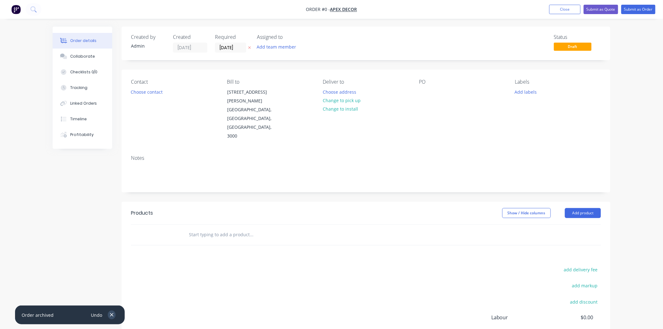
click at [111, 312] on icon "button" at bounding box center [112, 315] width 4 height 6
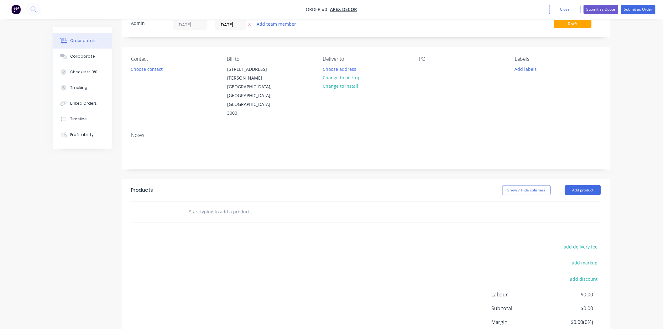
scroll to position [35, 0]
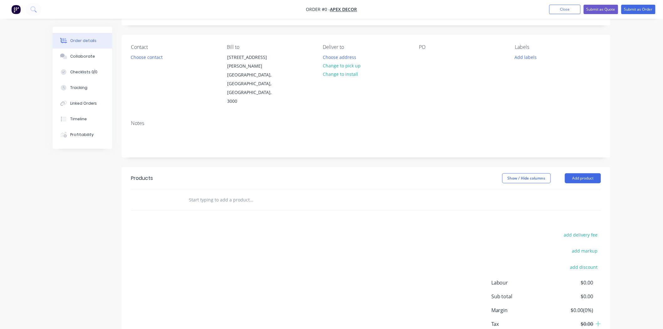
click at [145, 175] on div "Products" at bounding box center [142, 179] width 22 height 8
click at [208, 194] on input "text" at bounding box center [251, 200] width 125 height 13
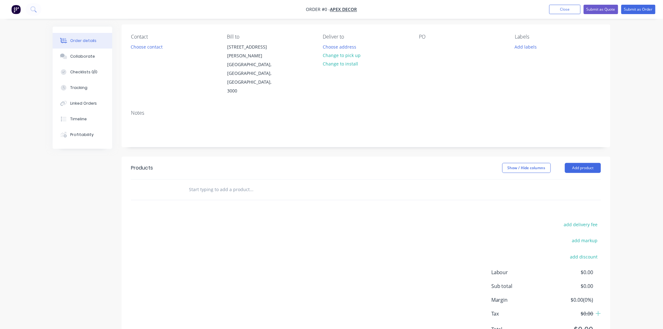
scroll to position [50, 0]
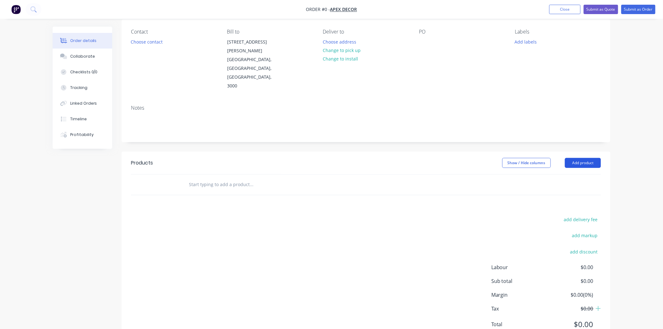
click at [574, 158] on button "Add product" at bounding box center [583, 163] width 36 height 10
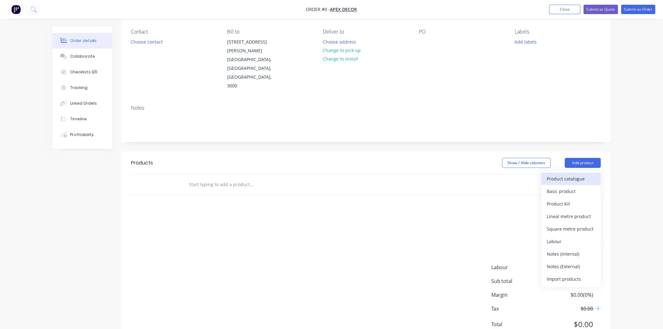
click at [557, 174] on div "Product catalogue" at bounding box center [571, 178] width 48 height 9
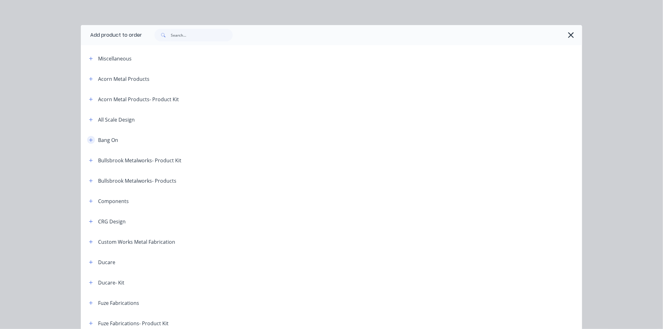
click at [89, 140] on icon "button" at bounding box center [91, 140] width 4 height 4
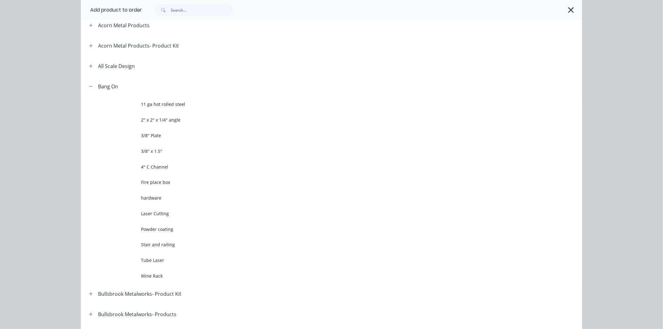
scroll to position [70, 0]
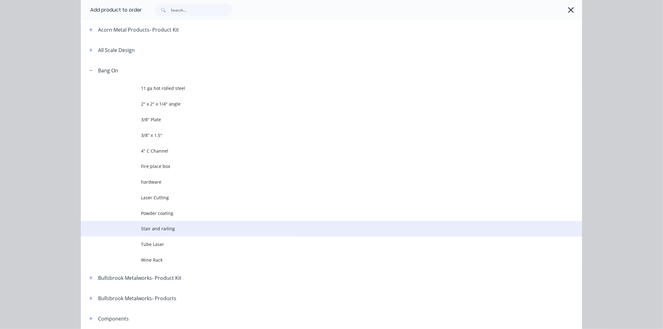
click at [152, 229] on span "Stair and railing" at bounding box center [317, 228] width 353 height 7
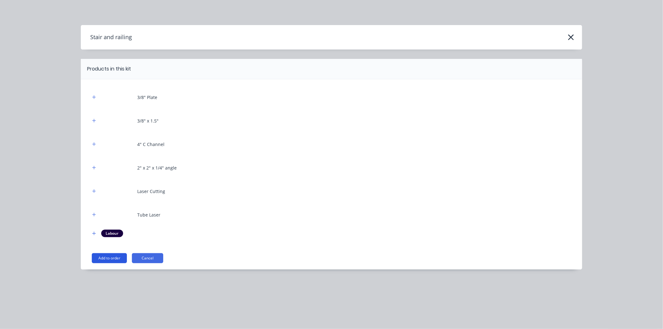
click at [114, 255] on button "Add to order" at bounding box center [109, 258] width 35 height 10
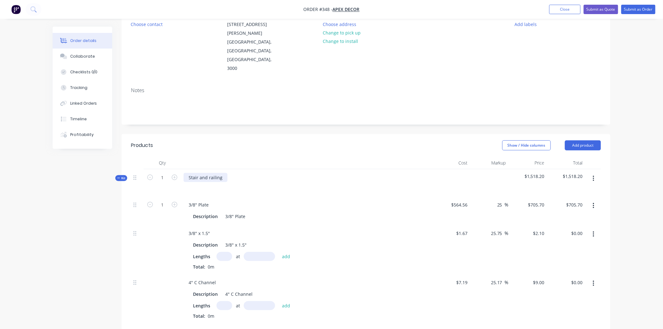
scroll to position [85, 0]
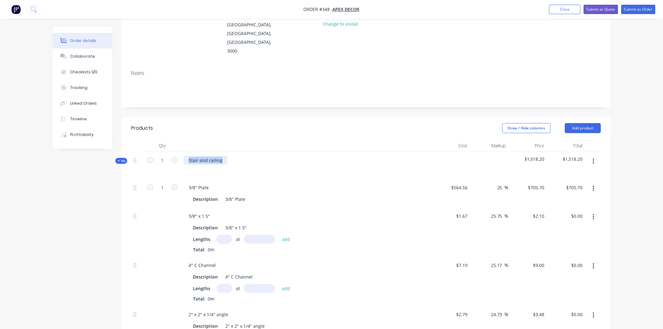
drag, startPoint x: 221, startPoint y: 133, endPoint x: 186, endPoint y: 132, distance: 34.5
click at [186, 156] on div "Stair and railing" at bounding box center [206, 160] width 44 height 9
click at [220, 156] on div "Stair and railing" at bounding box center [206, 160] width 44 height 9
drag, startPoint x: 222, startPoint y: 136, endPoint x: 189, endPoint y: 134, distance: 32.7
click at [189, 156] on div "Stair and railing" at bounding box center [206, 160] width 44 height 9
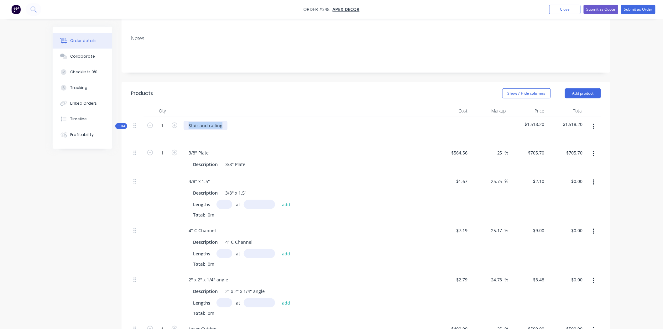
scroll to position [155, 0]
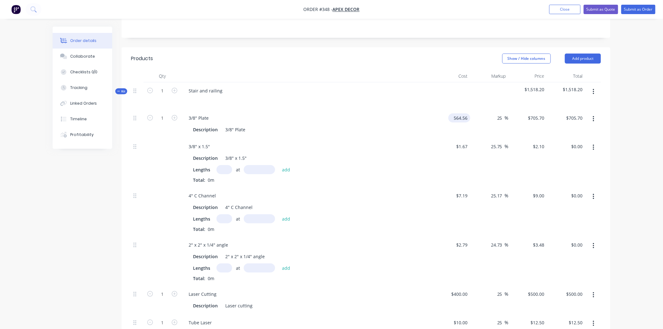
click at [460, 113] on input "564.56" at bounding box center [460, 117] width 19 height 9
type input "$564.56"
click at [174, 115] on icon "button" at bounding box center [175, 118] width 6 height 6
type input "2"
type input "$1,411.40"
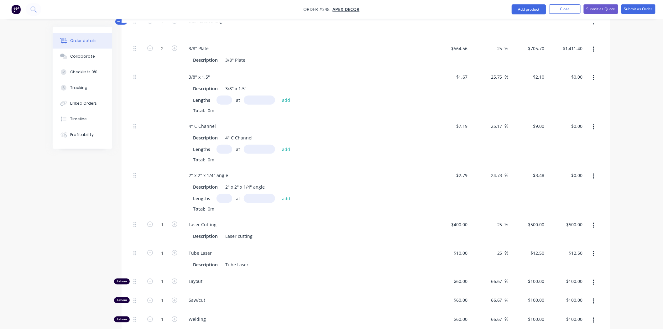
scroll to position [259, 0]
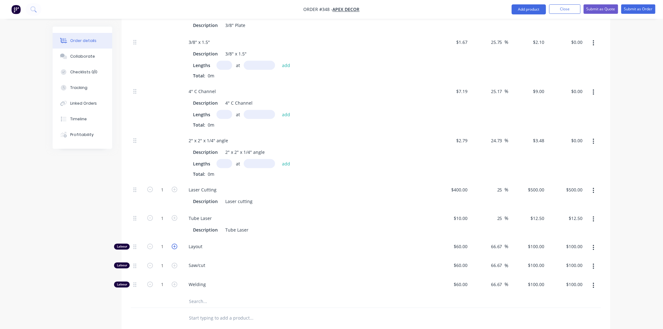
click at [176, 244] on icon "button" at bounding box center [175, 247] width 6 height 6
type input "2"
type input "$200.00"
click at [176, 263] on icon "button" at bounding box center [175, 266] width 6 height 6
type input "2"
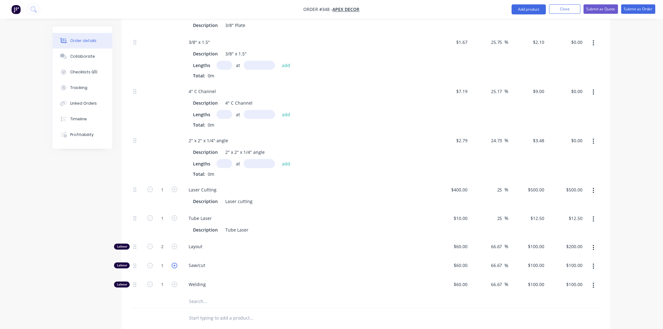
type input "$200.00"
click at [176, 263] on icon "button" at bounding box center [175, 266] width 6 height 6
type input "3"
type input "$300.00"
click at [176, 263] on icon "button" at bounding box center [175, 266] width 6 height 6
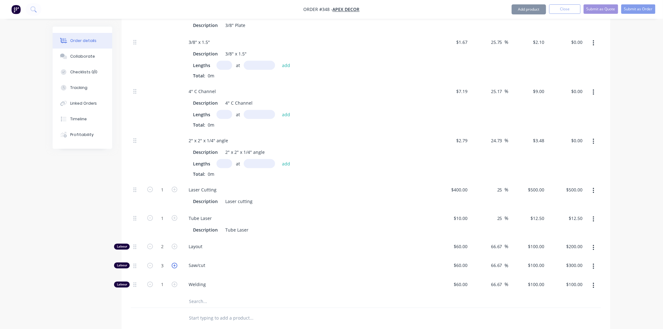
type input "4"
type input "$400.00"
click at [593, 187] on icon "button" at bounding box center [594, 190] width 2 height 7
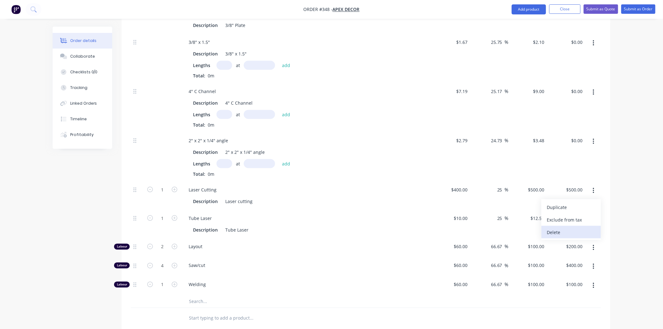
click at [560, 228] on div "Delete" at bounding box center [571, 232] width 48 height 9
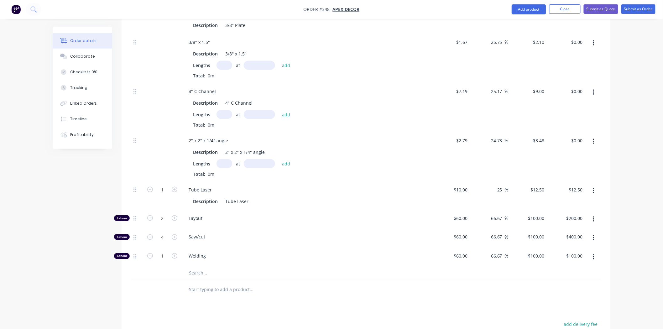
click at [206, 267] on input "text" at bounding box center [251, 273] width 125 height 13
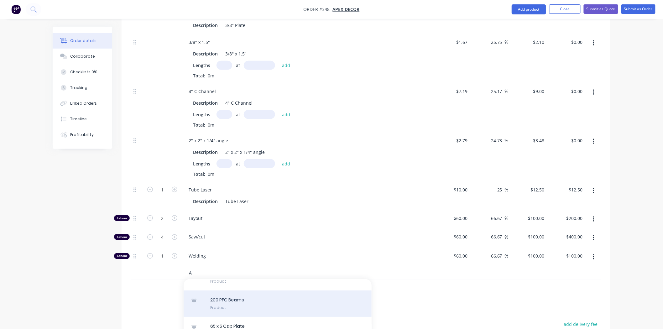
scroll to position [70, 0]
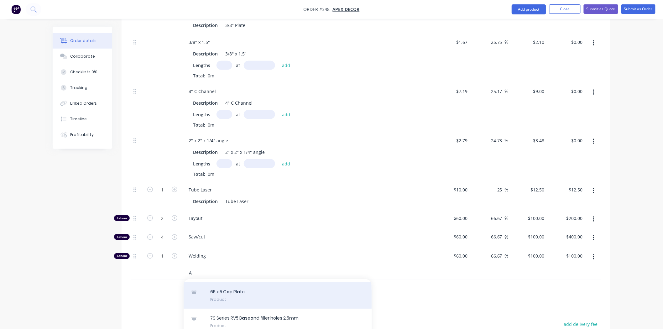
type input "A"
click at [229, 282] on div "65 x 5 C a p Pl a te Product" at bounding box center [278, 295] width 188 height 26
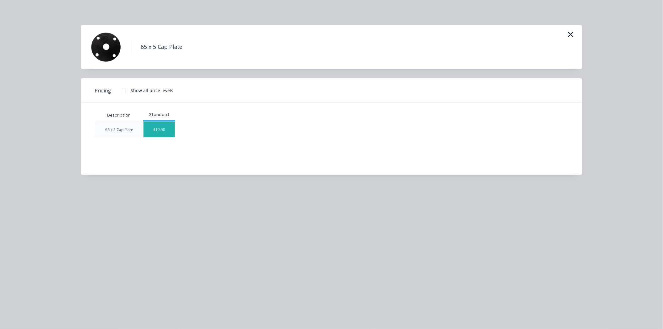
click at [161, 127] on div "$19.50" at bounding box center [159, 129] width 31 height 15
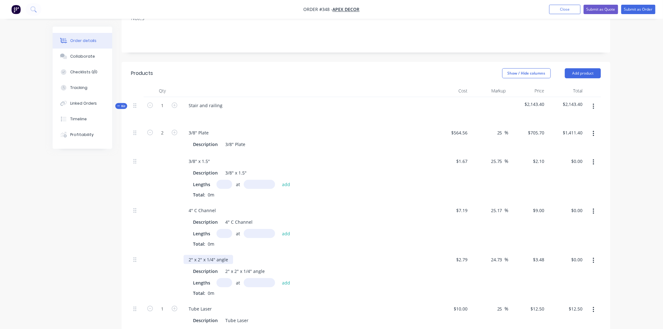
scroll to position [85, 0]
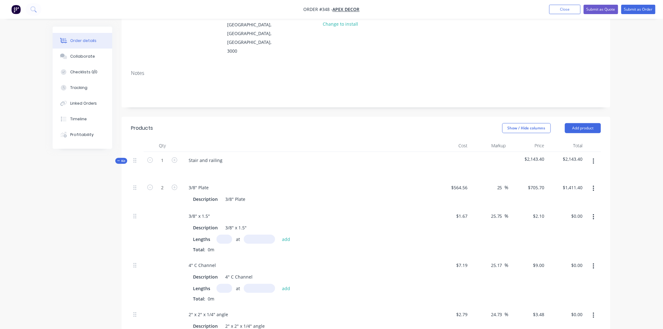
click at [122, 159] on span "Kit" at bounding box center [121, 161] width 8 height 5
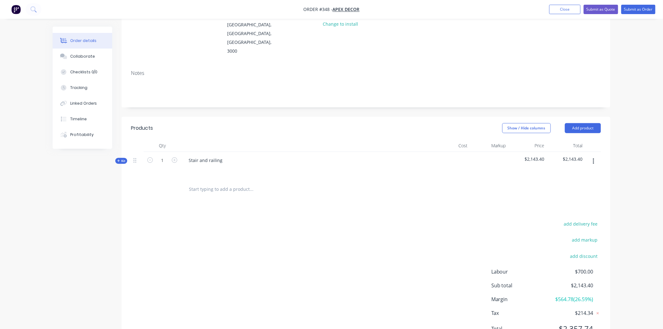
click at [640, 140] on div "Order details Collaborate Checklists 0/0 Tracking Linked Orders Timeline Profit…" at bounding box center [331, 137] width 663 height 445
click at [582, 123] on button "Add product" at bounding box center [583, 128] width 36 height 10
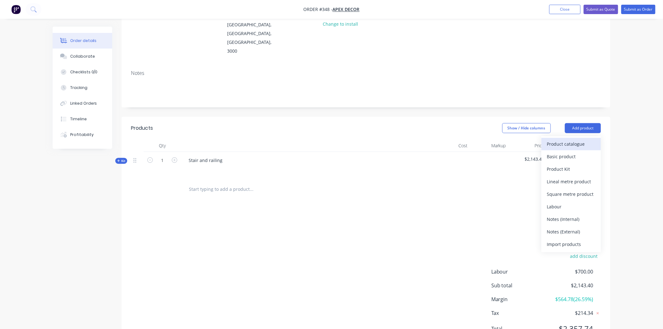
click at [583, 140] on div "Product catalogue" at bounding box center [571, 144] width 48 height 9
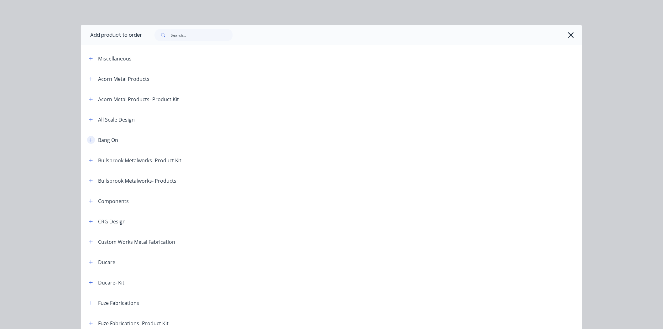
click at [89, 142] on icon "button" at bounding box center [91, 140] width 4 height 4
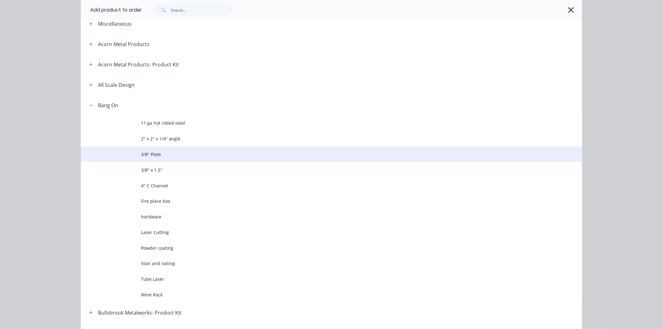
scroll to position [70, 0]
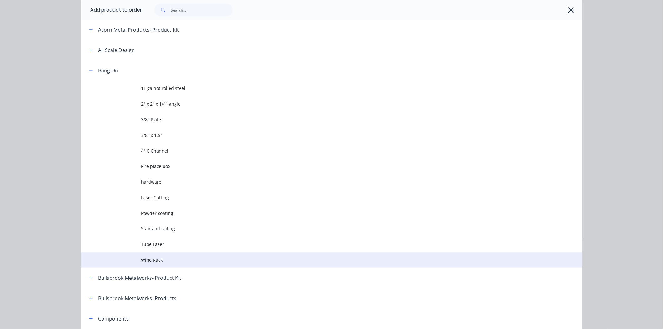
click at [150, 261] on span "Wine Rack" at bounding box center [317, 260] width 353 height 7
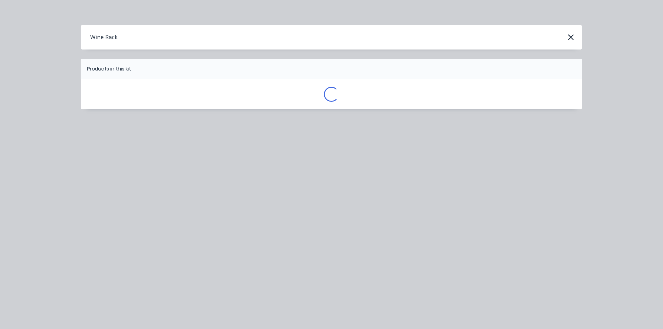
scroll to position [0, 0]
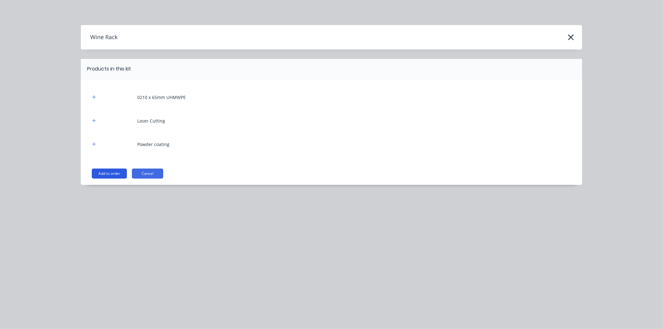
click at [110, 169] on button "Add to order" at bounding box center [109, 174] width 35 height 10
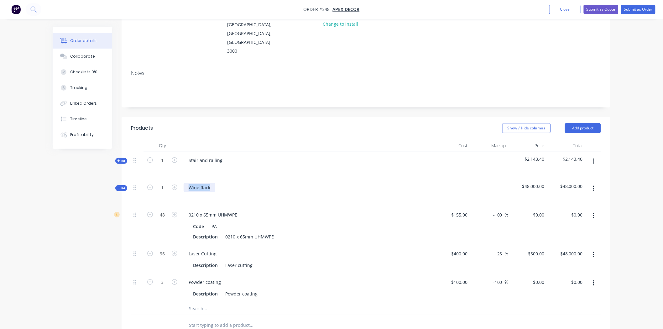
drag, startPoint x: 209, startPoint y: 161, endPoint x: 189, endPoint y: 161, distance: 19.8
click at [189, 183] on div "Wine Rack" at bounding box center [200, 187] width 32 height 9
click at [593, 185] on icon "button" at bounding box center [594, 188] width 2 height 7
click at [570, 201] on div "Add product to kit" at bounding box center [571, 205] width 48 height 9
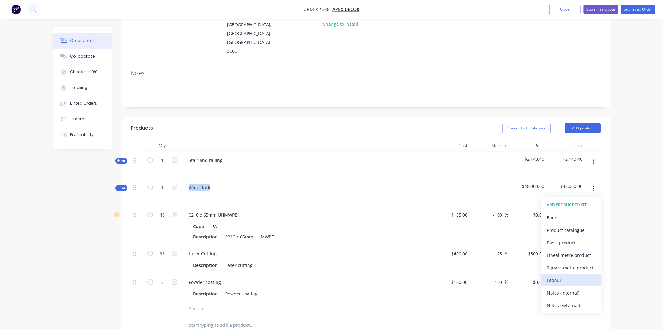
click at [556, 276] on div "Labour" at bounding box center [571, 280] width 48 height 9
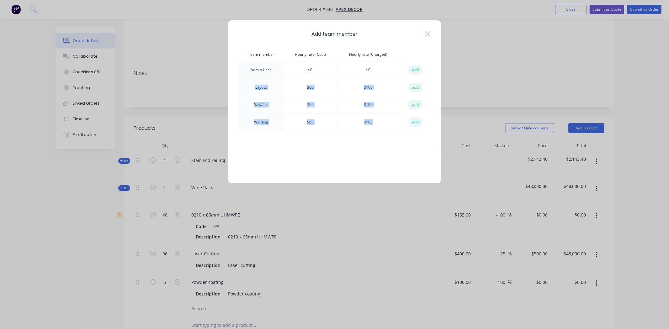
drag, startPoint x: 252, startPoint y: 87, endPoint x: 376, endPoint y: 120, distance: 127.5
click at [375, 117] on tbody "Admin User $ 0 $ 0 add Layout $ 60 $ 100 add Saw/cut $ 60 $ 100 add Welding $ 6…" at bounding box center [334, 96] width 192 height 70
click at [379, 141] on div "Team member Hourly rate (Cost) Hourly rate (Charged) action Admin User $ 0 $ 0 …" at bounding box center [334, 110] width 192 height 125
click at [413, 106] on button "add" at bounding box center [415, 104] width 14 height 9
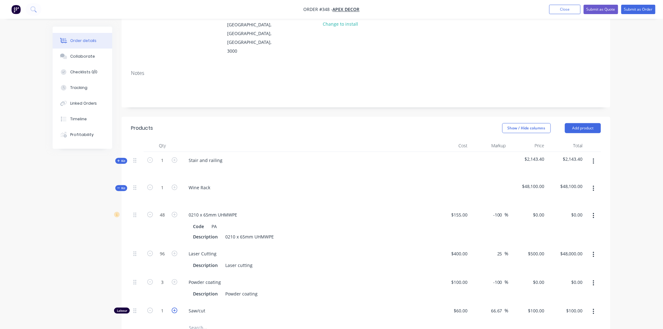
click at [176, 308] on icon "button" at bounding box center [175, 311] width 6 height 6
type input "2"
type input "$200.00"
click at [176, 308] on icon "button" at bounding box center [175, 311] width 6 height 6
type input "3"
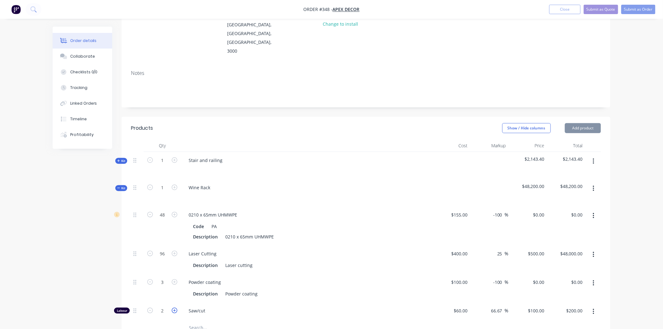
type input "$300.00"
click at [176, 308] on icon "button" at bounding box center [175, 311] width 6 height 6
type input "4"
type input "$400.00"
click at [176, 308] on icon "button" at bounding box center [175, 311] width 6 height 6
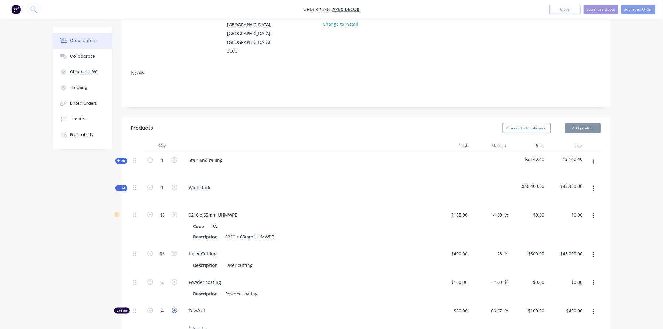
type input "5"
type input "$500.00"
click at [121, 186] on span "Kit" at bounding box center [121, 188] width 8 height 5
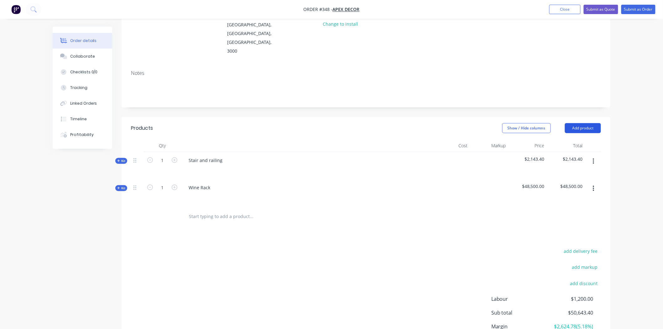
click at [591, 123] on button "Add product" at bounding box center [583, 128] width 36 height 10
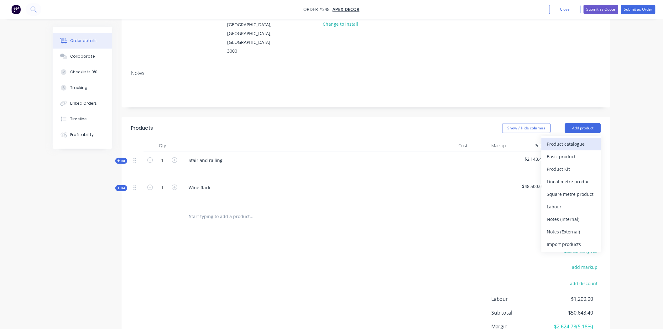
click at [585, 140] on div "Product catalogue" at bounding box center [571, 144] width 48 height 9
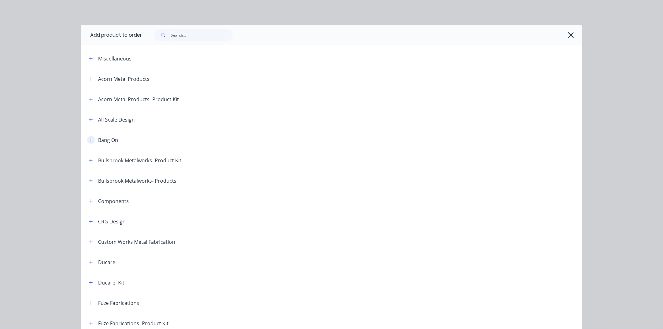
click at [89, 140] on icon "button" at bounding box center [90, 139] width 3 height 3
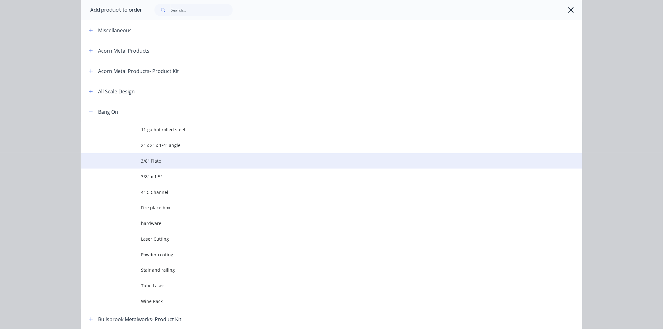
scroll to position [70, 0]
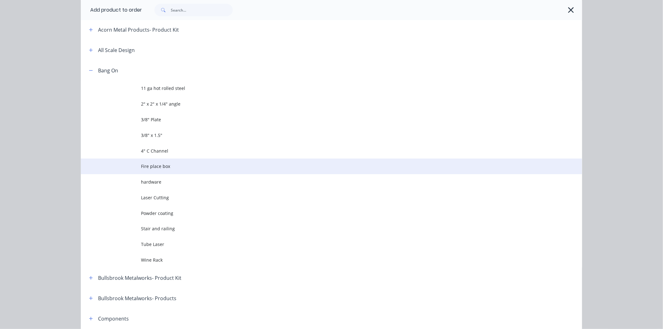
click at [152, 170] on td "Fire place box" at bounding box center [361, 167] width 441 height 16
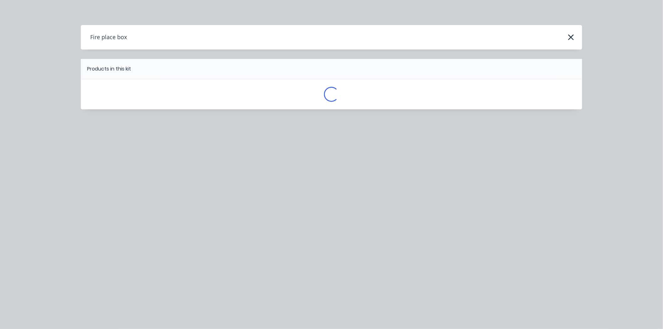
scroll to position [0, 0]
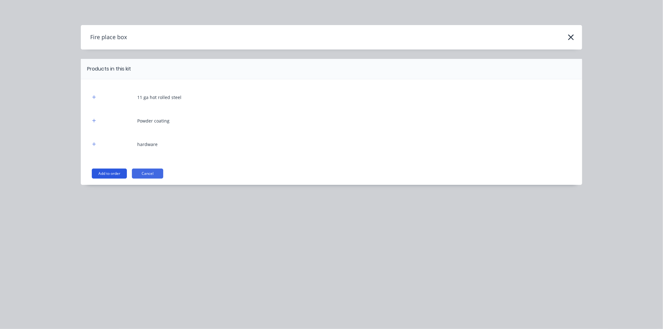
click at [105, 173] on button "Add to order" at bounding box center [109, 174] width 35 height 10
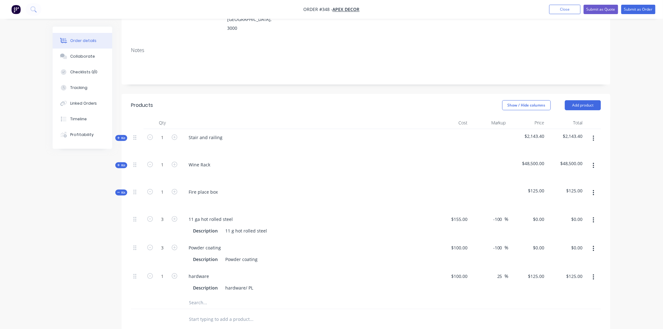
scroll to position [120, 0]
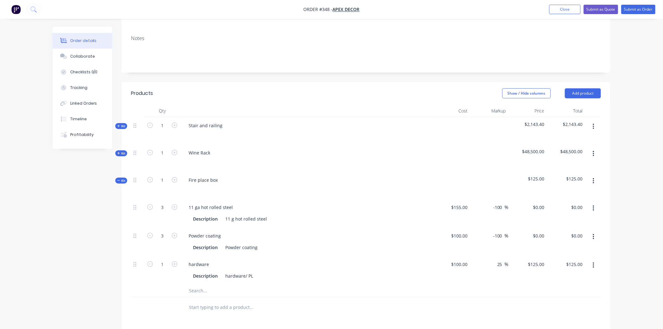
click at [594, 178] on icon "button" at bounding box center [594, 181] width 2 height 7
click at [574, 206] on div "Add sub kit to kit" at bounding box center [571, 210] width 48 height 9
click at [122, 178] on span "Kit" at bounding box center [121, 180] width 8 height 5
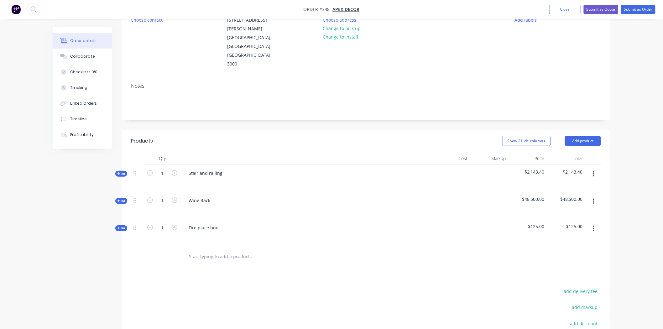
scroll to position [50, 0]
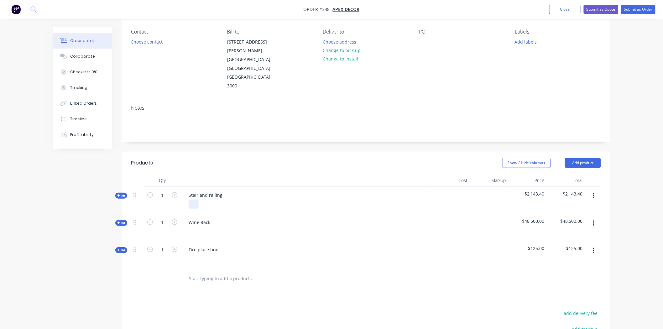
click at [192, 200] on div at bounding box center [194, 204] width 10 height 9
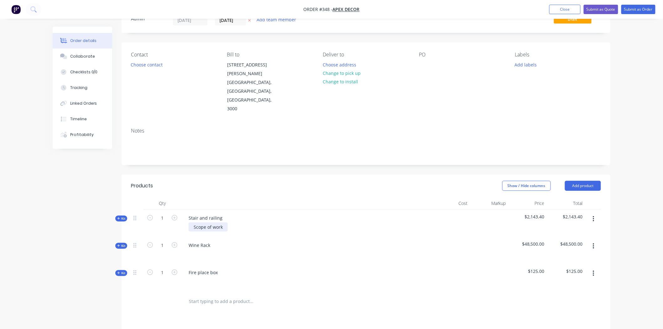
scroll to position [0, 0]
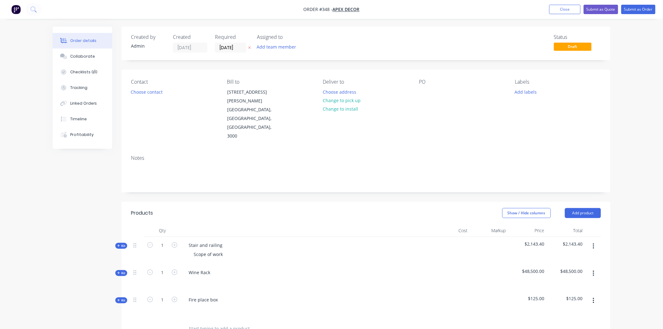
click at [17, 8] on img "button" at bounding box center [15, 9] width 9 height 9
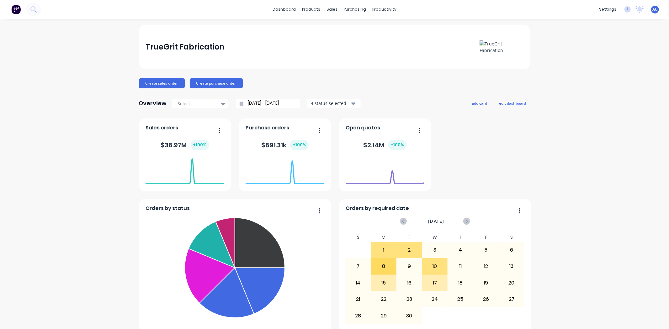
click at [60, 88] on div "TrueGrit Fabrication Create sales order Create purchase order Overview Select..…" at bounding box center [334, 188] width 669 height 327
click at [544, 156] on div "TrueGrit Fabrication Create sales order Create purchase order Overview Select..…" at bounding box center [334, 188] width 669 height 327
click at [513, 154] on div "Orders by status Submitted Fabrication Ready for Delivery Welding Fabricate Wai…" at bounding box center [334, 236] width 391 height 234
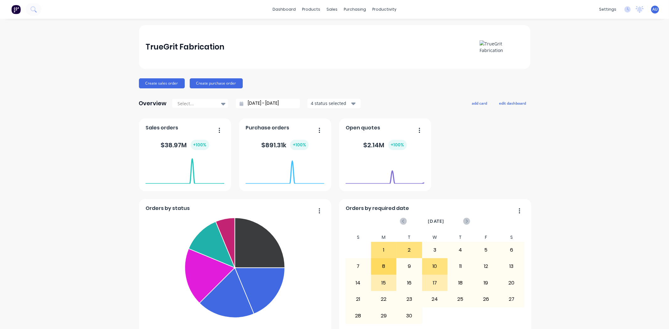
click at [540, 148] on div "TrueGrit Fabrication Create sales order Create purchase order Overview Select..…" at bounding box center [334, 188] width 669 height 327
drag, startPoint x: 27, startPoint y: 136, endPoint x: 41, endPoint y: 127, distance: 17.0
click at [27, 136] on div "TrueGrit Fabrication Create sales order Create purchase order Overview Select..…" at bounding box center [334, 188] width 669 height 327
click at [157, 76] on div "TrueGrit Fabrication Create sales order Create purchase order Overview Select..…" at bounding box center [334, 188] width 391 height 327
click at [157, 81] on button "Create sales order" at bounding box center [162, 83] width 46 height 10
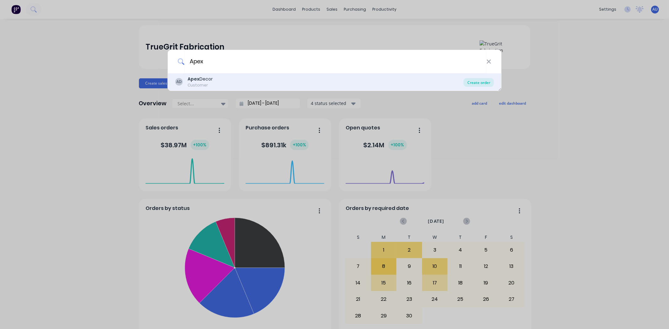
type input "Apex"
click at [477, 79] on div "Create order" at bounding box center [478, 82] width 30 height 9
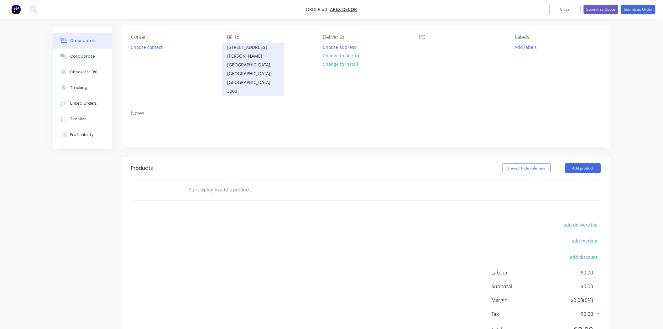
scroll to position [50, 0]
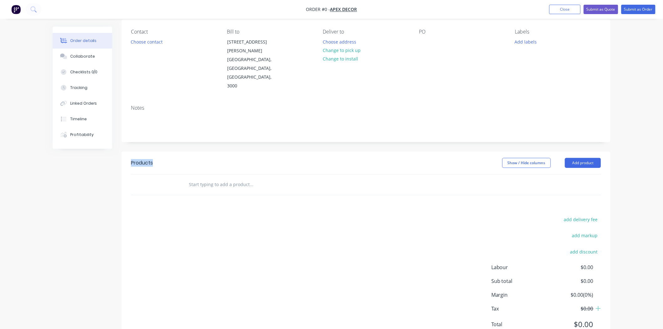
drag, startPoint x: 130, startPoint y: 137, endPoint x: 156, endPoint y: 134, distance: 25.6
click at [155, 152] on header "Products Show / Hide columns Add product" at bounding box center [366, 163] width 489 height 23
click at [259, 215] on div "add delivery fee add markup add discount Labour $0.00 Sub total $0.00 Margin $0…" at bounding box center [366, 275] width 470 height 121
drag, startPoint x: 221, startPoint y: 212, endPoint x: 220, endPoint y: 202, distance: 10.1
click at [220, 215] on div "add delivery fee add markup add discount Labour $0.00 Sub total $0.00 Margin $0…" at bounding box center [366, 275] width 470 height 121
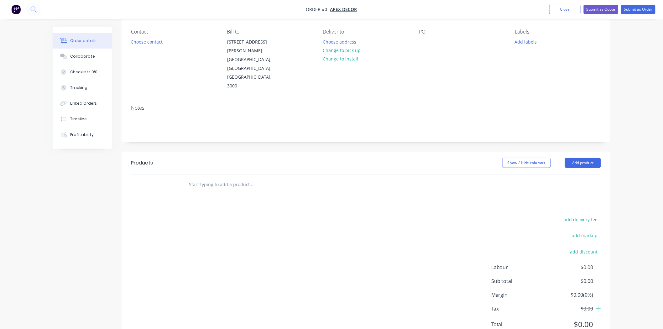
click at [283, 258] on div "add delivery fee add markup add discount Labour $0.00 Sub total $0.00 Margin $0…" at bounding box center [366, 275] width 470 height 121
click at [231, 260] on div "add delivery fee add markup add discount Labour $0.00 Sub total $0.00 Margin $0…" at bounding box center [366, 275] width 470 height 121
click at [219, 215] on div "add delivery fee add markup add discount Labour $0.00 Sub total $0.00 Margin $0…" at bounding box center [366, 275] width 470 height 121
click at [575, 158] on button "Add product" at bounding box center [583, 163] width 36 height 10
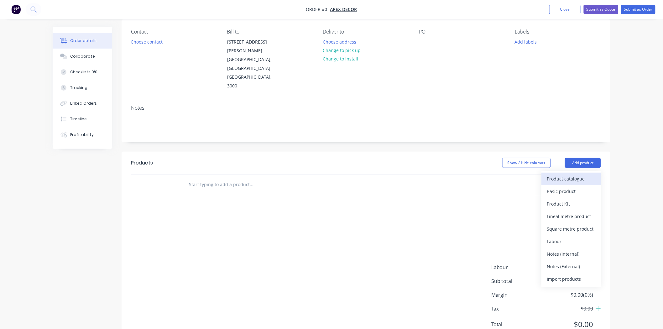
click at [565, 174] on div "Product catalogue" at bounding box center [571, 178] width 48 height 9
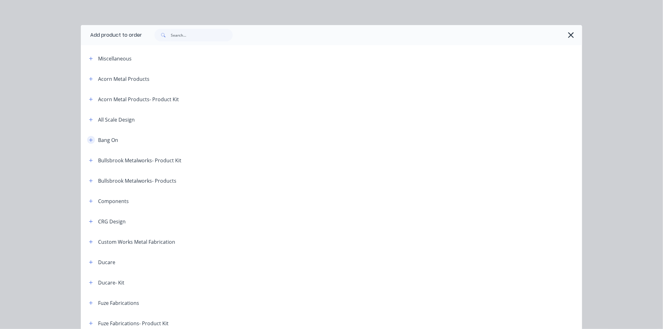
click at [89, 140] on icon "button" at bounding box center [90, 139] width 3 height 3
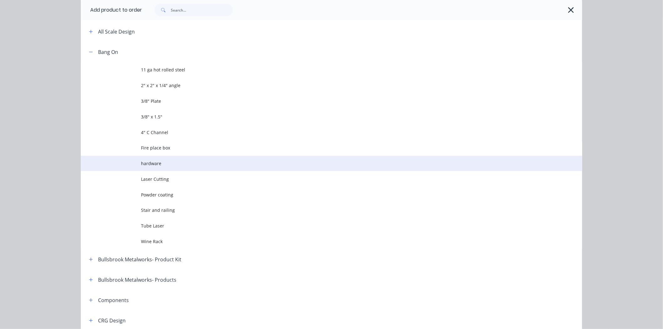
scroll to position [104, 0]
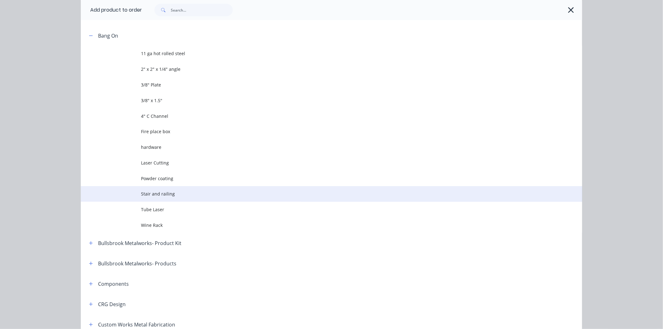
click at [147, 195] on span "Stair and railing" at bounding box center [317, 194] width 353 height 7
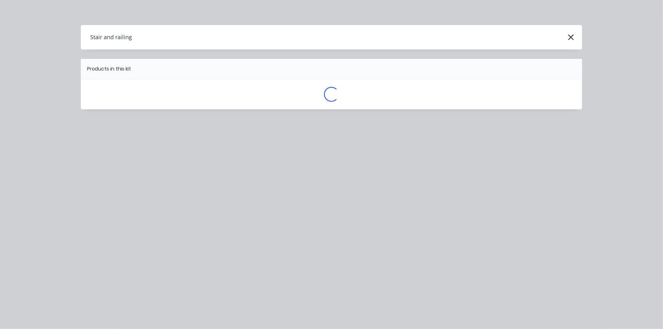
scroll to position [0, 0]
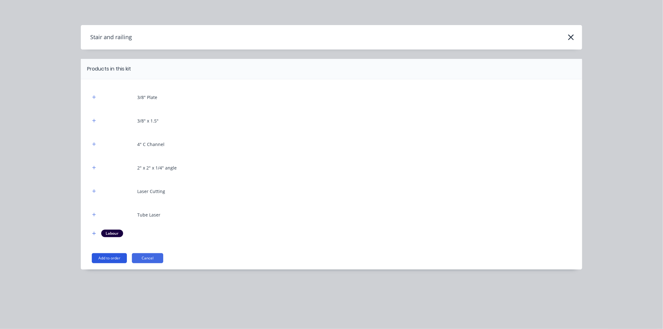
click at [108, 258] on button "Add to order" at bounding box center [109, 258] width 35 height 10
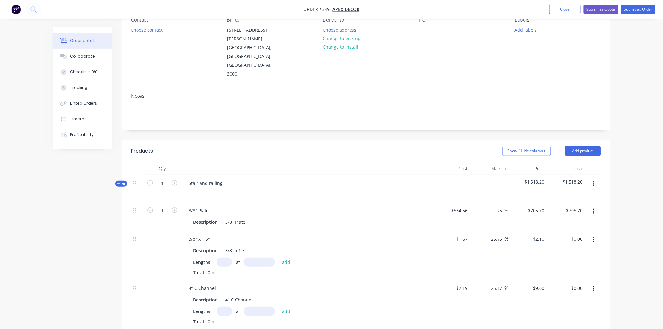
scroll to position [50, 0]
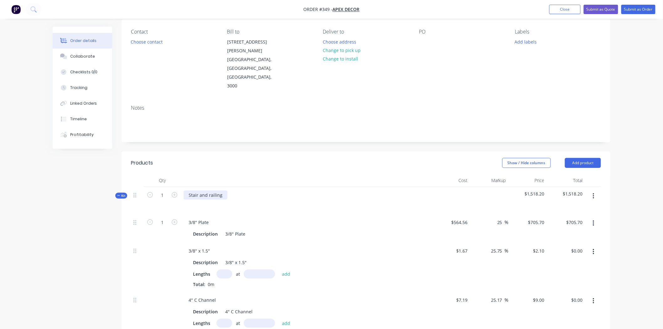
click at [220, 191] on div "Stair and railing" at bounding box center [206, 195] width 44 height 9
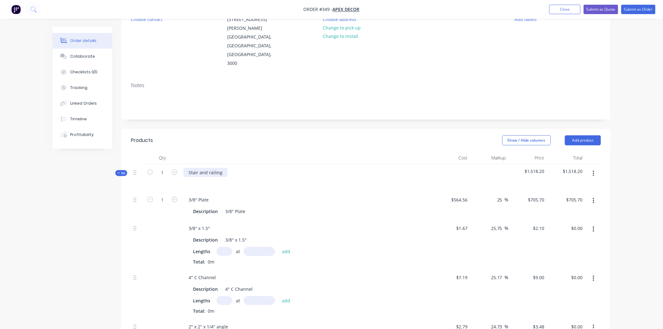
scroll to position [85, 0]
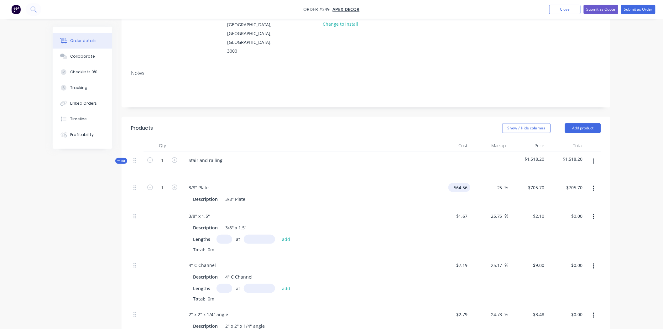
click at [461, 183] on input "564.56" at bounding box center [460, 187] width 19 height 9
type input "$564.56"
click at [502, 183] on input "25" at bounding box center [501, 187] width 8 height 9
type input "705.7"
click at [532, 183] on div "705.7 705.7" at bounding box center [538, 187] width 17 height 9
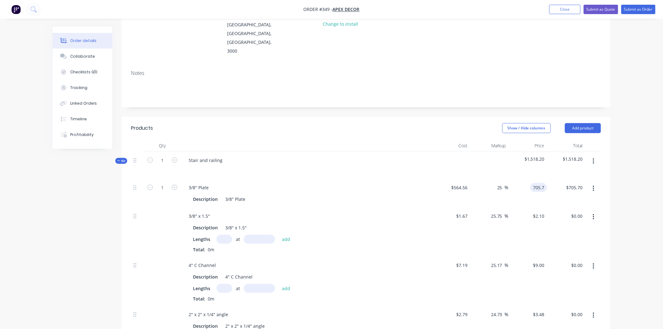
scroll to position [120, 0]
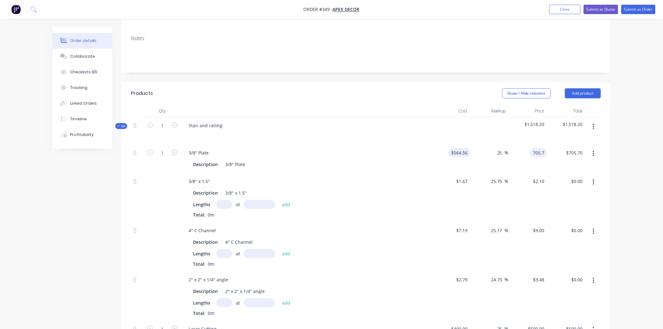
type input "564.56"
type input "$705.70"
click at [466, 148] on input "564.56" at bounding box center [460, 152] width 19 height 9
type input "$564.56"
click at [174, 150] on icon "button" at bounding box center [175, 153] width 6 height 6
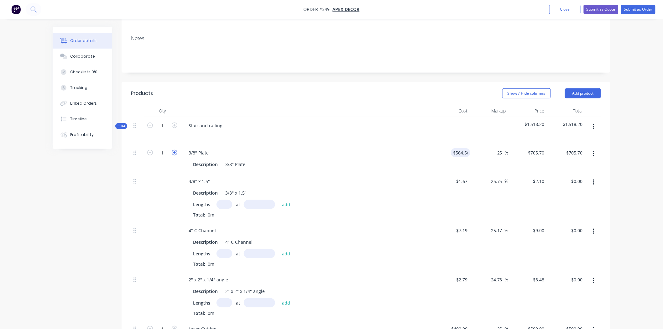
type input "2"
type input "$1,411.40"
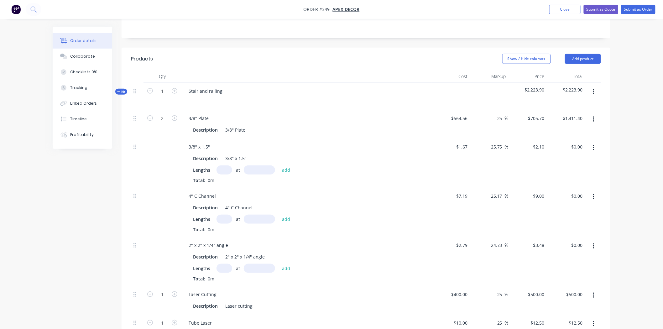
scroll to position [155, 0]
click at [593, 194] on icon "button" at bounding box center [593, 197] width 1 height 6
click at [573, 234] on div "Delete" at bounding box center [571, 238] width 48 height 9
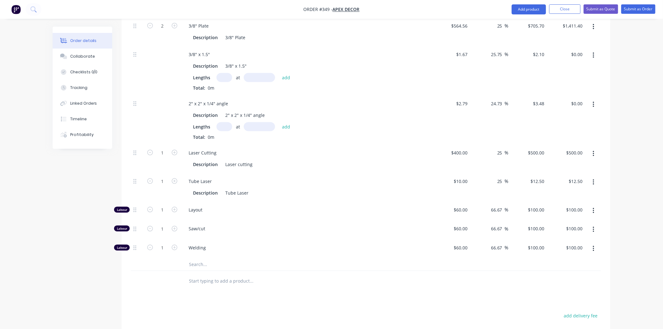
scroll to position [259, 0]
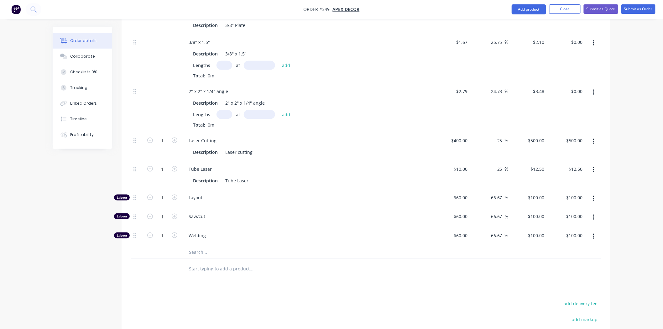
click at [200, 246] on input "text" at bounding box center [251, 252] width 125 height 13
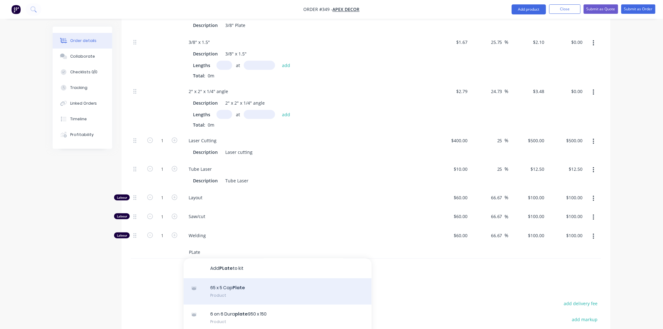
type input "PLate"
click at [240, 279] on div "65 x 5 Cap Plate Product" at bounding box center [278, 292] width 188 height 26
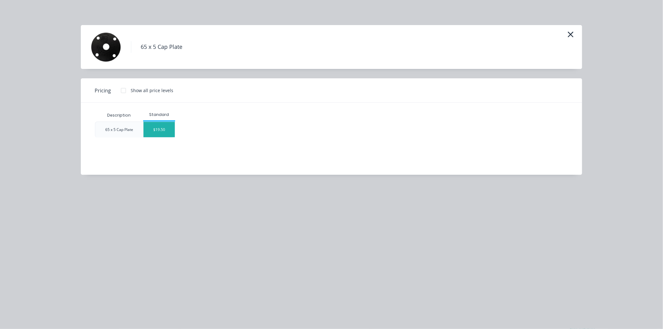
click at [155, 124] on div "$19.50" at bounding box center [159, 129] width 31 height 15
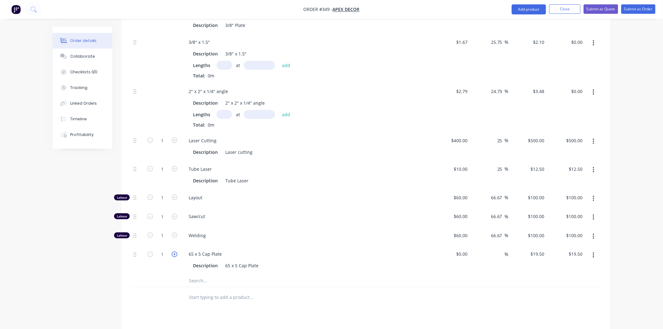
click at [176, 252] on icon "button" at bounding box center [175, 255] width 6 height 6
type input "2"
type input "$39.00"
click at [176, 252] on icon "button" at bounding box center [175, 255] width 6 height 6
type input "3"
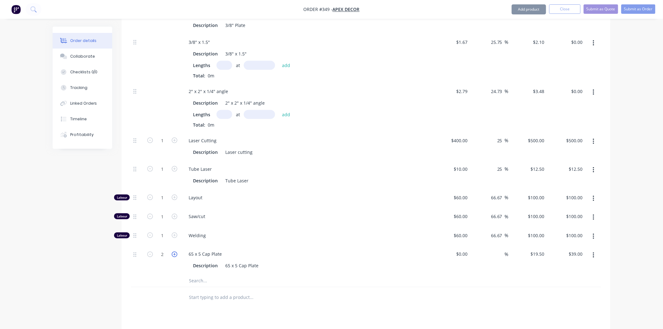
type input "$58.50"
click at [175, 195] on icon "button" at bounding box center [175, 198] width 6 height 6
type input "2"
type input "$200.00"
click at [175, 195] on icon "button" at bounding box center [175, 198] width 6 height 6
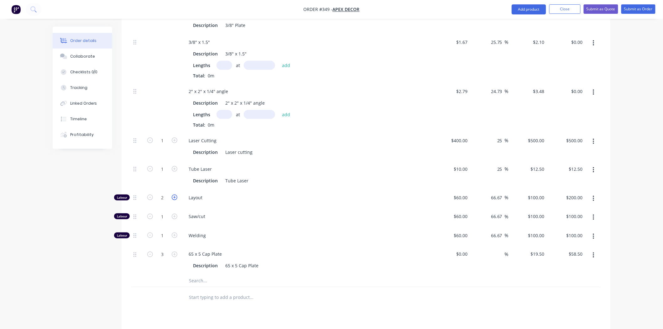
type input "3"
type input "$300.00"
click at [175, 195] on icon "button" at bounding box center [175, 198] width 6 height 6
type input "4"
type input "$400.00"
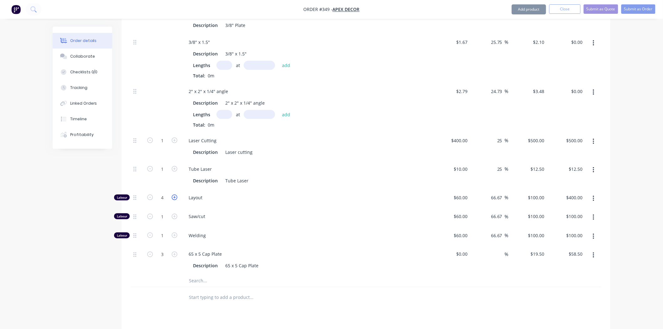
click at [175, 195] on icon "button" at bounding box center [175, 198] width 6 height 6
type input "5"
type input "$500.00"
click at [175, 195] on icon "button" at bounding box center [175, 198] width 6 height 6
type input "6"
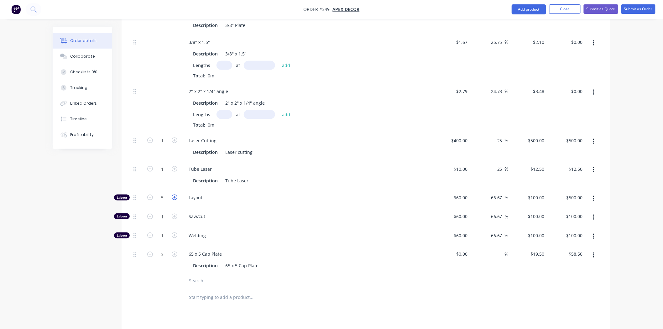
type input "$600.00"
click at [174, 214] on icon "button" at bounding box center [175, 217] width 6 height 6
type input "2"
type input "$200.00"
click at [174, 214] on icon "button" at bounding box center [175, 217] width 6 height 6
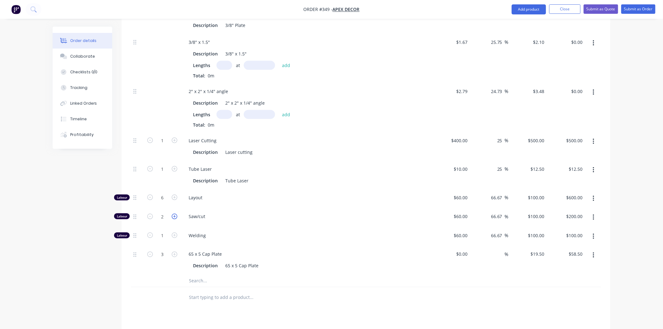
type input "3"
type input "$300.00"
click at [175, 233] on icon "button" at bounding box center [175, 236] width 6 height 6
type input "2"
type input "$200.00"
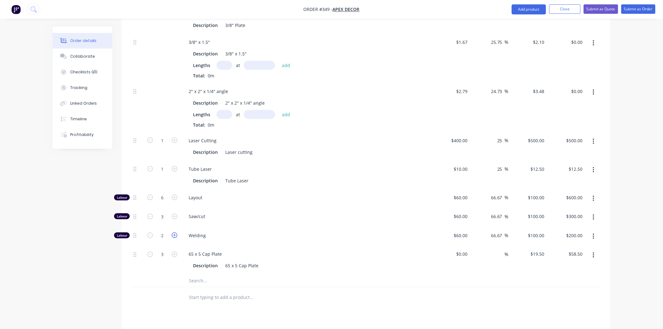
click at [175, 233] on icon "button" at bounding box center [175, 236] width 6 height 6
type input "3"
type input "$300.00"
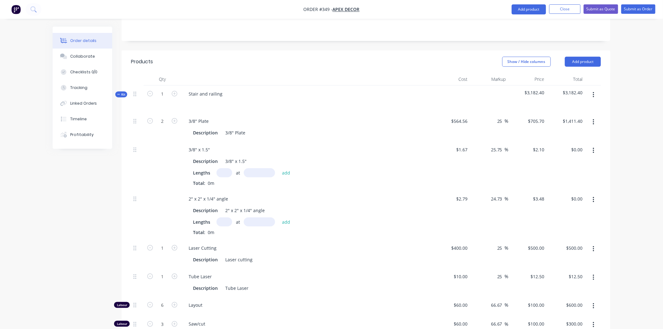
scroll to position [85, 0]
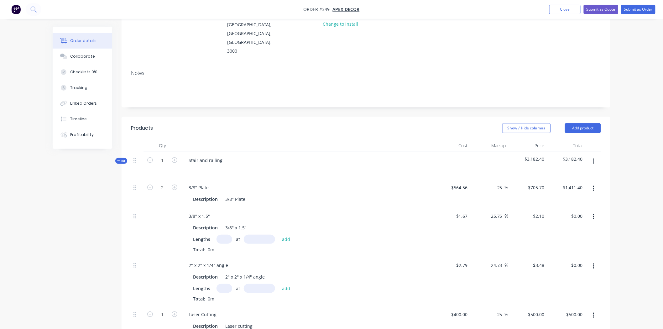
click at [121, 159] on span "Kit" at bounding box center [121, 161] width 8 height 5
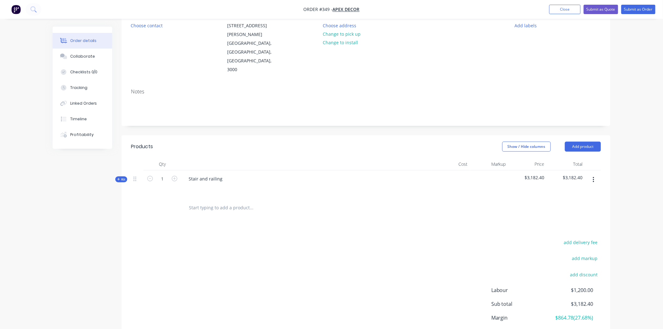
scroll to position [54, 0]
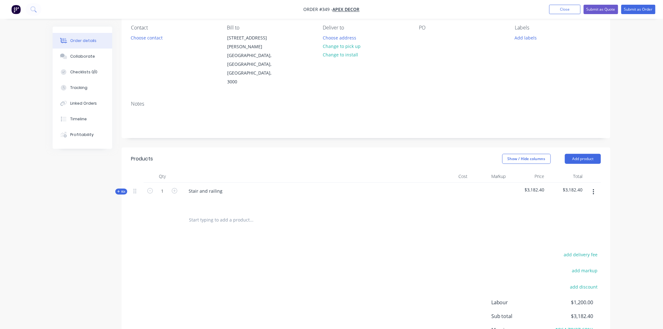
click at [123, 189] on span "Kit" at bounding box center [121, 191] width 8 height 5
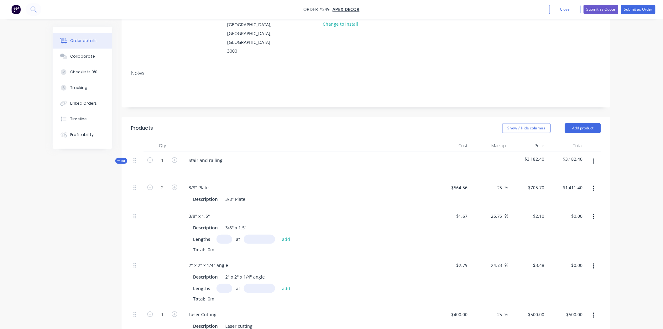
scroll to position [19, 0]
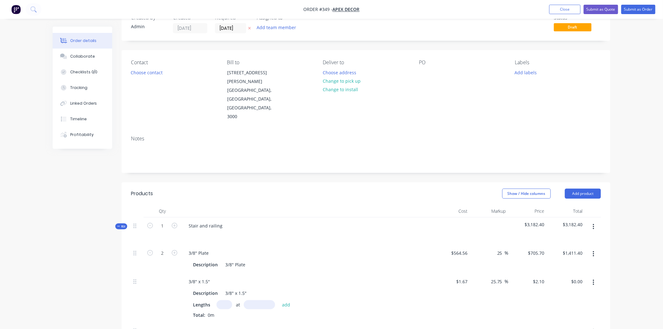
click at [119, 224] on span "Kit" at bounding box center [121, 226] width 8 height 5
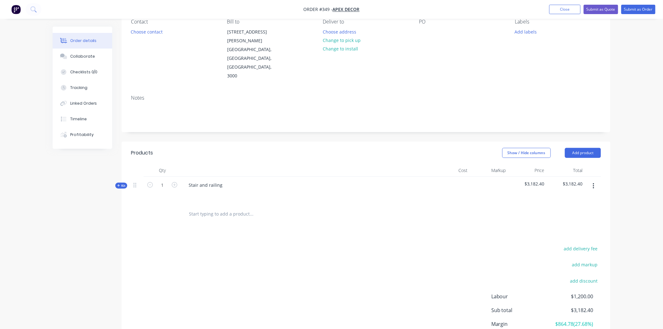
scroll to position [89, 0]
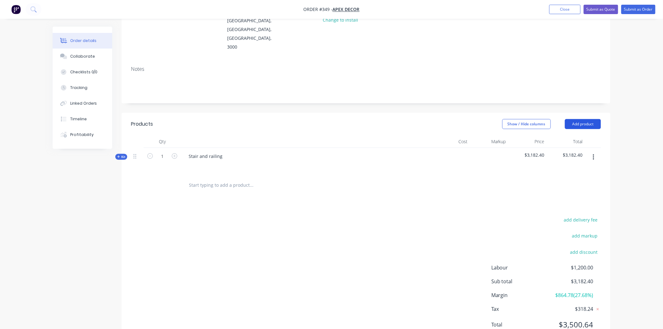
click at [595, 119] on button "Add product" at bounding box center [583, 124] width 36 height 10
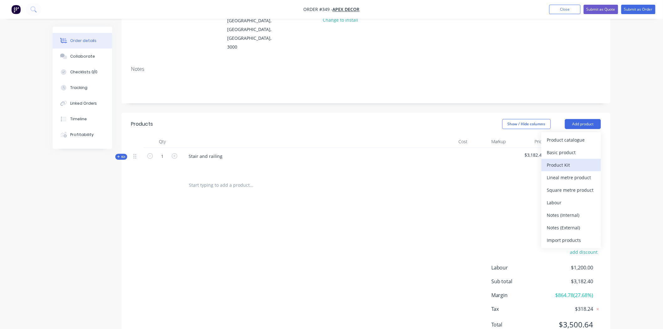
click at [565, 161] on div "Product Kit" at bounding box center [571, 165] width 48 height 9
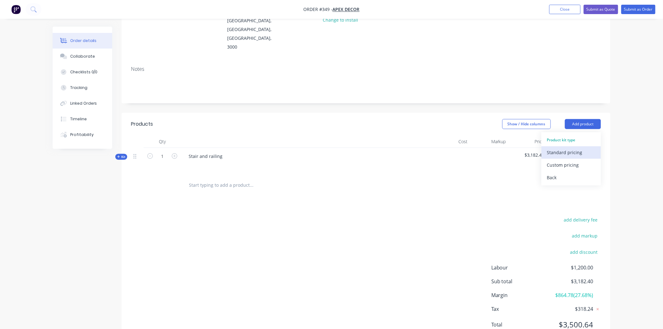
click at [576, 148] on div "Standard pricing" at bounding box center [571, 152] width 48 height 9
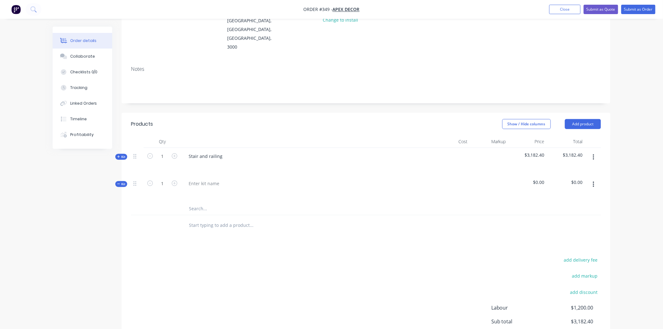
click at [199, 203] on input "text" at bounding box center [251, 209] width 125 height 13
click at [594, 181] on icon "button" at bounding box center [594, 184] width 2 height 7
click at [566, 247] on div "Delete" at bounding box center [571, 251] width 48 height 9
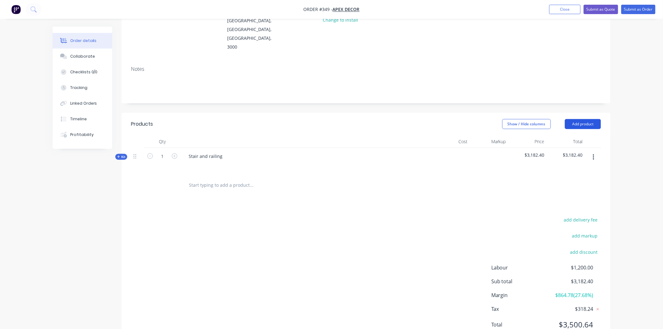
click at [587, 119] on button "Add product" at bounding box center [583, 124] width 36 height 10
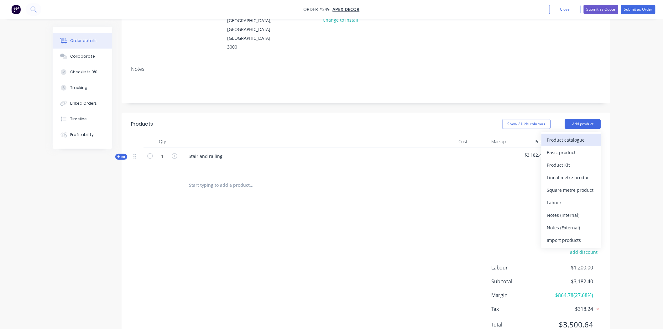
click at [576, 135] on div "Product catalogue" at bounding box center [571, 139] width 48 height 9
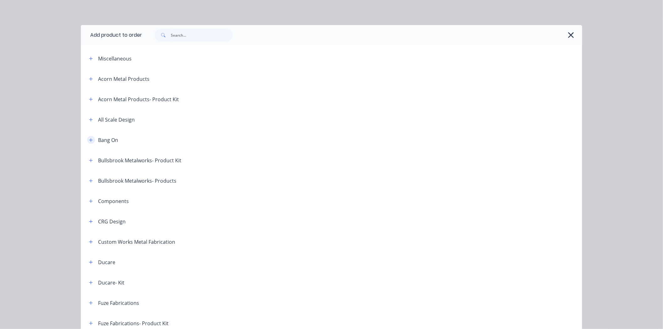
click at [89, 141] on icon "button" at bounding box center [90, 139] width 3 height 3
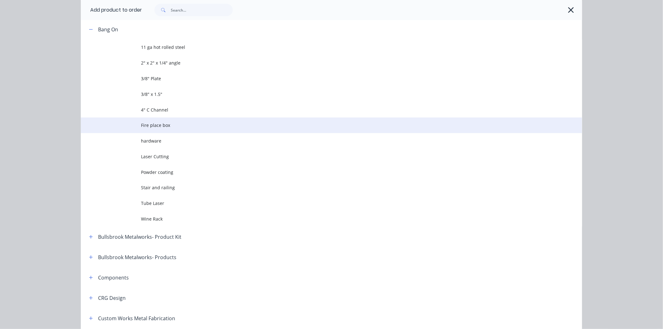
scroll to position [139, 0]
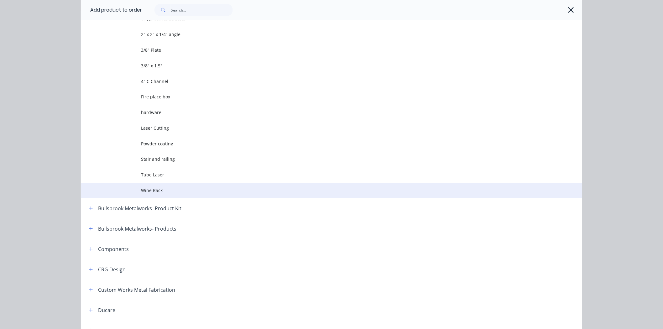
click at [155, 191] on span "Wine Rack" at bounding box center [317, 190] width 353 height 7
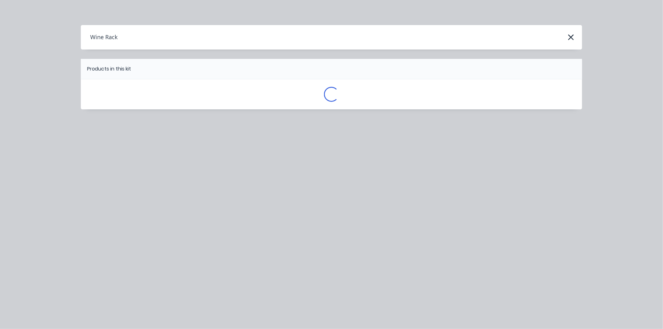
scroll to position [0, 0]
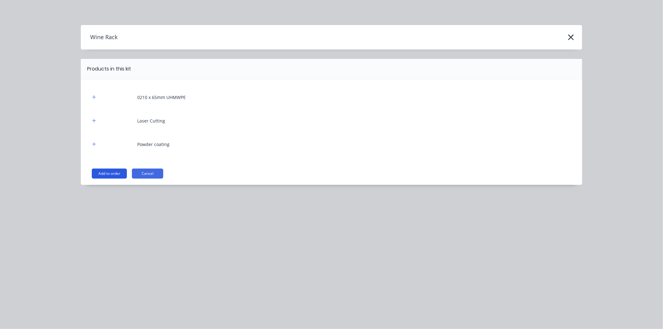
click at [106, 174] on button "Add to order" at bounding box center [109, 174] width 35 height 10
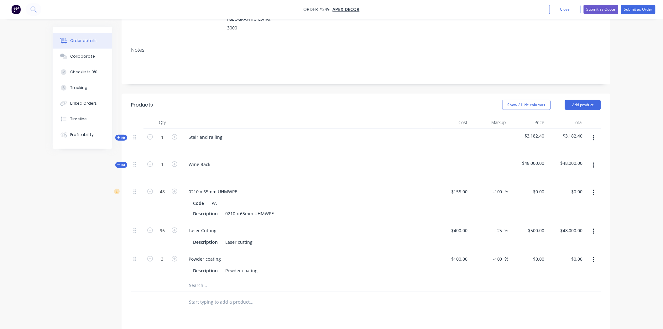
scroll to position [124, 0]
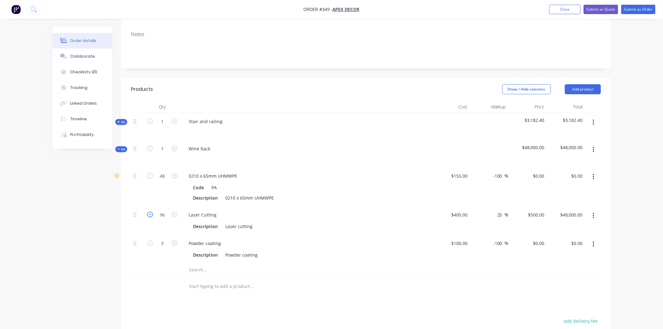
click at [150, 212] on icon "button" at bounding box center [150, 215] width 6 height 6
type input "95"
type input "$47,500.00"
click at [150, 212] on icon "button" at bounding box center [150, 215] width 6 height 6
type input "94"
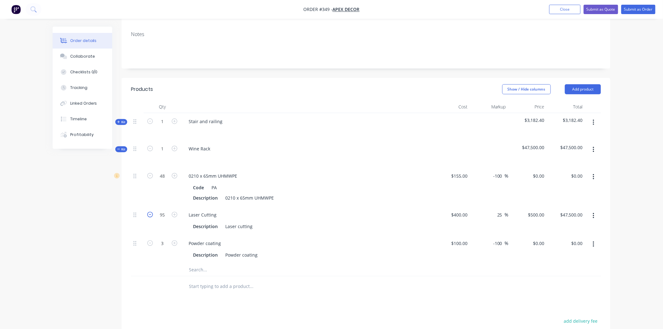
type input "$47,000.00"
type input "10"
type input "$5,000.00"
click at [158, 283] on div "Products Show / Hide columns Add product Qty Cost Markup Price Total Kit 1 Stai…" at bounding box center [366, 262] width 489 height 369
click at [121, 147] on span "Kit" at bounding box center [121, 149] width 8 height 5
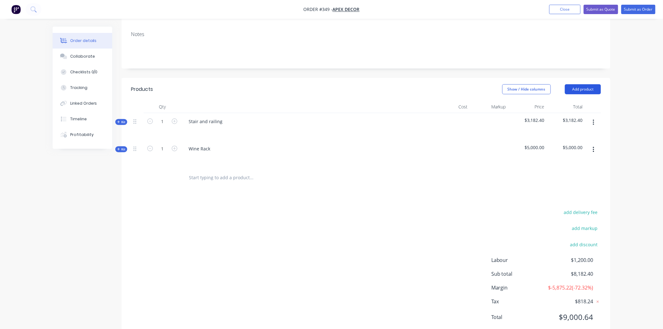
click at [593, 84] on button "Add product" at bounding box center [583, 89] width 36 height 10
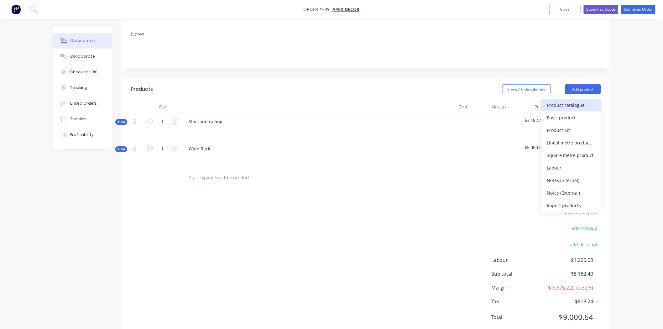
click at [584, 101] on div "Product catalogue" at bounding box center [571, 105] width 48 height 9
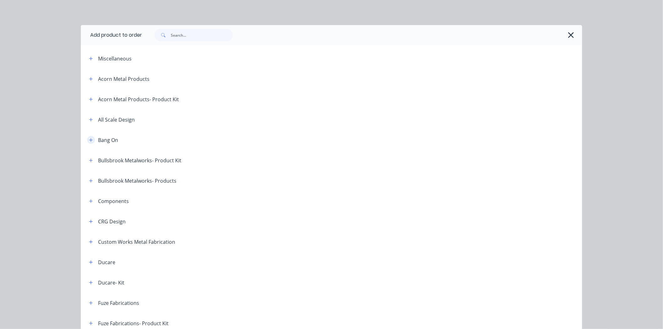
click at [89, 139] on icon "button" at bounding box center [91, 140] width 4 height 4
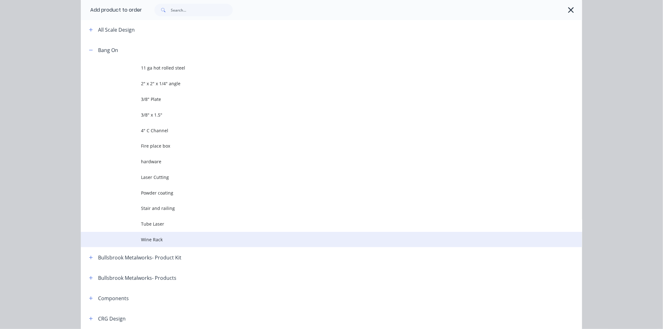
scroll to position [104, 0]
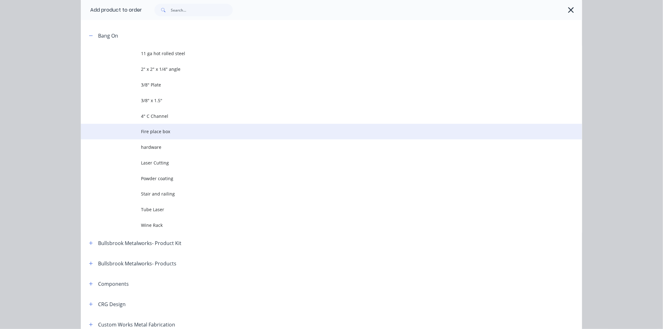
click at [161, 133] on span "Fire place box" at bounding box center [317, 131] width 353 height 7
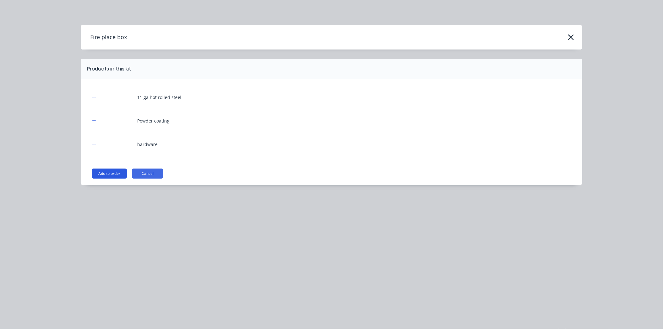
click at [111, 171] on button "Add to order" at bounding box center [109, 174] width 35 height 10
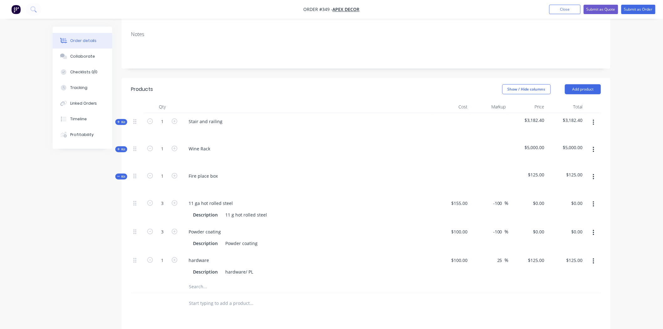
click at [593, 174] on icon "button" at bounding box center [594, 177] width 2 height 7
click at [560, 202] on div "Add sub kit to kit" at bounding box center [571, 206] width 48 height 9
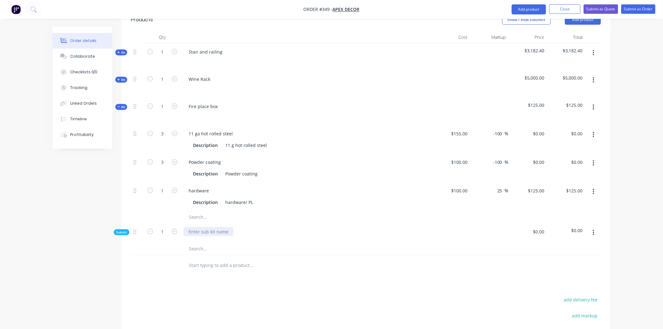
click at [193, 227] on div at bounding box center [209, 231] width 50 height 9
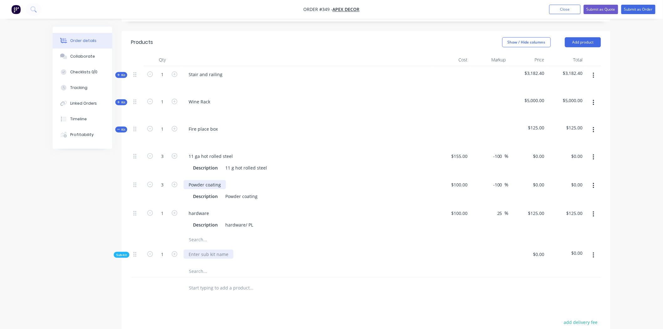
scroll to position [159, 0]
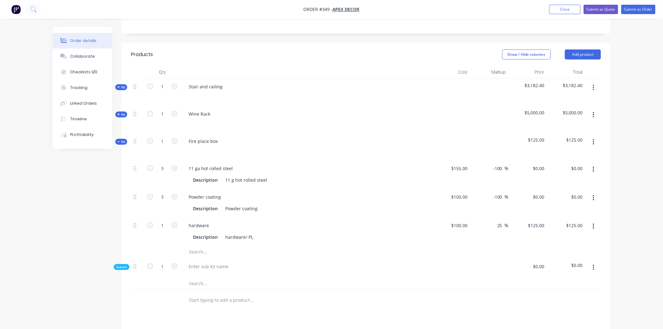
click at [595, 137] on button "button" at bounding box center [594, 142] width 15 height 11
click at [575, 154] on div "Add product to kit" at bounding box center [571, 158] width 48 height 9
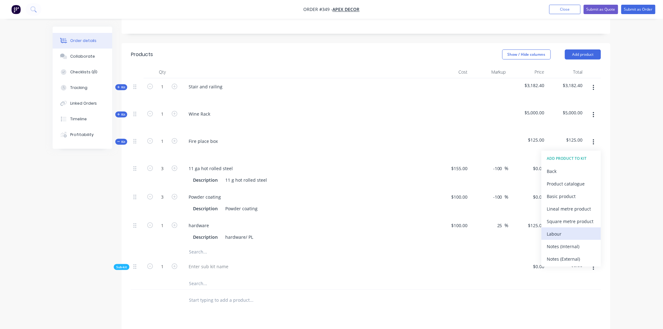
click at [563, 229] on div "Labour" at bounding box center [571, 233] width 48 height 9
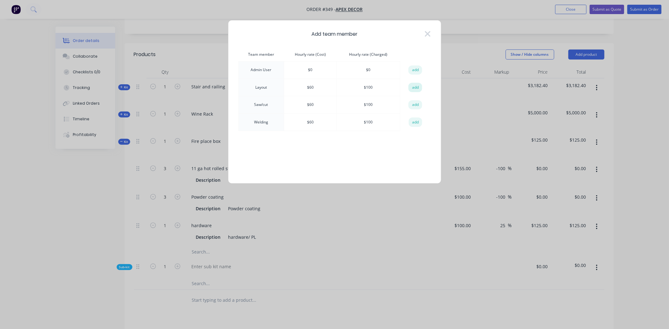
click at [416, 89] on button "add" at bounding box center [415, 87] width 14 height 9
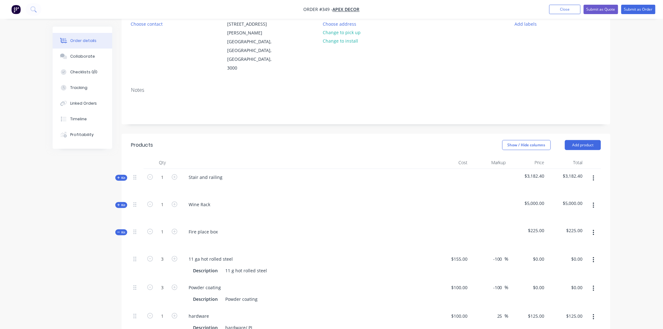
scroll to position [70, 0]
click at [121, 228] on div "Kit" at bounding box center [121, 231] width 12 height 6
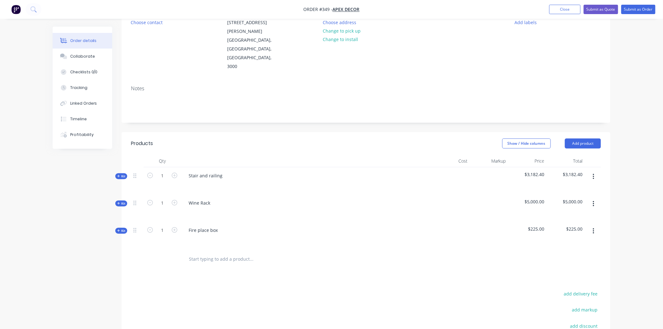
click at [88, 226] on div "Created by Admin Created 08/09/25 Required 08/09/25 Assigned to Add team member…" at bounding box center [332, 193] width 558 height 472
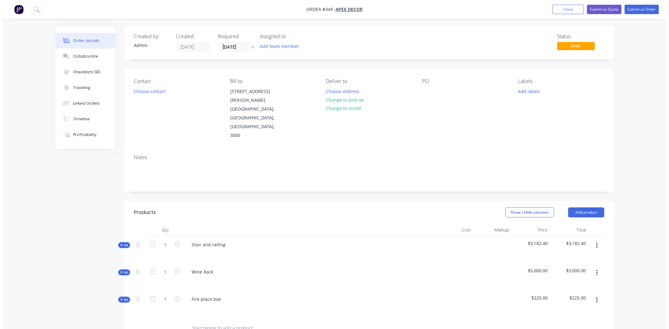
scroll to position [0, 0]
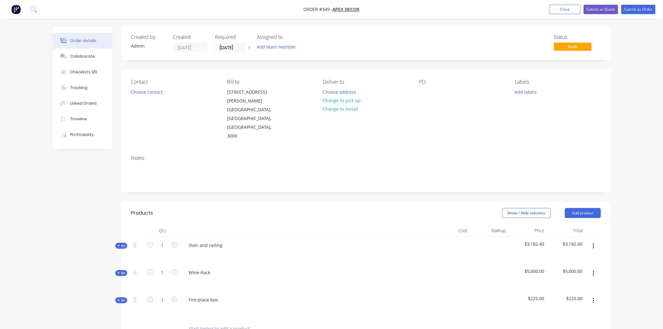
click at [646, 60] on div "Order details Collaborate Checklists 0/0 Tracking Linked Orders Timeline Profit…" at bounding box center [331, 249] width 663 height 499
click at [70, 215] on div "Created by Admin Created 08/09/25 Required 08/09/25 Assigned to Add team member…" at bounding box center [332, 263] width 558 height 472
click at [70, 199] on div "Created by Admin Created 08/09/25 Required 08/09/25 Assigned to Add team member…" at bounding box center [332, 263] width 558 height 472
click at [565, 11] on button "Close" at bounding box center [565, 9] width 31 height 9
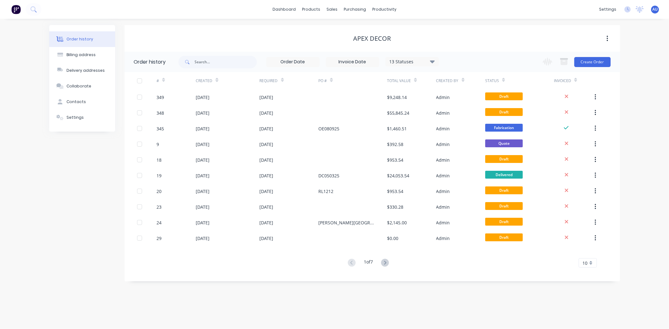
click at [649, 97] on div "Order history Billing address Delivery addresses Collaborate Contacts Settings …" at bounding box center [334, 174] width 669 height 310
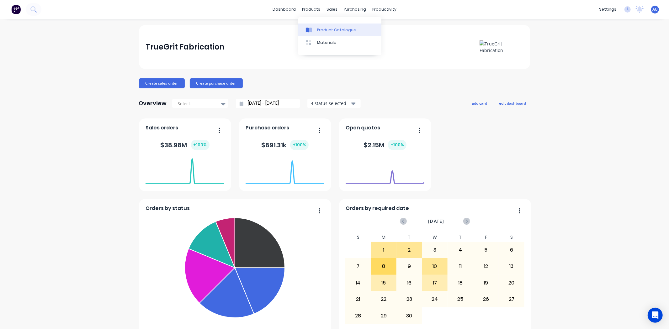
click at [329, 27] on div "Product Catalogue" at bounding box center [336, 30] width 39 height 6
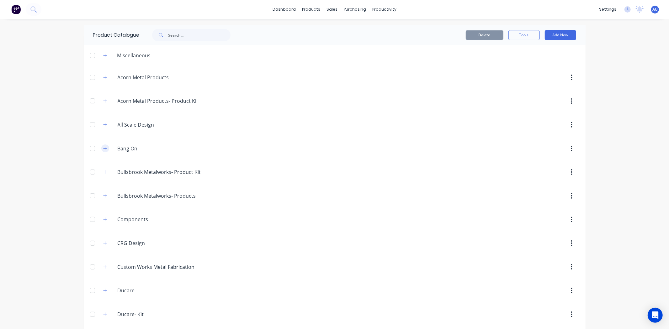
click at [104, 148] on icon "button" at bounding box center [105, 148] width 4 height 4
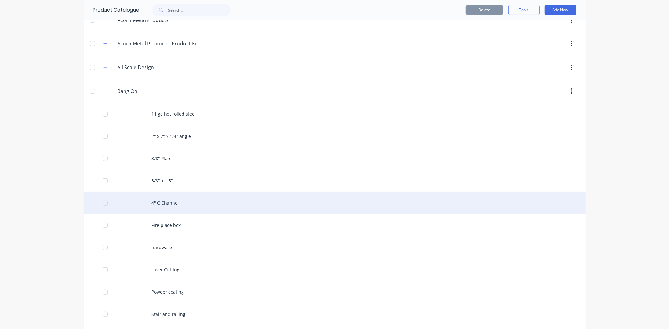
scroll to position [70, 0]
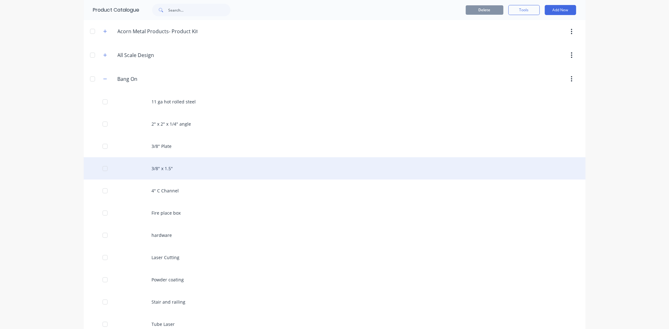
click at [179, 170] on div "3/8" x 1.5"" at bounding box center [335, 168] width 502 height 22
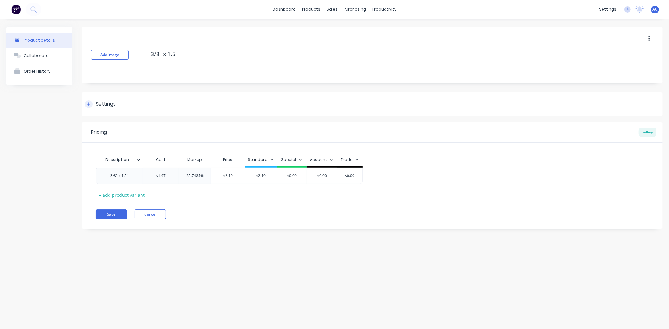
click at [95, 105] on div "Settings" at bounding box center [100, 104] width 31 height 8
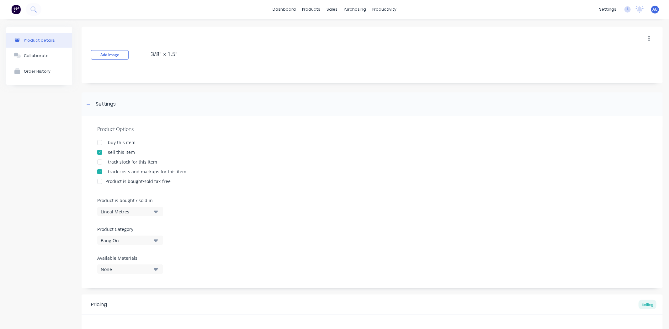
click at [135, 214] on div "Lineal Metres" at bounding box center [126, 211] width 50 height 7
click at [136, 226] on div "Basic Quantities" at bounding box center [144, 227] width 94 height 13
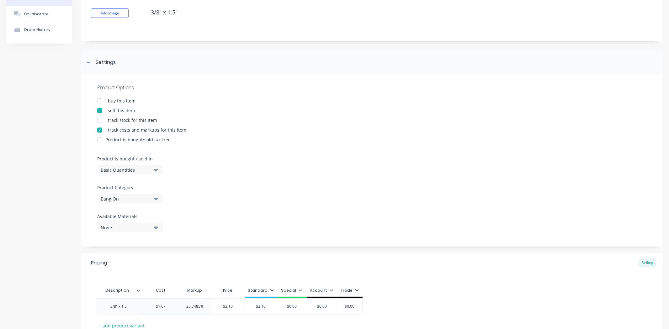
scroll to position [89, 0]
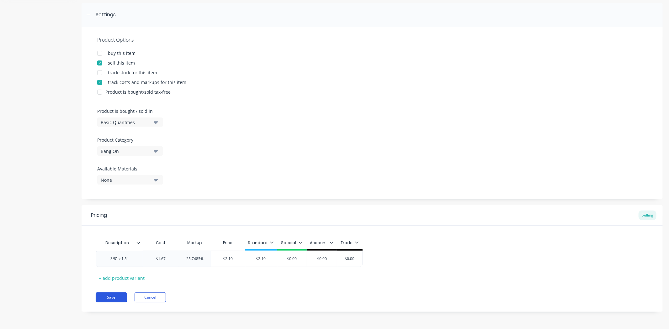
click at [107, 296] on button "Save" at bounding box center [111, 298] width 31 height 10
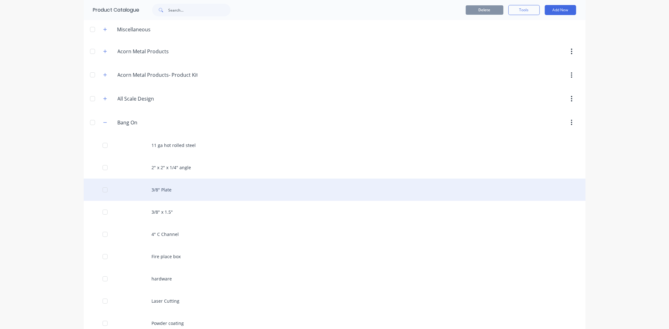
scroll to position [70, 0]
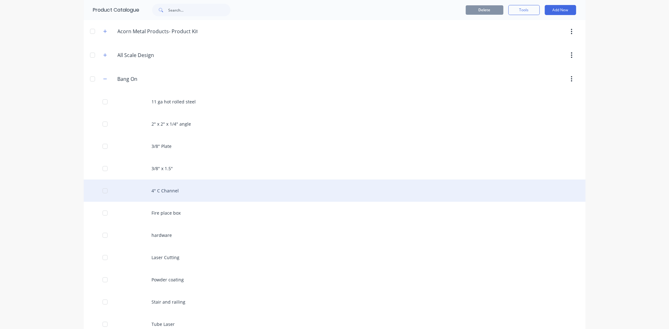
click at [171, 193] on div "4" C Channel" at bounding box center [335, 191] width 502 height 22
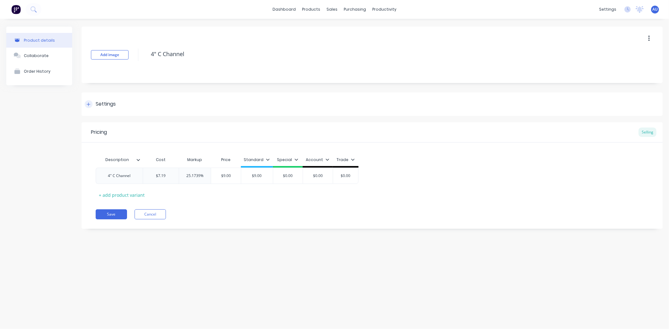
click at [115, 97] on div "Settings" at bounding box center [372, 104] width 581 height 24
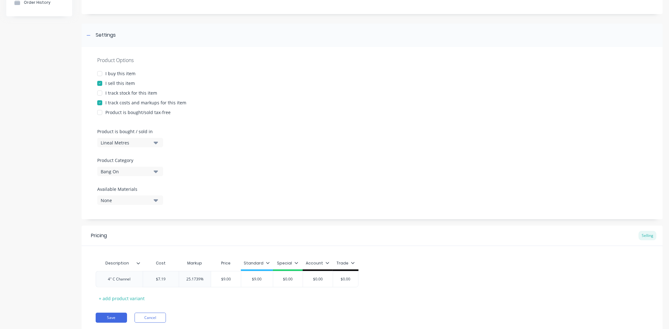
scroll to position [70, 0]
click at [132, 143] on div "Lineal Metres" at bounding box center [126, 142] width 50 height 7
click at [133, 158] on div "Basic Quantities" at bounding box center [144, 157] width 94 height 13
click at [107, 317] on button "Save" at bounding box center [111, 317] width 31 height 10
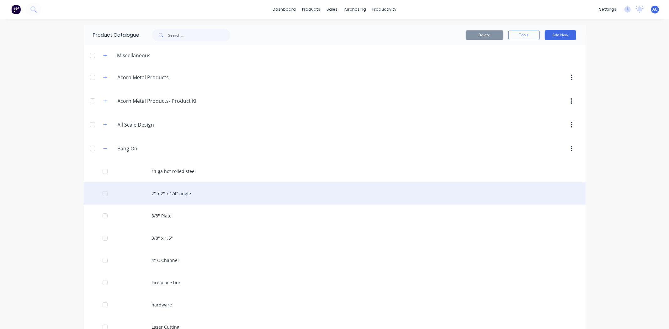
click at [145, 190] on div "2" x 2" x 1/4" angle" at bounding box center [335, 193] width 502 height 22
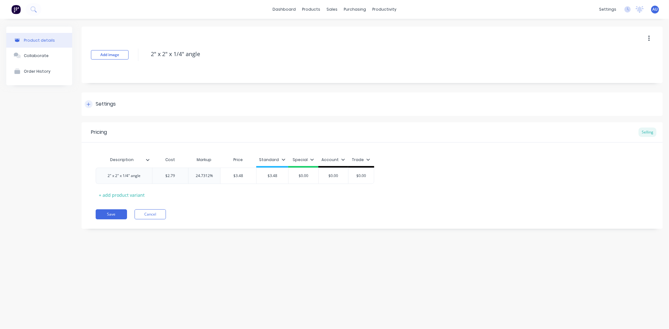
click at [112, 104] on div "Settings" at bounding box center [106, 104] width 20 height 8
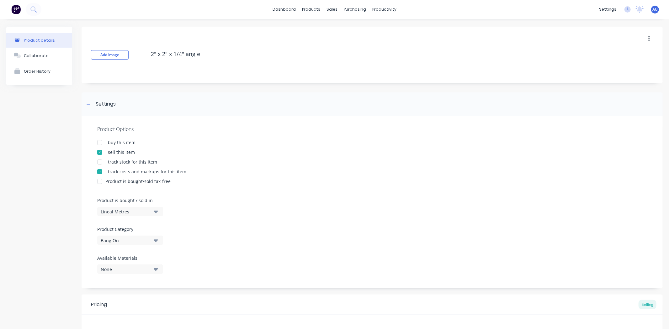
click at [133, 212] on div "Lineal Metres" at bounding box center [126, 211] width 50 height 7
click at [132, 229] on div "Basic Quantities" at bounding box center [144, 227] width 94 height 13
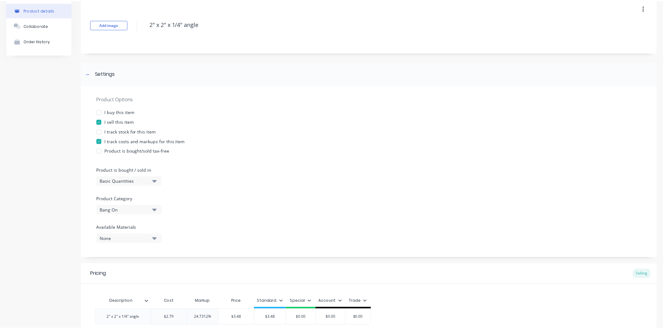
scroll to position [89, 0]
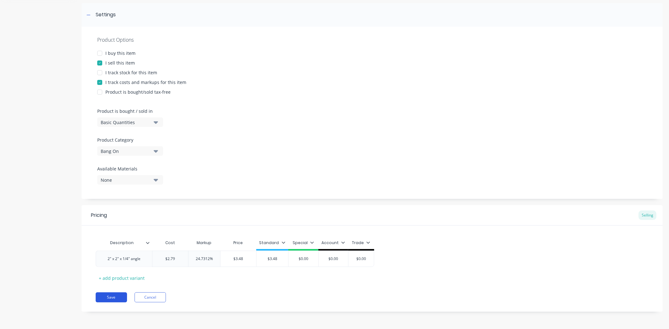
click at [112, 298] on button "Save" at bounding box center [111, 298] width 31 height 10
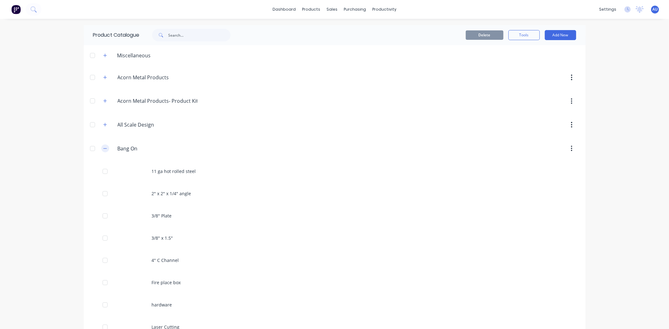
click at [103, 149] on icon "button" at bounding box center [105, 148] width 4 height 4
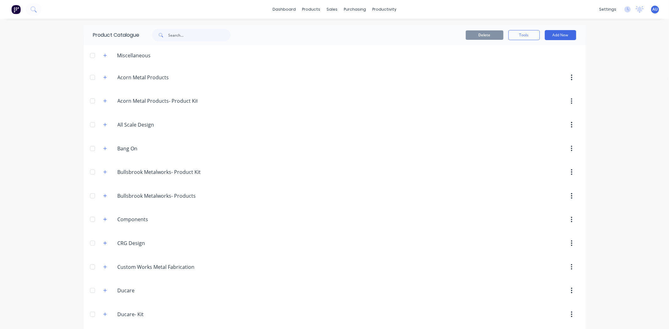
click at [33, 89] on div "dashboard products sales purchasing productivity dashboard products Product Cat…" at bounding box center [334, 164] width 669 height 329
click at [16, 11] on img at bounding box center [15, 9] width 9 height 9
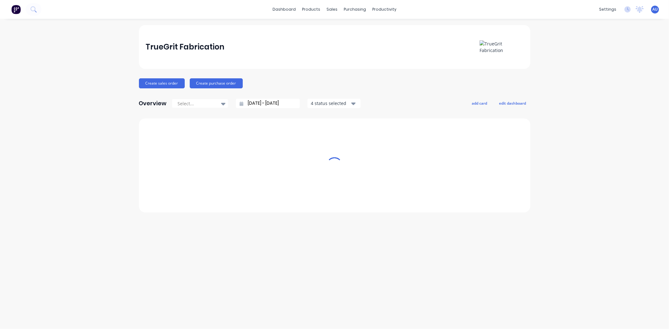
click at [79, 131] on div "TrueGrit Fabrication Create sales order Create purchase order Overview Select..…" at bounding box center [334, 174] width 669 height 298
click at [346, 79] on div "Create sales order Create purchase order" at bounding box center [334, 83] width 391 height 10
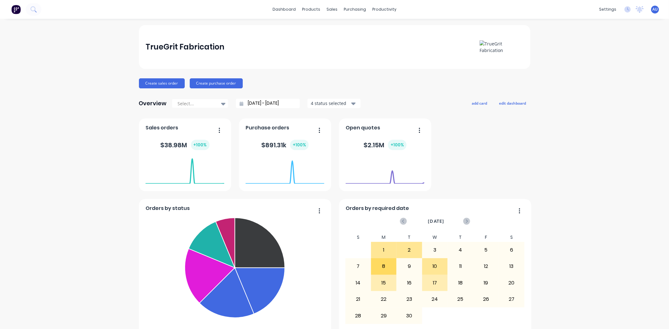
click at [470, 159] on div "Orders by status Submitted Fabrication Ready for Delivery Welding Fabricate Wai…" at bounding box center [334, 236] width 391 height 234
drag, startPoint x: 83, startPoint y: 128, endPoint x: 110, endPoint y: 146, distance: 32.3
click at [83, 128] on div "TrueGrit Fabrication Create sales order Create purchase order Overview Select..…" at bounding box center [334, 188] width 669 height 327
click at [85, 111] on div "TrueGrit Fabrication Create sales order Create purchase order Overview Select..…" at bounding box center [334, 188] width 669 height 327
click at [145, 83] on button "Create sales order" at bounding box center [162, 83] width 46 height 10
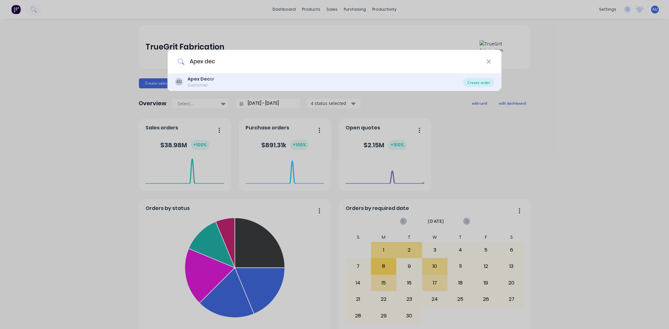
type input "Apex dec"
click at [485, 82] on div "Create order" at bounding box center [478, 82] width 30 height 9
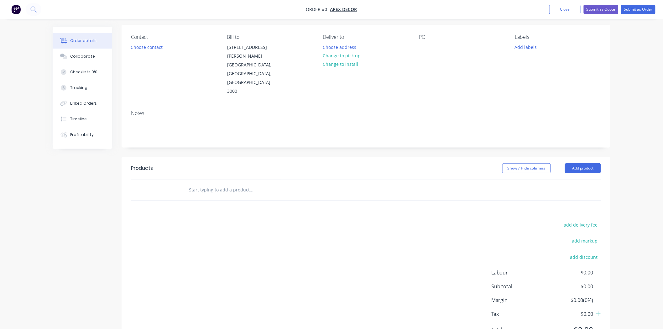
scroll to position [50, 0]
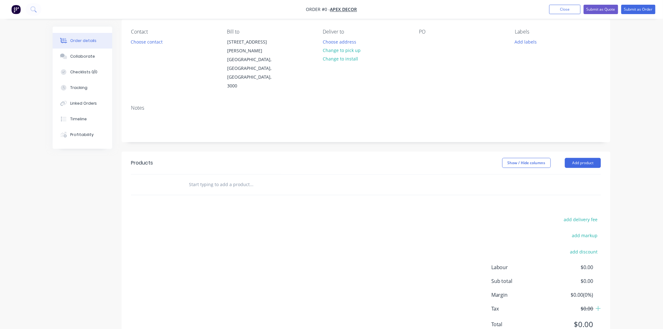
click at [207, 178] on input "text" at bounding box center [251, 184] width 125 height 13
click at [212, 215] on div "add delivery fee add markup add discount Labour $0.00 Sub total $0.00 Margin $0…" at bounding box center [366, 275] width 470 height 121
click at [217, 175] on div at bounding box center [294, 185] width 226 height 20
click at [215, 178] on input "text" at bounding box center [251, 184] width 125 height 13
click at [283, 215] on div "add delivery fee add markup add discount Labour $0.00 Sub total $0.00 Margin $0…" at bounding box center [366, 275] width 470 height 121
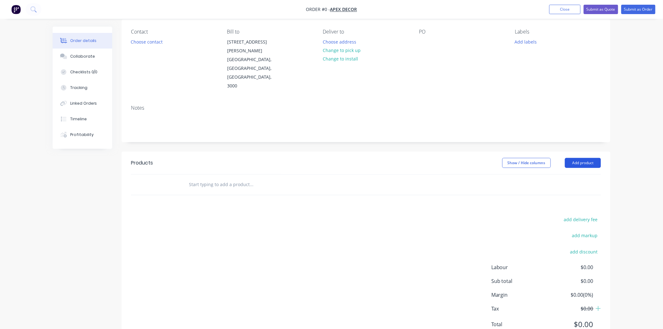
click at [582, 158] on button "Add product" at bounding box center [583, 163] width 36 height 10
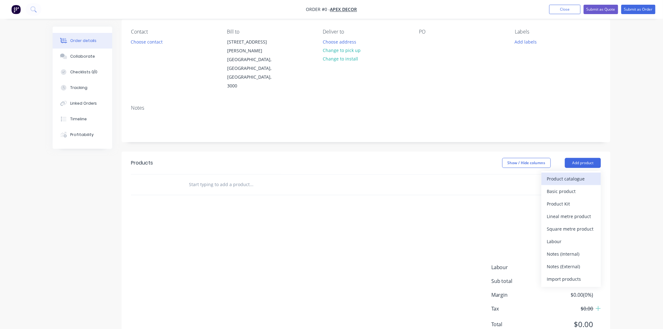
click at [571, 174] on div "Product catalogue" at bounding box center [571, 178] width 48 height 9
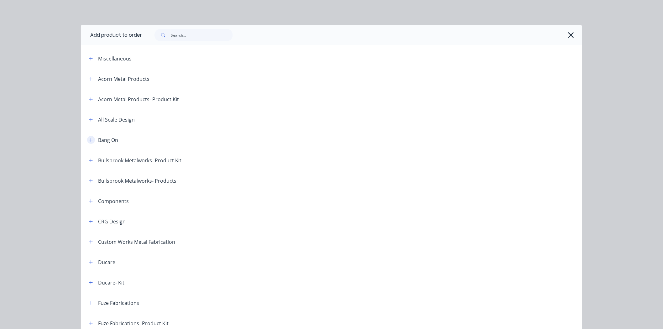
click at [89, 140] on icon "button" at bounding box center [91, 140] width 4 height 4
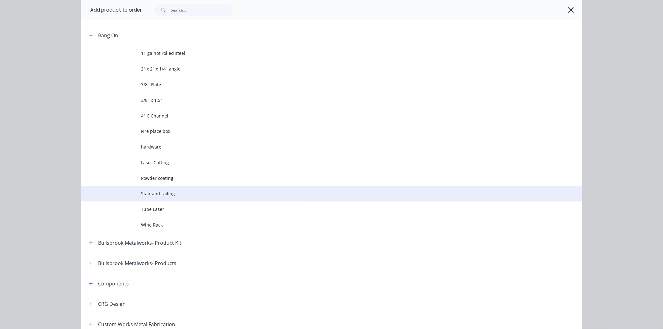
scroll to position [104, 0]
click at [171, 195] on span "Stair and railing" at bounding box center [317, 194] width 353 height 7
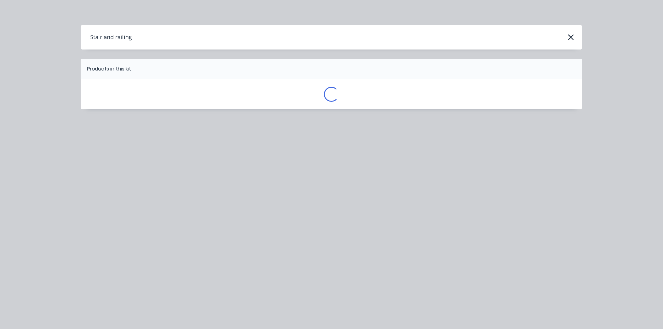
scroll to position [0, 0]
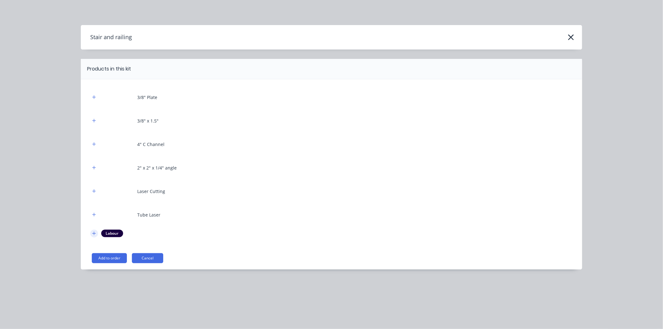
click at [93, 235] on icon "button" at bounding box center [94, 233] width 4 height 4
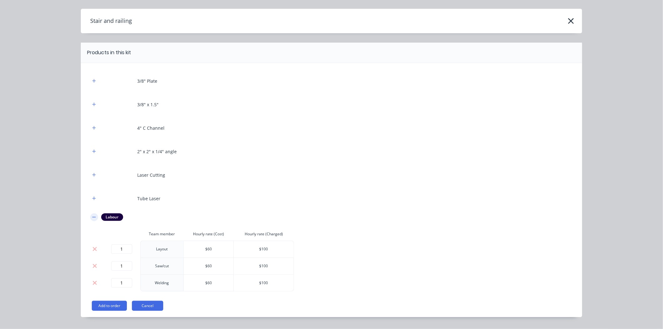
scroll to position [32, 0]
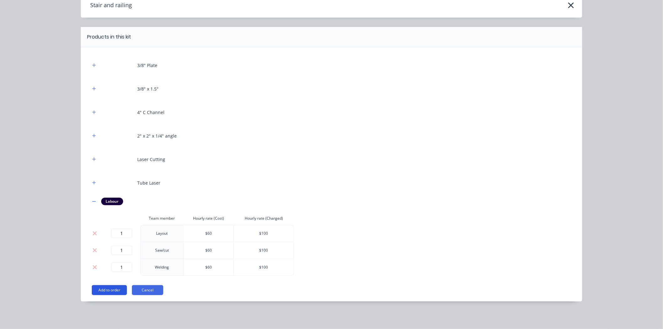
click at [103, 290] on button "Add to order" at bounding box center [109, 290] width 35 height 10
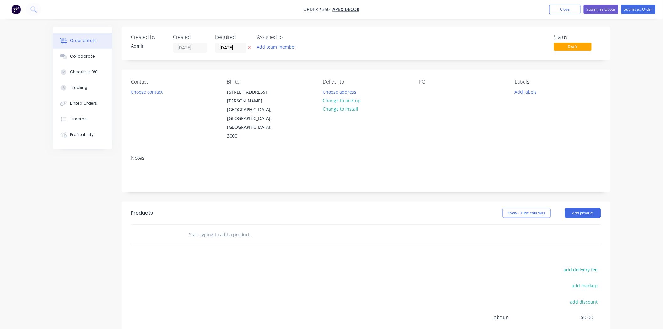
click at [216, 229] on input "text" at bounding box center [251, 235] width 125 height 13
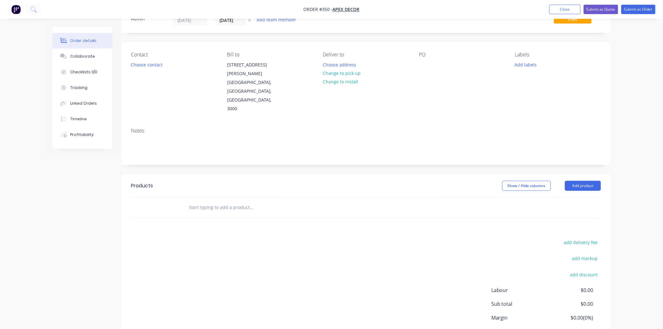
scroll to position [15, 0]
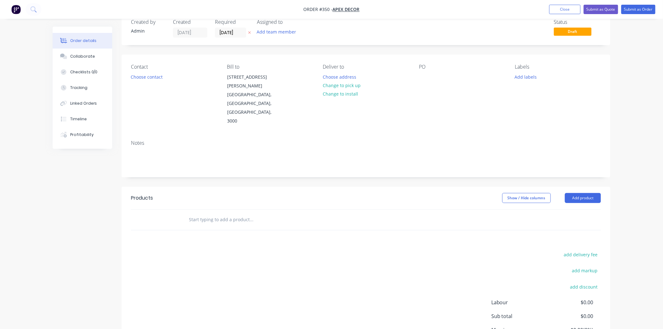
click at [297, 268] on div "add delivery fee add markup add discount Labour $0.00 Sub total $0.00 Margin $0…" at bounding box center [366, 310] width 470 height 121
click at [223, 187] on header "Products Show / Hide columns Add product" at bounding box center [366, 198] width 489 height 23
click at [221, 187] on header "Products Show / Hide columns Add product" at bounding box center [366, 198] width 489 height 23
click at [233, 279] on div "add delivery fee add markup add discount Labour $0.00 Sub total $0.00 Margin $0…" at bounding box center [366, 310] width 470 height 121
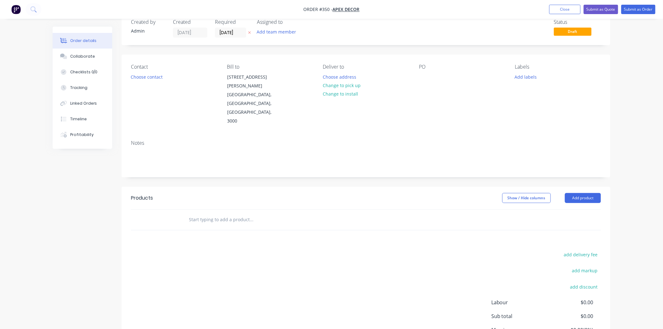
scroll to position [0, 0]
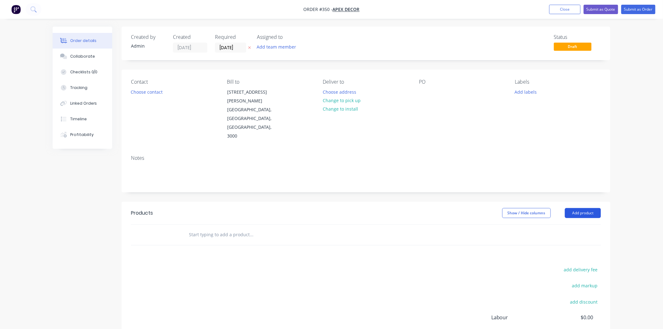
click at [590, 208] on button "Add product" at bounding box center [583, 213] width 36 height 10
click at [626, 183] on div "Order details Collaborate Checklists 0/0 Tracking Linked Orders Timeline Profit…" at bounding box center [331, 202] width 663 height 405
click at [20, 13] on img "button" at bounding box center [15, 9] width 9 height 9
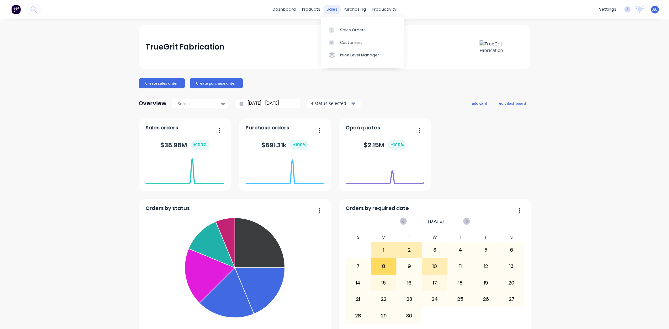
click at [332, 8] on div "sales" at bounding box center [331, 9] width 17 height 9
click at [339, 30] on link "Sales Orders" at bounding box center [362, 30] width 83 height 13
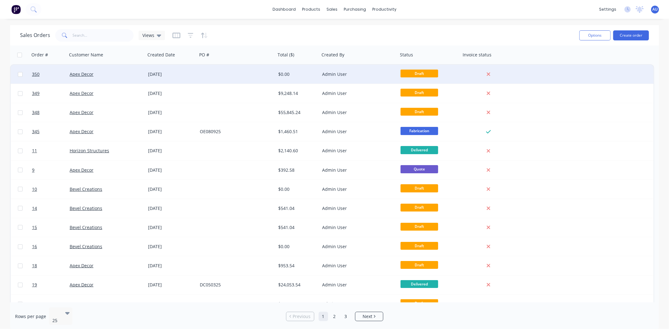
click at [17, 73] on div at bounding box center [20, 74] width 19 height 19
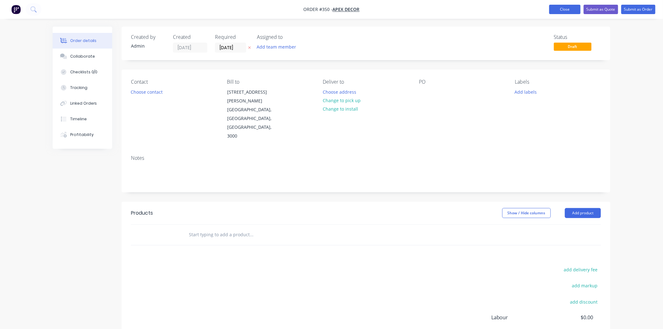
click at [578, 8] on button "Close" at bounding box center [565, 9] width 31 height 9
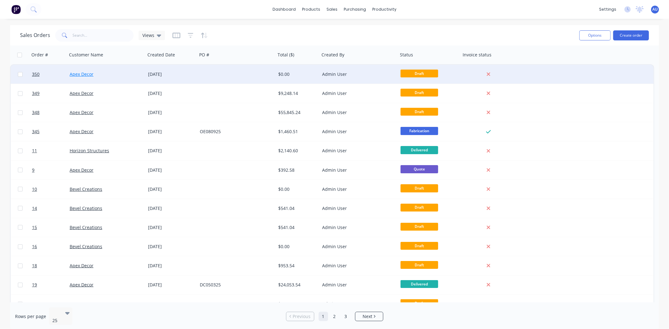
click at [87, 75] on link "Apex Decor" at bounding box center [82, 74] width 24 height 6
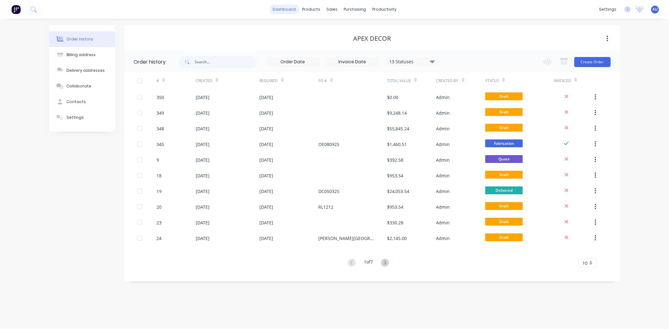
click at [294, 7] on link "dashboard" at bounding box center [283, 9] width 29 height 9
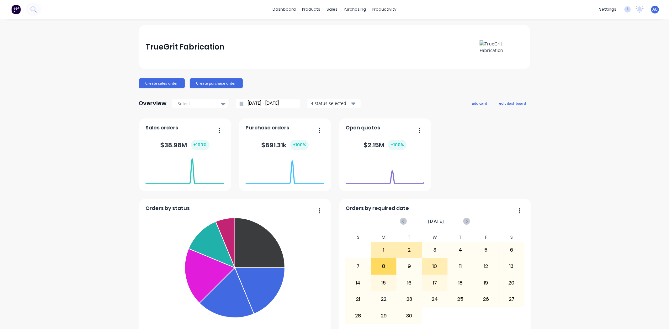
click at [109, 122] on div "TrueGrit Fabrication Create sales order Create purchase order Overview Select..…" at bounding box center [334, 188] width 669 height 327
click at [149, 85] on button "Create sales order" at bounding box center [162, 83] width 46 height 10
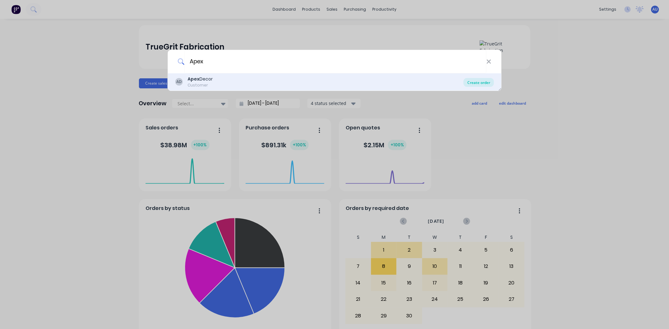
type input "Apex"
click at [476, 80] on div "Create order" at bounding box center [478, 82] width 30 height 9
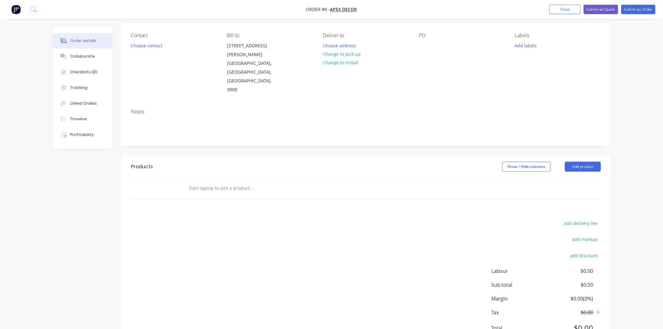
scroll to position [50, 0]
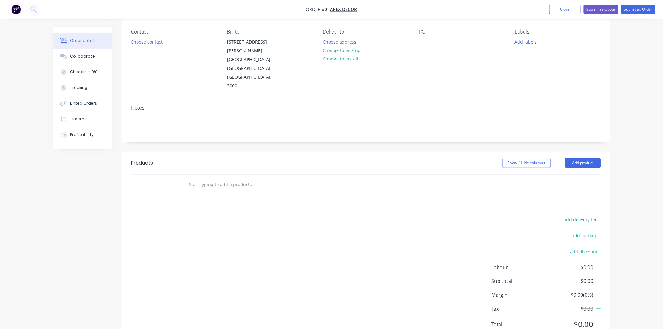
click at [189, 178] on input "text" at bounding box center [251, 184] width 125 height 13
click at [589, 158] on button "Add product" at bounding box center [583, 163] width 36 height 10
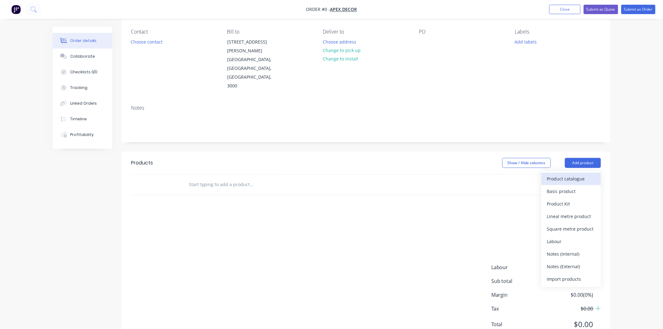
click at [584, 174] on div "Product catalogue" at bounding box center [571, 178] width 48 height 9
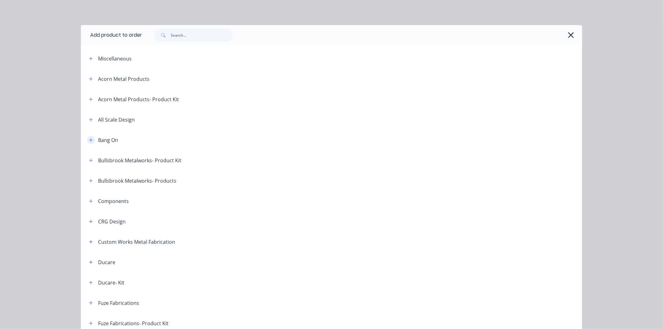
click at [89, 139] on icon "button" at bounding box center [91, 140] width 4 height 4
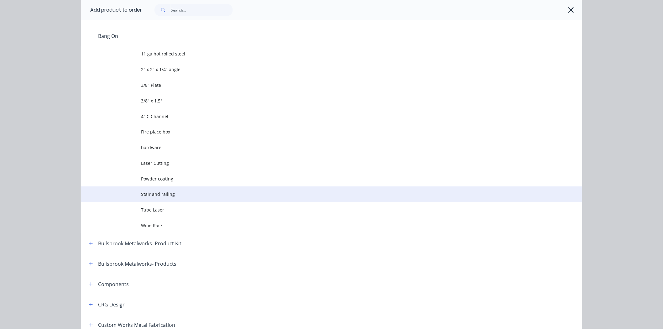
scroll to position [104, 0]
click at [161, 194] on span "Stair and railing" at bounding box center [317, 194] width 353 height 7
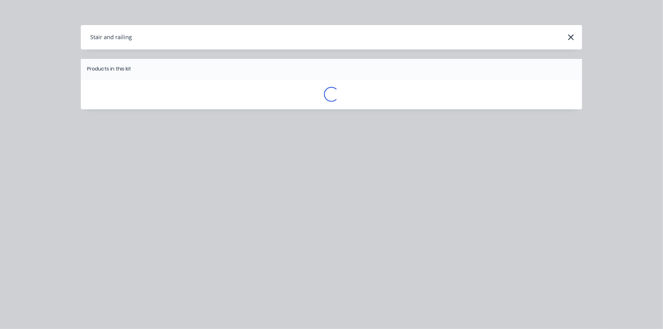
scroll to position [0, 0]
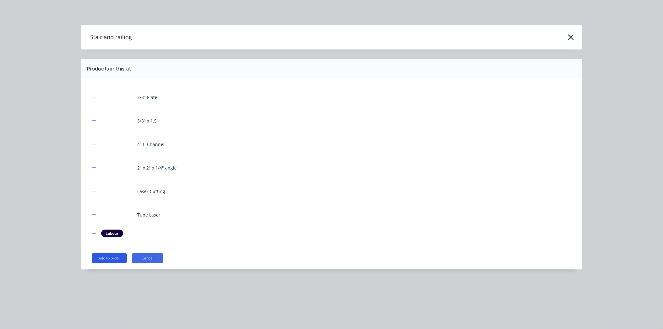
click at [112, 255] on button "Add to order" at bounding box center [109, 258] width 35 height 10
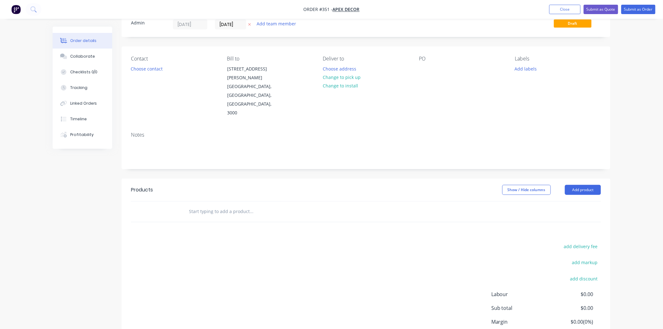
scroll to position [50, 0]
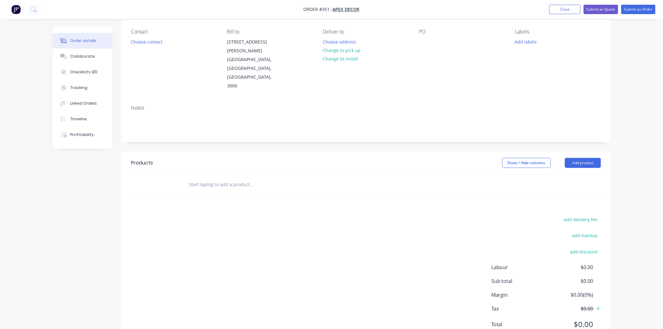
click at [221, 215] on div "add delivery fee add markup add discount Labour $0.00 Sub total $0.00 Margin $0…" at bounding box center [366, 275] width 470 height 121
click at [222, 215] on div "add delivery fee add markup add discount Labour $0.00 Sub total $0.00 Margin $0…" at bounding box center [366, 275] width 470 height 121
click at [225, 178] on input "text" at bounding box center [251, 184] width 125 height 13
click at [595, 158] on button "Add product" at bounding box center [583, 163] width 36 height 10
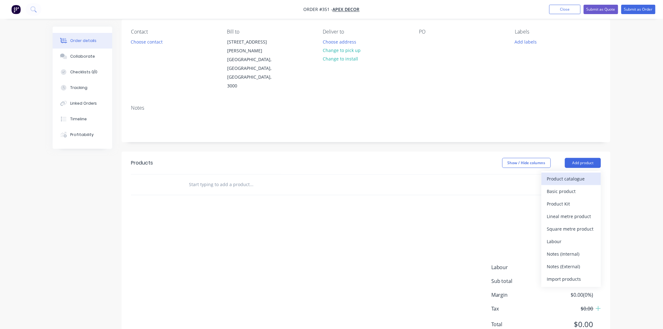
click at [574, 174] on div "Product catalogue" at bounding box center [571, 178] width 48 height 9
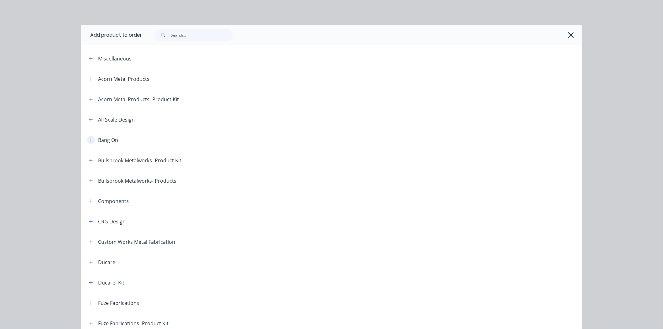
click at [89, 136] on button "button" at bounding box center [91, 140] width 8 height 8
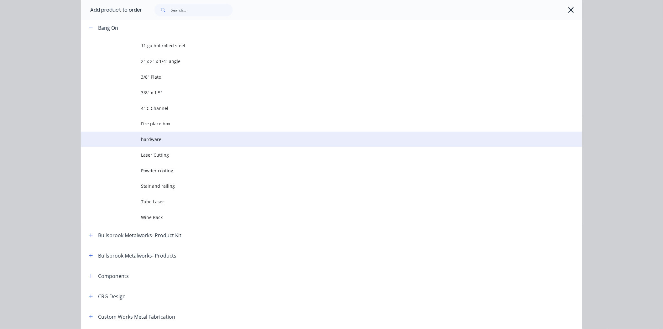
scroll to position [139, 0]
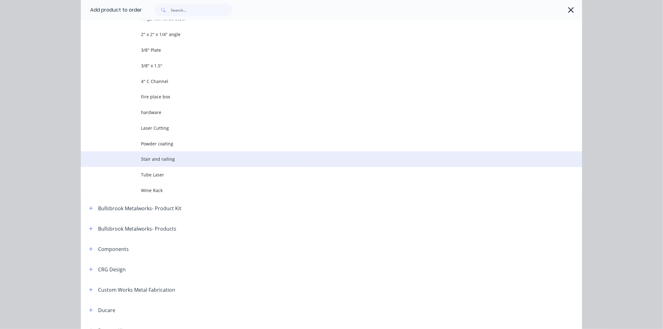
click at [159, 151] on td "Stair and railing" at bounding box center [361, 159] width 441 height 16
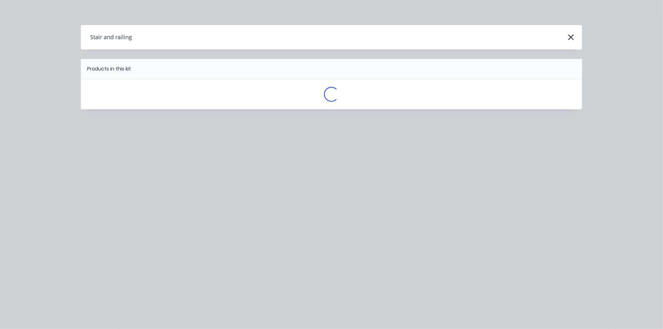
scroll to position [0, 0]
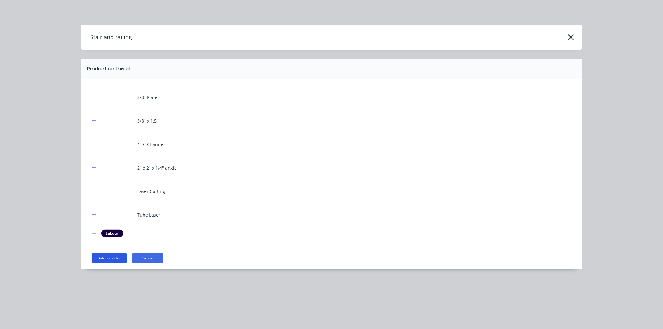
click at [114, 256] on button "Add to order" at bounding box center [109, 258] width 35 height 10
click at [115, 259] on button "Add to order" at bounding box center [109, 258] width 35 height 10
click at [104, 258] on button "Add to order" at bounding box center [109, 258] width 35 height 10
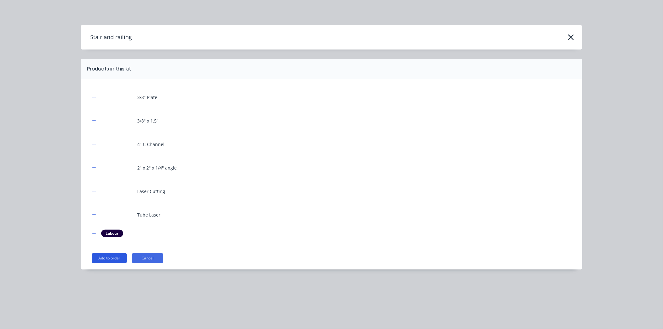
click at [104, 258] on button "Add to order" at bounding box center [109, 258] width 35 height 10
click at [108, 253] on div "3/8" Plate 3/8" x 1.5" 4" C Channel 2" x 2" x 1/4" angle Laser Cutting Tube Las…" at bounding box center [332, 174] width 502 height 190
click at [108, 260] on button "Add to order" at bounding box center [109, 258] width 35 height 10
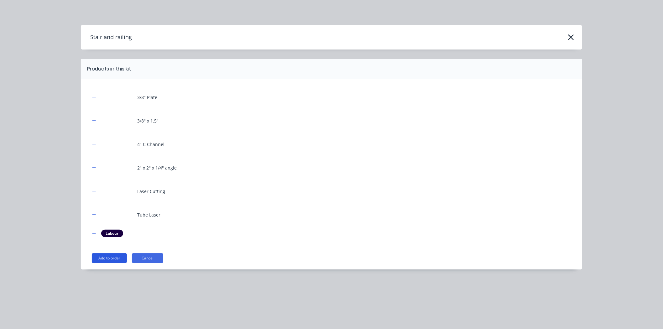
click at [108, 260] on button "Add to order" at bounding box center [109, 258] width 35 height 10
click at [93, 169] on icon "button" at bounding box center [94, 168] width 4 height 4
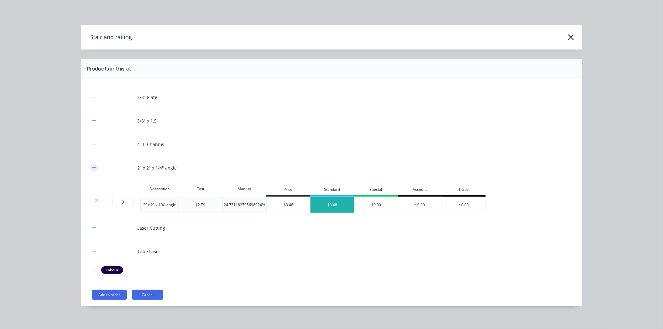
click at [93, 169] on button "button" at bounding box center [94, 168] width 8 height 8
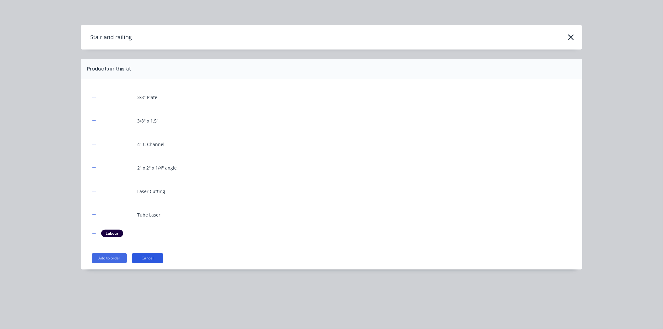
click at [157, 258] on button "Cancel" at bounding box center [147, 258] width 31 height 10
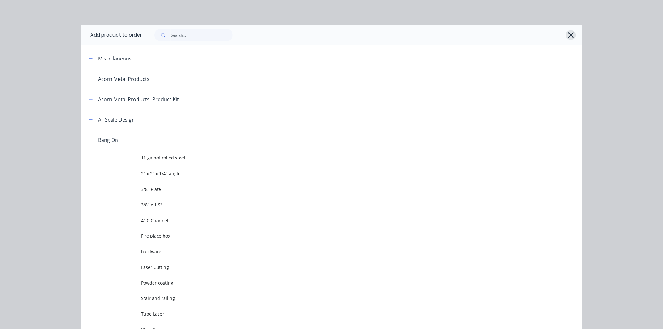
click at [568, 33] on icon "button" at bounding box center [571, 35] width 7 height 9
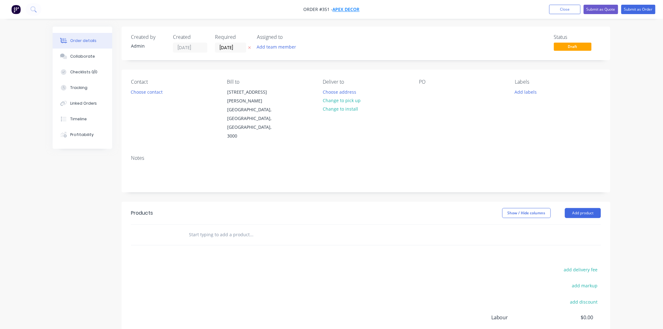
click at [346, 10] on span "Apex Decor" at bounding box center [346, 10] width 27 height 6
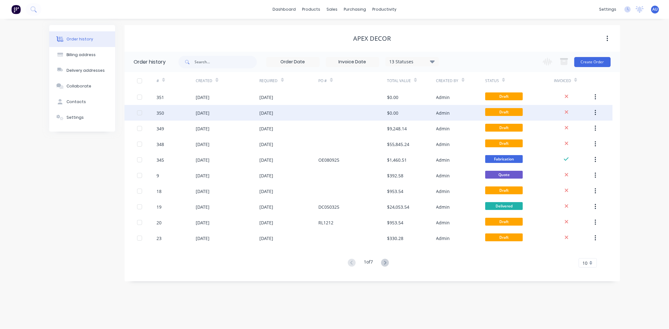
click at [594, 113] on icon "button" at bounding box center [595, 112] width 2 height 7
click at [584, 132] on div "Archive" at bounding box center [573, 129] width 48 height 9
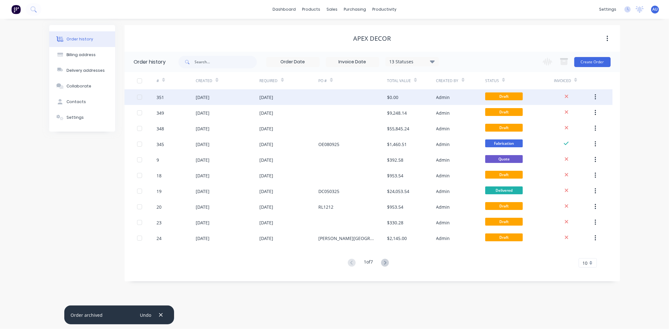
click at [597, 98] on button "button" at bounding box center [595, 97] width 15 height 11
click at [591, 114] on div "Archive" at bounding box center [573, 113] width 48 height 9
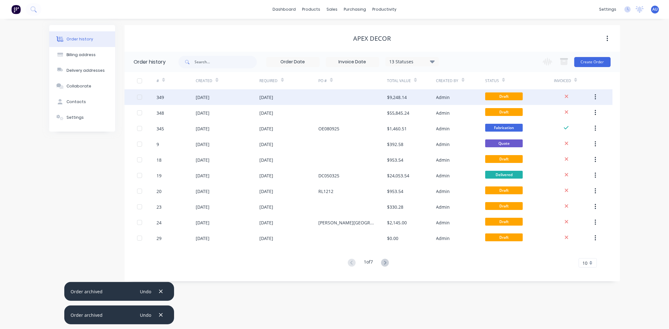
click at [594, 98] on icon "button" at bounding box center [595, 97] width 2 height 7
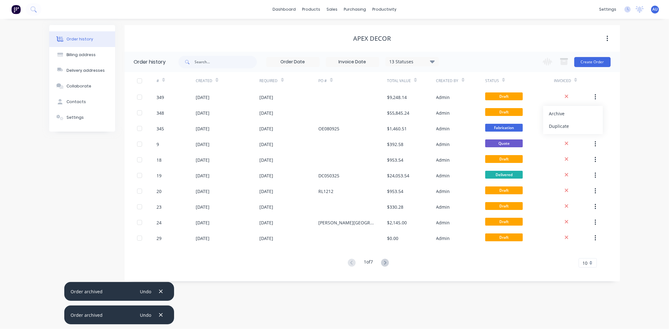
click at [627, 104] on div "Order history Billing address Delivery addresses Collaborate Contacts Settings …" at bounding box center [334, 174] width 669 height 310
click at [318, 13] on div "products" at bounding box center [311, 9] width 24 height 9
click at [327, 26] on link "Product Catalogue" at bounding box center [342, 30] width 83 height 13
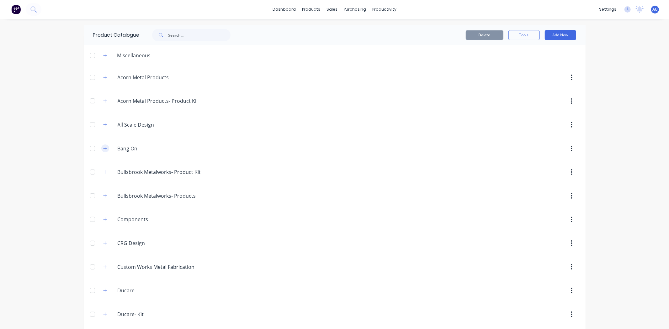
click at [103, 150] on icon "button" at bounding box center [105, 148] width 4 height 4
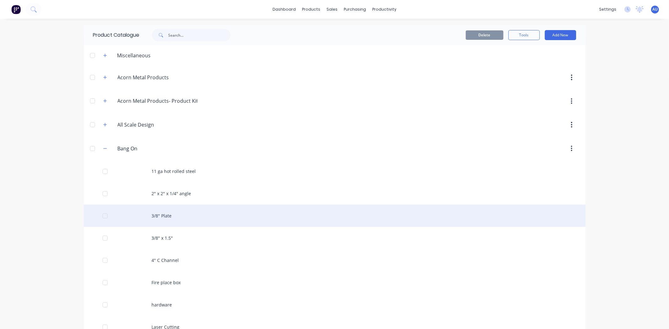
click at [143, 220] on div "3/8" Plate" at bounding box center [335, 216] width 502 height 22
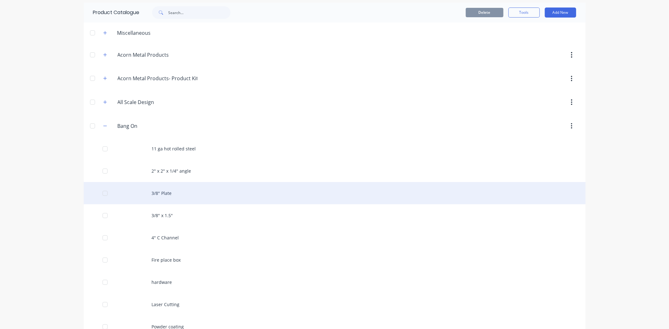
scroll to position [35, 0]
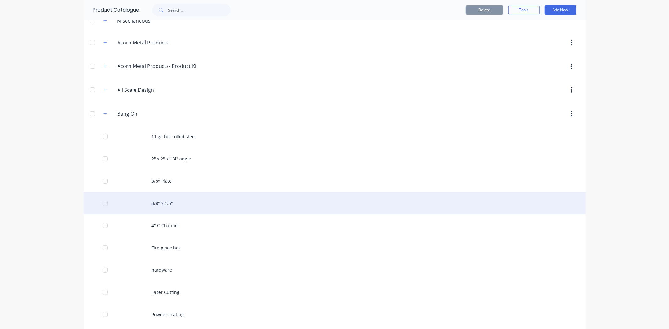
click at [170, 207] on div "3/8" x 1.5"" at bounding box center [335, 203] width 502 height 22
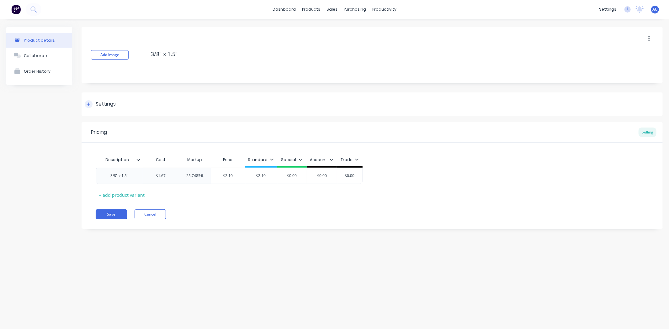
click at [90, 103] on div at bounding box center [89, 104] width 8 height 8
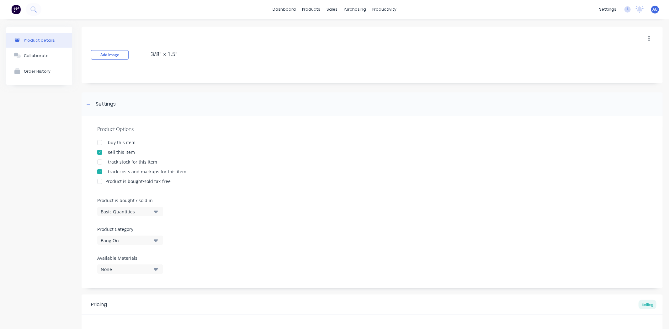
click at [228, 174] on div "I track costs and markups for this item" at bounding box center [372, 171] width 550 height 7
click at [186, 170] on div "I track costs and markups for this item" at bounding box center [372, 171] width 550 height 7
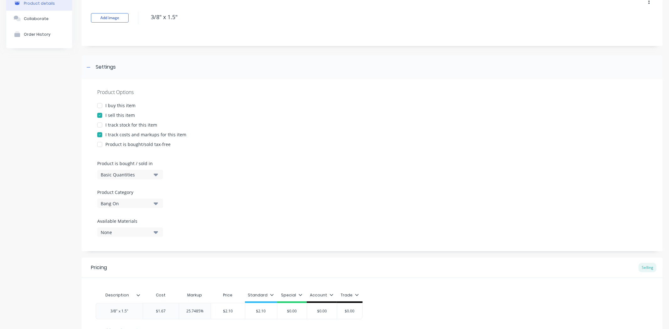
scroll to position [89, 0]
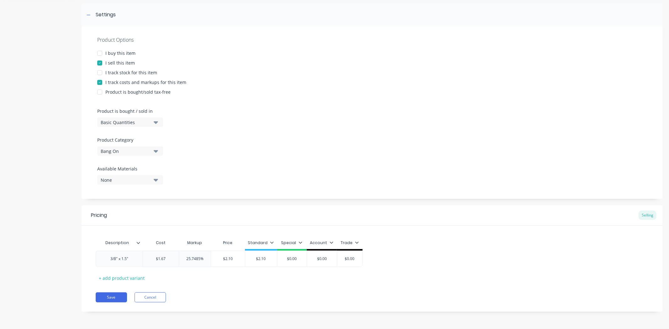
click at [261, 289] on div "Pricing Selling Description Cost Markup Price Standard Special Account Trade 3/…" at bounding box center [372, 258] width 581 height 107
click at [229, 292] on div "Pricing Selling Description Cost Markup Price Standard Special Account Trade 3/…" at bounding box center [372, 258] width 581 height 107
click at [113, 295] on button "Save" at bounding box center [111, 298] width 31 height 10
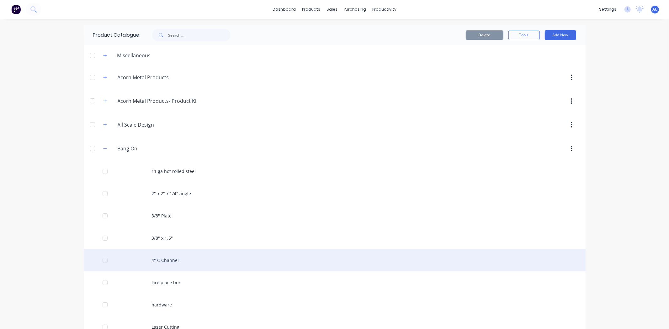
click at [127, 250] on div "4" C Channel" at bounding box center [335, 260] width 502 height 22
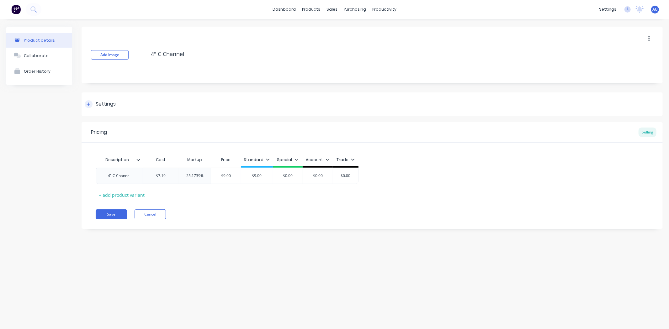
click at [104, 106] on div "Settings" at bounding box center [106, 104] width 20 height 8
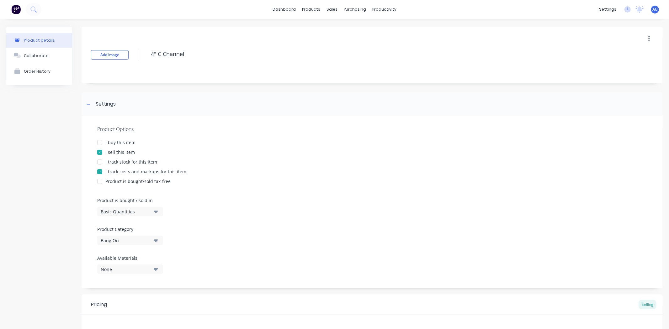
click at [198, 202] on div "Product Options I buy this item I sell this item I track stock for this item I …" at bounding box center [372, 202] width 581 height 172
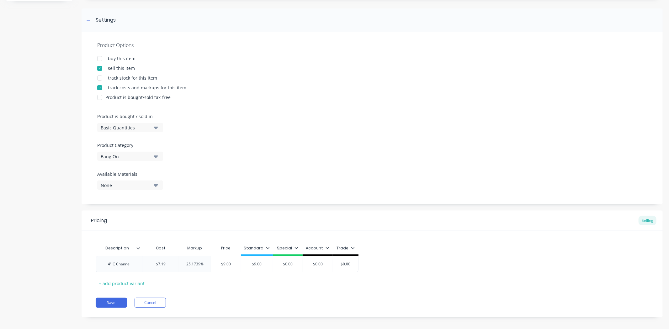
scroll to position [89, 0]
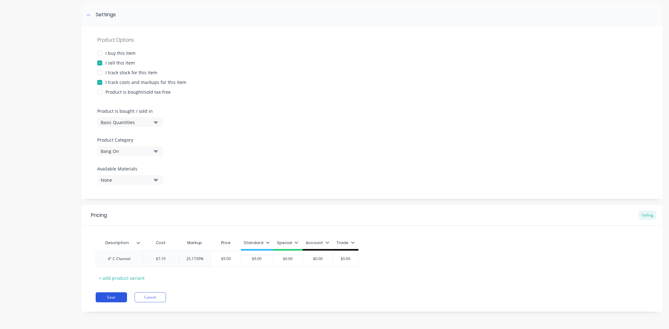
click at [124, 297] on button "Save" at bounding box center [111, 298] width 31 height 10
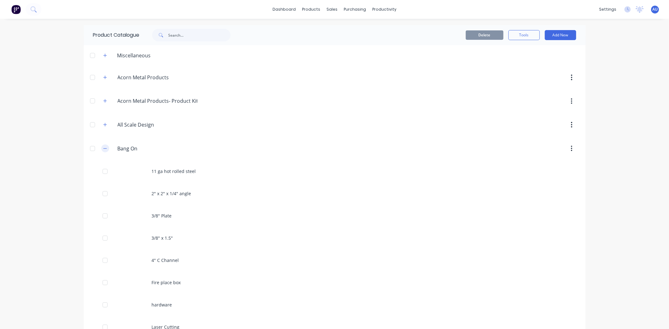
click at [103, 150] on icon "button" at bounding box center [105, 148] width 4 height 4
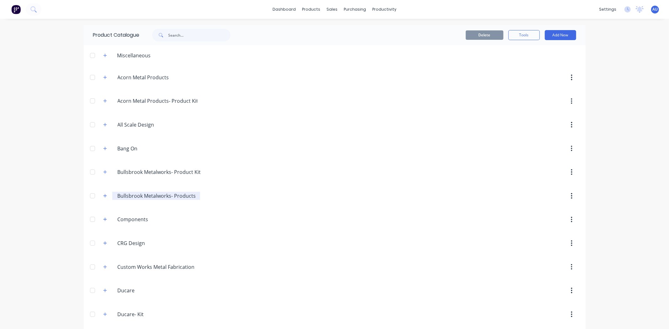
scroll to position [35, 0]
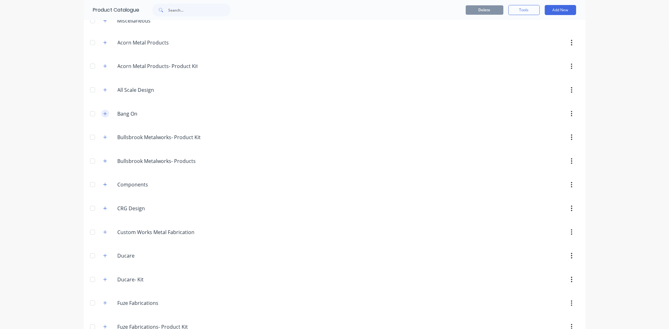
click at [104, 112] on icon "button" at bounding box center [105, 114] width 4 height 4
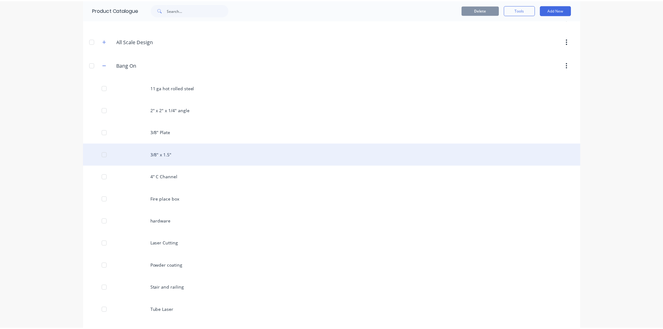
scroll to position [104, 0]
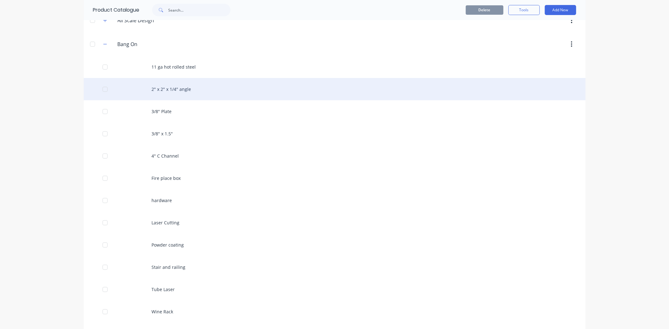
click at [142, 88] on div "2" x 2" x 1/4" angle" at bounding box center [335, 89] width 502 height 22
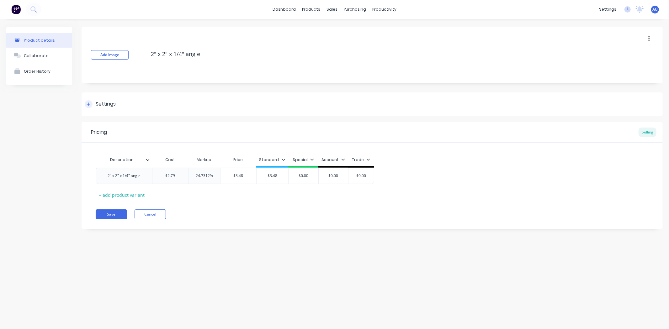
click at [100, 100] on div "Settings" at bounding box center [106, 104] width 20 height 8
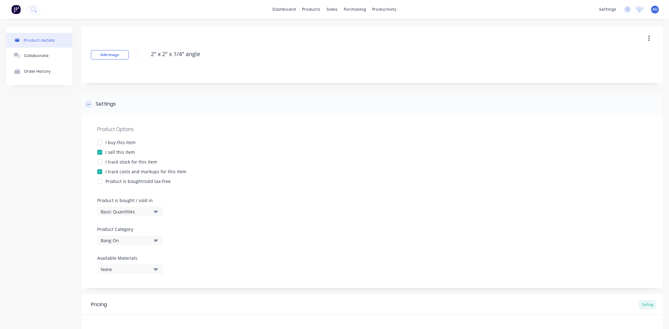
click at [100, 100] on div "Settings" at bounding box center [106, 104] width 20 height 8
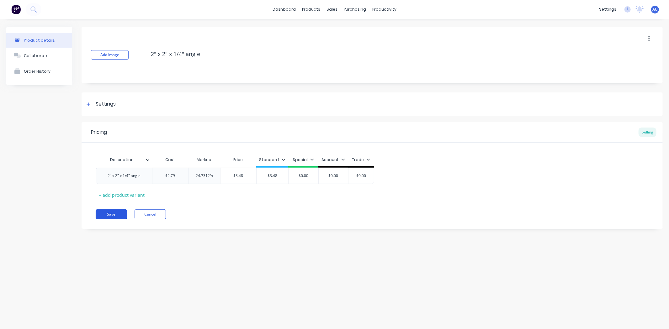
click at [114, 218] on button "Save" at bounding box center [111, 214] width 31 height 10
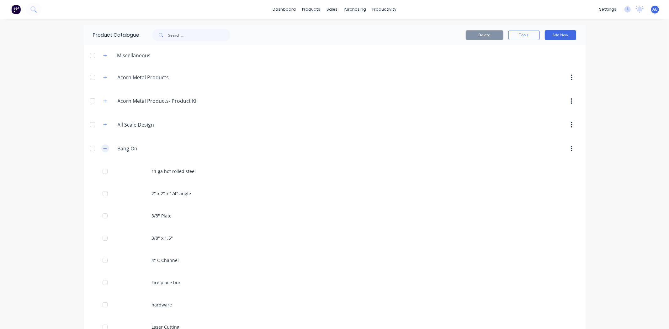
click at [104, 149] on button "button" at bounding box center [105, 149] width 8 height 8
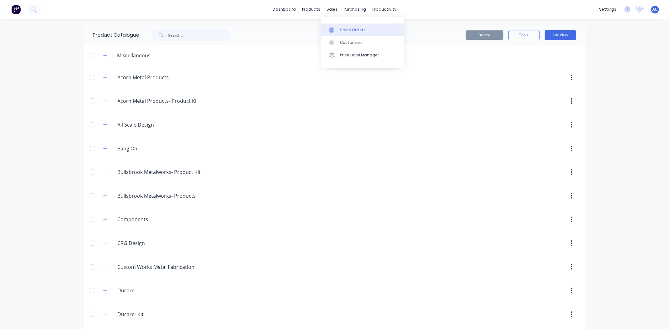
click at [342, 31] on div "Sales Orders" at bounding box center [353, 30] width 26 height 6
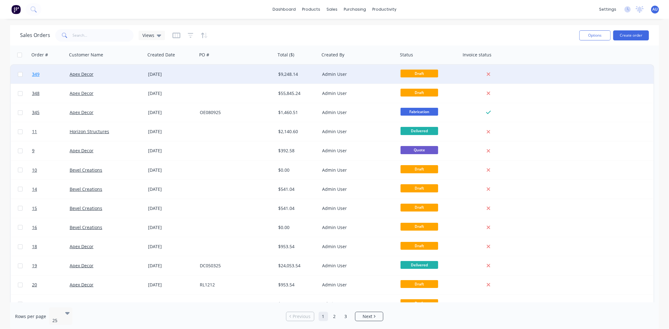
click at [36, 75] on span "349" at bounding box center [36, 74] width 8 height 6
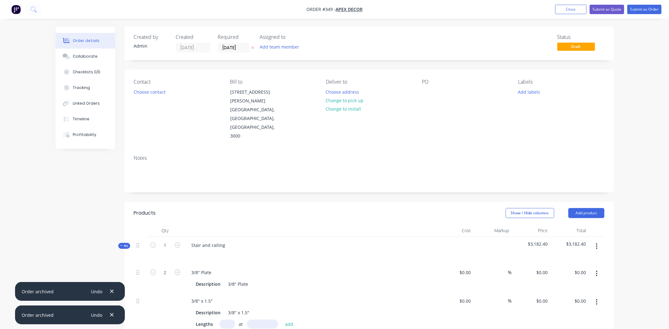
type input "$564.56"
type input "25"
type input "$705.70"
type input "$1,411.40"
type input "$1.67"
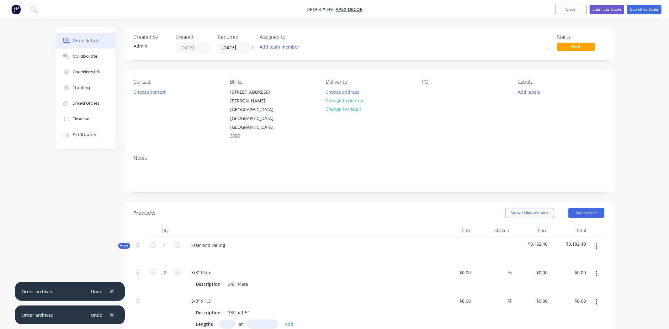
type input "25.75"
type input "$2.10"
type input "$2.79"
type input "24.73"
type input "$3.48"
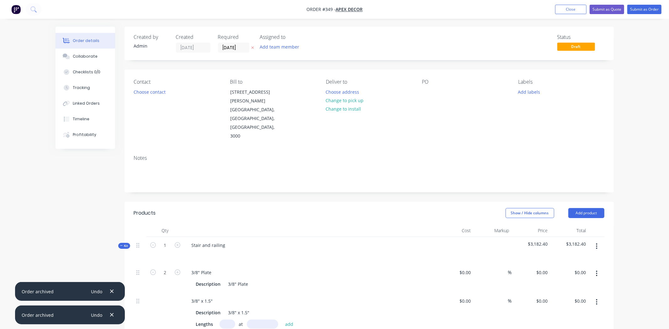
type input "$400.00"
type input "25"
type input "$500.00"
type input "$10.00"
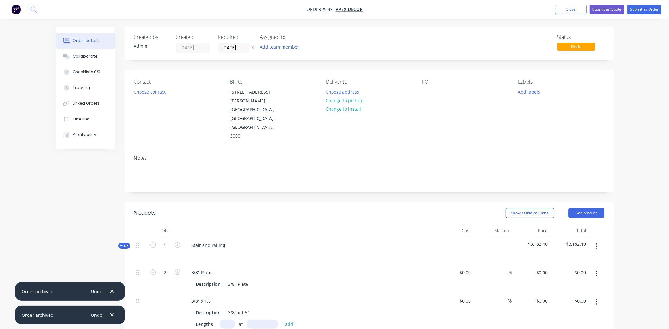
type input "25"
type input "$12.50"
type input "$60.00"
type input "66.67"
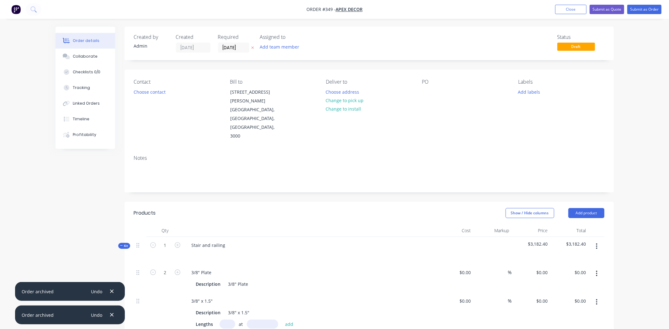
type input "$100.00"
type input "$600.00"
type input "$60.00"
type input "66.67"
type input "$100.00"
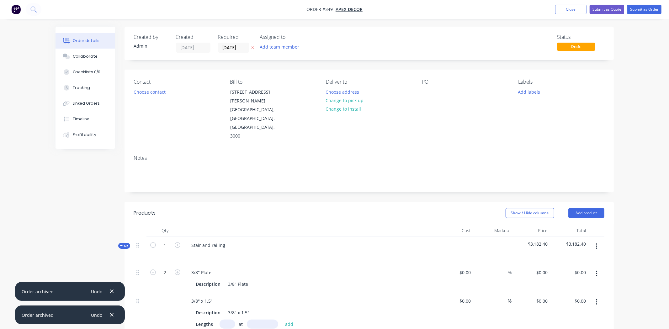
type input "$300.00"
type input "$60.00"
type input "66.67"
type input "$100.00"
type input "$300.00"
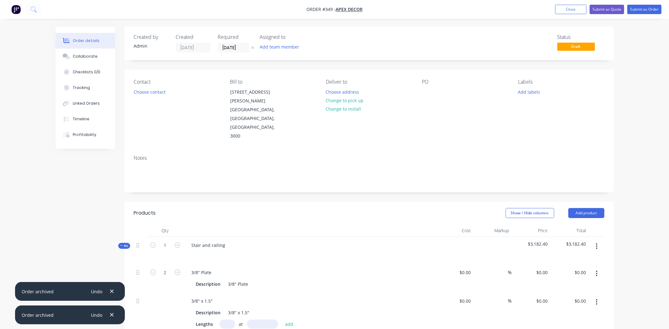
type input "$19.50"
type input "$58.50"
type input "$155.00"
type input "-100"
type input "$400.00"
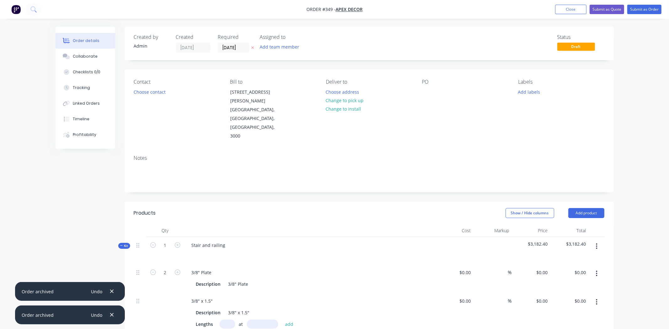
type input "25"
type input "$500.00"
type input "$5,000.00"
type input "$100.00"
type input "-100"
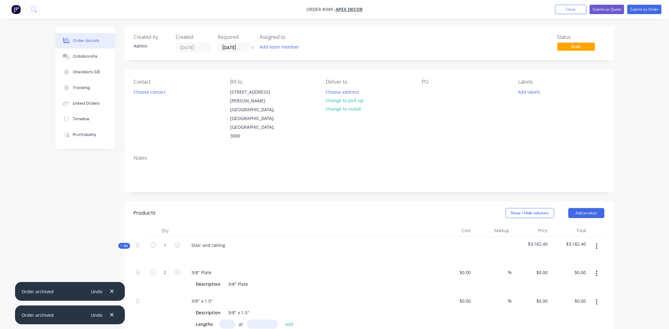
type input "$155.00"
type input "-100"
type input "$100.00"
type input "-100"
type input "$100.00"
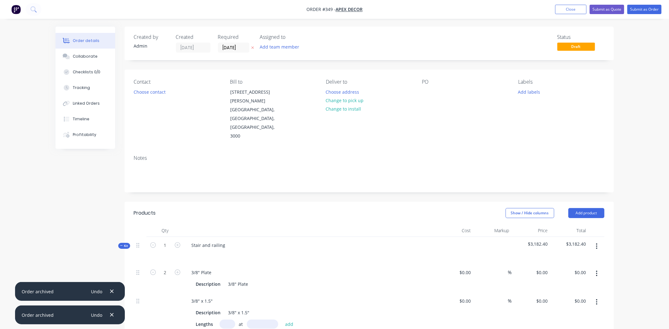
type input "25"
type input "$125.00"
type input "$60.00"
type input "66.67"
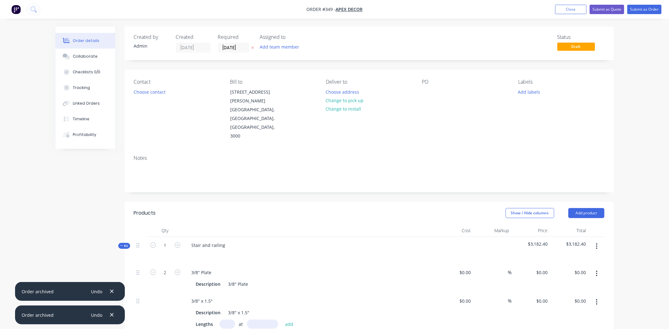
type input "$100.00"
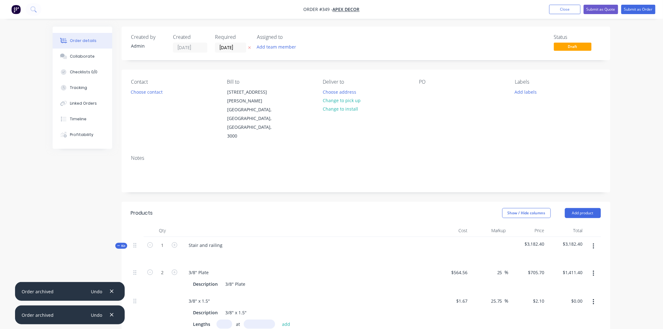
scroll to position [104, 0]
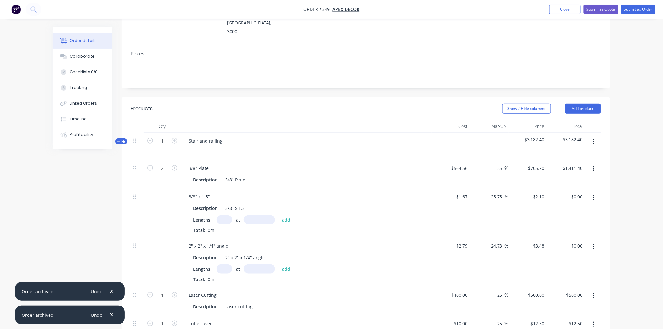
click at [592, 136] on button "button" at bounding box center [594, 141] width 15 height 11
click at [583, 192] on div "Delete" at bounding box center [571, 196] width 48 height 9
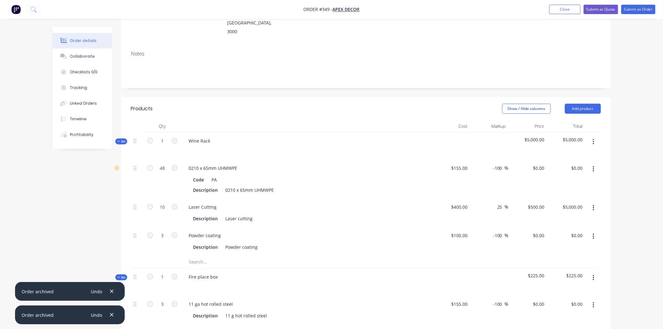
click at [592, 136] on button "button" at bounding box center [594, 141] width 15 height 11
click at [589, 192] on div "Delete" at bounding box center [571, 196] width 48 height 9
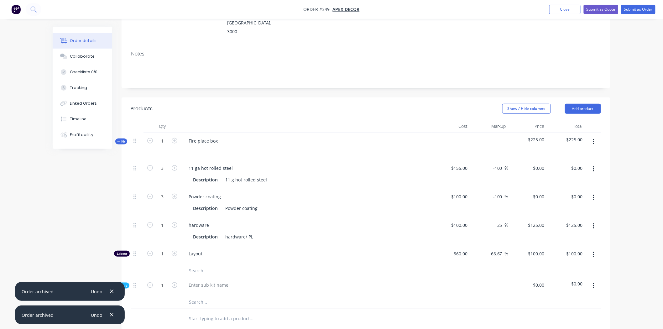
click at [596, 136] on button "button" at bounding box center [594, 141] width 15 height 11
click at [583, 192] on div "Delete" at bounding box center [571, 196] width 48 height 9
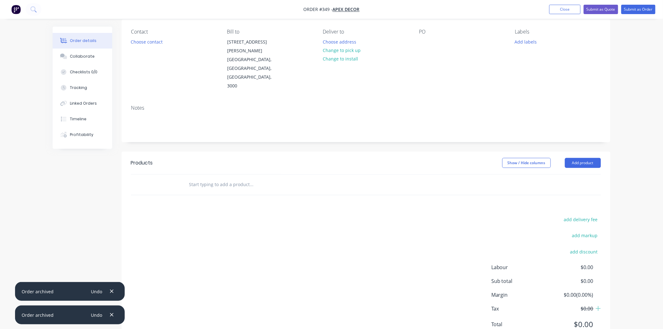
click at [626, 141] on div "Order details Collaborate Checklists 0/0 Tracking Linked Orders Timeline Profit…" at bounding box center [331, 152] width 663 height 405
click at [584, 158] on button "Add product" at bounding box center [583, 163] width 36 height 10
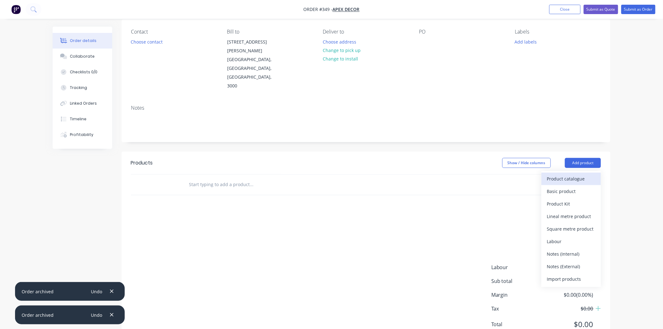
click at [582, 174] on div "Product catalogue" at bounding box center [571, 178] width 48 height 9
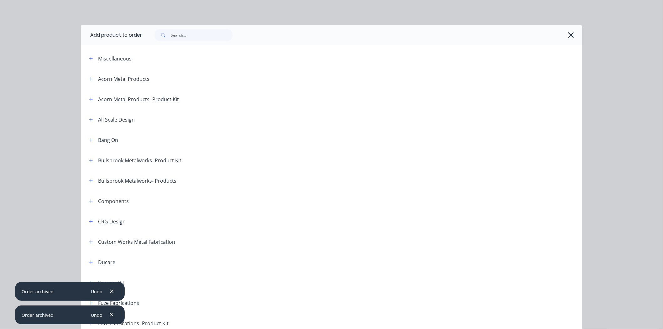
click at [108, 140] on div "Bang On" at bounding box center [108, 140] width 20 height 8
click at [89, 141] on icon "button" at bounding box center [91, 140] width 4 height 4
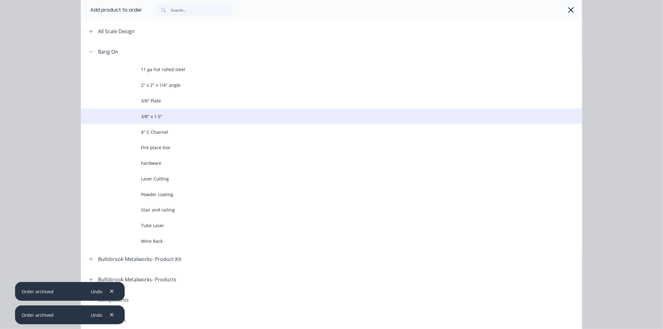
scroll to position [104, 0]
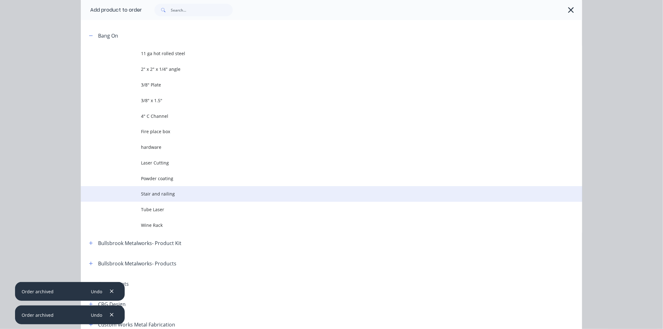
click at [163, 191] on span "Stair and railing" at bounding box center [317, 194] width 353 height 7
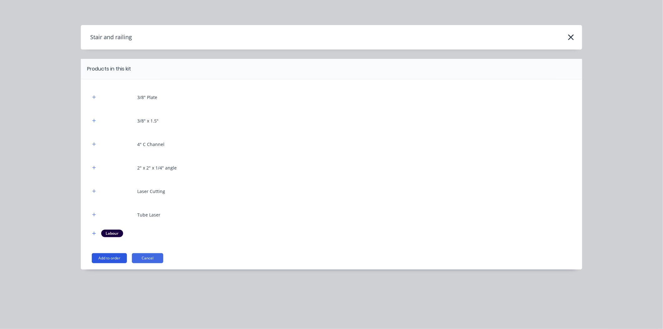
click at [118, 256] on button "Add to order" at bounding box center [109, 258] width 35 height 10
click at [113, 258] on button "Add to order" at bounding box center [109, 258] width 35 height 10
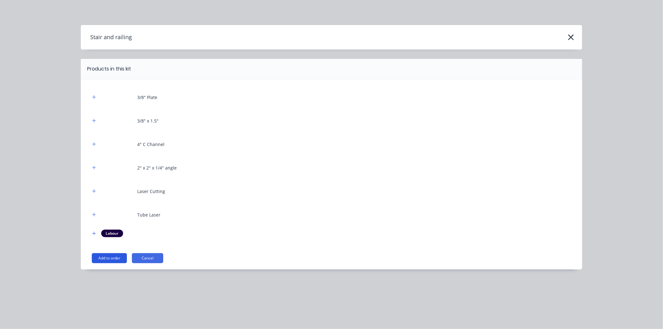
click at [113, 258] on button "Add to order" at bounding box center [109, 258] width 35 height 10
click at [112, 258] on button "Add to order" at bounding box center [109, 258] width 35 height 10
click at [111, 258] on button "Add to order" at bounding box center [109, 258] width 35 height 10
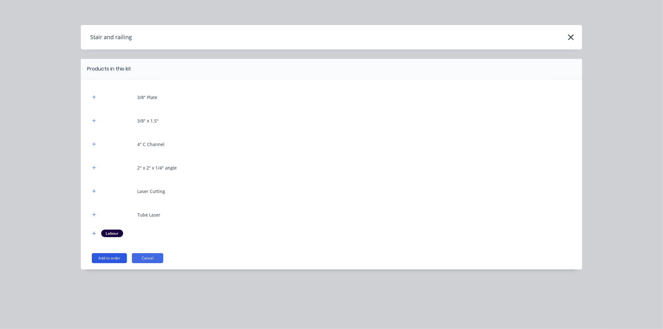
click at [111, 258] on button "Add to order" at bounding box center [109, 258] width 35 height 10
click at [111, 257] on button "Add to order" at bounding box center [109, 258] width 35 height 10
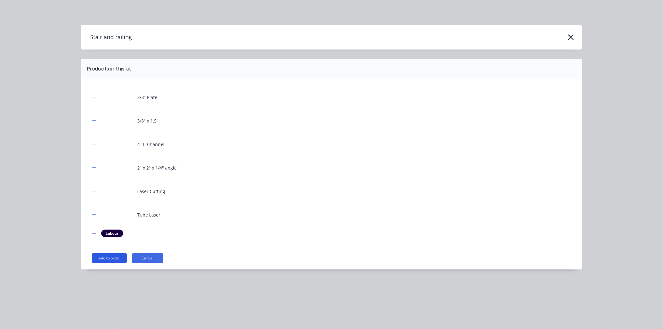
click at [111, 257] on button "Add to order" at bounding box center [109, 258] width 35 height 10
click at [92, 192] on icon "button" at bounding box center [94, 191] width 4 height 4
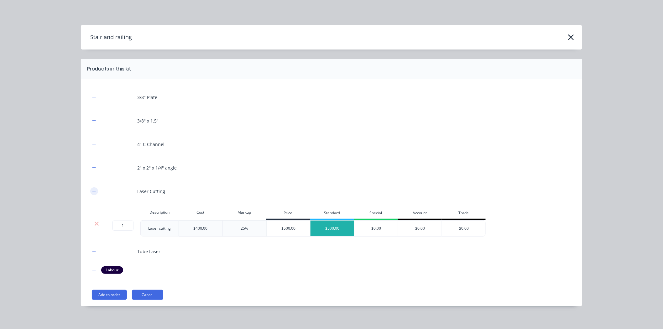
click at [92, 192] on icon "button" at bounding box center [94, 191] width 4 height 4
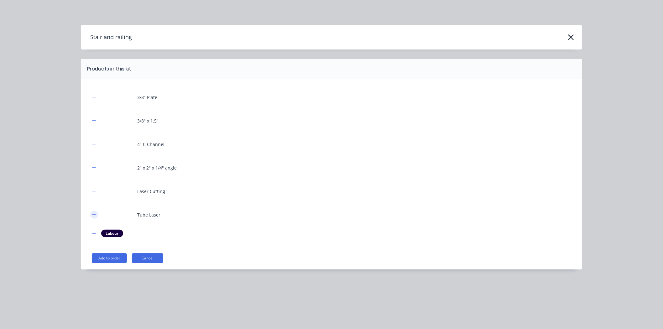
click at [94, 214] on icon "button" at bounding box center [94, 215] width 4 height 4
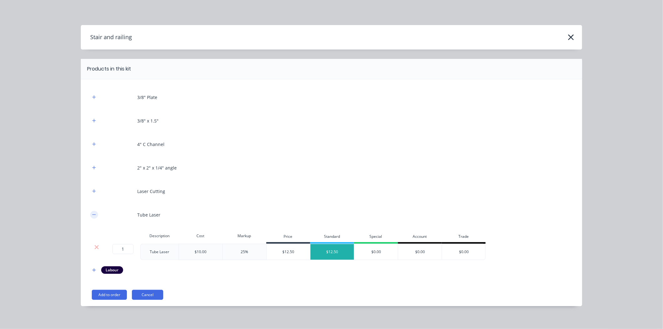
click at [94, 214] on button "button" at bounding box center [94, 215] width 8 height 8
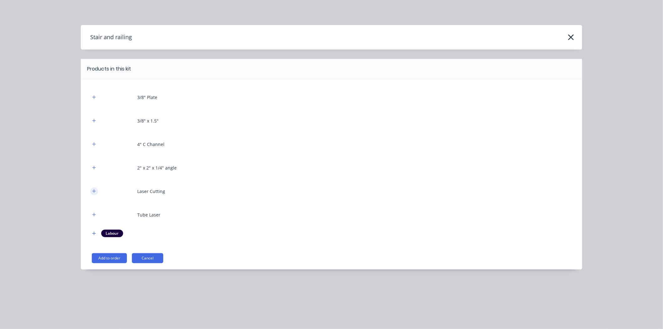
click at [92, 193] on icon "button" at bounding box center [94, 191] width 4 height 4
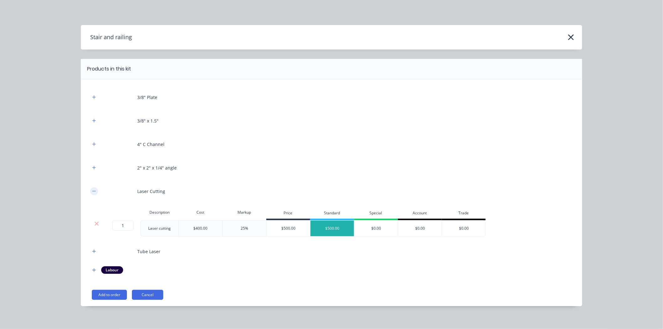
click at [92, 193] on icon "button" at bounding box center [94, 191] width 4 height 4
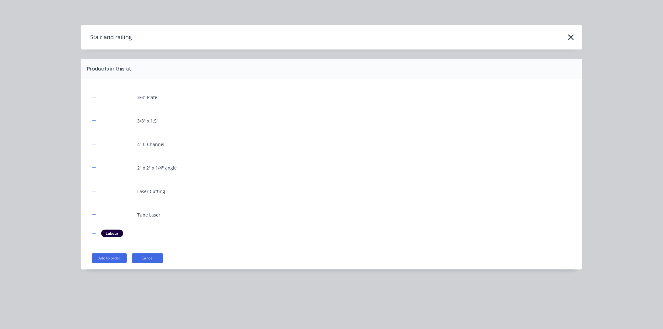
click at [90, 96] on div at bounding box center [94, 97] width 8 height 8
click at [92, 96] on icon "button" at bounding box center [94, 97] width 4 height 4
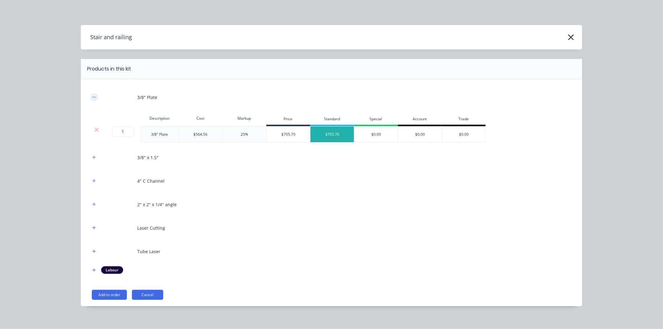
click at [92, 96] on icon "button" at bounding box center [94, 97] width 4 height 4
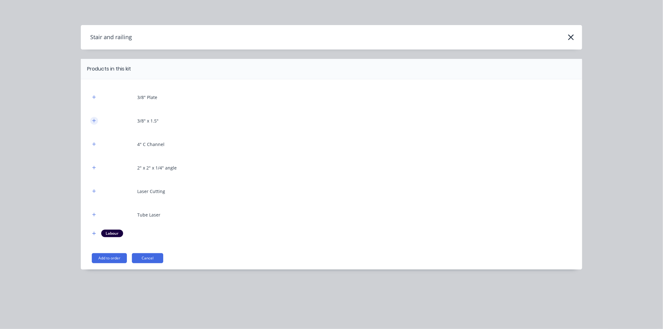
click at [91, 120] on button "button" at bounding box center [94, 121] width 8 height 8
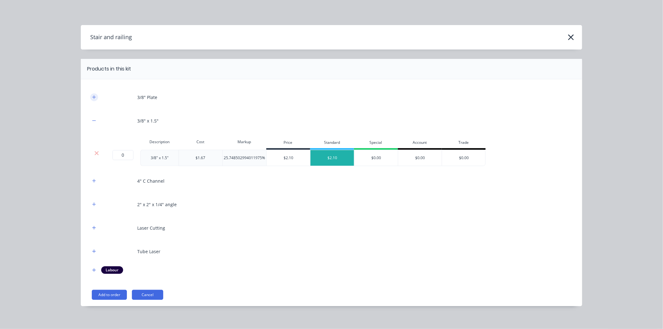
click at [91, 99] on button "button" at bounding box center [94, 97] width 8 height 8
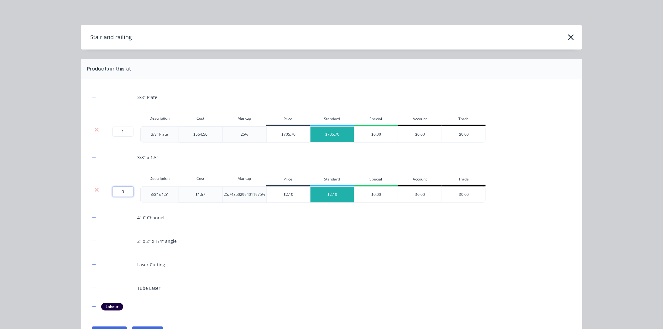
click at [123, 190] on input "0" at bounding box center [123, 192] width 21 height 10
type input "1"
click at [90, 216] on button "button" at bounding box center [94, 218] width 8 height 8
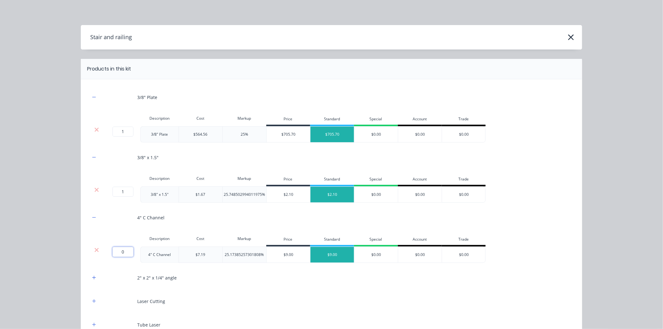
click at [127, 250] on input "0" at bounding box center [123, 252] width 21 height 10
type input "1"
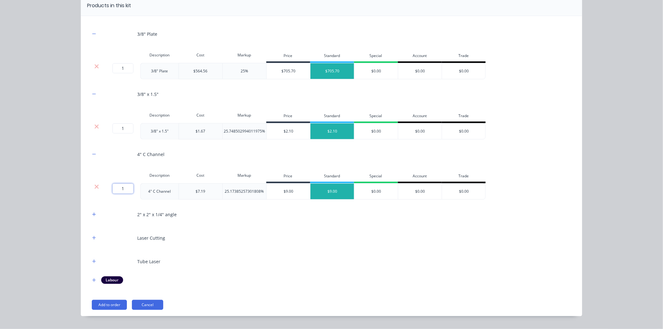
scroll to position [70, 0]
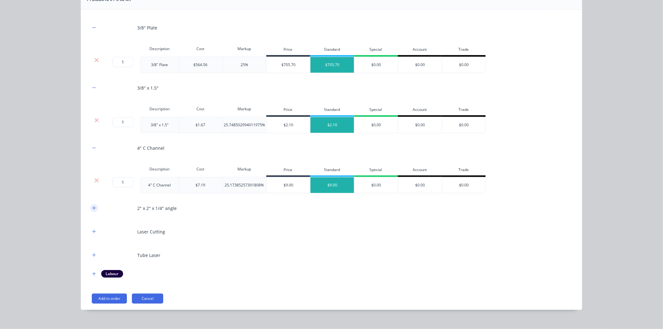
click at [92, 208] on icon "button" at bounding box center [94, 208] width 4 height 4
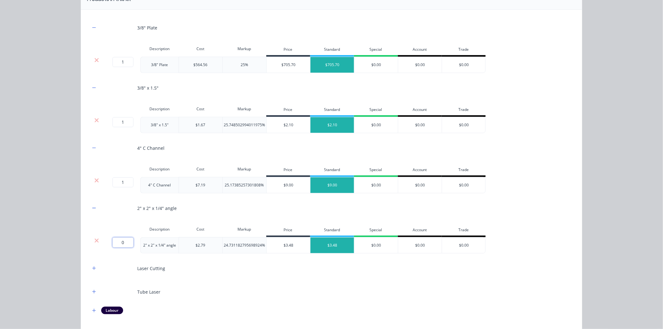
click at [122, 241] on input "0" at bounding box center [123, 243] width 21 height 10
type input "1"
click at [92, 268] on icon "button" at bounding box center [94, 268] width 4 height 4
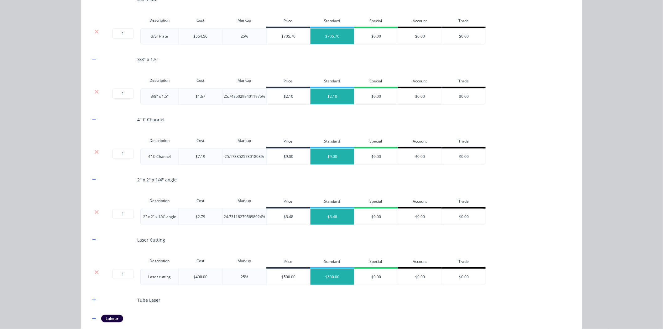
scroll to position [152, 0]
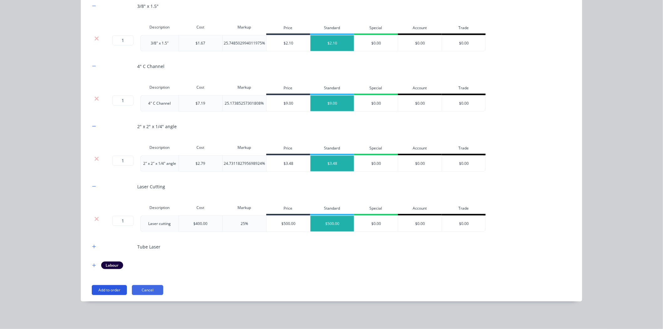
click at [114, 290] on button "Add to order" at bounding box center [109, 290] width 35 height 10
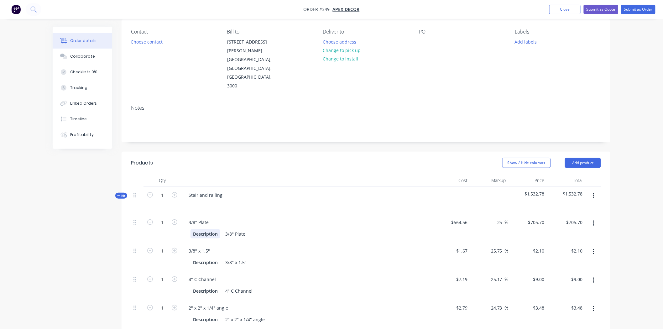
scroll to position [15, 0]
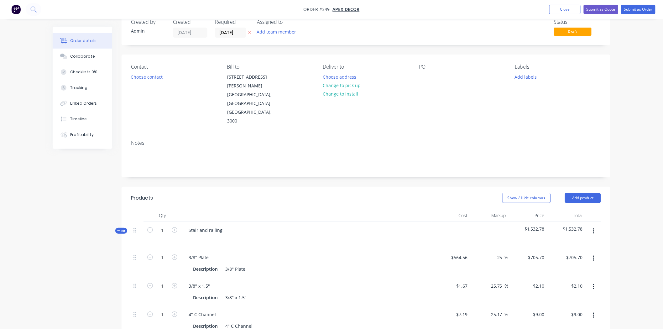
click at [594, 228] on icon "button" at bounding box center [594, 231] width 2 height 7
click at [573, 281] on div "Delete" at bounding box center [571, 285] width 48 height 9
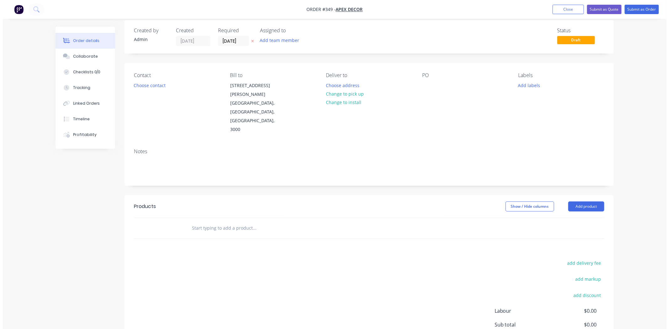
scroll to position [0, 0]
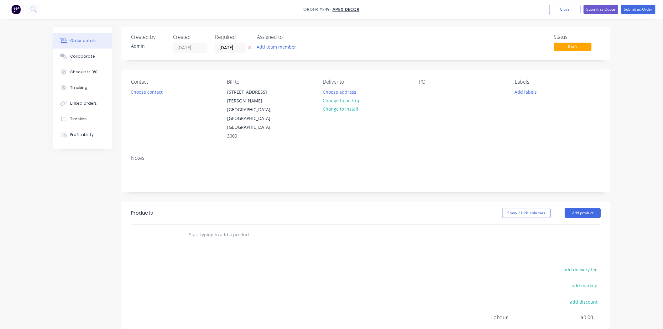
click at [14, 11] on img "button" at bounding box center [15, 9] width 9 height 9
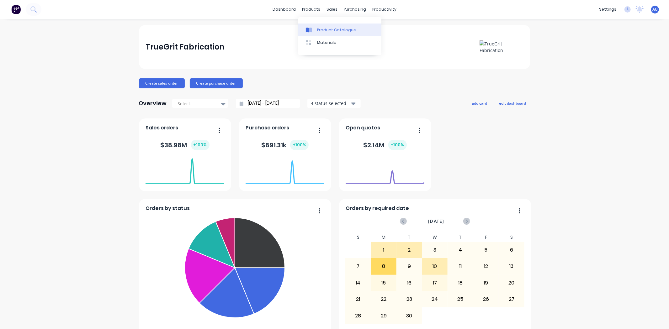
click at [318, 24] on link "Product Catalogue" at bounding box center [339, 30] width 83 height 13
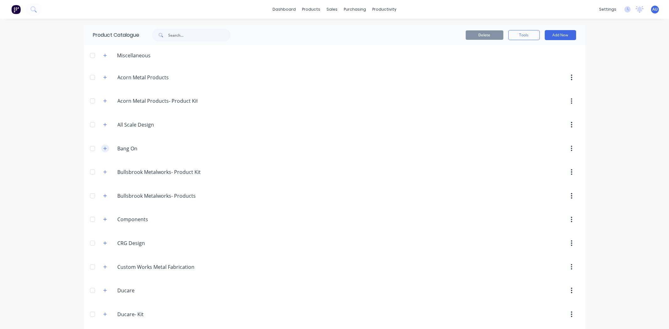
click at [103, 152] on button "button" at bounding box center [105, 149] width 8 height 8
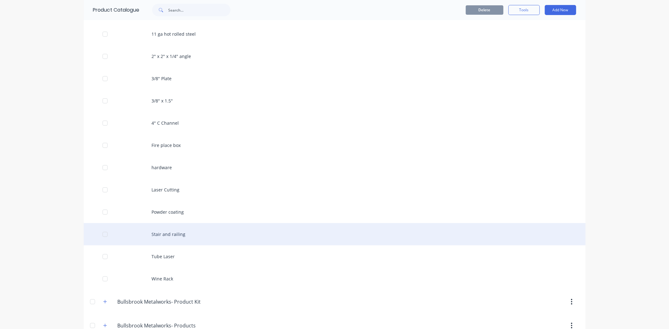
scroll to position [139, 0]
click at [173, 234] on div "Stair and railing" at bounding box center [335, 232] width 502 height 22
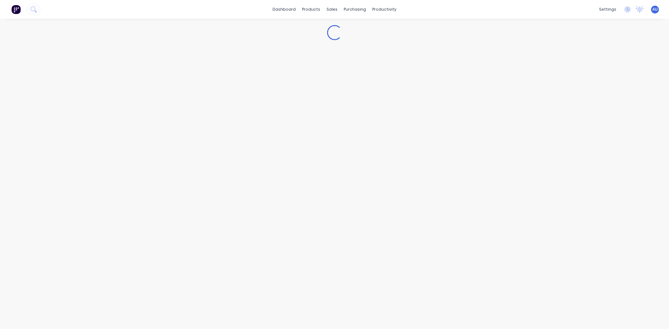
scroll to position [23, 0]
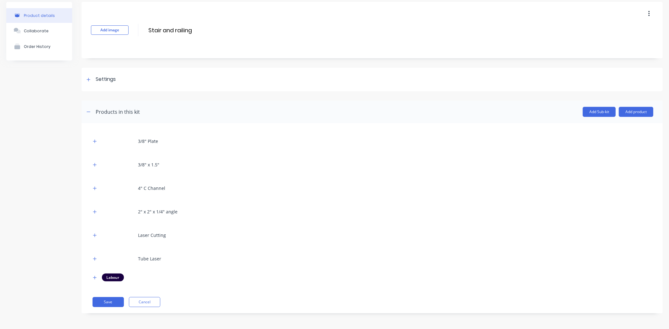
click at [98, 143] on div at bounding box center [95, 141] width 8 height 8
click at [96, 142] on icon "button" at bounding box center [95, 141] width 4 height 4
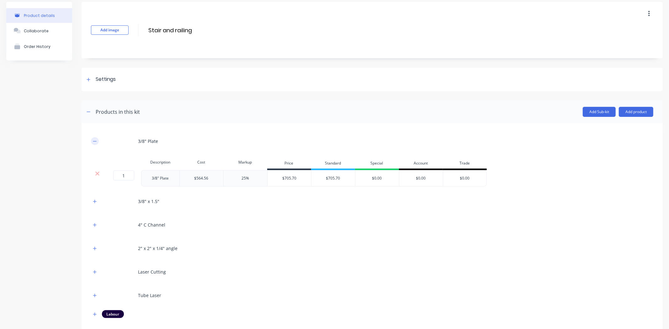
click at [96, 142] on icon "button" at bounding box center [95, 141] width 4 height 4
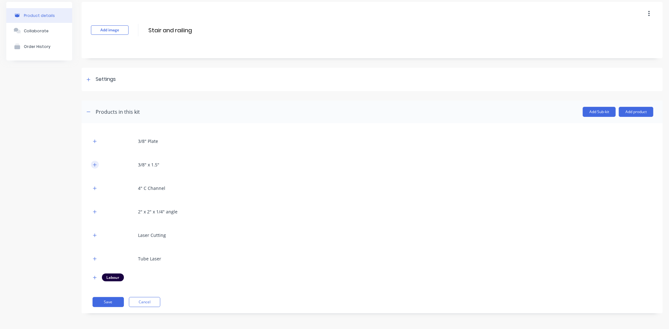
click at [95, 164] on icon "button" at bounding box center [95, 165] width 4 height 4
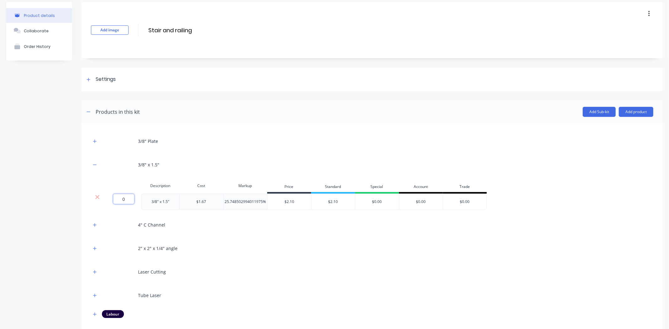
click at [132, 202] on input "0" at bounding box center [123, 199] width 21 height 10
type input "1"
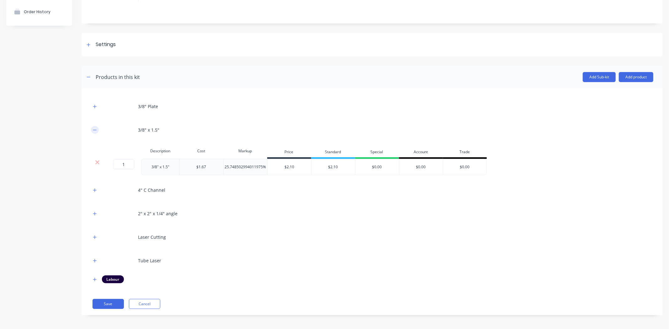
click at [96, 130] on icon "button" at bounding box center [94, 130] width 3 height 0
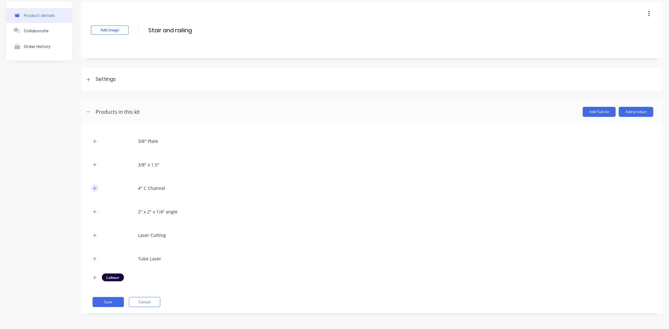
click at [98, 188] on button "button" at bounding box center [95, 188] width 8 height 8
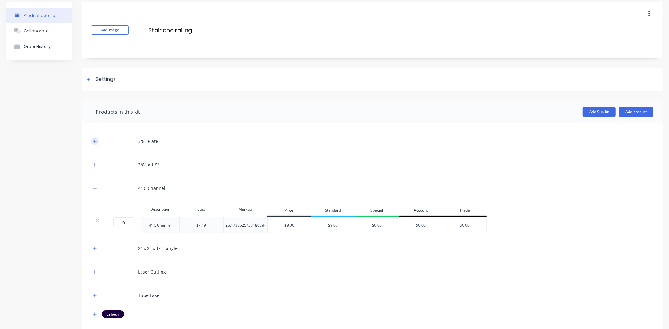
click at [92, 140] on button "button" at bounding box center [95, 141] width 8 height 8
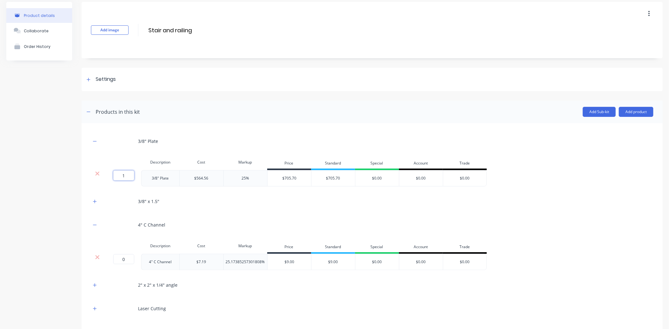
drag, startPoint x: 126, startPoint y: 173, endPoint x: 120, endPoint y: 174, distance: 6.3
click at [120, 174] on input "1" at bounding box center [123, 176] width 21 height 10
type input "2"
click at [96, 143] on icon "button" at bounding box center [95, 141] width 4 height 4
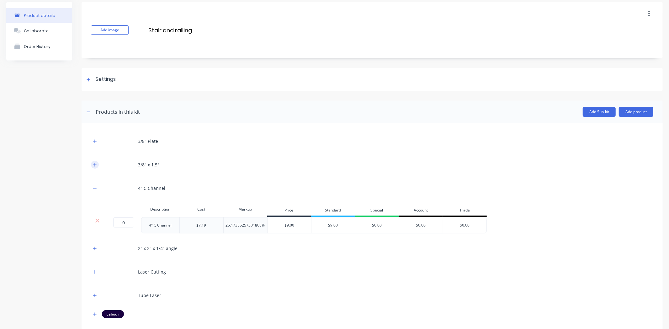
click at [97, 166] on button "button" at bounding box center [95, 165] width 8 height 8
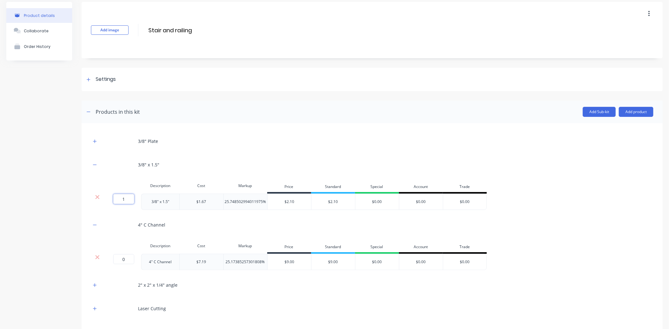
drag, startPoint x: 125, startPoint y: 200, endPoint x: 119, endPoint y: 200, distance: 5.3
click at [119, 200] on input "1" at bounding box center [123, 199] width 21 height 10
type input "200"
click at [98, 164] on button "button" at bounding box center [95, 165] width 8 height 8
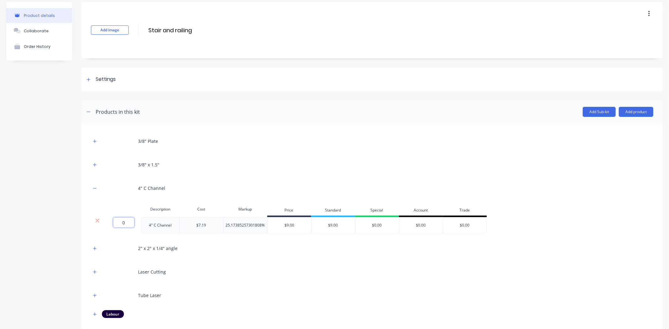
click at [128, 222] on input "0" at bounding box center [123, 223] width 21 height 10
type input "20"
click at [93, 190] on icon "button" at bounding box center [95, 188] width 4 height 4
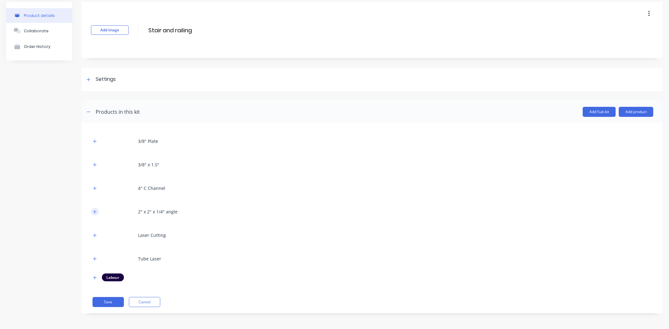
click at [95, 211] on icon "button" at bounding box center [95, 212] width 4 height 4
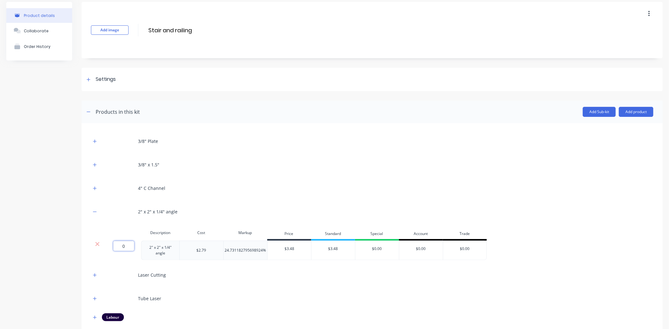
drag, startPoint x: 124, startPoint y: 246, endPoint x: 116, endPoint y: 247, distance: 8.2
click at [119, 246] on input "0" at bounding box center [123, 246] width 21 height 10
type input "40"
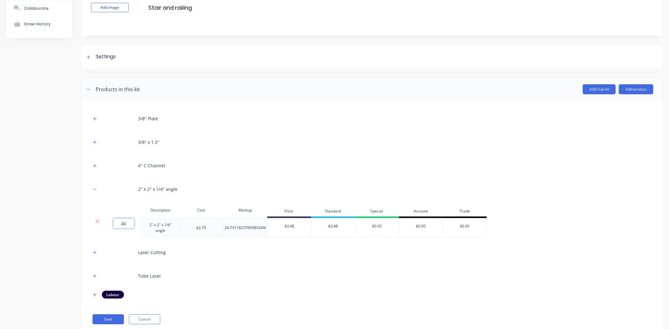
scroll to position [58, 0]
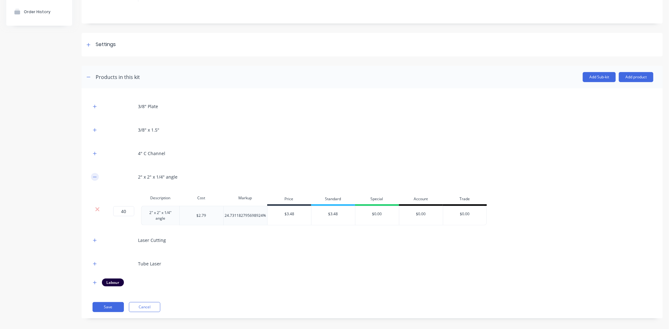
click at [95, 176] on icon "button" at bounding box center [95, 177] width 4 height 4
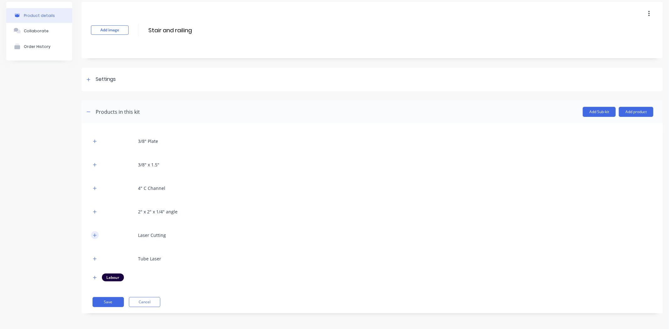
click at [95, 235] on icon "button" at bounding box center [94, 235] width 3 height 3
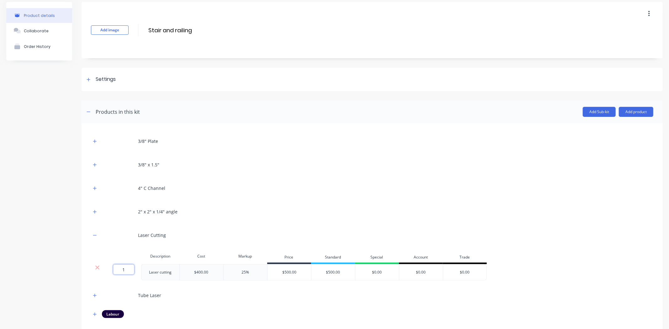
drag, startPoint x: 128, startPoint y: 269, endPoint x: 123, endPoint y: 270, distance: 5.4
click at [125, 270] on input "1" at bounding box center [123, 270] width 21 height 10
type input "2"
click at [95, 234] on icon "button" at bounding box center [95, 235] width 4 height 4
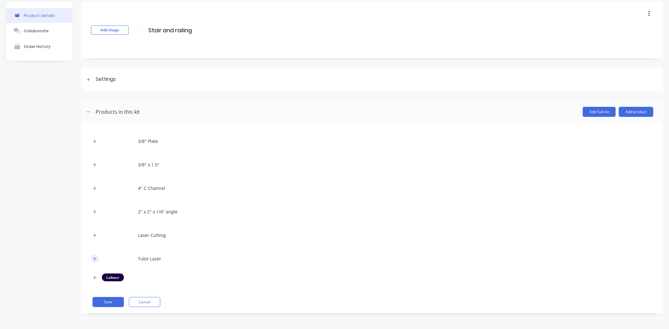
click at [95, 259] on icon "button" at bounding box center [95, 259] width 4 height 4
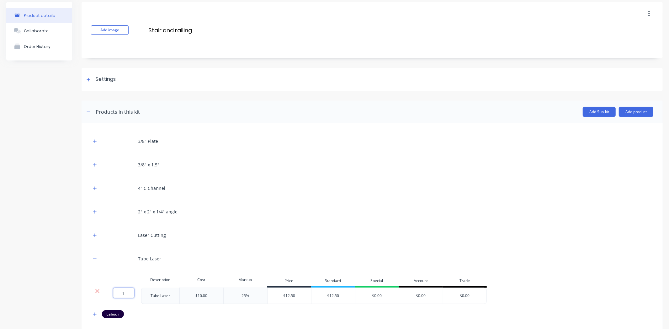
drag, startPoint x: 129, startPoint y: 291, endPoint x: 119, endPoint y: 291, distance: 9.4
click at [119, 291] on input "1" at bounding box center [123, 293] width 21 height 10
type input "28"
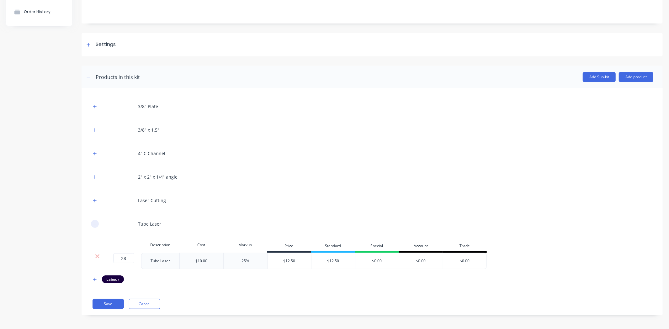
click at [93, 222] on icon "button" at bounding box center [95, 224] width 4 height 4
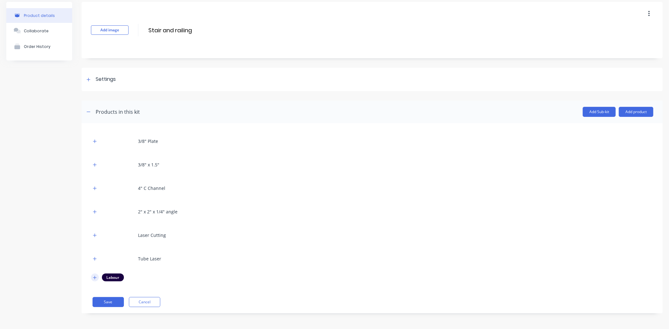
click at [96, 278] on icon "button" at bounding box center [95, 278] width 4 height 4
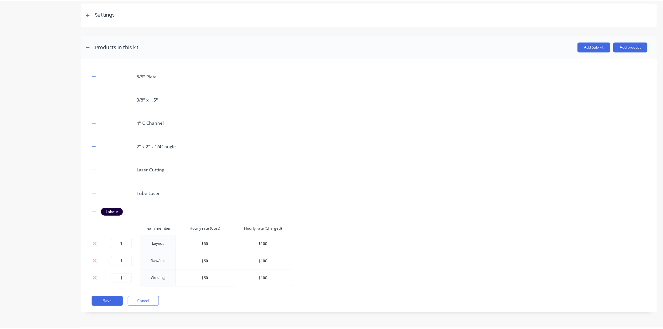
scroll to position [89, 0]
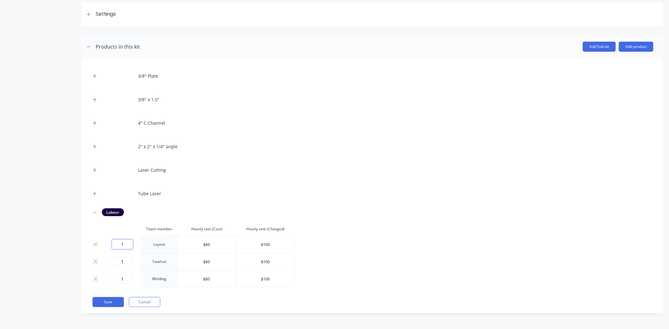
drag, startPoint x: 124, startPoint y: 243, endPoint x: 115, endPoint y: 243, distance: 9.7
click at [116, 243] on input "1" at bounding box center [122, 244] width 21 height 9
type input "8"
drag, startPoint x: 128, startPoint y: 262, endPoint x: 118, endPoint y: 262, distance: 9.4
click at [118, 262] on input "1" at bounding box center [122, 261] width 21 height 9
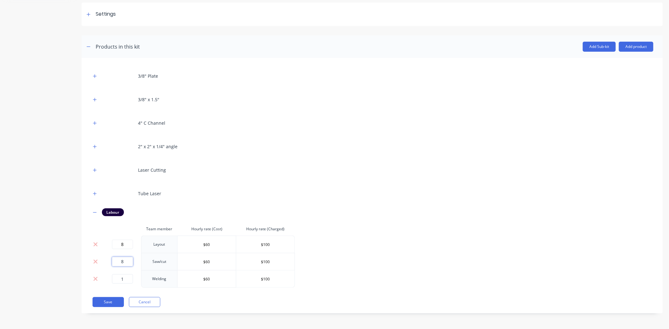
type input "8"
click at [123, 280] on input "1" at bounding box center [122, 278] width 21 height 9
drag, startPoint x: 127, startPoint y: 278, endPoint x: 121, endPoint y: 278, distance: 6.0
click at [121, 278] on input "1" at bounding box center [122, 278] width 21 height 9
type input "24"
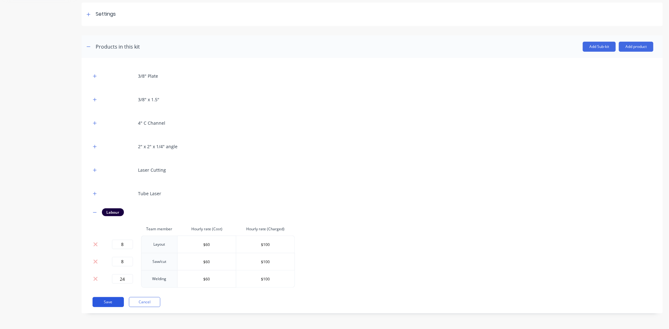
click at [114, 302] on button "Save" at bounding box center [107, 302] width 31 height 10
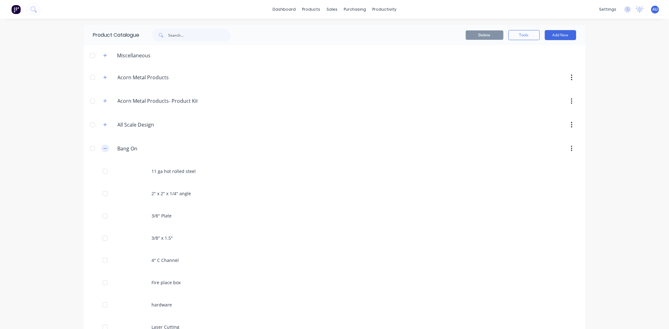
click at [102, 151] on button "button" at bounding box center [105, 149] width 8 height 8
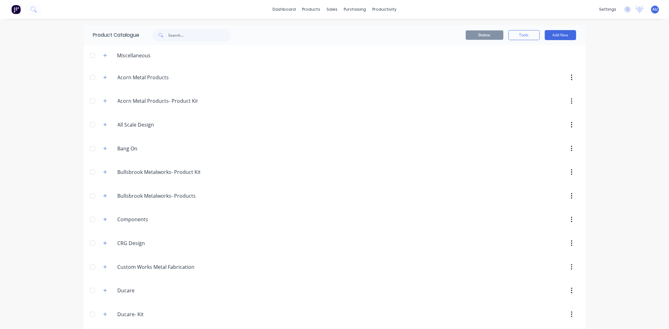
click at [15, 11] on img at bounding box center [15, 9] width 9 height 9
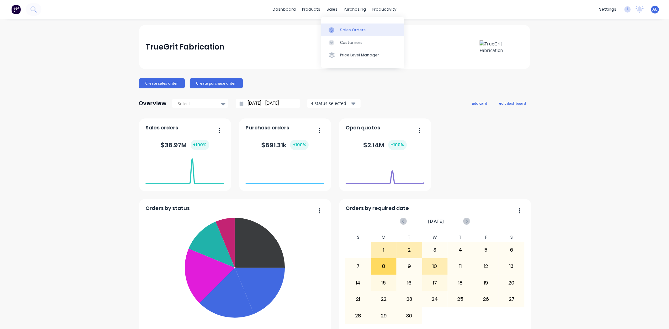
click at [333, 29] on icon at bounding box center [332, 30] width 6 height 6
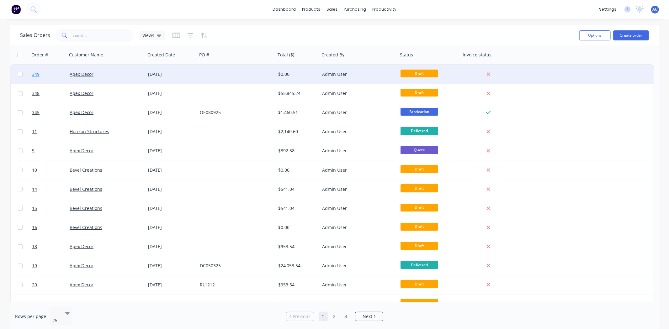
click at [35, 75] on span "349" at bounding box center [36, 74] width 8 height 6
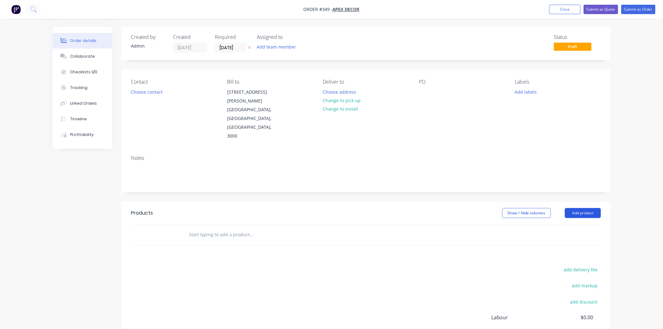
click at [585, 208] on button "Add product" at bounding box center [583, 213] width 36 height 10
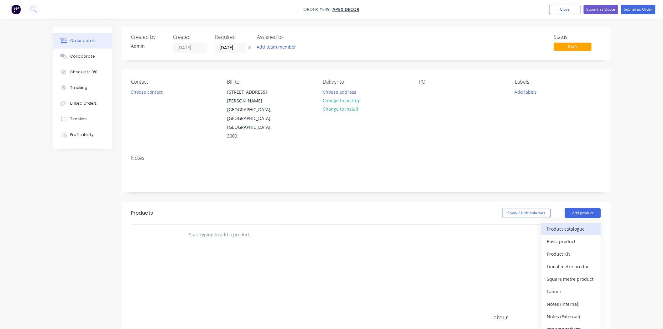
click at [583, 223] on button "Product catalogue" at bounding box center [572, 229] width 60 height 13
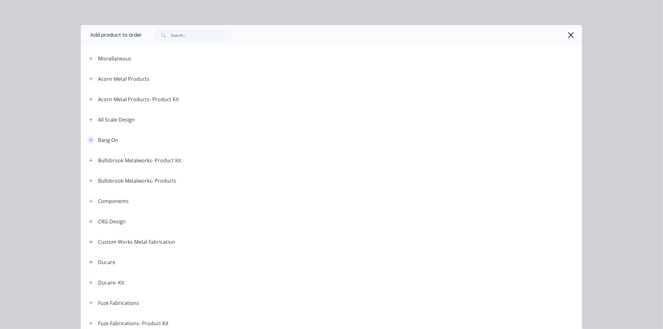
click at [90, 139] on button "button" at bounding box center [91, 140] width 8 height 8
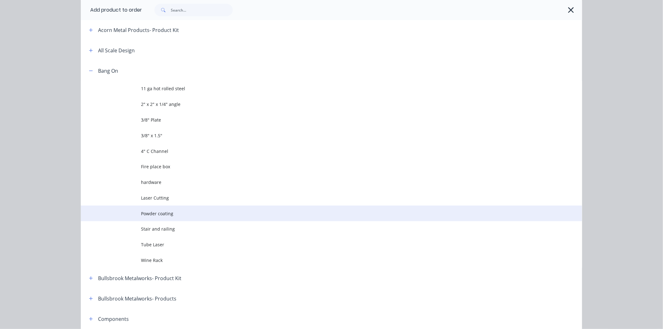
scroll to position [70, 0]
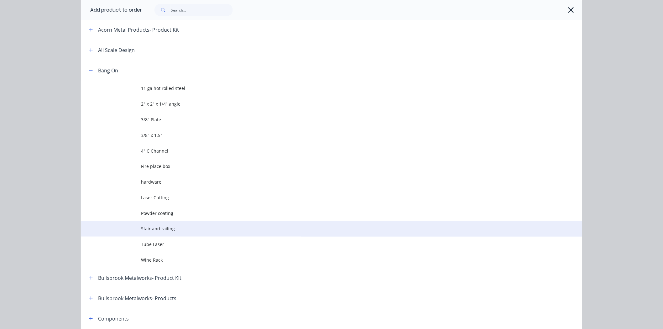
click at [173, 224] on td "Stair and railing" at bounding box center [361, 229] width 441 height 16
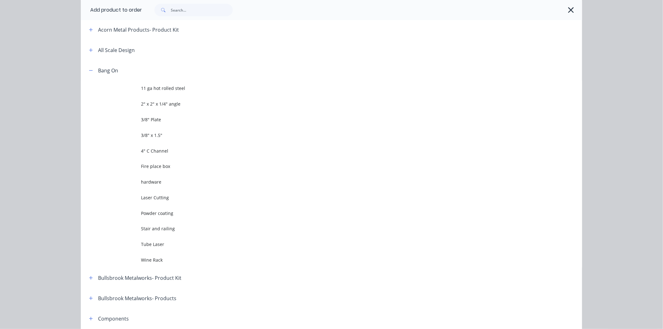
scroll to position [0, 0]
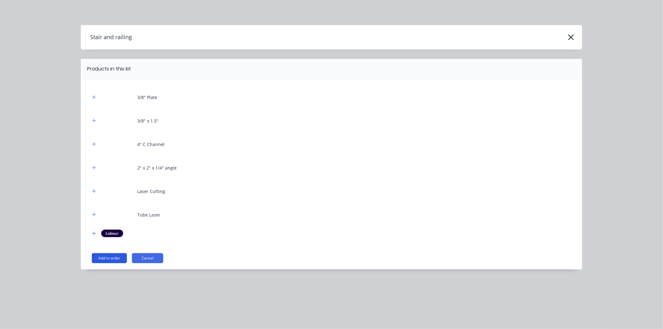
click at [121, 261] on button "Add to order" at bounding box center [109, 258] width 35 height 10
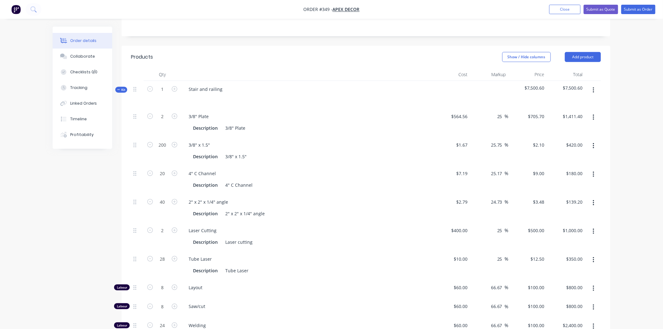
scroll to position [121, 0]
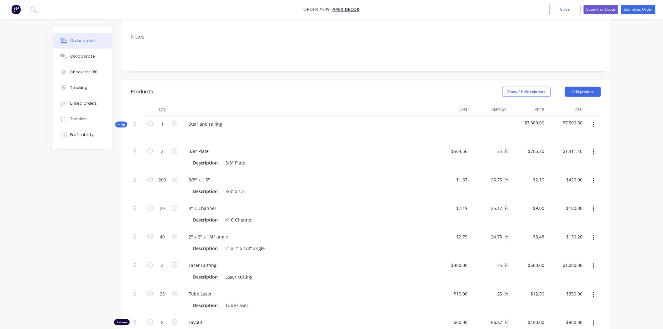
click at [594, 122] on icon "button" at bounding box center [594, 125] width 2 height 7
click at [573, 175] on div "Delete" at bounding box center [571, 179] width 48 height 9
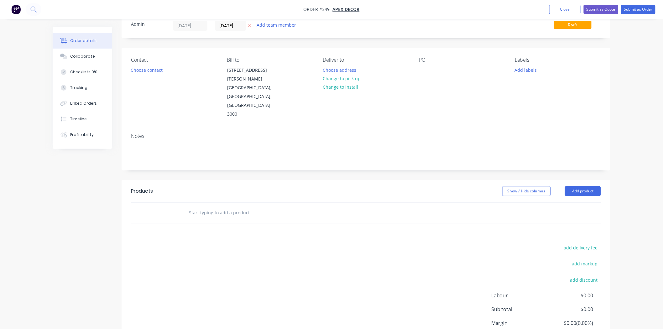
scroll to position [0, 0]
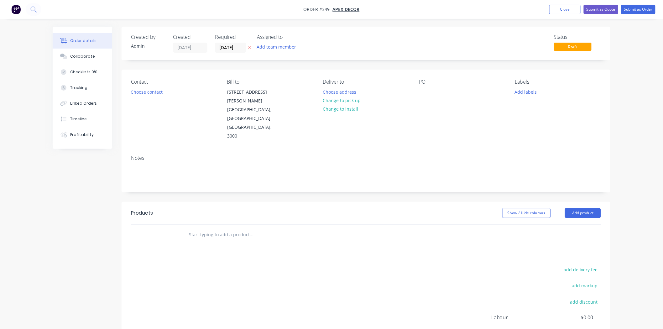
click at [14, 11] on img "button" at bounding box center [15, 9] width 9 height 9
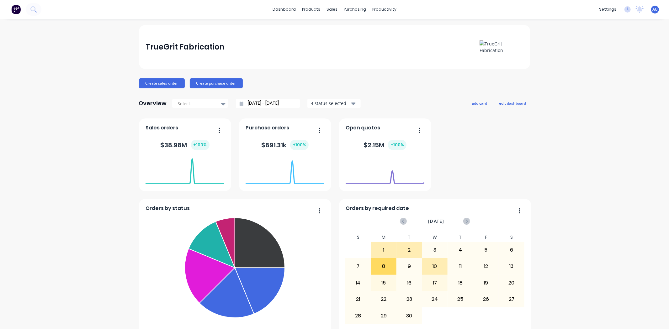
click at [90, 107] on div "TrueGrit Fabrication Create sales order Create purchase order Overview Select..…" at bounding box center [334, 188] width 669 height 327
click at [154, 82] on button "Create sales order" at bounding box center [162, 83] width 46 height 10
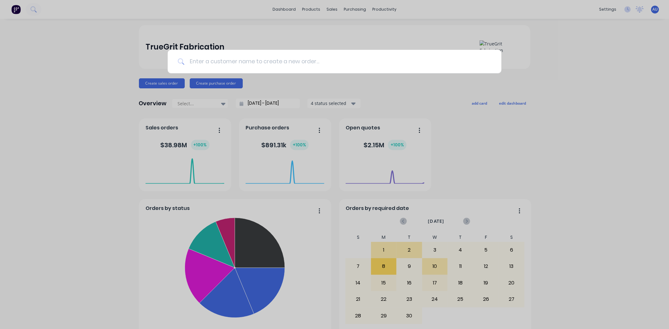
click at [269, 63] on input at bounding box center [337, 62] width 307 height 24
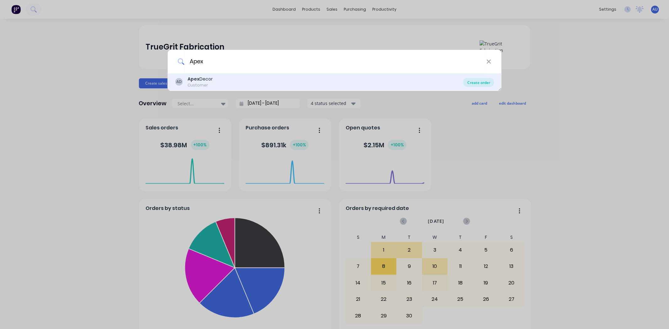
type input "Apex"
click at [473, 85] on div "Create order" at bounding box center [478, 82] width 30 height 9
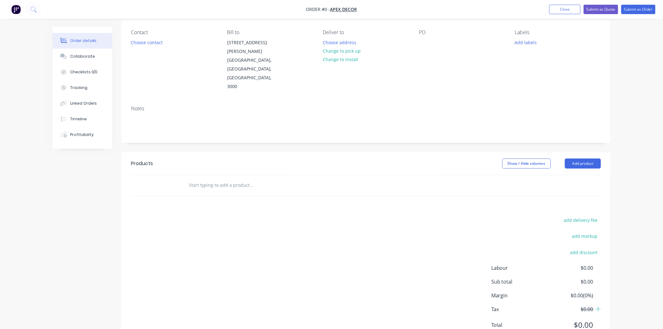
scroll to position [50, 0]
click at [217, 259] on div "add delivery fee add markup add discount Labour $0.00 Sub total $0.00 Margin $0…" at bounding box center [366, 275] width 470 height 121
click at [149, 159] on div "Products" at bounding box center [142, 163] width 22 height 8
click at [258, 223] on div "add delivery fee add markup add discount Labour $0.00 Sub total $0.00 Margin $0…" at bounding box center [366, 275] width 470 height 121
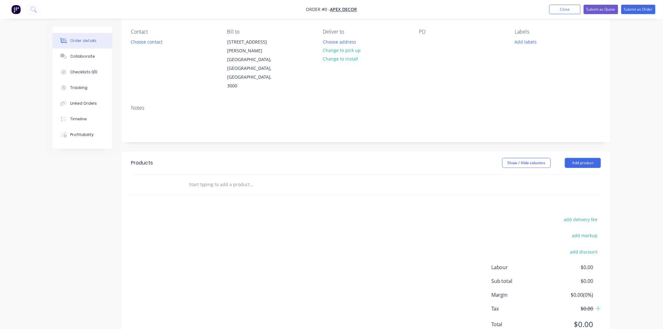
click at [253, 218] on div "add delivery fee add markup add discount Labour $0.00 Sub total $0.00 Margin $0…" at bounding box center [366, 275] width 470 height 121
click at [593, 158] on button "Add product" at bounding box center [583, 163] width 36 height 10
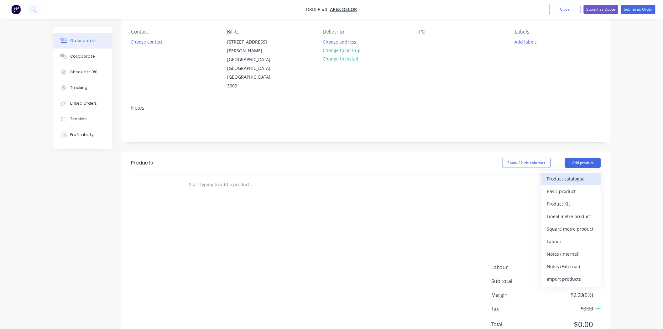
click at [586, 174] on div "Product catalogue" at bounding box center [571, 178] width 48 height 9
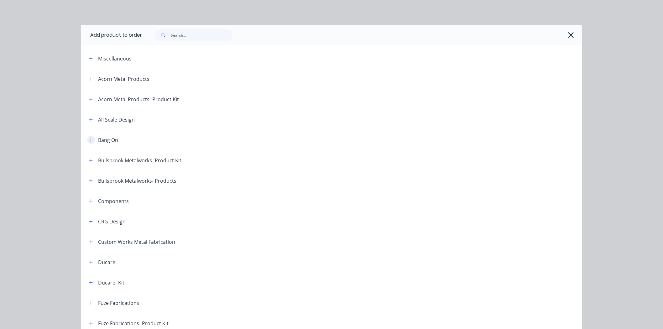
click at [89, 142] on icon "button" at bounding box center [91, 140] width 4 height 4
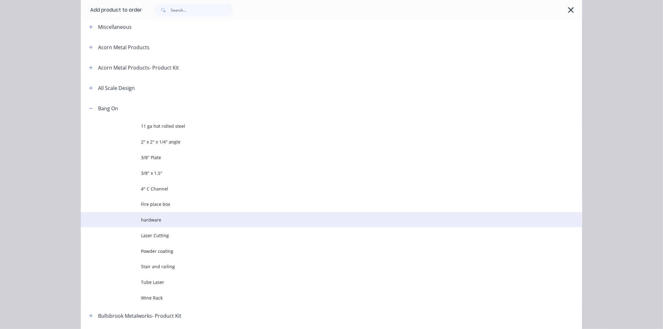
scroll to position [70, 0]
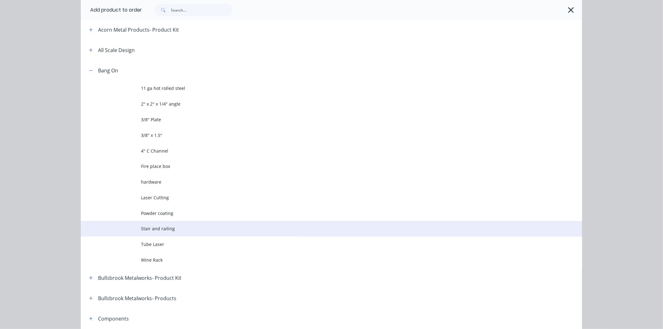
click at [165, 227] on span "Stair and railing" at bounding box center [317, 228] width 353 height 7
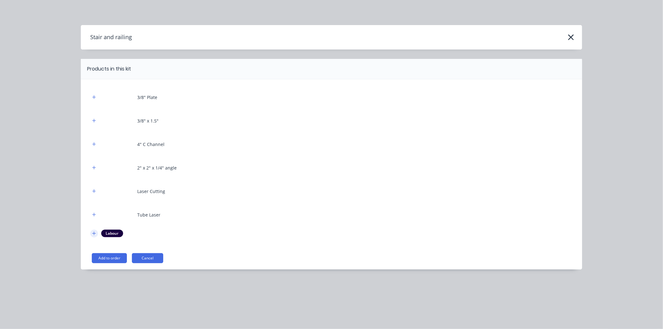
click at [93, 235] on icon "button" at bounding box center [94, 233] width 4 height 4
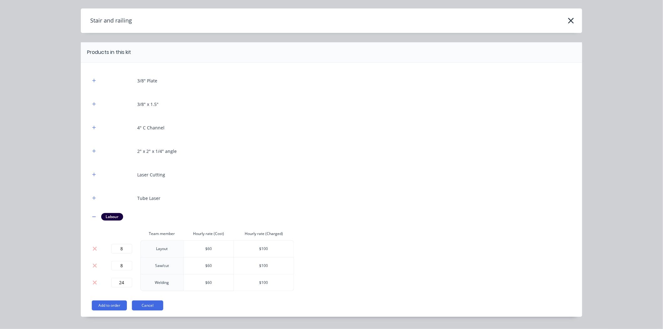
scroll to position [32, 0]
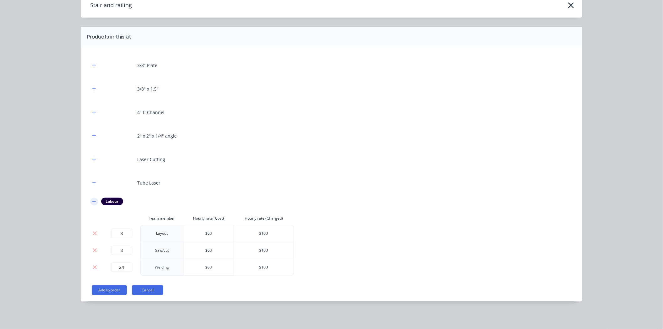
click at [92, 201] on icon "button" at bounding box center [94, 201] width 4 height 4
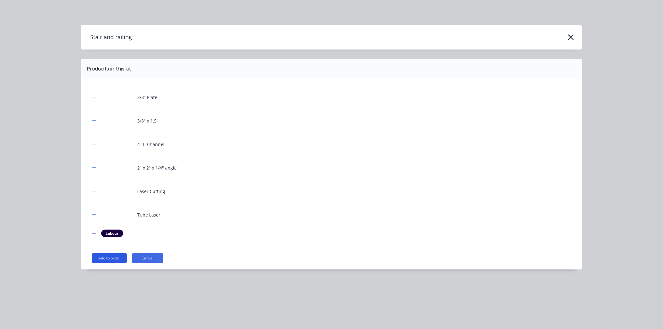
scroll to position [0, 0]
click at [110, 259] on button "Add to order" at bounding box center [109, 258] width 35 height 10
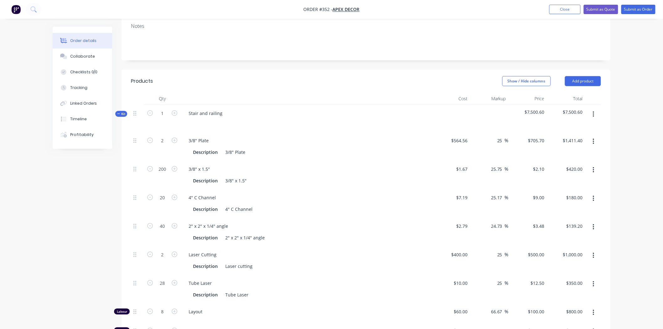
scroll to position [120, 0]
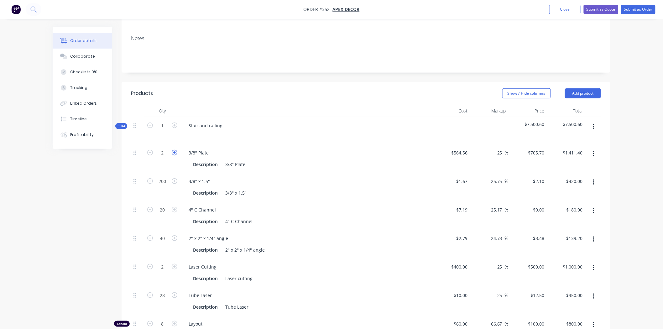
click at [174, 150] on icon "button" at bounding box center [175, 153] width 6 height 6
type input "3"
type input "$2,117.10"
click at [150, 149] on button "button" at bounding box center [150, 152] width 8 height 7
type input "2"
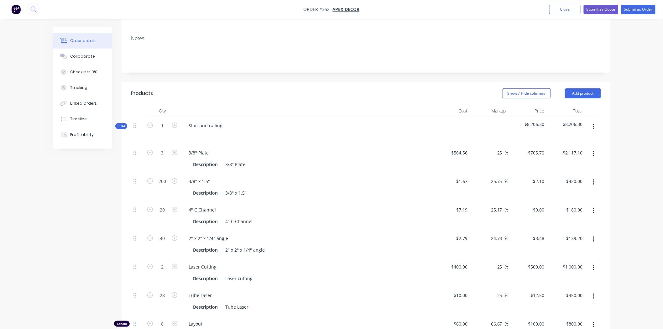
type input "$1,411.40"
click at [596, 177] on button "button" at bounding box center [594, 182] width 15 height 11
click at [627, 163] on div "Order details Collaborate Checklists 0/0 Tracking Linked Orders Timeline Profit…" at bounding box center [331, 222] width 663 height 685
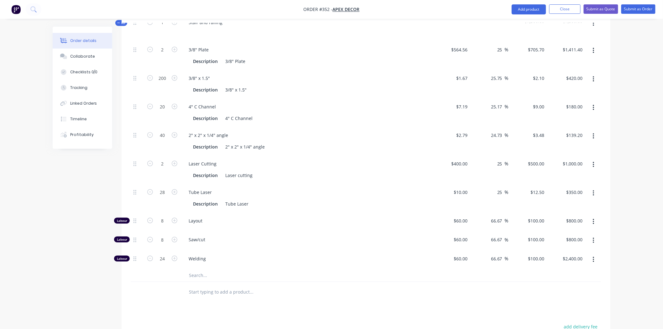
scroll to position [224, 0]
click at [193, 268] on input "text" at bounding box center [251, 274] width 125 height 13
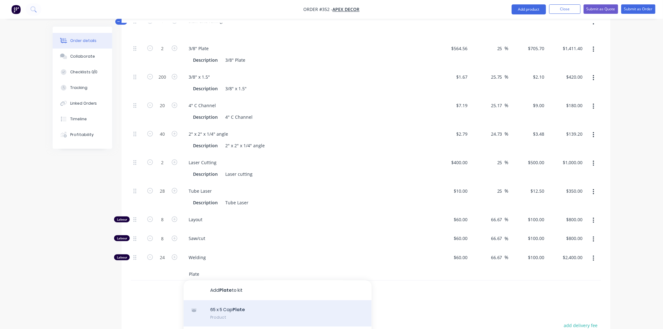
type input "Plate"
click at [249, 301] on div "65 x 5 Cap Plate Product" at bounding box center [278, 314] width 188 height 26
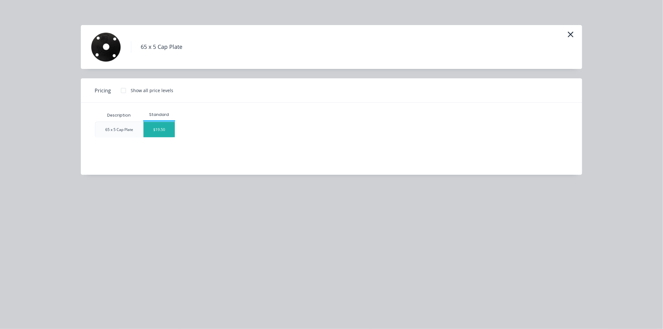
click at [161, 129] on div "$19.50" at bounding box center [159, 129] width 31 height 15
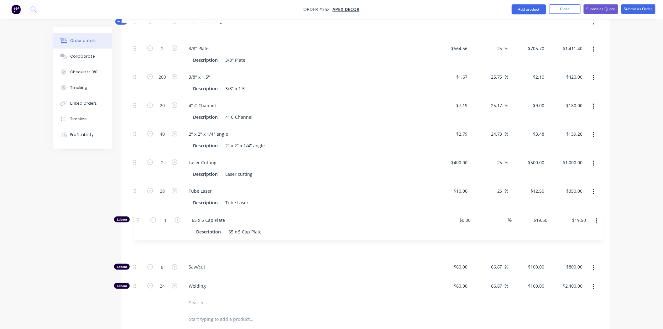
scroll to position [226, 0]
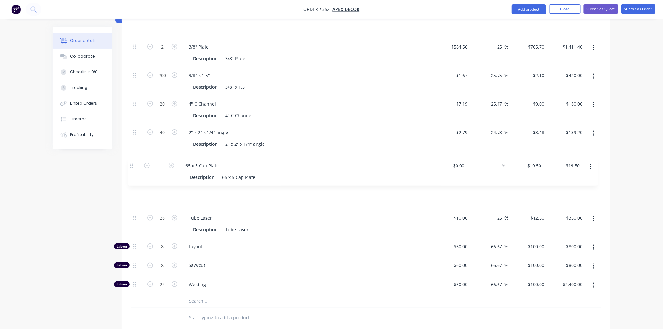
drag, startPoint x: 136, startPoint y: 251, endPoint x: 133, endPoint y: 164, distance: 87.2
click at [133, 164] on div "2 3/8" Plate Description 3/8" Plate $564.56 $564.56 25 25 % $705.70 $705.70 $1,…" at bounding box center [366, 167] width 470 height 257
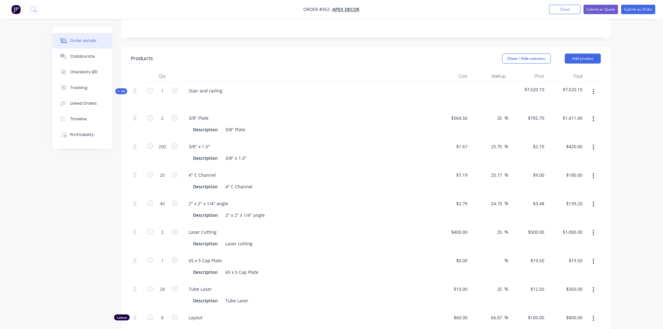
scroll to position [121, 0]
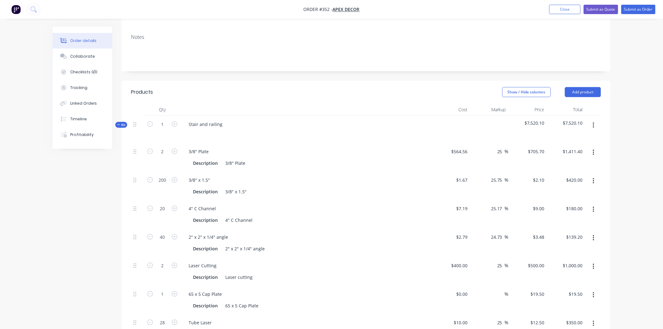
click at [123, 123] on span "Kit" at bounding box center [121, 125] width 8 height 5
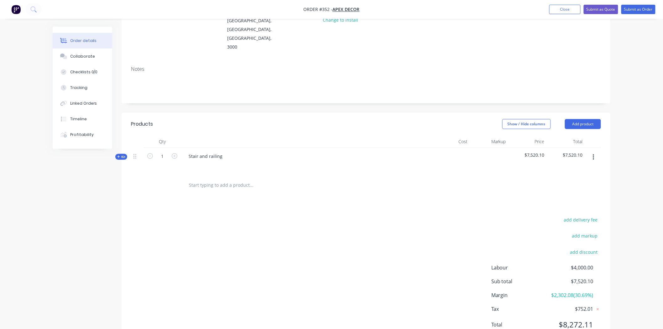
click at [125, 155] on span "Kit" at bounding box center [121, 157] width 8 height 5
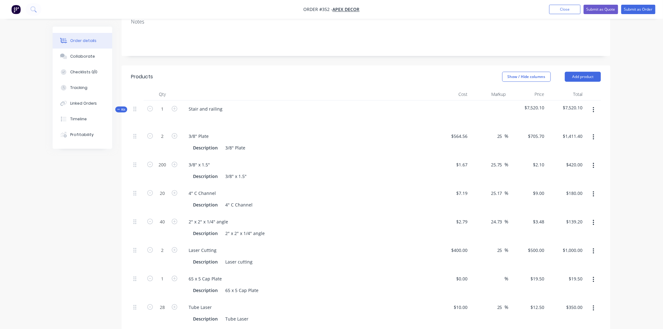
scroll to position [121, 0]
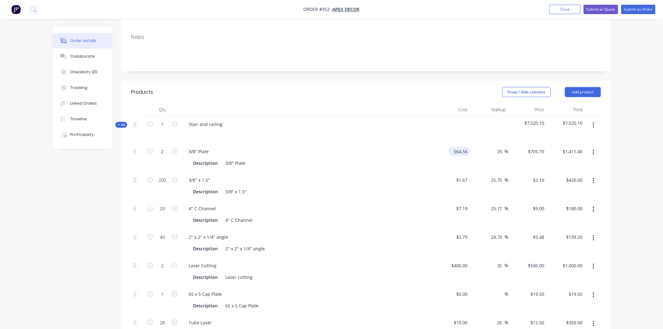
click at [463, 147] on input "564.56" at bounding box center [460, 151] width 19 height 9
type input "$564.56"
click at [466, 176] on input "1.67" at bounding box center [463, 180] width 14 height 9
type input "$1.67"
click at [497, 176] on input "25.75" at bounding box center [498, 180] width 14 height 9
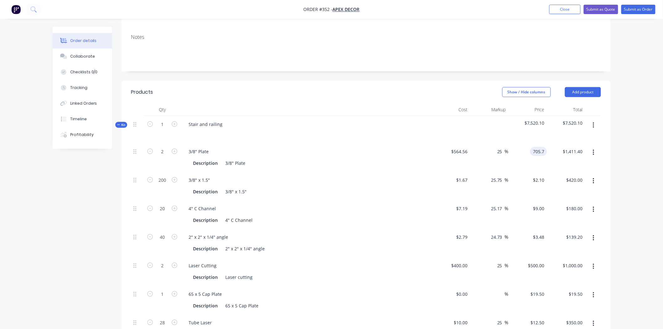
click at [532, 147] on div "705.7 705.7" at bounding box center [538, 151] width 17 height 9
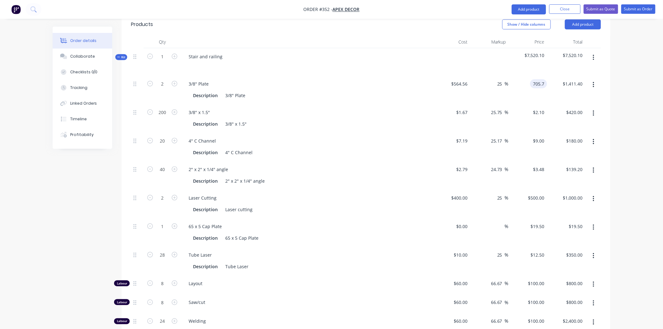
scroll to position [191, 0]
type input "$705.70"
click at [466, 220] on input at bounding box center [463, 224] width 14 height 9
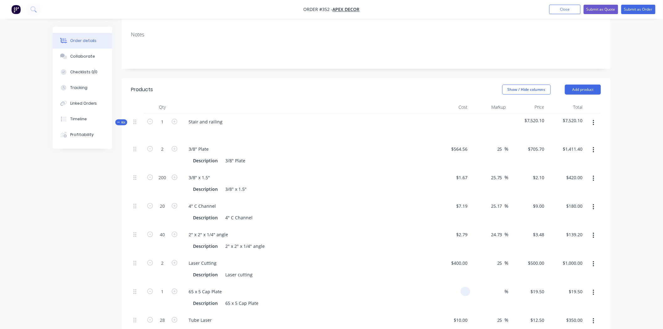
scroll to position [121, 0]
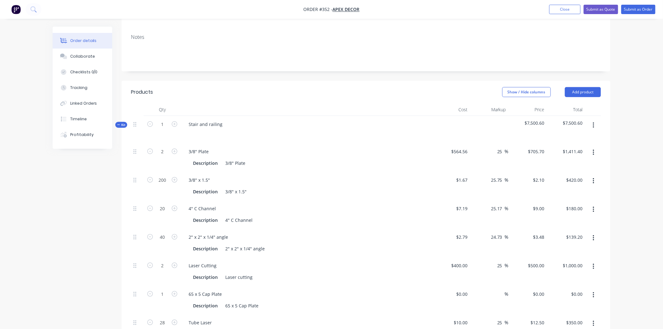
click at [124, 122] on div "Kit" at bounding box center [121, 125] width 12 height 6
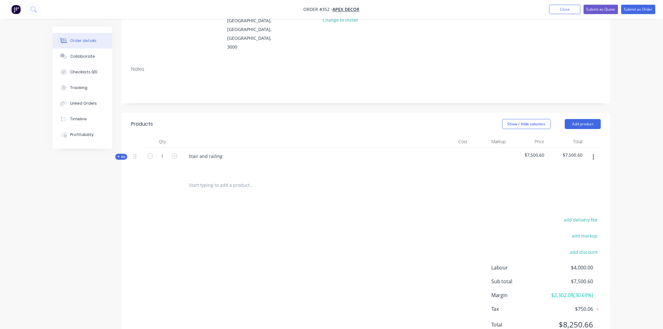
click at [256, 235] on div "add delivery fee add markup add discount Labour $4,000.00 Sub total $7,500.60 M…" at bounding box center [366, 276] width 470 height 121
click at [586, 119] on button "Add product" at bounding box center [583, 124] width 36 height 10
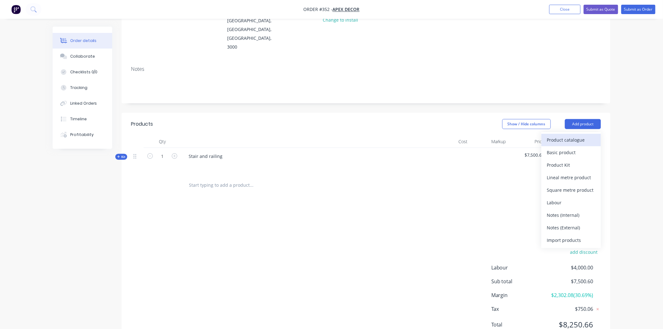
click at [574, 135] on div "Product catalogue" at bounding box center [571, 139] width 48 height 9
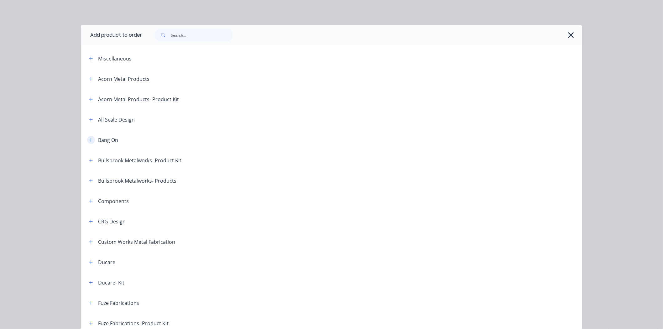
click at [89, 140] on icon "button" at bounding box center [91, 140] width 4 height 4
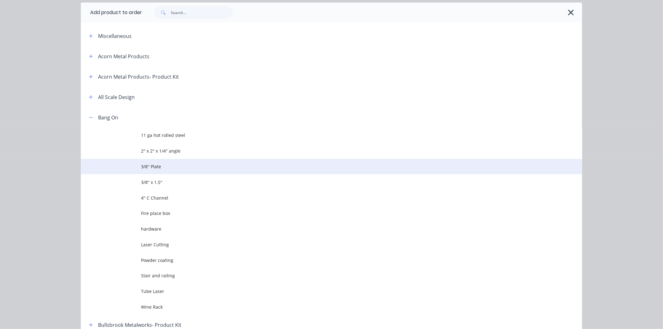
scroll to position [35, 0]
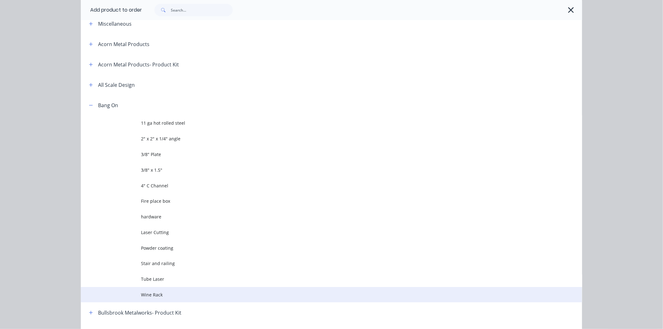
click at [160, 297] on span "Wine Rack" at bounding box center [317, 295] width 353 height 7
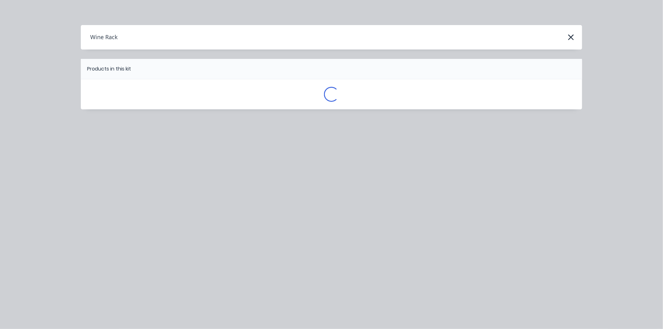
scroll to position [0, 0]
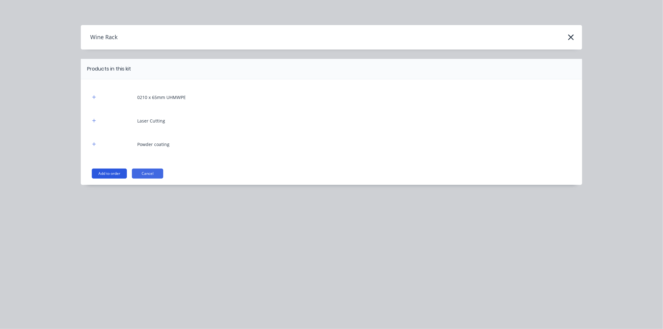
click at [112, 174] on button "Add to order" at bounding box center [109, 174] width 35 height 10
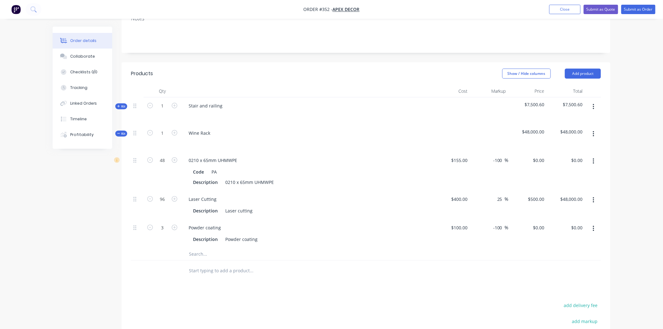
scroll to position [159, 0]
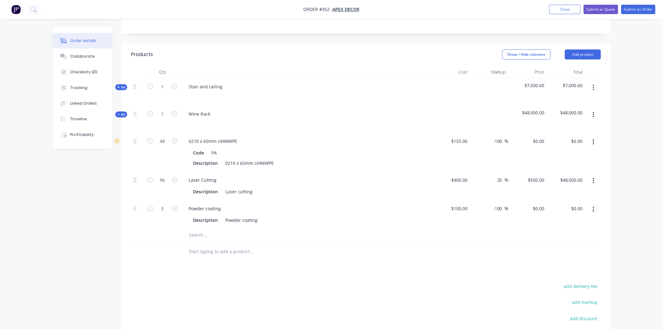
click at [203, 229] on input "text" at bounding box center [251, 235] width 125 height 13
click at [593, 140] on icon "button" at bounding box center [593, 143] width 1 height 6
click at [625, 116] on div "Order details Collaborate Checklists 0/0 Tracking Linked Orders Timeline Profit…" at bounding box center [331, 131] width 663 height 581
click at [591, 109] on button "button" at bounding box center [594, 114] width 15 height 11
click at [165, 176] on input "96" at bounding box center [162, 180] width 16 height 9
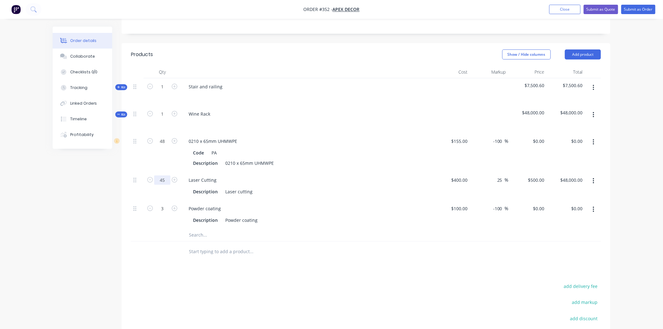
type input "4"
type input "5"
click at [163, 253] on div "Products Show / Hide columns Add product Qty Cost Markup Price Total Kit 1 Stai…" at bounding box center [366, 227] width 489 height 369
type input "$2,500.00"
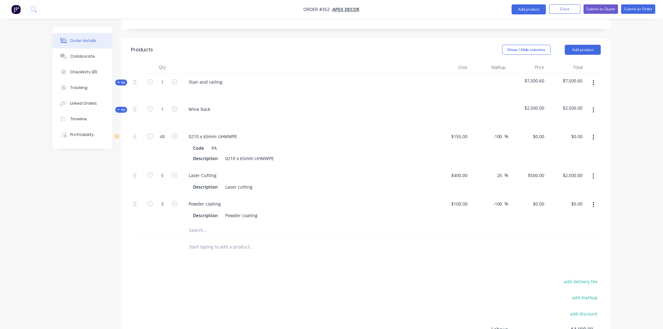
scroll to position [124, 0]
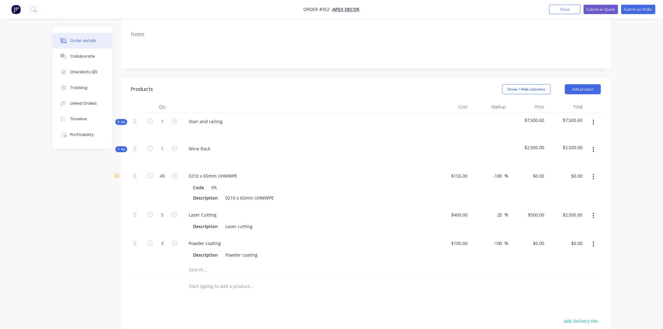
click at [596, 144] on button "button" at bounding box center [594, 149] width 15 height 11
click at [576, 162] on div "Add product to kit" at bounding box center [571, 166] width 48 height 9
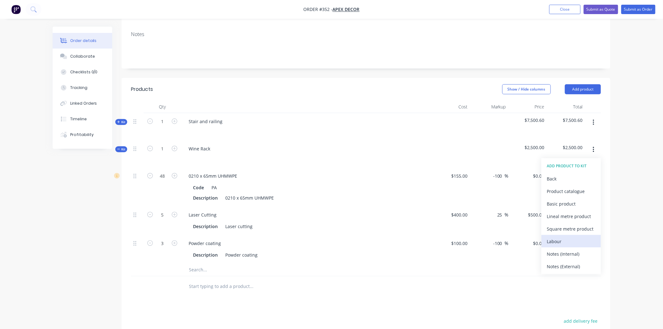
click at [563, 237] on div "Labour" at bounding box center [571, 241] width 48 height 9
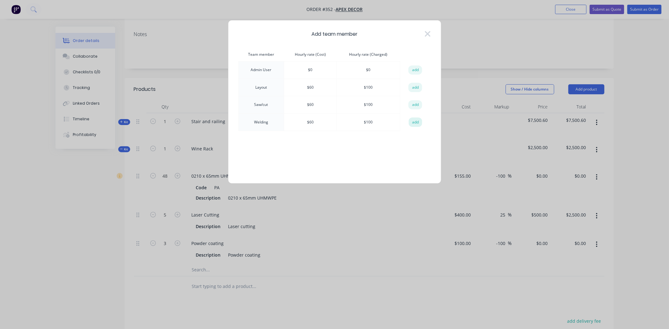
click at [418, 120] on button "add" at bounding box center [416, 122] width 14 height 9
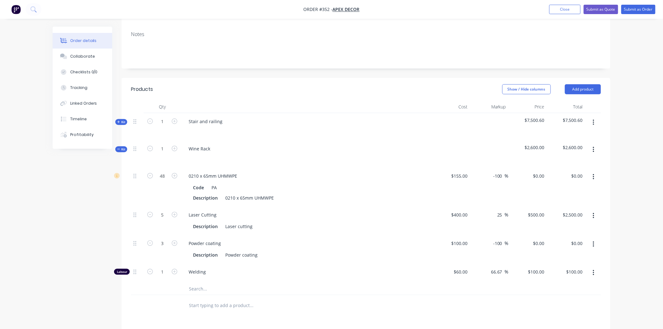
scroll to position [159, 0]
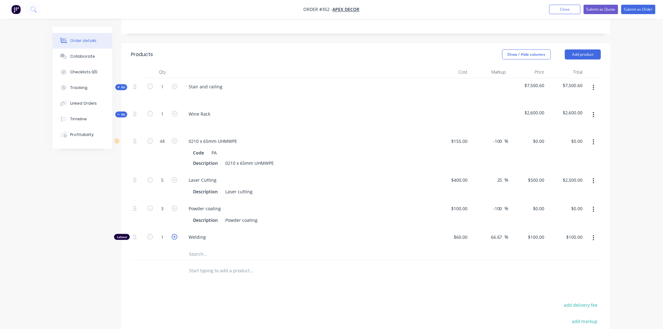
click at [177, 234] on icon "button" at bounding box center [175, 237] width 6 height 6
type input "2"
type input "$200.00"
click at [177, 234] on icon "button" at bounding box center [175, 237] width 6 height 6
type input "3"
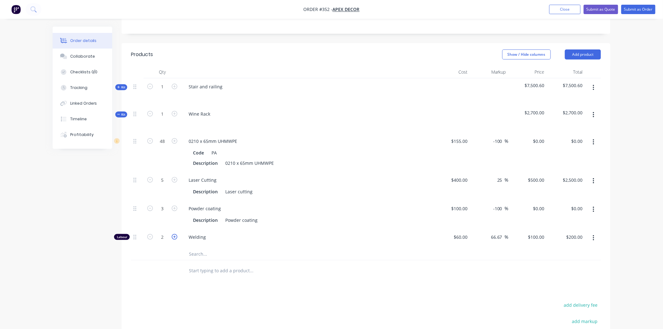
type input "$300.00"
click at [177, 234] on icon "button" at bounding box center [175, 237] width 6 height 6
type input "4"
type input "$400.00"
click at [177, 234] on icon "button" at bounding box center [175, 237] width 6 height 6
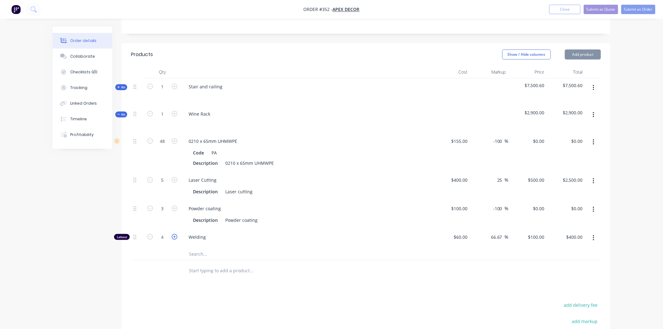
type input "5"
type input "$500.00"
click at [180, 265] on div "Products Show / Hide columns Add product Qty Cost Markup Price Total Kit 1 Stai…" at bounding box center [366, 237] width 489 height 388
click at [122, 112] on span "Kit" at bounding box center [121, 114] width 8 height 5
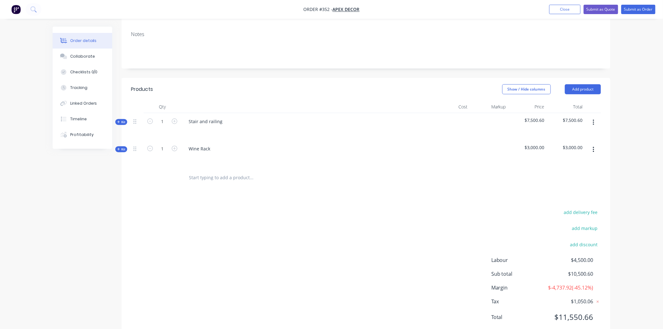
click at [123, 147] on span "Kit" at bounding box center [121, 149] width 8 height 5
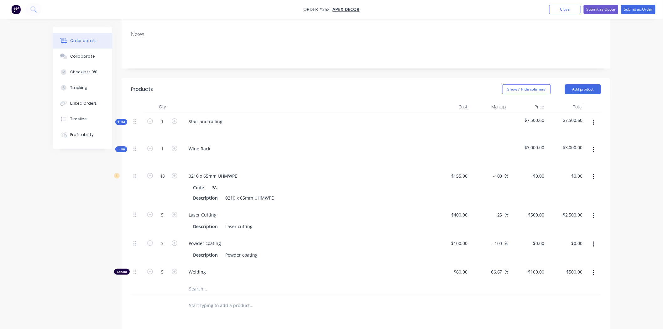
click at [598, 78] on header "Products Show / Hide columns Add product" at bounding box center [366, 89] width 489 height 23
click at [596, 84] on button "Add product" at bounding box center [583, 89] width 36 height 10
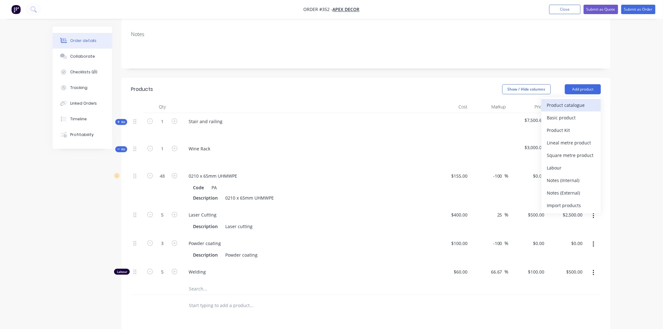
click at [584, 101] on div "Product catalogue" at bounding box center [571, 105] width 48 height 9
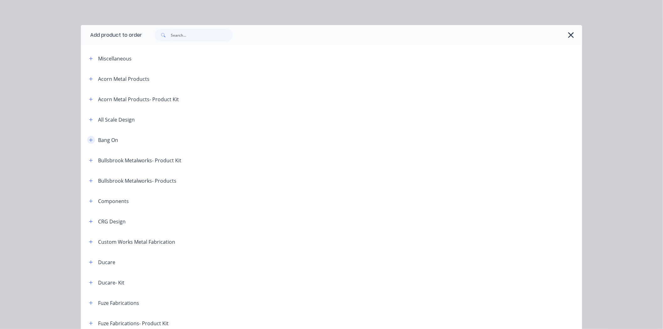
click at [89, 141] on icon "button" at bounding box center [91, 140] width 4 height 4
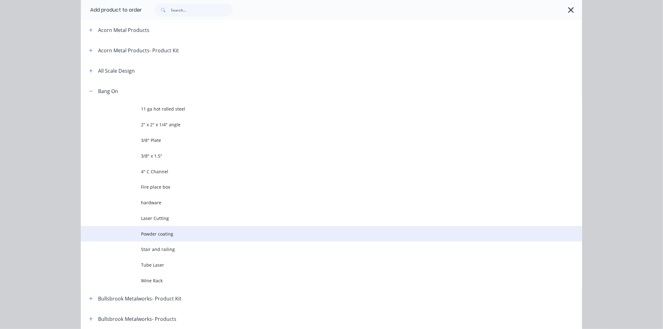
scroll to position [70, 0]
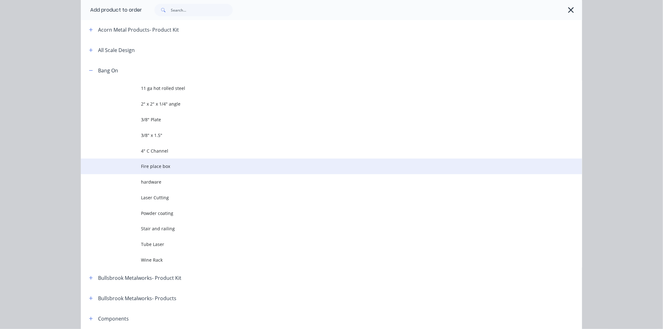
click at [154, 165] on span "Fire place box" at bounding box center [317, 166] width 353 height 7
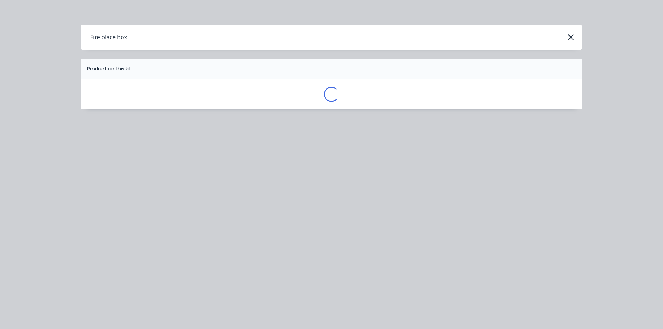
scroll to position [0, 0]
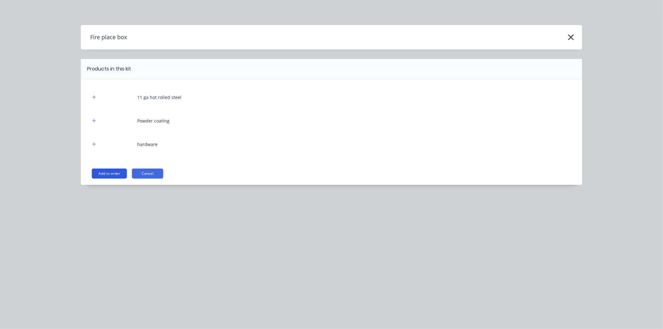
click at [111, 175] on button "Add to order" at bounding box center [109, 174] width 35 height 10
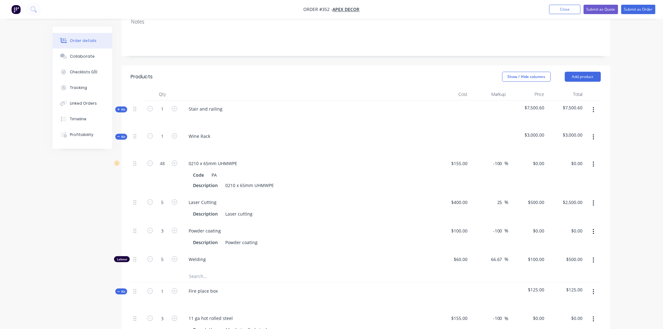
scroll to position [159, 0]
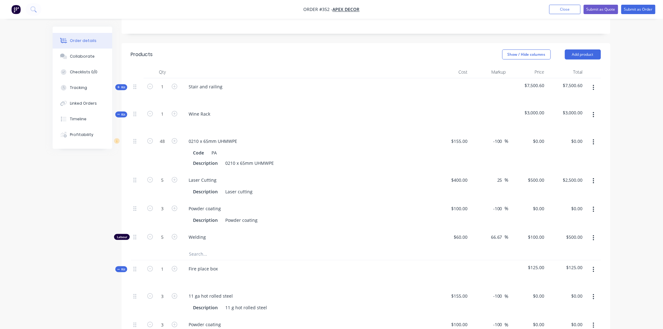
click at [124, 112] on span "Kit" at bounding box center [121, 114] width 8 height 5
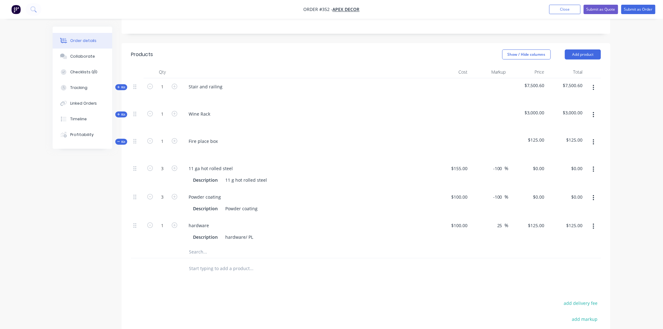
click at [594, 140] on icon "button" at bounding box center [593, 143] width 1 height 6
click at [564, 167] on div "Add sub kit to kit" at bounding box center [571, 171] width 48 height 9
click at [208, 262] on div at bounding box center [209, 266] width 50 height 9
click at [211, 277] on input "text" at bounding box center [251, 283] width 125 height 13
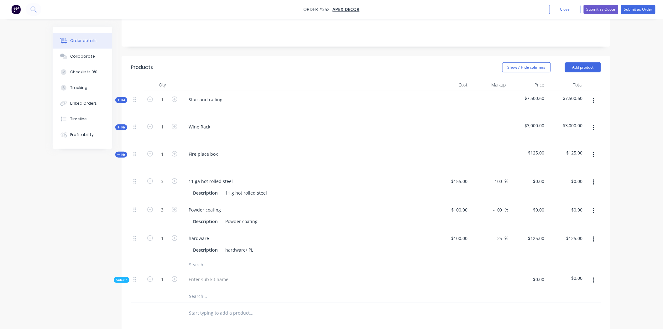
scroll to position [124, 0]
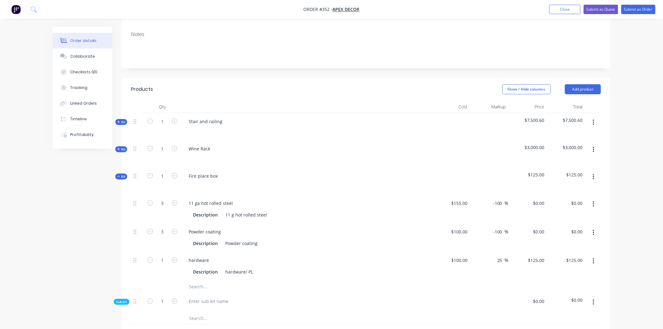
click at [116, 174] on div "Kit" at bounding box center [121, 177] width 12 height 6
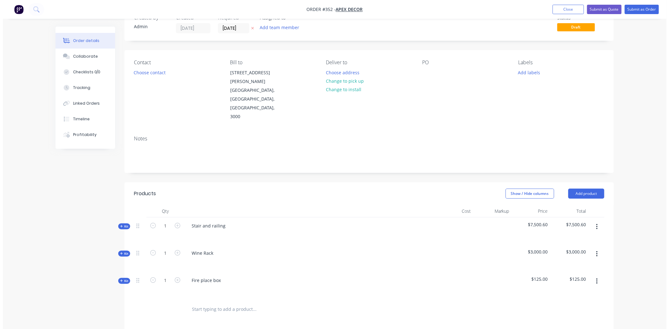
scroll to position [0, 0]
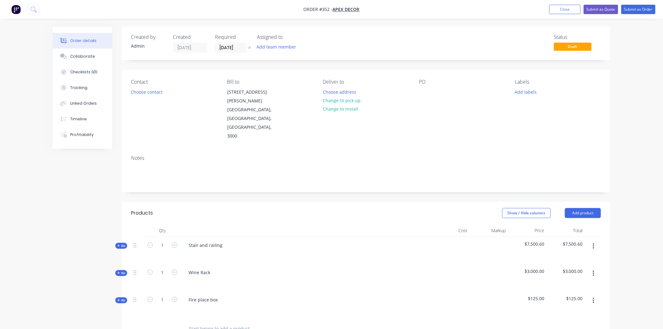
drag, startPoint x: 644, startPoint y: 97, endPoint x: 618, endPoint y: 60, distance: 45.0
click at [644, 97] on div "Order details Collaborate Checklists 0/0 Tracking Linked Orders Timeline Profit…" at bounding box center [331, 249] width 663 height 499
click at [566, 13] on button "Close" at bounding box center [565, 9] width 31 height 9
